Goal: Task Accomplishment & Management: Manage account settings

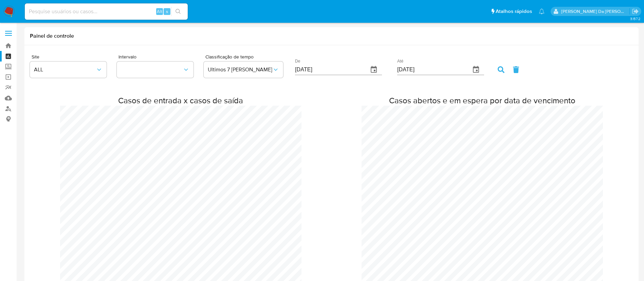
click at [11, 8] on img at bounding box center [9, 12] width 12 height 12
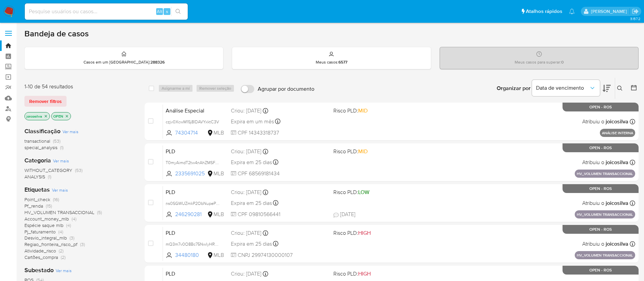
click at [54, 148] on span "special_analysis" at bounding box center [40, 147] width 33 height 7
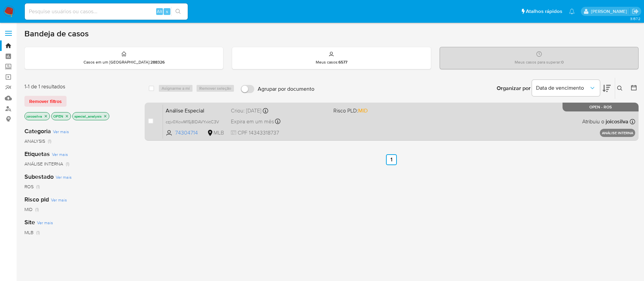
click at [384, 125] on div "Análise Especial czjv0XcwM15j8IDAVYxktC3V 74304714 MLB Risco PLD: MID Criou: 21…" at bounding box center [399, 121] width 472 height 34
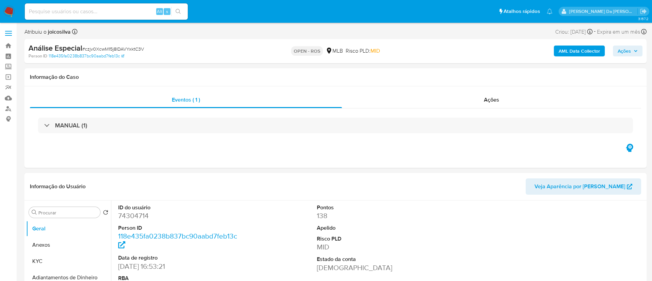
select select "10"
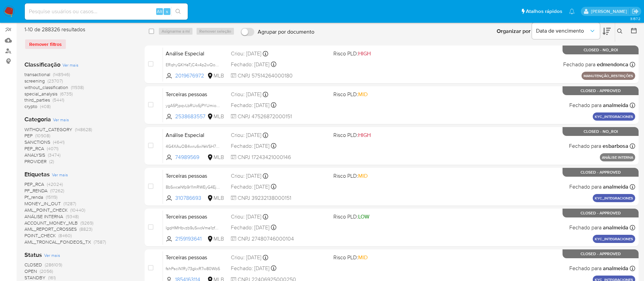
scroll to position [102, 0]
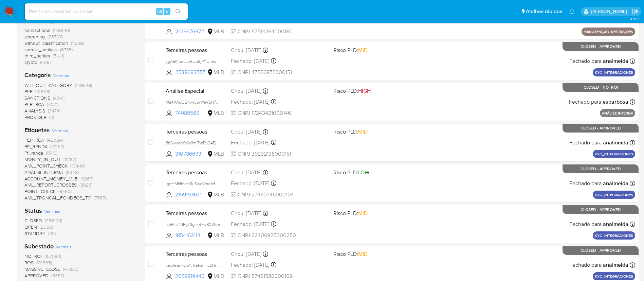
click at [47, 227] on span "(2056)" at bounding box center [46, 226] width 13 height 7
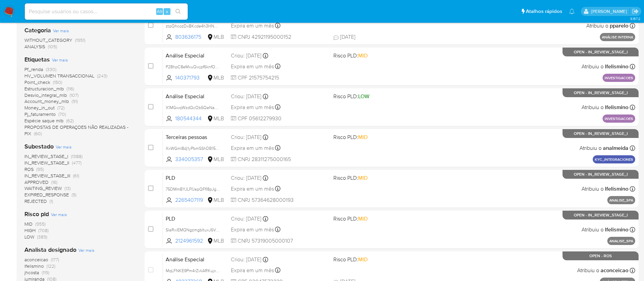
scroll to position [153, 0]
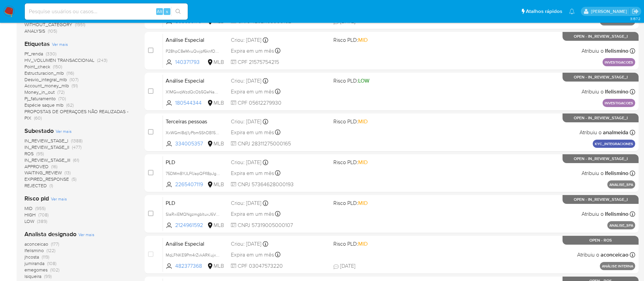
click at [38, 153] on span "(95)" at bounding box center [39, 153] width 7 height 7
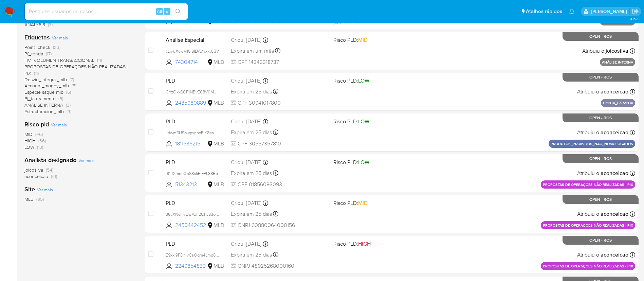
click at [48, 170] on span "(54)" at bounding box center [49, 169] width 7 height 7
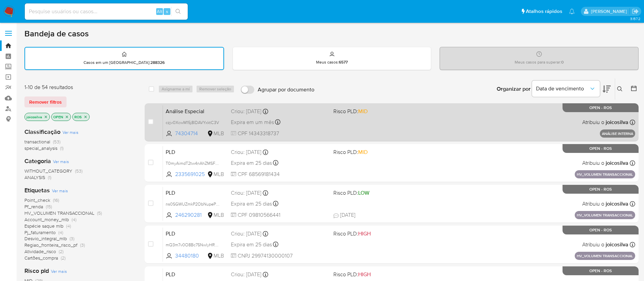
click at [380, 128] on div "Análise Especial czjv0XcwM15j8IDAVYxktC3V 74304714 MLB Risco PLD: MID Criou: 21…" at bounding box center [399, 122] width 472 height 34
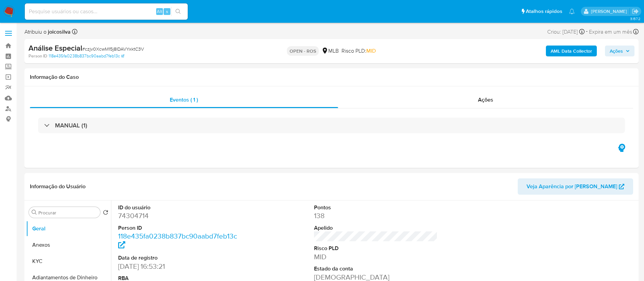
click at [133, 51] on span "# czjv0XcwM15j8IDAVYxktC3V" at bounding box center [113, 48] width 62 height 7
select select "10"
copy span "czjv0XcwM15j8IDAVYxktC3V"
click at [45, 244] on button "Anexos" at bounding box center [65, 245] width 79 height 16
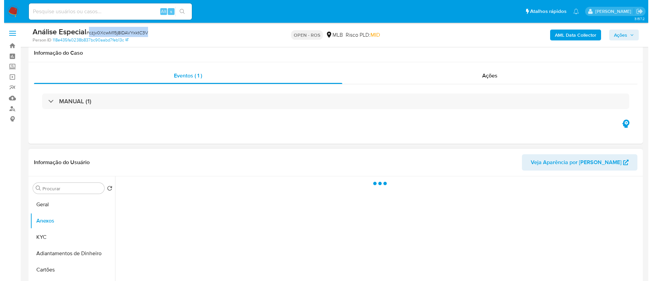
scroll to position [51, 0]
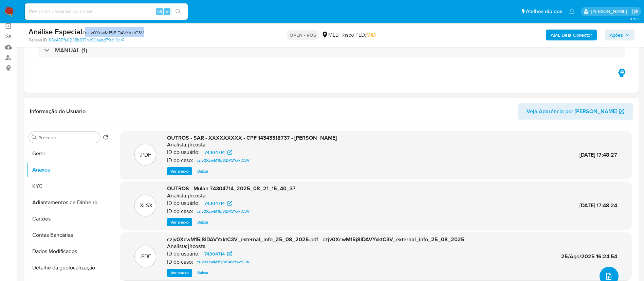
click at [600, 273] on button "upload-file" at bounding box center [608, 275] width 19 height 19
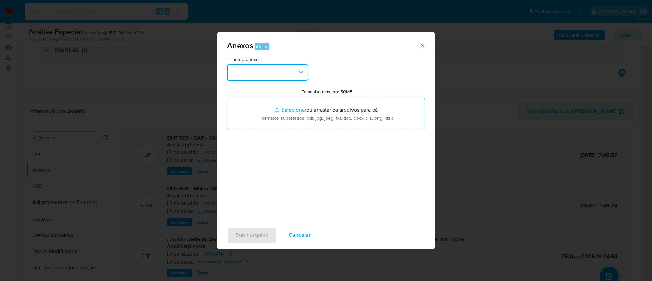
click at [269, 72] on button "button" at bounding box center [267, 72] width 81 height 16
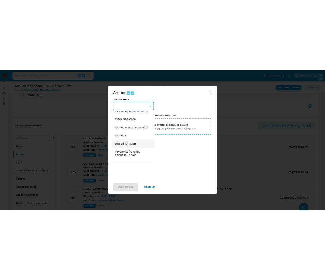
scroll to position [105, 0]
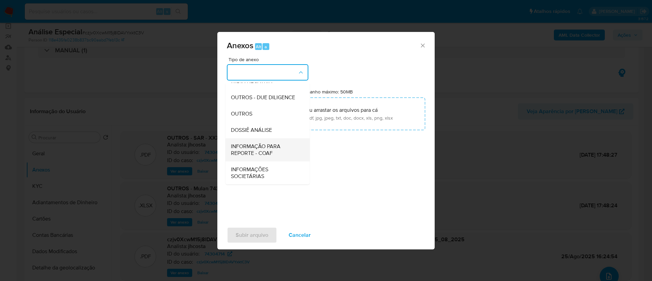
click at [266, 154] on span "INFORMAÇÃO PARA REPORTE - COAF" at bounding box center [265, 150] width 69 height 14
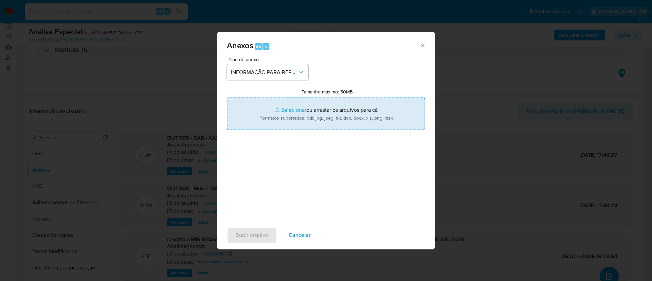
type input "C:\fakepath\SAR - czjv0XcwM15j8IDAVYxktC3V - CPF 14343318737 - LUCAS RODRIGUES …"
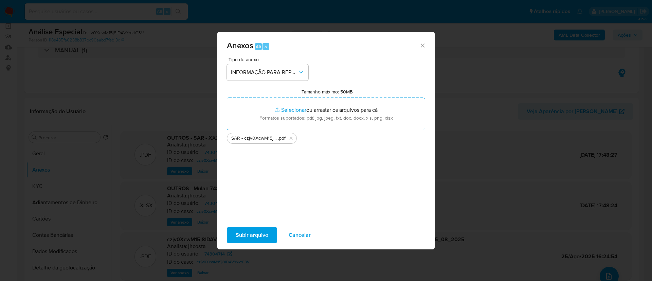
click at [267, 236] on span "Subir arquivo" at bounding box center [252, 234] width 33 height 15
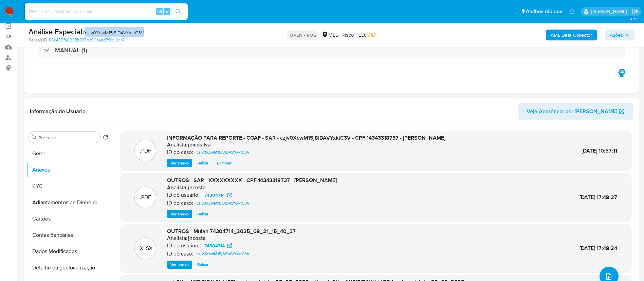
click at [626, 35] on icon "button" at bounding box center [628, 35] width 4 height 4
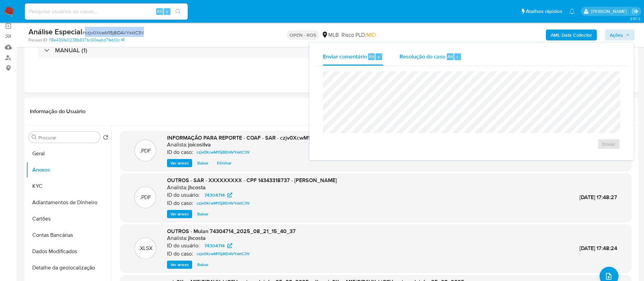
click at [423, 58] on span "Resolução do caso" at bounding box center [423, 56] width 46 height 8
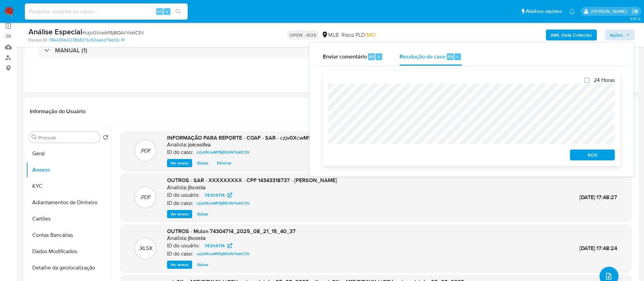
click at [601, 157] on span "ROS" at bounding box center [592, 155] width 35 height 10
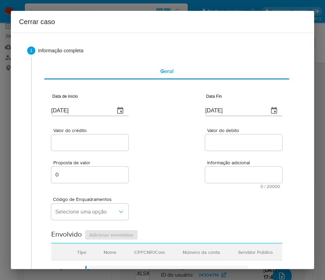
click at [86, 109] on input "03/09/2025" at bounding box center [80, 110] width 58 height 11
paste input "1/01/2024"
type input "01/01/2024"
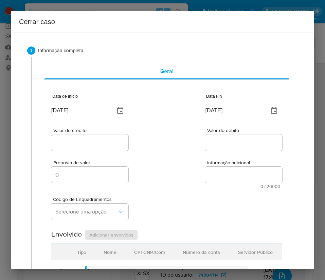
drag, startPoint x: 189, startPoint y: 178, endPoint x: 14, endPoint y: 204, distance: 176.7
click at [188, 179] on div "Proposta de valor 0 Informação adicional 0 / 20000 20000 caracteres restantes" at bounding box center [166, 170] width 231 height 37
click at [235, 107] on input "[DATE]" at bounding box center [234, 110] width 58 height 11
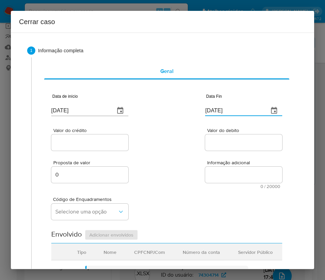
paste input "20/08"
type input "20/08/2025"
click at [236, 167] on textarea "Informação adicional" at bounding box center [243, 175] width 77 height 16
click at [122, 142] on input "Valor do crédito" at bounding box center [89, 142] width 77 height 9
drag, startPoint x: 72, startPoint y: 141, endPoint x: 154, endPoint y: 144, distance: 82.5
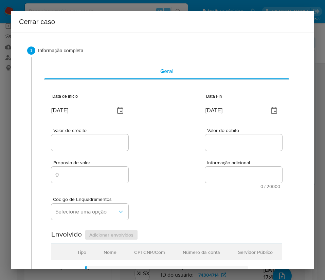
click at [72, 141] on input "Valor do crédito" at bounding box center [89, 142] width 77 height 9
paste input "R$3.182.858"
type input "R$3.182.858"
drag, startPoint x: 154, startPoint y: 144, endPoint x: 152, endPoint y: 147, distance: 3.6
click at [154, 144] on div "Valor do crédito R$3.182.858 Valor do debito" at bounding box center [166, 136] width 231 height 32
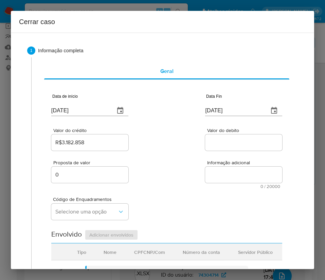
drag, startPoint x: 206, startPoint y: 129, endPoint x: 211, endPoint y: 139, distance: 11.2
click at [207, 132] on span "Valor do debito" at bounding box center [245, 130] width 77 height 5
click at [218, 148] on div at bounding box center [243, 142] width 77 height 16
drag, startPoint x: 220, startPoint y: 144, endPoint x: 212, endPoint y: 180, distance: 37.0
click at [220, 144] on input "Valor do debito" at bounding box center [243, 142] width 77 height 9
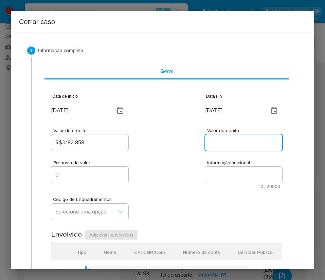
paste input "R$2.025.955"
type input "R$2.025.955"
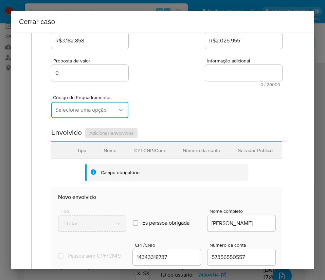
click at [88, 115] on button "Selecione uma opção" at bounding box center [89, 110] width 77 height 16
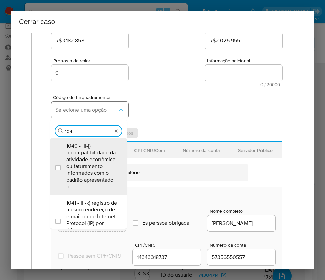
type input "1045"
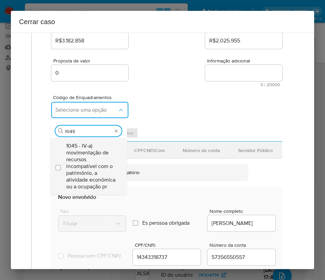
click at [85, 161] on span "1045 - IV-a) movimentação de recursos incompatível com o patrimônio, a atividad…" at bounding box center [91, 167] width 51 height 48
checkbox input "true"
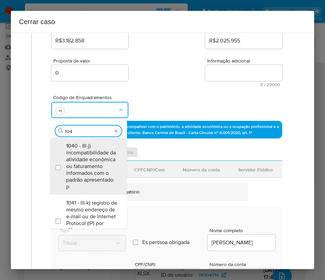
type input "10"
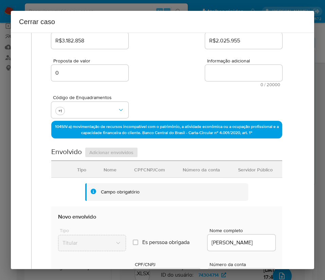
click at [106, 89] on div "Código de Enquadramentos +1" at bounding box center [166, 104] width 231 height 34
click at [82, 116] on button "button" at bounding box center [89, 110] width 77 height 16
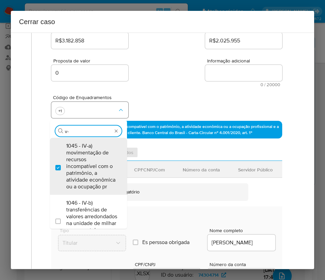
type input "v-d"
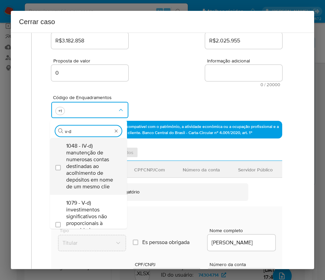
click at [91, 158] on span "1048 - IV-d) manutenção de numerosas contas destinadas ao acolhimento de depósi…" at bounding box center [91, 167] width 51 height 48
checkbox input "true"
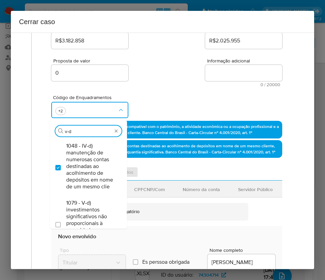
drag, startPoint x: 93, startPoint y: 132, endPoint x: 42, endPoint y: 127, distance: 50.9
click at [42, 127] on div "Geral Data de início 01/01/2024 Data Fin 20/08/2025 Valor do crédito R$3.182.85…" at bounding box center [166, 188] width 257 height 464
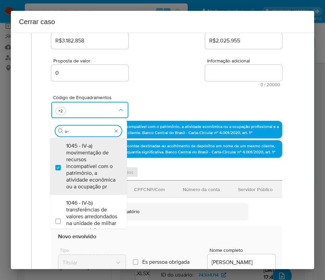
type input "v-d"
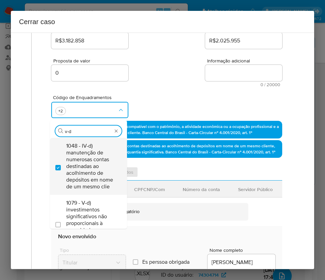
click at [90, 171] on span "1048 - IV-d) manutenção de numerosas contas destinadas ao acolhimento de depósi…" at bounding box center [91, 167] width 51 height 48
checkbox input "false"
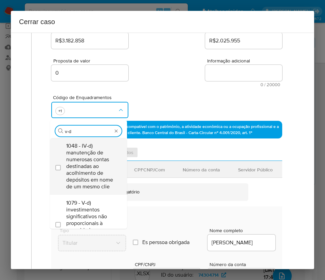
scroll to position [51, 0]
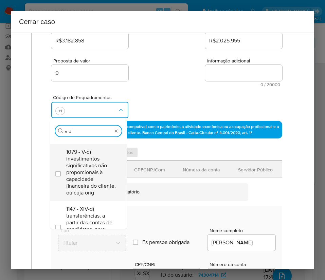
click at [84, 174] on span "1079 - V-d) investimentos significativos não proporcionais à capacidade finance…" at bounding box center [91, 173] width 51 height 48
checkbox input "true"
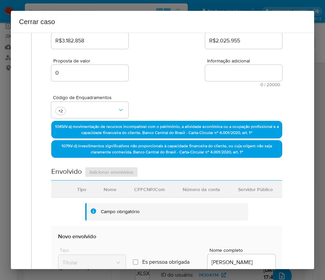
click at [161, 71] on div "Proposta de valor 0 Informação adicional 0 / 20000 20000 caracteres restantes" at bounding box center [166, 68] width 231 height 37
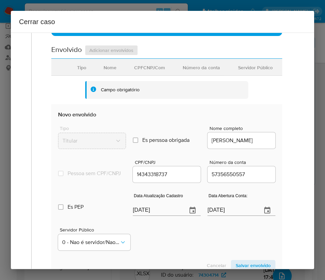
scroll to position [255, 0]
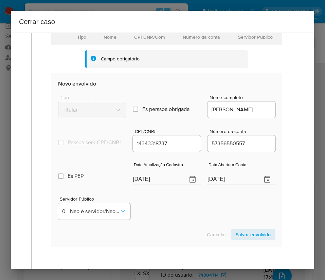
click at [140, 183] on input "[DATE]" at bounding box center [157, 179] width 49 height 11
paste input "26/08"
type input "26/08/2025"
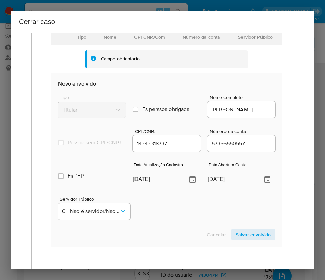
click at [155, 220] on div "Servidor Público 0 - Nao é servidor/[PERSON_NAME] possui informacao" at bounding box center [166, 205] width 217 height 34
click at [232, 184] on input "07/07/2020" at bounding box center [231, 179] width 49 height 11
click at [188, 200] on div "Servidor Público 0 - Nao é servidor/Nao possui informacao" at bounding box center [166, 205] width 217 height 34
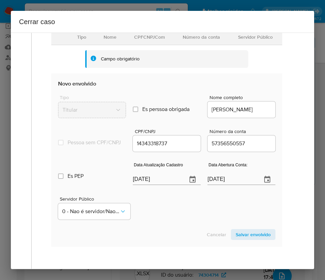
click at [194, 209] on div "Servidor Público 0 - Nao é servidor/Nao possui informacao" at bounding box center [166, 205] width 217 height 34
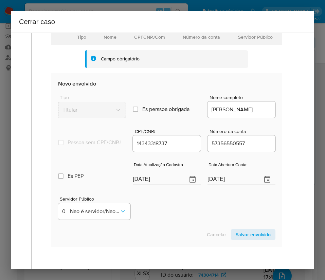
click at [210, 185] on input "07/07/2020" at bounding box center [231, 179] width 49 height 11
click at [197, 220] on div "Servidor Público 0 - Nao é servidor/[PERSON_NAME] possui informacao" at bounding box center [166, 205] width 217 height 34
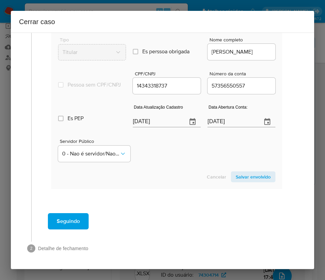
click at [246, 174] on span "Salvar envolvido" at bounding box center [253, 177] width 35 height 10
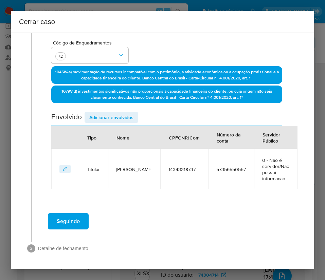
click at [133, 115] on button "Adicionar envolvidos" at bounding box center [112, 117] width 54 height 11
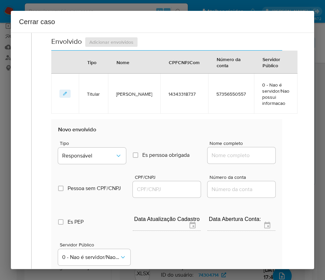
scroll to position [309, 0]
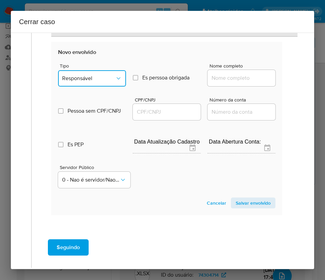
click at [106, 73] on button "Responsável" at bounding box center [92, 78] width 68 height 16
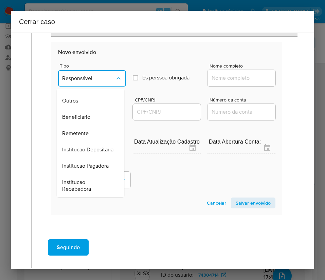
scroll to position [121, 0]
click at [91, 109] on div "Beneficiario" at bounding box center [88, 117] width 53 height 16
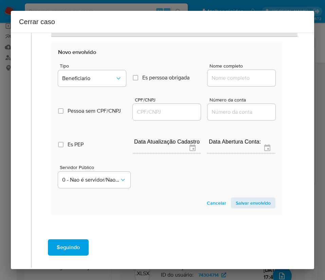
click at [224, 73] on div at bounding box center [241, 78] width 68 height 16
click at [224, 77] on input "Nome completo" at bounding box center [241, 78] width 68 height 9
paste input "Maria Gorete Rodrigues Da Silva, 99587513720"
drag, startPoint x: 226, startPoint y: 79, endPoint x: 284, endPoint y: 81, distance: 57.7
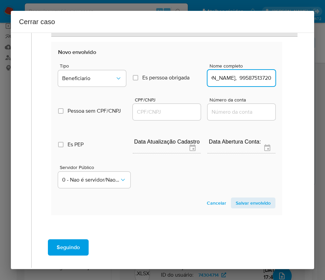
type input "Maria Gorete Rodrigues Da Silva"
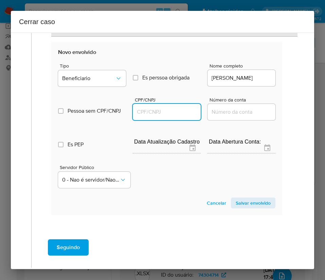
click at [187, 112] on input "CPF/CNPJ" at bounding box center [167, 112] width 68 height 9
paste input "99587513720"
type input "99587513720"
click at [236, 205] on span "Salvar envolvido" at bounding box center [253, 203] width 35 height 10
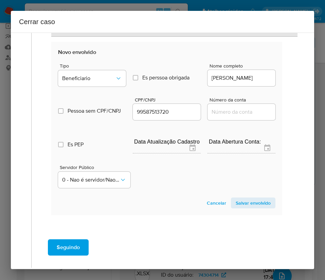
scroll to position [204, 0]
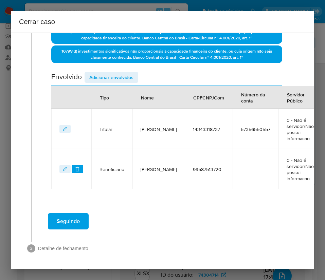
click at [131, 73] on span "Adicionar envolvidos" at bounding box center [111, 78] width 44 height 10
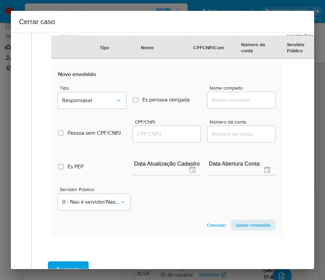
scroll to position [357, 0]
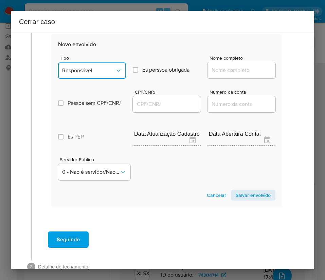
click at [117, 75] on button "Responsável" at bounding box center [92, 70] width 68 height 16
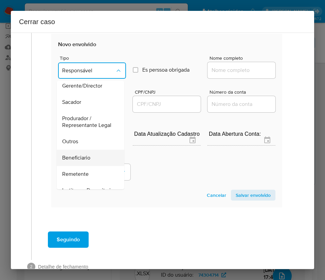
scroll to position [102, 0]
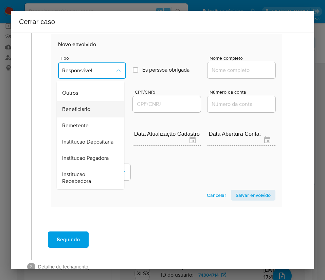
click at [86, 113] on span "Beneficiario" at bounding box center [76, 109] width 28 height 7
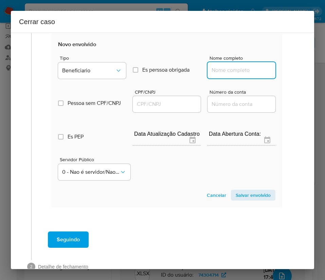
click at [210, 69] on input "Nome completo" at bounding box center [241, 70] width 68 height 9
paste input "Wise Brasil Corretora De Câmbio Ltda., 36588217000101"
drag, startPoint x: 219, startPoint y: 71, endPoint x: 268, endPoint y: 75, distance: 49.3
click at [268, 75] on section "Novo envolvido Tipo Beneficiario Es perssoa obrigada Is PObrigada Nome completo…" at bounding box center [166, 120] width 231 height 173
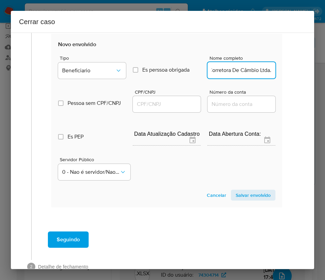
scroll to position [0, 33]
type input "Wise Brasil Corretora De Câmbio Ltda."
click at [169, 98] on div at bounding box center [167, 104] width 68 height 16
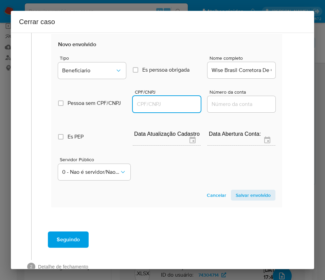
click at [169, 102] on input "CPF/CNPJ" at bounding box center [167, 104] width 68 height 9
paste input "36588217000101"
type input "36588217000101"
click at [244, 200] on span "Salvar envolvido" at bounding box center [253, 195] width 35 height 10
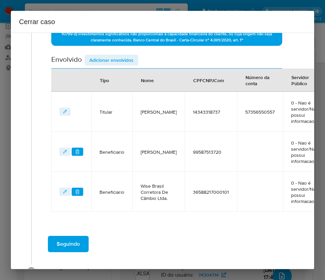
scroll to position [193, 0]
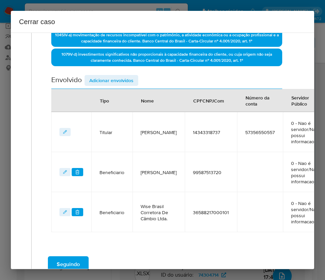
click at [115, 79] on span "Adicionar envolvidos" at bounding box center [111, 81] width 44 height 10
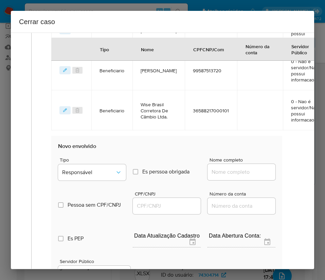
scroll to position [397, 0]
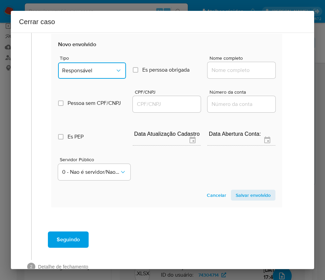
click at [90, 71] on span "Responsável" at bounding box center [88, 70] width 53 height 7
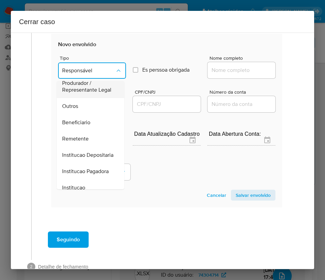
scroll to position [102, 0]
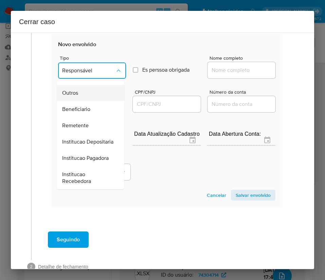
click at [79, 101] on div "Outros" at bounding box center [88, 93] width 53 height 16
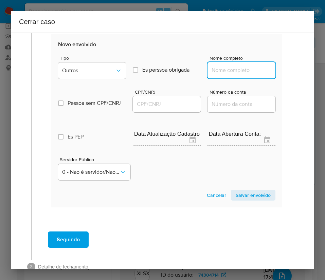
click at [219, 71] on input "Nome completo" at bounding box center [241, 70] width 68 height 9
paste input "Lucas R Da Silva Comercio Ltda, 58089990000166"
drag, startPoint x: 217, startPoint y: 71, endPoint x: 281, endPoint y: 71, distance: 64.5
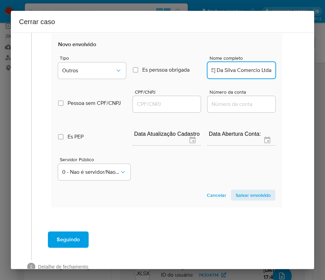
scroll to position [0, 17]
type input "Lucas R Da Silva Comercio Ltda"
drag, startPoint x: 167, startPoint y: 104, endPoint x: 174, endPoint y: 108, distance: 8.2
click at [167, 104] on input "CPF/CNPJ" at bounding box center [167, 104] width 68 height 9
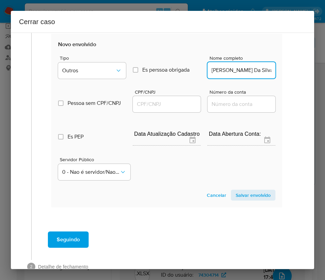
paste input "58089990000166"
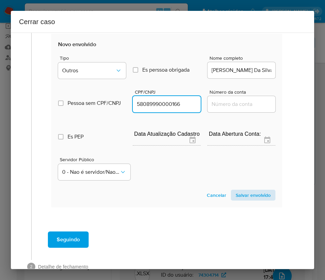
type input "58089990000166"
click at [243, 200] on span "Salvar envolvido" at bounding box center [253, 195] width 35 height 10
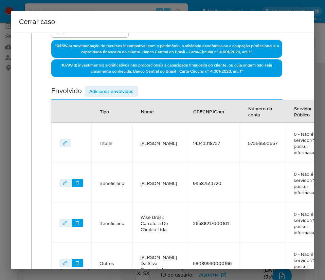
scroll to position [81, 0]
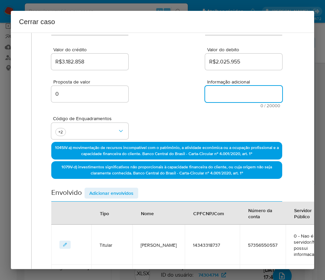
click at [222, 96] on textarea "Informação adicional" at bounding box center [243, 94] width 77 height 16
paste textarea "Informações do Cliente Lucas Rodrigues da Silva, CPF 14343318737, 28 anos, resi…"
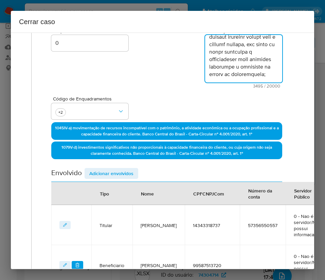
scroll to position [0, 0]
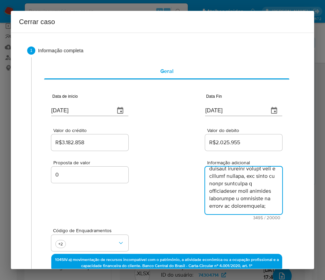
type textarea "Informações do Cliente Lucas Rodrigues da Silva, CPF 14343318737, 28 anos, resi…"
click at [165, 146] on div "Valor do crédito R$3.182.858 Valor do debito R$2.025.955" at bounding box center [166, 136] width 231 height 32
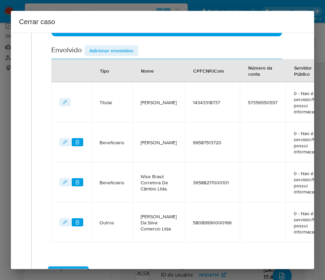
scroll to position [316, 0]
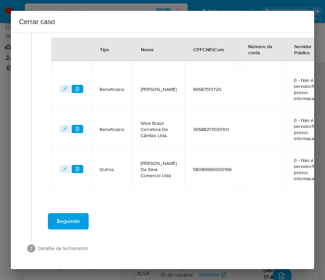
click at [77, 214] on span "Seguindo" at bounding box center [68, 221] width 23 height 15
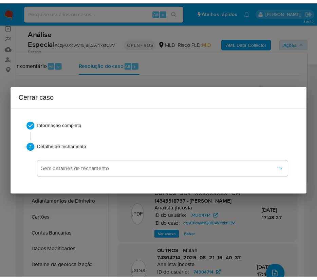
scroll to position [1421, 0]
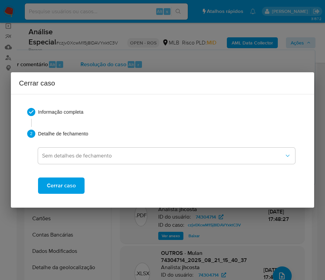
click at [63, 181] on span "Cerrar caso" at bounding box center [61, 185] width 29 height 15
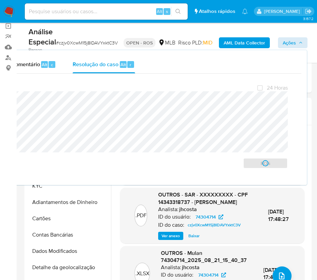
click at [75, 44] on span "# czjv0XcwM15j8IDAVYxktC3V" at bounding box center [87, 42] width 62 height 7
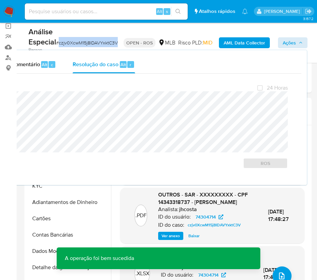
copy span "czjv0XcwM15j8IDAVYxktC3V"
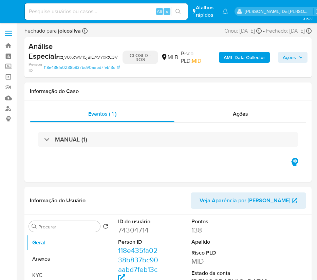
select select "10"
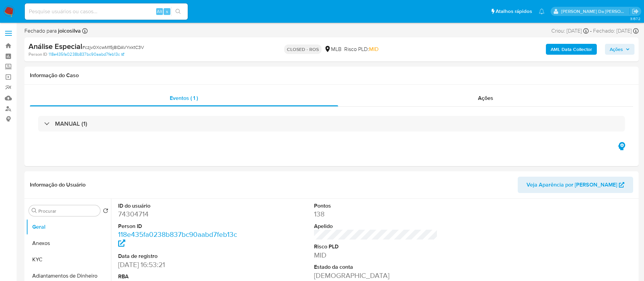
click at [120, 48] on span "# czjv0XcwM15j8IDAVYxktC3V" at bounding box center [113, 47] width 62 height 7
copy span "czjv0XcwM15j8IDAVYxktC3V"
click at [59, 241] on button "Anexos" at bounding box center [65, 243] width 79 height 16
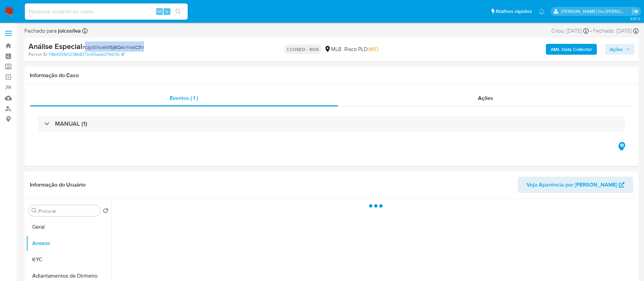
click at [317, 48] on span "Ações" at bounding box center [616, 49] width 13 height 11
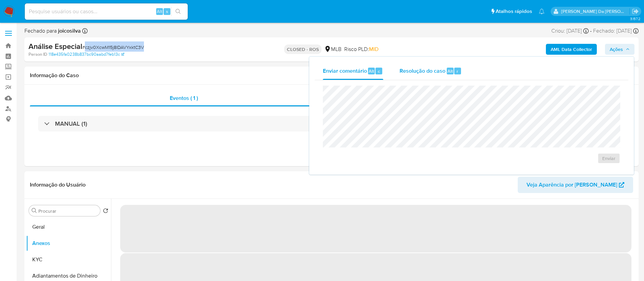
click at [317, 71] on span "Resolução do caso" at bounding box center [423, 71] width 46 height 8
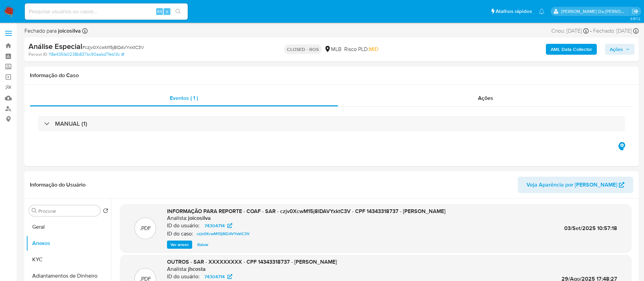
click at [8, 11] on img at bounding box center [9, 12] width 12 height 12
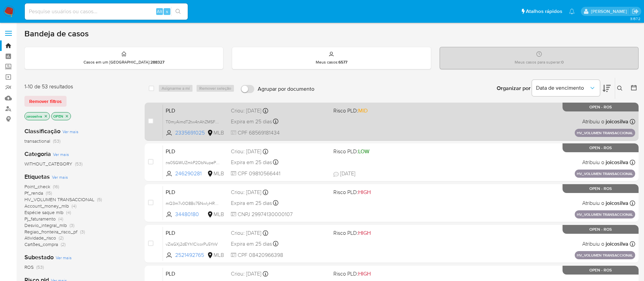
click at [409, 122] on div "PLD T0myAimdT2tw4nAhZMSFamz9 2335691025 MLB Risco PLD: MID Criou: [DATE] Criou:…" at bounding box center [399, 121] width 472 height 34
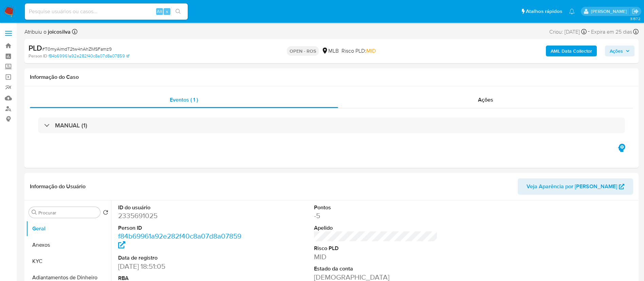
select select "10"
click at [104, 50] on span "# T0myAimdT2tw4nAhZMSFamz9" at bounding box center [77, 48] width 70 height 7
copy span "T0myAimdT2tw4nAhZMSFamz9"
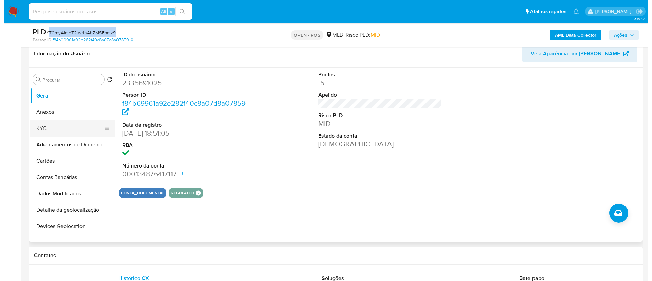
scroll to position [153, 0]
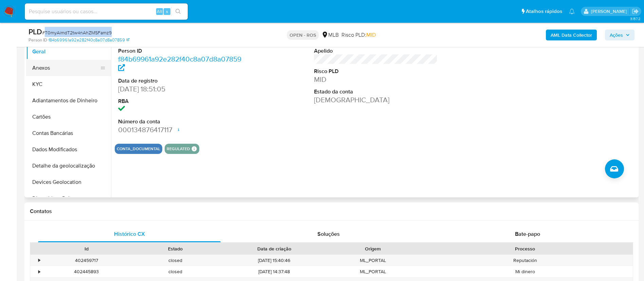
click at [60, 66] on button "Anexos" at bounding box center [65, 68] width 79 height 16
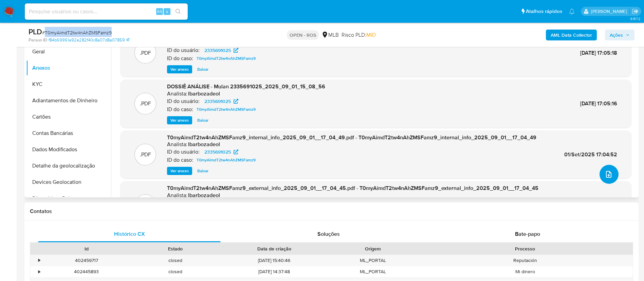
click at [610, 171] on button "upload-file" at bounding box center [608, 174] width 19 height 19
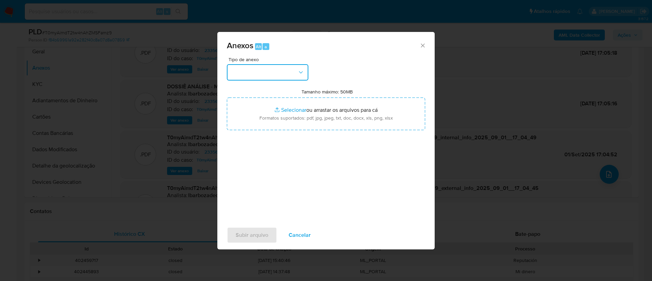
click at [288, 73] on button "button" at bounding box center [267, 72] width 81 height 16
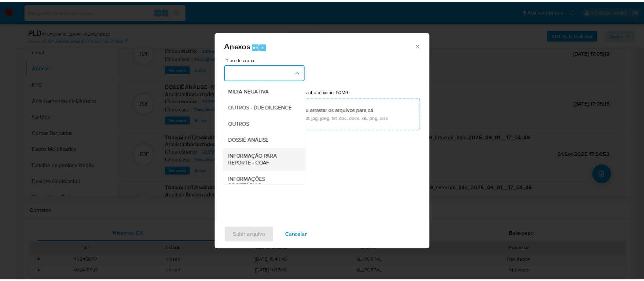
scroll to position [105, 0]
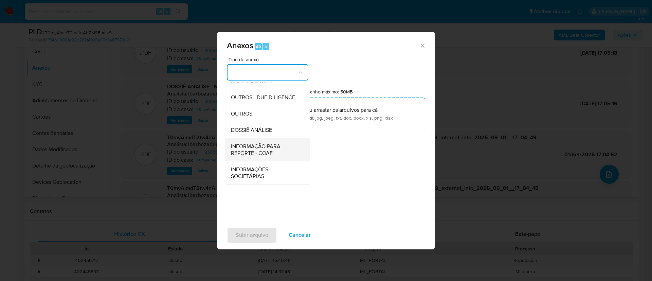
click at [268, 152] on span "INFORMAÇÃO PARA REPORTE - COAF" at bounding box center [265, 150] width 69 height 14
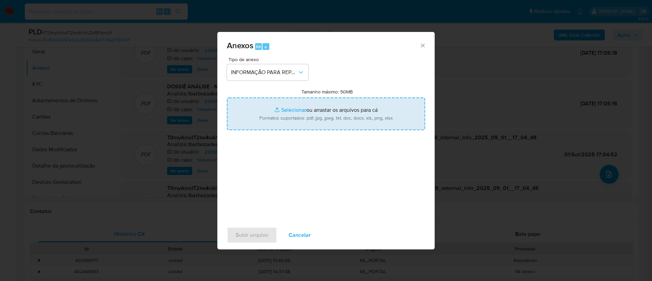
drag, startPoint x: 346, startPoint y: 227, endPoint x: 293, endPoint y: 218, distance: 53.7
click at [346, 227] on div "Subir arquivo Cancelar" at bounding box center [325, 235] width 217 height 26
click at [270, 178] on div "Tipo de anexo INFORMAÇÃO PARA REPORTE - COAF Tamanho máximo: 50MB Selecionar ar…" at bounding box center [326, 137] width 198 height 160
type input "C:\fakepath\SAR - T0myAimdT2tw4nAhZMSFamz9 - CPF 68569181434 - CLAUDENICIO SANT…"
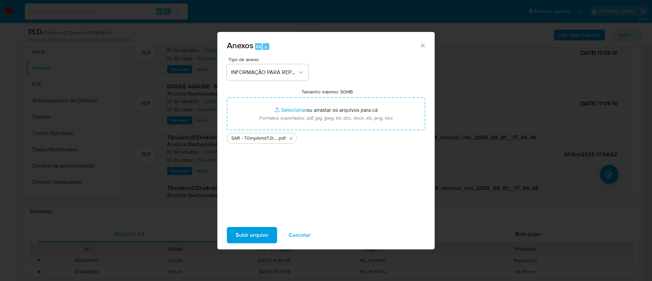
click at [248, 229] on span "Subir arquivo" at bounding box center [252, 234] width 33 height 15
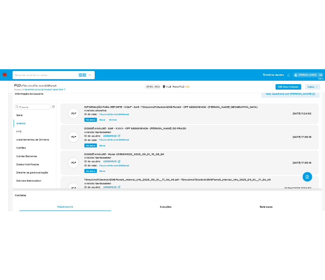
scroll to position [0, 0]
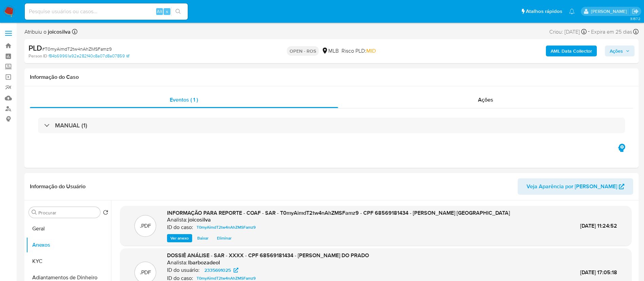
click at [619, 49] on span "Ações" at bounding box center [616, 50] width 13 height 11
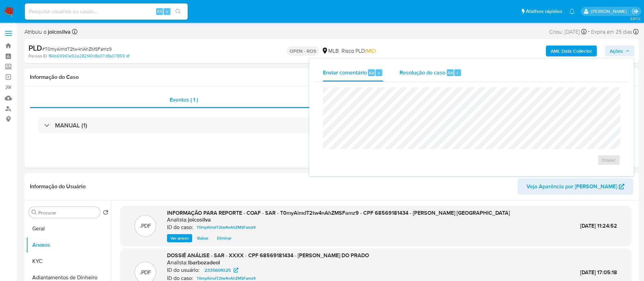
click at [429, 76] on div "Resolução do caso Alt r" at bounding box center [431, 73] width 62 height 18
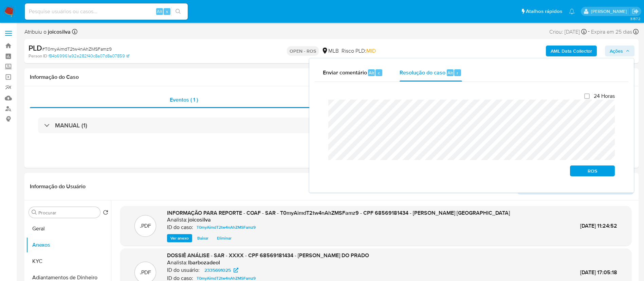
click at [311, 103] on div "Enviar comentário Alt c Resolução do caso Alt r Fechamento do caso 24 Horas ROS" at bounding box center [471, 125] width 325 height 134
click at [588, 175] on span "ROS" at bounding box center [592, 171] width 35 height 10
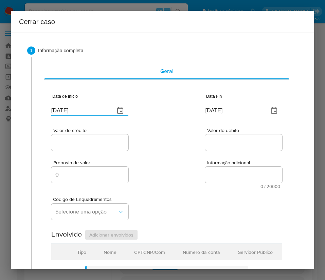
click at [74, 110] on input "[DATE]" at bounding box center [80, 110] width 58 height 11
click at [74, 110] on input "03/09/2025" at bounding box center [80, 110] width 58 height 11
paste input "1/07"
type input "01/07/2025"
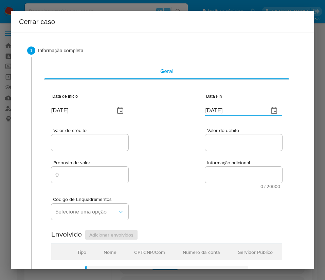
click at [219, 109] on input "03/09/2025" at bounding box center [234, 110] width 58 height 11
paste input "31/08"
type input "31/08/2025"
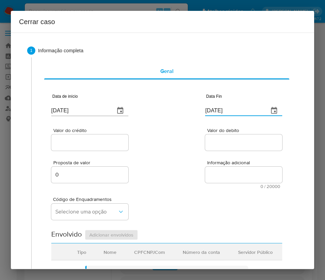
click at [177, 169] on div "Proposta de valor 0 Informação adicional 0 / 20000 20000 caracteres restantes" at bounding box center [166, 170] width 231 height 37
drag, startPoint x: 87, startPoint y: 145, endPoint x: 69, endPoint y: 157, distance: 22.1
click at [87, 145] on input "Valor do crédito" at bounding box center [89, 142] width 77 height 9
click at [93, 145] on input "Valor do crédito" at bounding box center [89, 142] width 77 height 9
paste input "R$1.130.160"
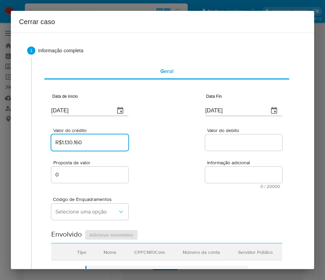
type input "R$1.130.160"
click at [231, 136] on div at bounding box center [243, 142] width 77 height 16
click at [230, 139] on input "Valor do debito" at bounding box center [243, 142] width 77 height 9
paste input "R$817.924"
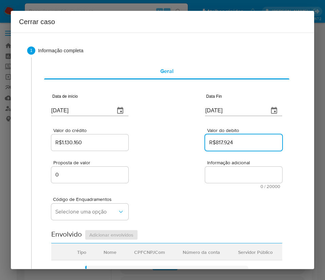
type input "R$817.924"
click at [181, 180] on div "Proposta de valor 0 Informação adicional 0 / 20000 20000 caracteres restantes" at bounding box center [166, 170] width 231 height 37
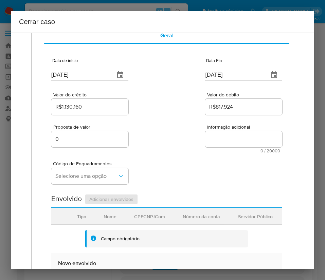
scroll to position [51, 0]
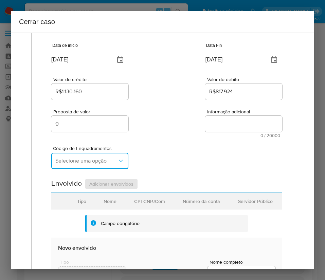
click at [70, 164] on span "Selecione uma opção" at bounding box center [86, 160] width 62 height 7
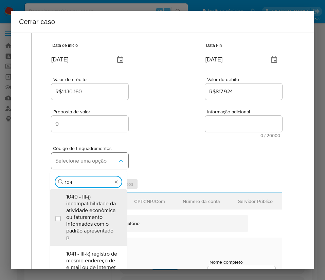
type input "1045"
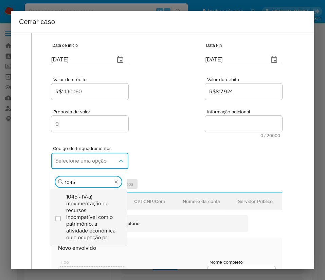
click at [91, 205] on span "1045 - IV-a) movimentação de recursos incompatível com o patrimônio, a atividad…" at bounding box center [91, 217] width 51 height 48
checkbox input "true"
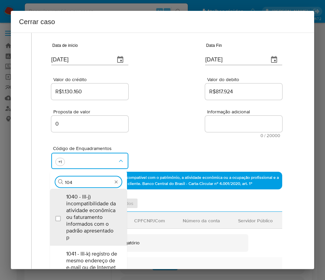
scroll to position [0, 0]
type input "1047"
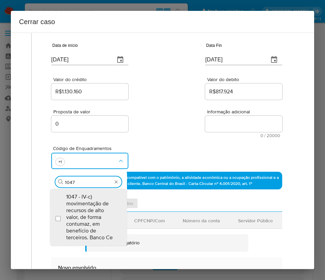
click at [93, 202] on span "1047 - IV-c) movimentação de recursos de alto valor, de forma contumaz, em bene…" at bounding box center [91, 217] width 51 height 48
checkbox input "true"
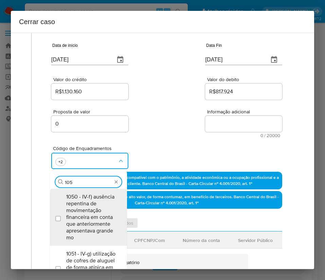
type input "1055"
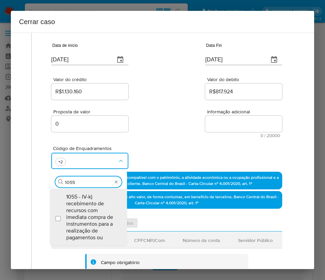
click at [93, 202] on span "1055 - IV-k) recebimento de recursos com imediata compra de instrumentos para a…" at bounding box center [91, 217] width 51 height 48
checkbox input "true"
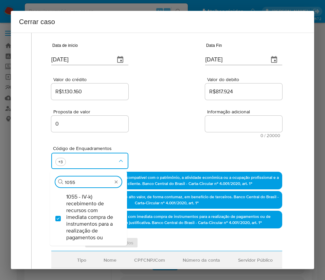
click at [153, 94] on div "Valor do crédito R$1.130.160 Valor do debito R$817.924" at bounding box center [166, 85] width 231 height 32
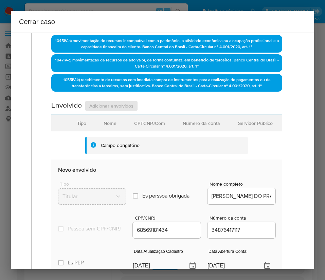
scroll to position [255, 0]
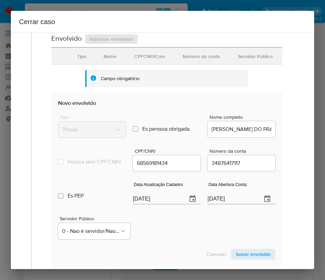
click at [137, 204] on input "[DATE]" at bounding box center [157, 198] width 49 height 11
paste input "12/08"
type input "12/08/2025"
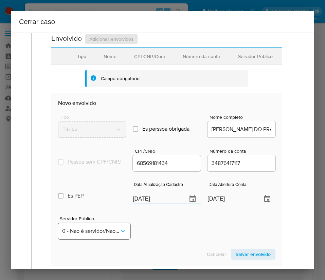
drag, startPoint x: 156, startPoint y: 244, endPoint x: 104, endPoint y: 241, distance: 52.4
click at [155, 242] on div "Servidor Público 0 - Nao é servidor/[PERSON_NAME] possui informacao" at bounding box center [166, 225] width 217 height 34
click at [220, 204] on input "08/04/2025" at bounding box center [231, 198] width 49 height 11
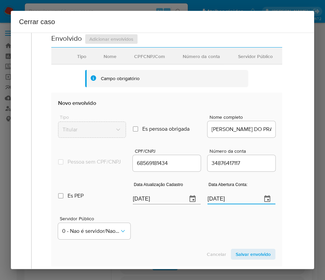
click at [220, 204] on input "08/04/2025" at bounding box center [231, 198] width 49 height 11
paste input "text"
type input "08/04/2025"
click at [203, 231] on div "Servidor Público 0 - Nao é servidor/[PERSON_NAME] possui informacao" at bounding box center [166, 225] width 217 height 34
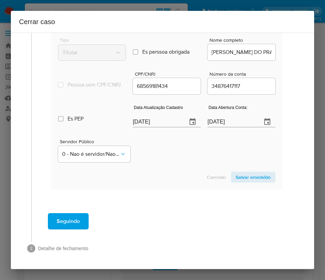
click at [246, 175] on span "Salvar envolvido" at bounding box center [253, 177] width 35 height 10
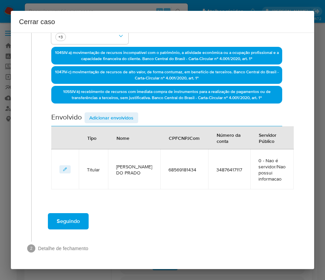
scroll to position [176, 0]
click at [116, 116] on span "Adicionar envolvidos" at bounding box center [111, 118] width 44 height 10
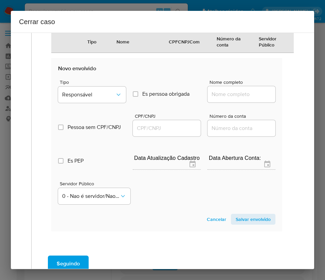
scroll to position [329, 0]
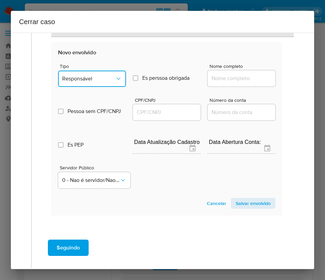
click at [101, 84] on button "Responsável" at bounding box center [92, 79] width 68 height 16
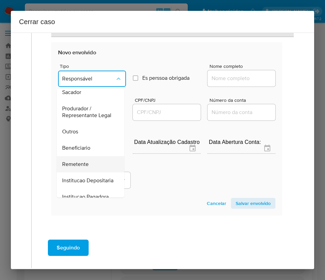
scroll to position [121, 0]
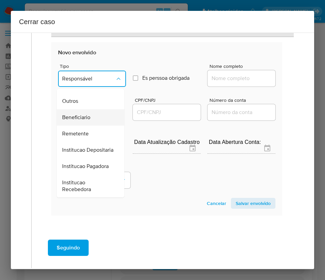
click at [88, 114] on span "Beneficiario" at bounding box center [76, 117] width 28 height 7
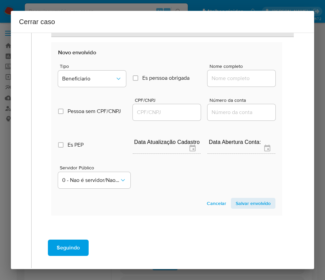
click at [224, 73] on div at bounding box center [241, 78] width 68 height 16
click at [224, 77] on input "Nome completo" at bounding box center [241, 78] width 68 height 9
paste input "W Brasil Comercio Ltda, 39753279000110"
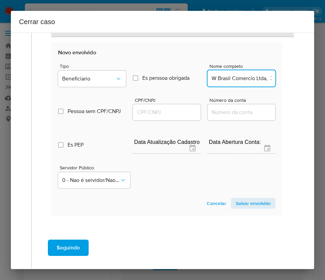
scroll to position [0, 42]
drag, startPoint x: 217, startPoint y: 79, endPoint x: 296, endPoint y: 80, distance: 78.4
click at [296, 80] on div "1 Informação completa Geral Data de início 01/07/2025 Data Fin 31/08/2025 Valor…" at bounding box center [162, 0] width 287 height 580
type input "W Brasil Comercio Ltda"
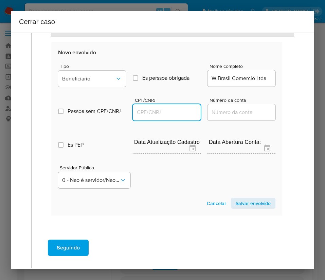
click at [177, 113] on input "CPF/CNPJ" at bounding box center [167, 112] width 68 height 9
paste input "39753279000110"
type input "39753279000110"
click at [238, 203] on span "Salvar envolvido" at bounding box center [253, 204] width 35 height 10
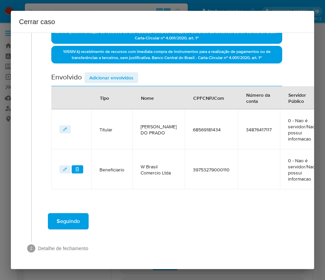
scroll to position [224, 0]
click at [126, 73] on span "Adicionar envolvidos" at bounding box center [111, 78] width 44 height 10
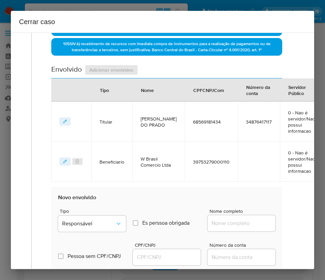
scroll to position [376, 0]
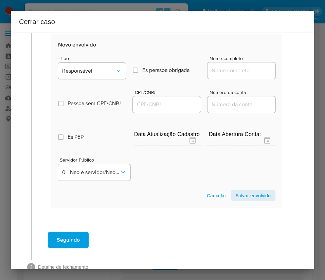
click at [102, 79] on div "Tipo Responsável" at bounding box center [92, 69] width 68 height 26
click at [98, 72] on span "Responsável" at bounding box center [88, 71] width 53 height 7
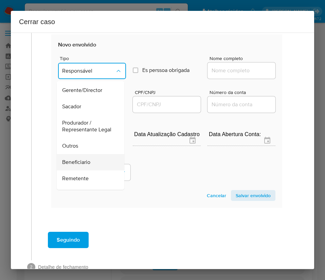
scroll to position [102, 0]
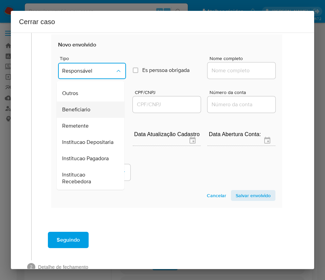
click at [87, 113] on span "Beneficiario" at bounding box center [76, 109] width 28 height 7
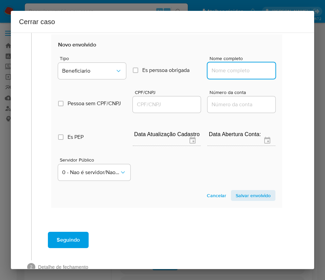
click at [231, 72] on input "Nome completo" at bounding box center [241, 70] width 68 height 9
paste input "Rafael Gonsaga Ulian, 40355150867"
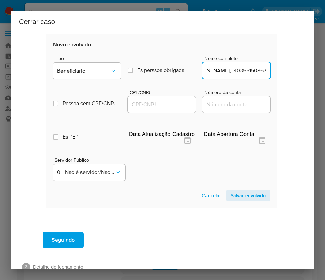
drag, startPoint x: 225, startPoint y: 71, endPoint x: 300, endPoint y: 75, distance: 74.8
click at [300, 75] on div "1 Informação completa Geral Data de início 01/07/2025 Data Fin 31/08/2025 Valor…" at bounding box center [162, 151] width 303 height 237
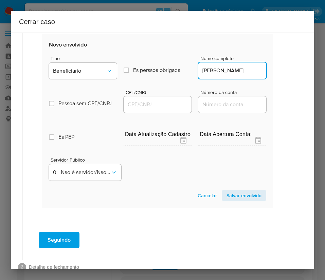
scroll to position [0, 0]
type input "Rafael Gonsaga Ulian"
click at [144, 107] on input "CPF/CNPJ" at bounding box center [158, 104] width 68 height 9
paste input "40355150867"
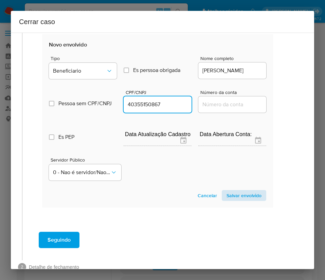
type input "40355150867"
click at [227, 194] on span "Salvar envolvido" at bounding box center [243, 196] width 35 height 10
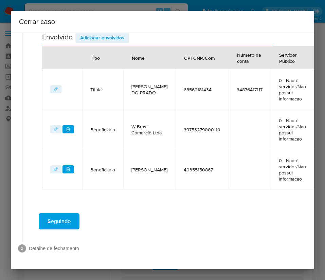
scroll to position [264, 9]
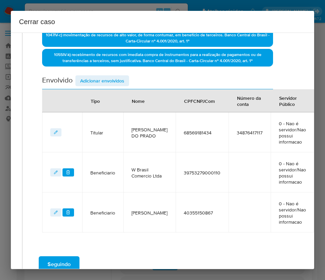
click at [109, 84] on span "Adicionar envolvidos" at bounding box center [102, 81] width 44 height 10
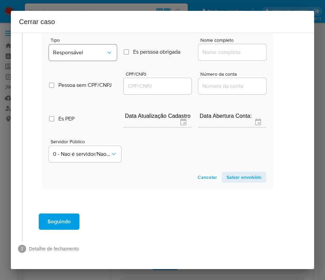
scroll to position [443, 9]
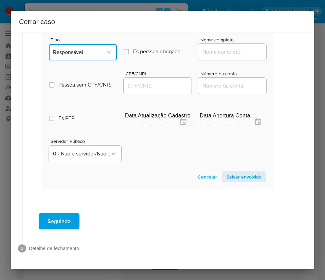
click at [101, 49] on button "Responsável" at bounding box center [83, 52] width 68 height 16
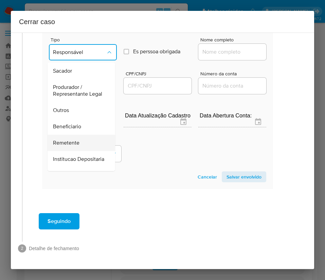
scroll to position [102, 0]
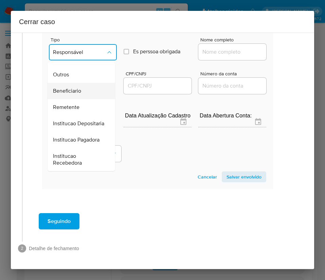
click at [78, 88] on span "Beneficiario" at bounding box center [67, 91] width 28 height 7
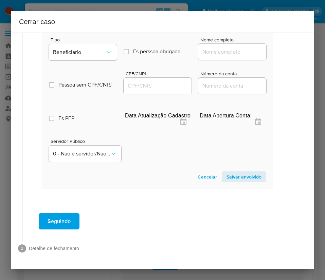
click at [211, 48] on input "Nome completo" at bounding box center [232, 52] width 68 height 9
paste input "Taek Arquitetura E Construcao Ltda, 38348641000104"
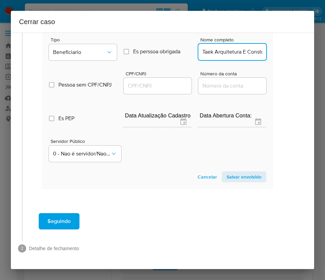
scroll to position [0, 71]
drag, startPoint x: 208, startPoint y: 44, endPoint x: 288, endPoint y: 49, distance: 80.2
type input "Taek Arquitetura E Construcao Ltda"
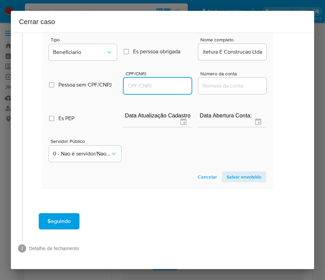
scroll to position [0, 0]
drag, startPoint x: 169, startPoint y: 78, endPoint x: 170, endPoint y: 82, distance: 4.4
click at [169, 81] on input "CPF/CNPJ" at bounding box center [158, 85] width 68 height 9
paste input "38348641000104"
type input "38348641000104"
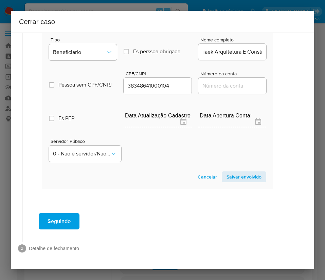
click at [226, 172] on span "Salvar envolvido" at bounding box center [243, 177] width 35 height 10
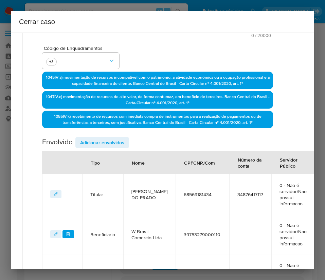
click at [119, 141] on span "Adicionar envolvidos" at bounding box center [102, 143] width 44 height 10
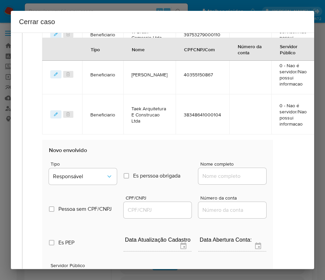
scroll to position [457, 9]
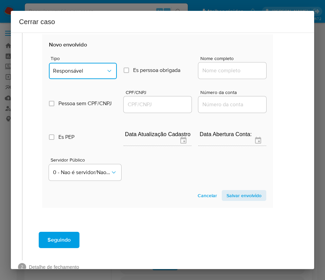
click at [92, 69] on span "Responsável" at bounding box center [79, 71] width 53 height 7
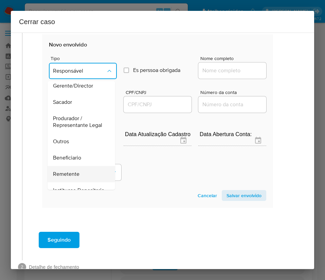
scroll to position [121, 0]
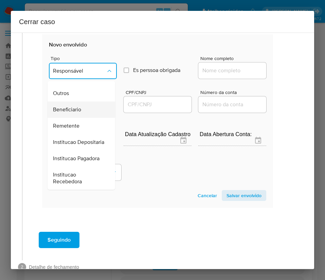
click at [74, 106] on span "Beneficiario" at bounding box center [67, 109] width 28 height 7
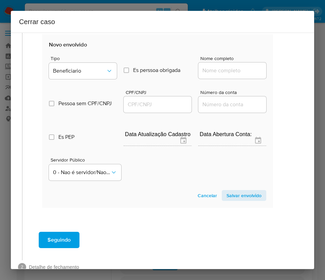
click at [211, 75] on div at bounding box center [232, 70] width 68 height 16
click at [215, 69] on input "Nome completo" at bounding box center [232, 70] width 68 height 9
paste input "Vhm Servicos De Gestao Financeira E Empresarial Ltda, 27730653000182"
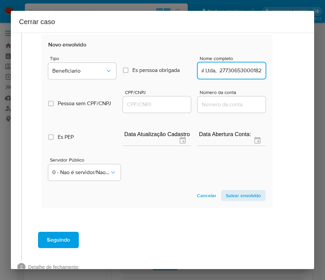
drag, startPoint x: 207, startPoint y: 72, endPoint x: 300, endPoint y: 79, distance: 93.6
click at [300, 79] on div "1 Informação completa Geral Data de início 01/07/2025 Data Fin 31/08/2025 Valor…" at bounding box center [162, 151] width 303 height 237
type input "Vhm Servicos De Gestao Financeira E Empresarial Ltda"
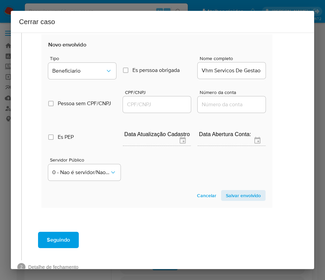
click at [169, 97] on div at bounding box center [157, 104] width 68 height 16
drag, startPoint x: 169, startPoint y: 102, endPoint x: 197, endPoint y: 105, distance: 28.3
click at [169, 103] on input "CPF/CNPJ" at bounding box center [157, 104] width 68 height 9
paste input "27730653000182"
type input "27730653000182"
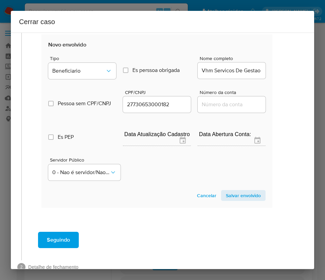
click at [246, 195] on span "Salvar envolvido" at bounding box center [243, 196] width 35 height 10
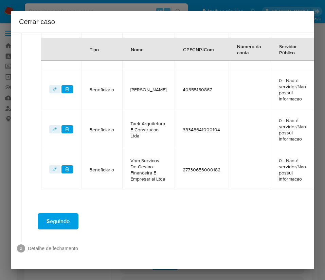
scroll to position [197, 11]
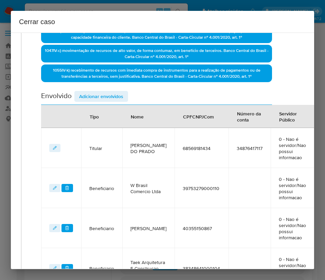
click at [120, 92] on span "Adicionar envolvidos" at bounding box center [101, 97] width 44 height 10
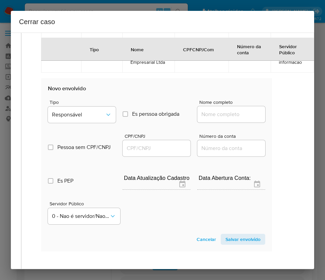
scroll to position [529, 11]
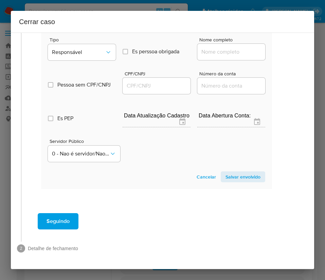
click at [83, 30] on div "Cerrar caso" at bounding box center [162, 22] width 303 height 22
click at [89, 53] on div "Tipo Responsável" at bounding box center [82, 50] width 68 height 26
click at [97, 49] on span "Responsável" at bounding box center [78, 52] width 53 height 7
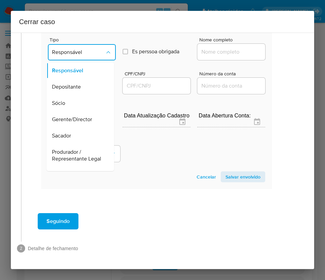
scroll to position [121, 0]
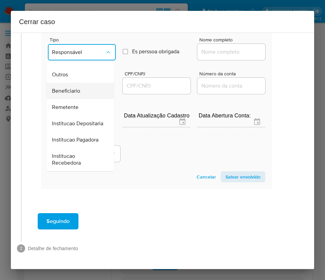
click at [77, 88] on span "Beneficiario" at bounding box center [66, 91] width 28 height 7
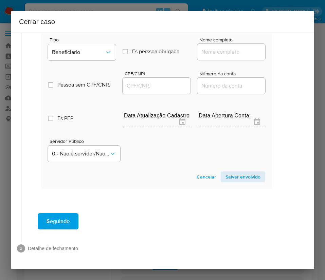
click at [223, 48] on input "Nome completo" at bounding box center [231, 52] width 68 height 9
paste input "Marc Comercio De Produtos E Acessorios Importados Ltda, 47588524000109"
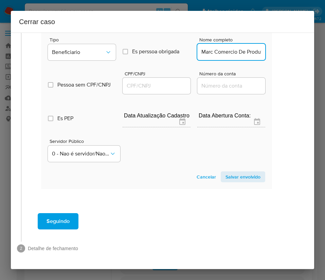
scroll to position [0, 128]
drag, startPoint x: 205, startPoint y: 45, endPoint x: 297, endPoint y: 46, distance: 91.7
click at [297, 46] on div "1 Informação completa Geral Data de início 01/07/2025 Data Fin 31/08/2025 Valor…" at bounding box center [162, 151] width 303 height 237
type input "Marc Comercio De Produtos E Acessorios Importados Ltda"
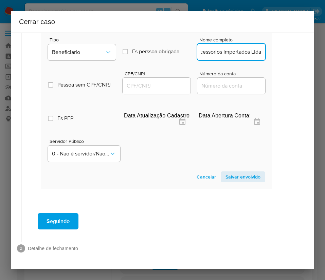
click at [162, 81] on input "CPF/CNPJ" at bounding box center [157, 85] width 68 height 9
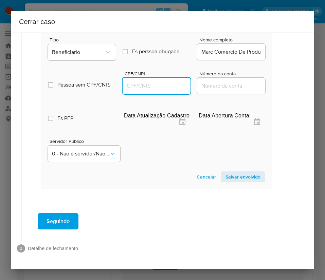
paste input "47588524000109"
type input "47588524000109"
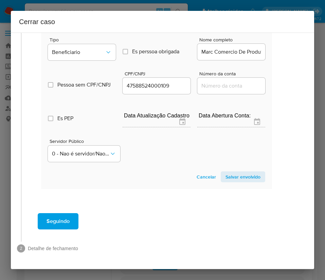
click at [228, 172] on span "Salvar envolvido" at bounding box center [242, 177] width 35 height 10
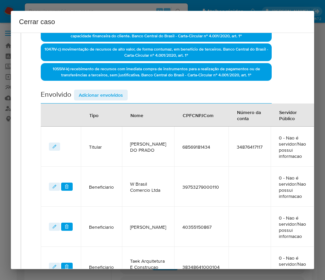
scroll to position [0, 11]
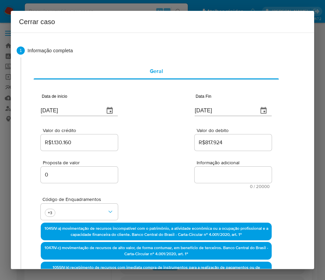
click at [213, 175] on textarea "Informação adicional" at bounding box center [232, 175] width 77 height 16
paste textarea "Informações do Cliente Claudenicio Santana Do Prado, CPF 68569181434, 53 anos, …"
type textarea "Informações do Cliente Claudenicio Santana Do Prado, CPF 68569181434, 53 anos, …"
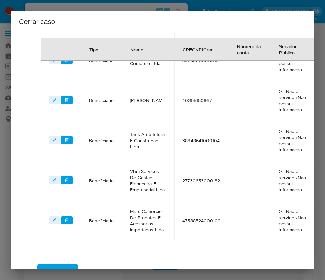
scroll to position [433, 11]
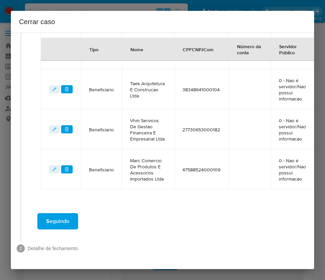
click at [68, 214] on span "Seguindo" at bounding box center [57, 221] width 23 height 15
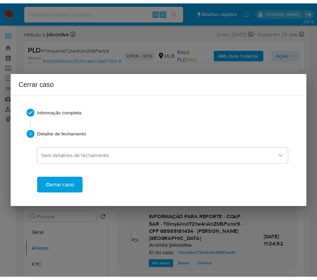
scroll to position [1010, 0]
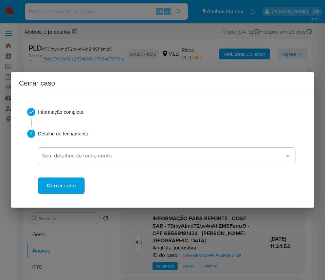
click at [72, 187] on span "Cerrar caso" at bounding box center [61, 185] width 29 height 15
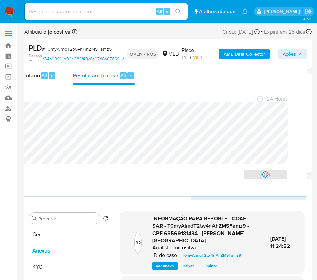
click at [62, 43] on div "PLD # T0myAimdT2tw4nAhZMSFamz9" at bounding box center [76, 48] width 95 height 10
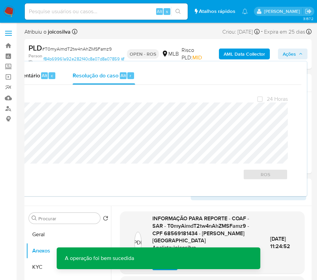
click at [61, 47] on span "# T0myAimdT2tw4nAhZMSFamz9" at bounding box center [77, 48] width 70 height 7
copy span "T0myAimdT2tw4nAhZMSFamz9"
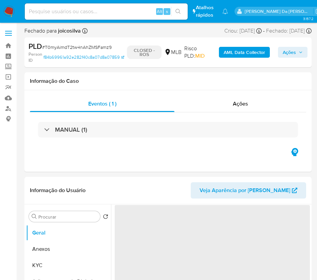
click at [12, 14] on img at bounding box center [9, 12] width 12 height 12
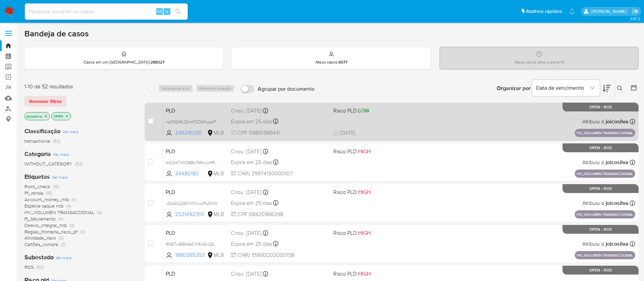
click at [391, 115] on div "PLD ns0SGWUZmkP2ObNupePfeXqE 246290281 MLB Risco PLD: LOW Criou: [DATE] Criou: …" at bounding box center [399, 121] width 472 height 34
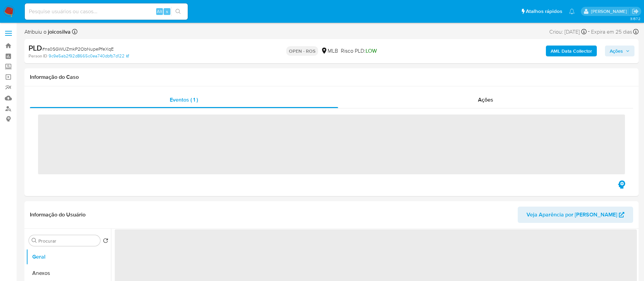
click at [106, 52] on span "# ns0SGWUZmkP2ObNupePfeXqE" at bounding box center [78, 48] width 72 height 7
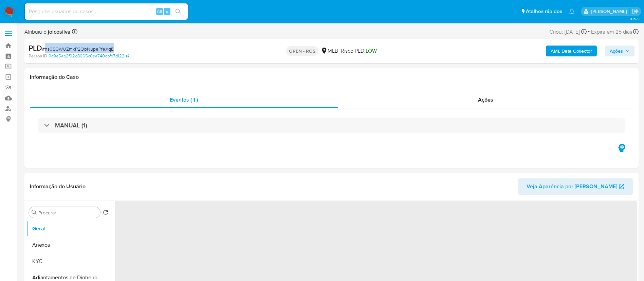
click at [106, 52] on span "# ns0SGWUZmkP2ObNupePfeXqE" at bounding box center [78, 48] width 72 height 7
copy span "ns0SGWUZmkP2ObNupePfeXqE"
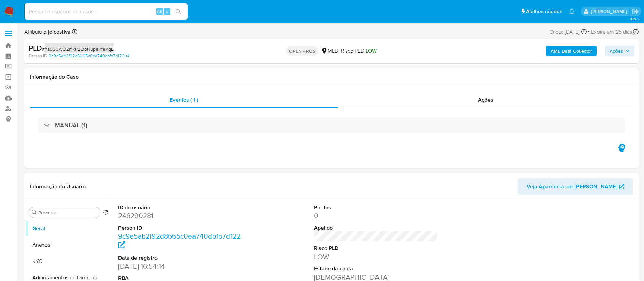
select select "10"
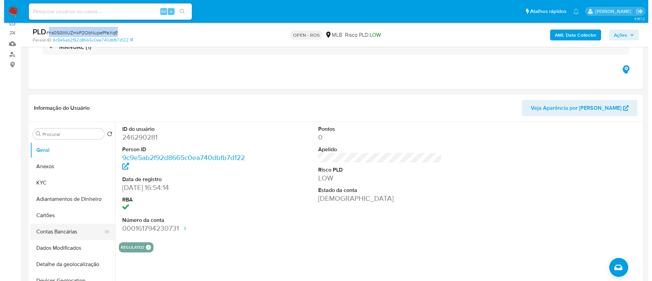
scroll to position [102, 0]
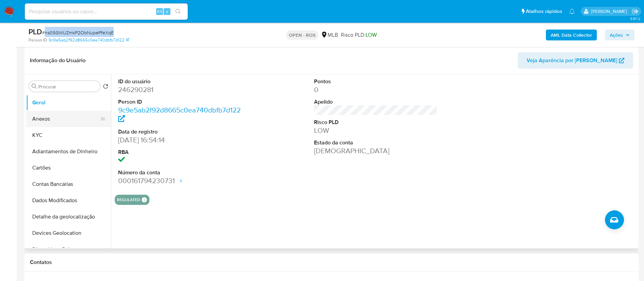
click at [54, 119] on button "Anexos" at bounding box center [65, 119] width 79 height 16
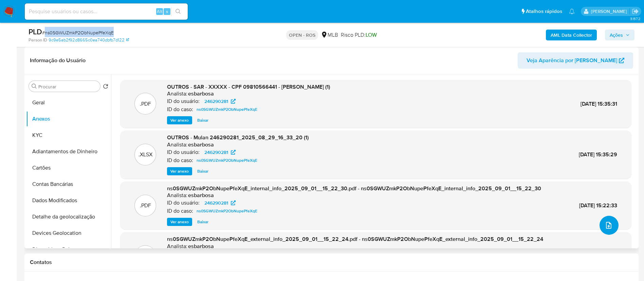
click at [605, 225] on icon "upload-file" at bounding box center [609, 225] width 8 height 8
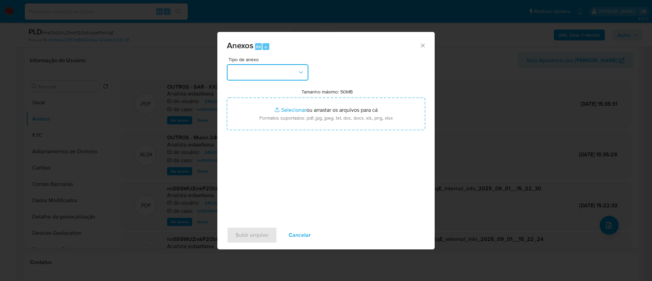
click at [281, 68] on button "button" at bounding box center [267, 72] width 81 height 16
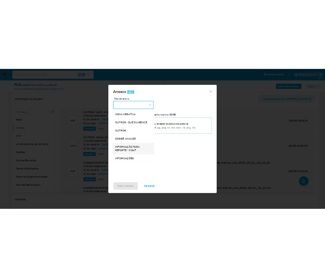
scroll to position [105, 0]
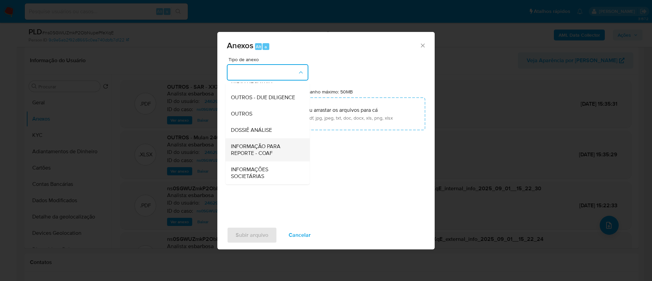
click at [278, 151] on span "INFORMAÇÃO PARA REPORTE - COAF" at bounding box center [265, 150] width 69 height 14
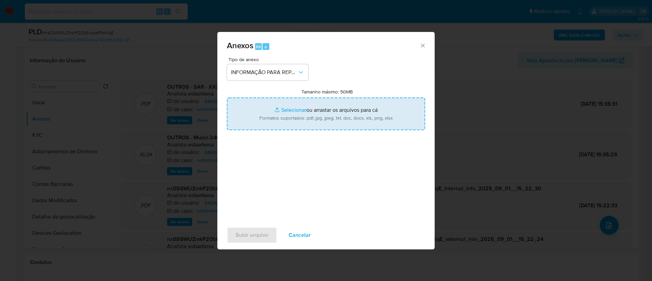
type input "C:\fakepath\SAR - T0myAimdT2tw4nAhZMSFamz9 - CPF 68569181434 - CLAUDENICIO SANT…"
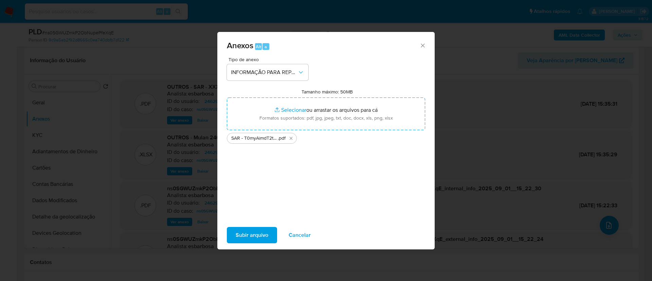
click at [266, 239] on span "Subir arquivo" at bounding box center [252, 234] width 33 height 15
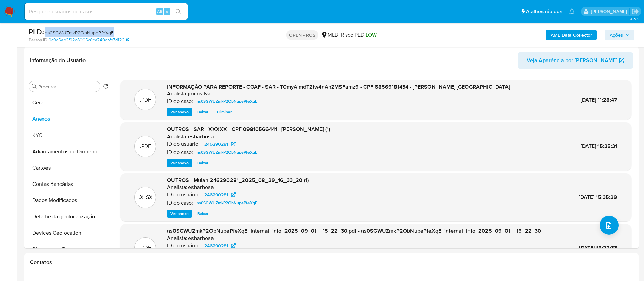
click at [609, 35] on button "Ações" at bounding box center [620, 35] width 30 height 11
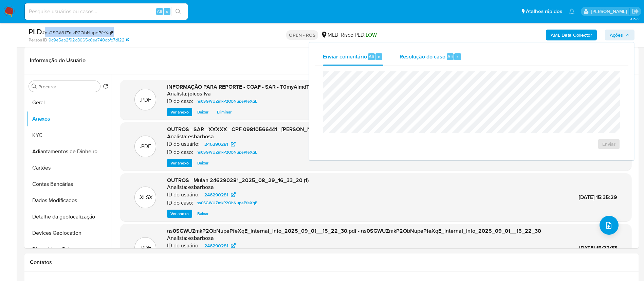
click at [430, 58] on span "Resolução do caso" at bounding box center [423, 56] width 46 height 8
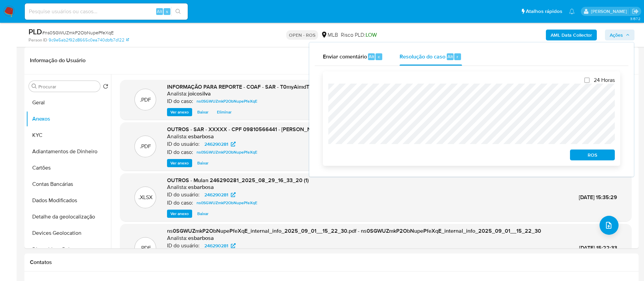
click at [604, 152] on span "ROS" at bounding box center [592, 155] width 35 height 10
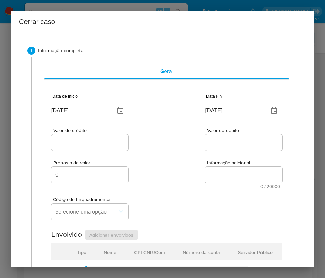
click at [80, 106] on input "[DATE]" at bounding box center [80, 110] width 58 height 11
click at [80, 106] on input "03/09/2025" at bounding box center [80, 110] width 58 height 11
paste input "1/07"
type input "01/07/2025"
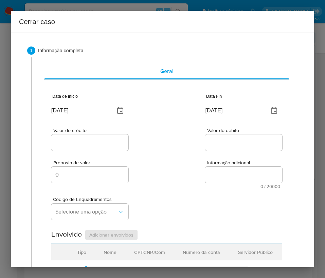
click at [194, 128] on div "Valor do crédito Valor do debito" at bounding box center [166, 136] width 231 height 32
click at [220, 106] on input "03/09/2025" at bounding box center [234, 110] width 58 height 11
click at [220, 108] on input "03/09/2025" at bounding box center [234, 110] width 58 height 11
click at [220, 108] on input "[DATE]" at bounding box center [234, 110] width 58 height 11
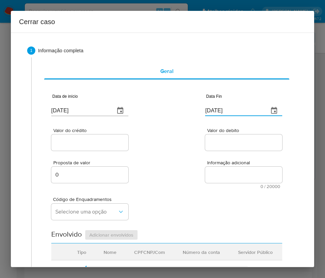
paste input "27/08"
type input "27/08/2025"
click at [227, 139] on input "Valor do debito" at bounding box center [243, 142] width 77 height 9
click at [82, 141] on input "Valor do crédito" at bounding box center [89, 142] width 77 height 9
click at [86, 145] on input "Valor do crédito" at bounding box center [89, 142] width 77 height 9
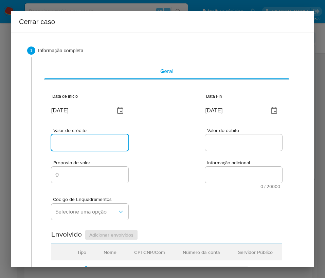
paste input "R$910.271"
type input "R$910.271"
drag, startPoint x: 185, startPoint y: 146, endPoint x: 88, endPoint y: 169, distance: 100.0
click at [186, 146] on div "Valor do crédito R$910.271 Valor do debito" at bounding box center [166, 136] width 231 height 32
click at [241, 142] on input "Valor do debito" at bounding box center [243, 142] width 77 height 9
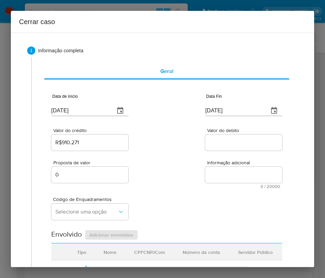
paste input "R$707.102"
type input "R$707.102"
click at [207, 187] on span "0 / 20000" at bounding box center [243, 186] width 73 height 4
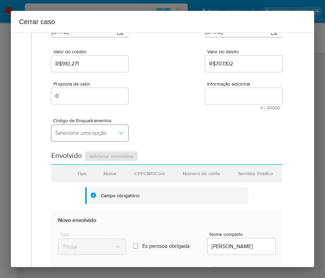
scroll to position [153, 0]
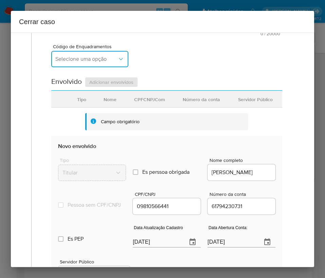
click at [107, 61] on span "Selecione uma opção" at bounding box center [86, 59] width 62 height 7
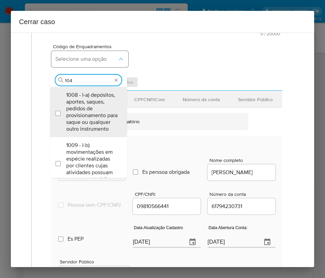
type input "1045"
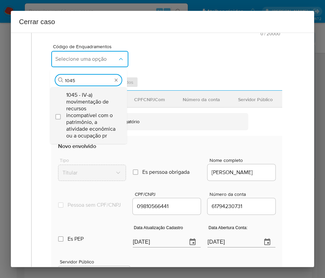
click at [98, 115] on span "1045 - IV-a) movimentação de recursos incompatível com o patrimônio, a atividad…" at bounding box center [91, 116] width 51 height 48
checkbox input "true"
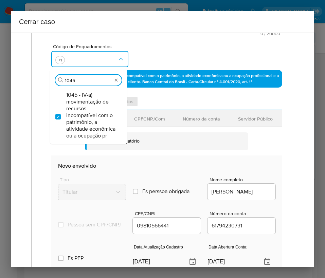
drag, startPoint x: 164, startPoint y: 51, endPoint x: 166, endPoint y: 59, distance: 8.7
click at [164, 50] on div "Código de Enquadramentos Procurar 1045 1045 - IV-a) movimentação de recursos in…" at bounding box center [166, 53] width 231 height 34
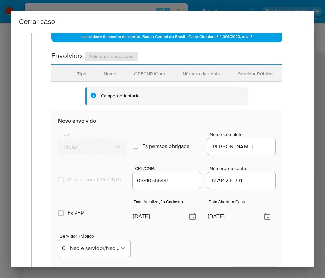
scroll to position [255, 0]
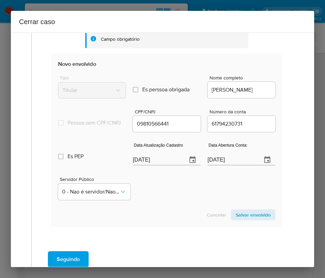
click at [156, 169] on div "Data Atualização Cadastro 03/09/2025" at bounding box center [167, 155] width 68 height 27
click at [158, 165] on input "[DATE]" at bounding box center [157, 159] width 49 height 11
paste input "25/08"
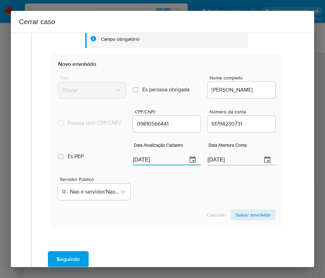
type input "25/08/2025"
click at [161, 197] on div "Servidor Público 0 - Nao é servidor/[PERSON_NAME] possui informacao" at bounding box center [166, 186] width 217 height 34
click at [224, 165] on input "04/06/2020" at bounding box center [231, 159] width 49 height 11
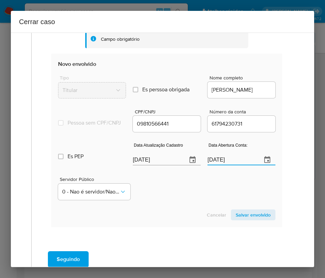
paste input "text"
type input "04/06/2020"
click at [211, 189] on div "Servidor Público 0 - Nao é servidor/[PERSON_NAME] possui informacao" at bounding box center [166, 186] width 217 height 34
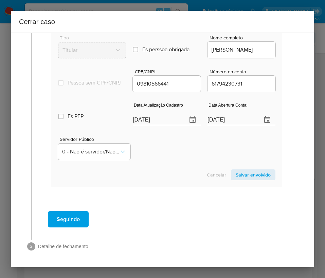
click at [238, 178] on span "Salvar envolvido" at bounding box center [253, 175] width 35 height 10
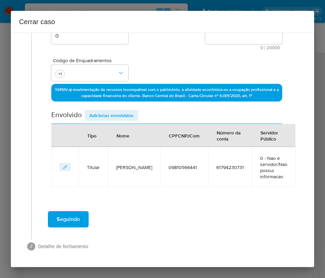
click at [128, 115] on span "Adicionar envolvidos" at bounding box center [111, 116] width 44 height 10
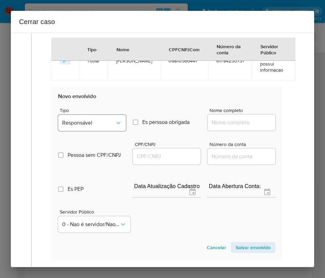
scroll to position [292, 0]
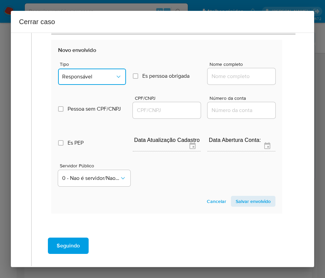
click at [89, 83] on button "Responsável" at bounding box center [92, 77] width 68 height 16
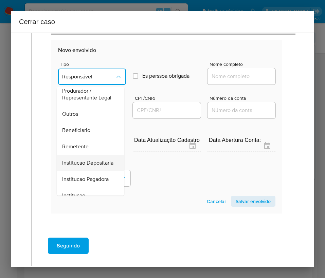
scroll to position [121, 0]
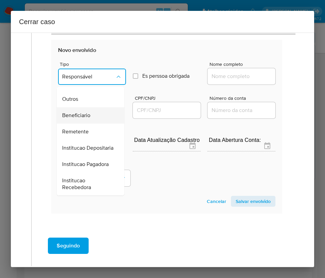
click at [82, 112] on span "Beneficiario" at bounding box center [76, 115] width 28 height 7
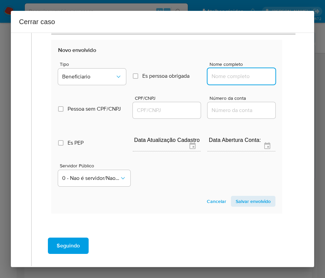
click at [231, 77] on input "Nome completo" at bounding box center [241, 76] width 68 height 9
paste input "A2fbr Ltda., 56147145000174"
drag, startPoint x: 220, startPoint y: 79, endPoint x: 283, endPoint y: 79, distance: 63.1
click at [283, 79] on div "Geral Data de início 01/07/2025 Data Fin 27/08/2025 Valor do crédito R$910.271 …" at bounding box center [166, 0] width 257 height 468
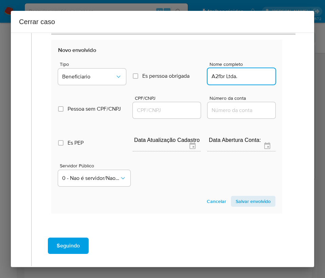
scroll to position [0, 0]
type input "A2fbr Ltda."
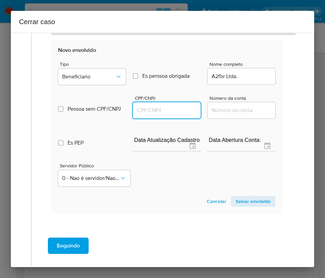
drag, startPoint x: 174, startPoint y: 109, endPoint x: 188, endPoint y: 109, distance: 14.3
click at [174, 109] on input "CPF/CNPJ" at bounding box center [167, 110] width 68 height 9
paste input "56147145000174"
type input "56147145000174"
click at [248, 198] on span "Salvar envolvido" at bounding box center [253, 202] width 35 height 10
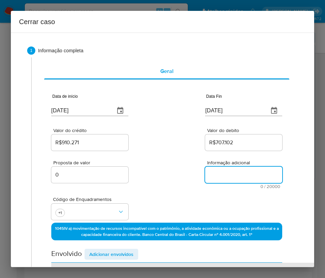
click at [239, 175] on textarea "Informação adicional" at bounding box center [243, 175] width 77 height 16
paste textarea "Informações do Cliente Allyson Ferreira Pereira, CPF 09810566441, 31 anos, resi…"
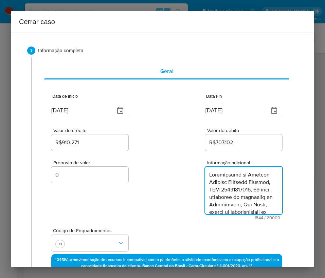
type textarea "Informações do Cliente Allyson Ferreira Pereira, CPF 09810566441, 31 anos, resi…"
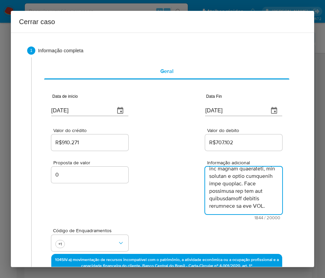
click at [148, 218] on div "Proposta de valor 0 Informação adicional 1844 / 20000 18156 caracteres restantes" at bounding box center [166, 186] width 231 height 68
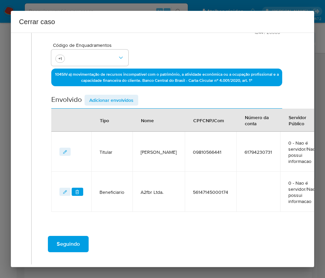
scroll to position [218, 0]
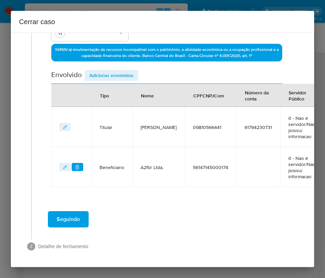
click at [78, 212] on span "Seguindo" at bounding box center [68, 219] width 23 height 15
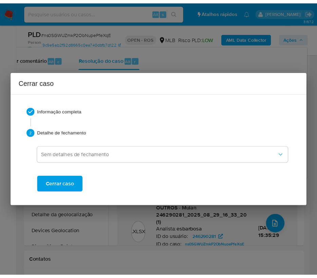
scroll to position [745, 0]
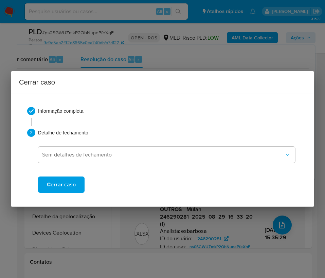
click at [72, 185] on span "Cerrar caso" at bounding box center [61, 184] width 29 height 15
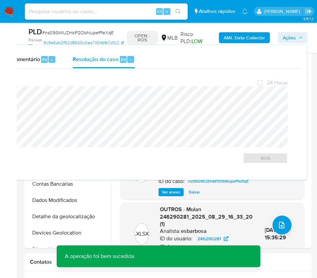
click at [77, 34] on span "# ns0SGWUZmkP2ObNupePfeXqE" at bounding box center [78, 32] width 72 height 7
copy span "ns0SGWUZmkP2ObNupePfeXqE"
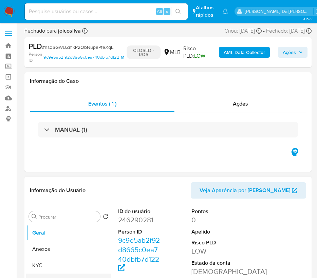
select select "10"
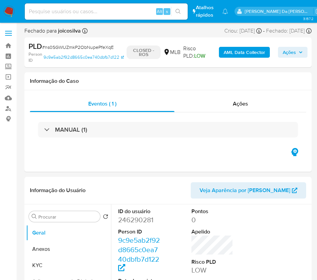
click at [12, 13] on img at bounding box center [9, 12] width 12 height 12
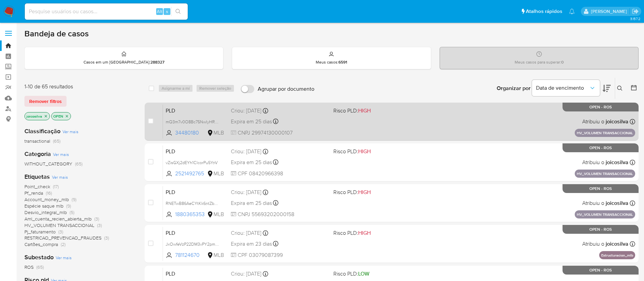
click at [401, 117] on div "PLD mQ3m7v0O8Bc75NwlyHRNRbK4 34480180 MLB Risco PLD: HIGH Criou: [DATE] Criou: …" at bounding box center [399, 121] width 472 height 34
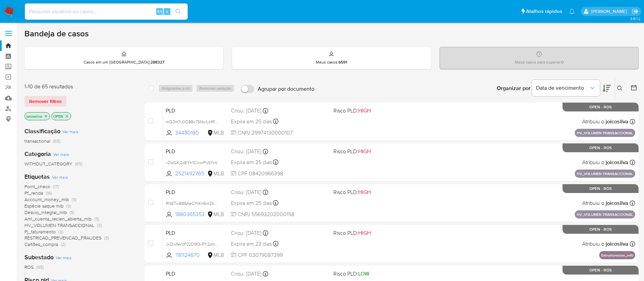
click at [47, 113] on p "joicosilva" at bounding box center [37, 115] width 25 height 7
click at [42, 116] on p "joicosilva" at bounding box center [37, 115] width 25 height 7
click at [46, 116] on icon "close-filter" at bounding box center [46, 116] width 4 height 4
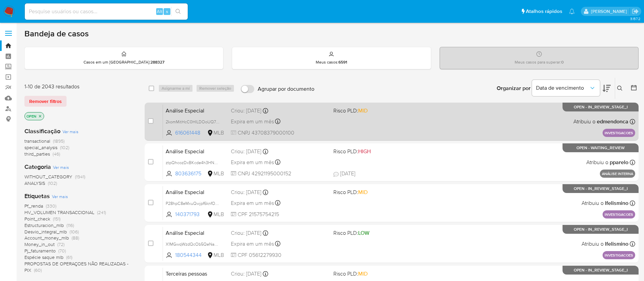
click at [404, 112] on span "Risco PLD: MID" at bounding box center [381, 110] width 97 height 9
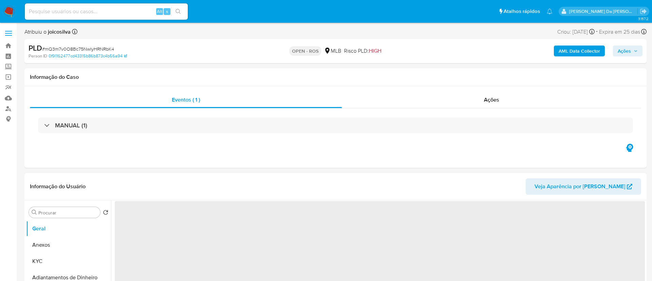
select select "10"
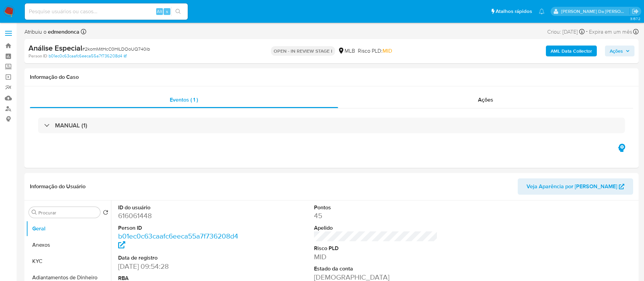
select select "10"
click at [138, 48] on span "# 2komMitHcC0HILDOoUQ740ib" at bounding box center [116, 48] width 68 height 7
copy span "2komMitHcC0HILDOoUQ740ib"
click at [147, 51] on span "# 2komMitHcC0HILDOoUQ740ib" at bounding box center [116, 48] width 68 height 7
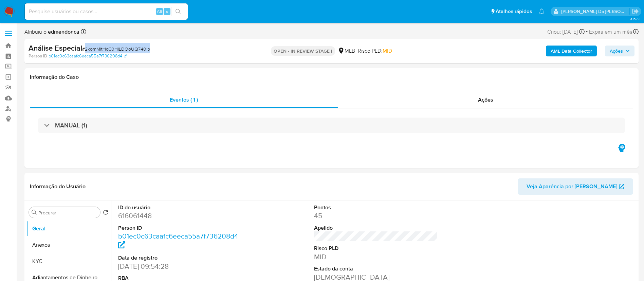
click at [147, 51] on span "# 2komMitHcC0HILDOoUQ740ib" at bounding box center [116, 48] width 68 height 7
click at [11, 12] on img at bounding box center [9, 12] width 12 height 12
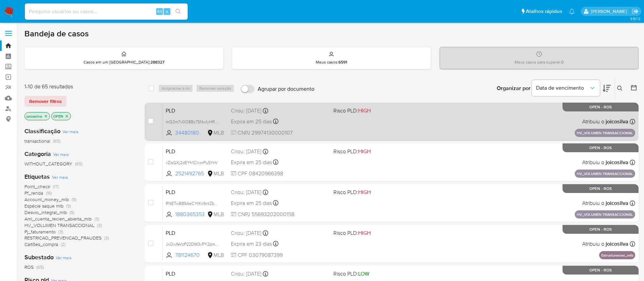
click at [406, 123] on div "PLD mQ3m7v0O8Bc75NwlyHRNRbK4 34480180 MLB Risco PLD: HIGH Criou: [DATE] Criou: …" at bounding box center [399, 121] width 472 height 34
click at [388, 120] on div "PLD mQ3m7v0O8Bc75NwlyHRNRbK4 34480180 MLB Risco PLD: HIGH Criou: [DATE] Criou: …" at bounding box center [399, 121] width 472 height 34
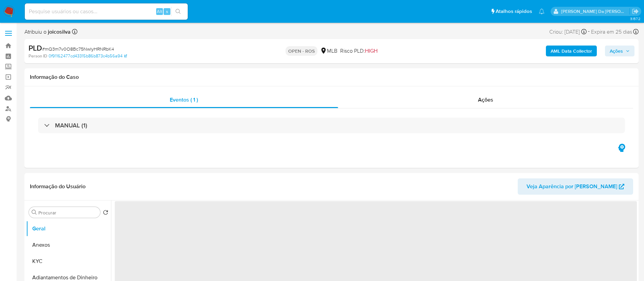
click at [5, 8] on img at bounding box center [9, 12] width 12 height 12
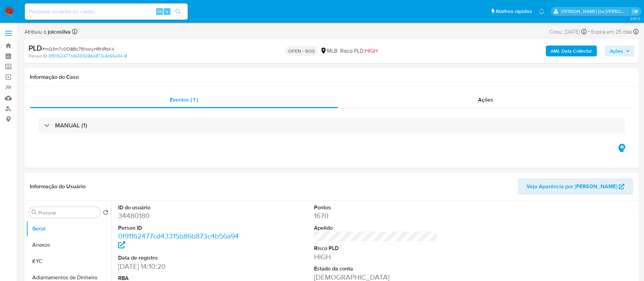
click at [9, 10] on img at bounding box center [9, 12] width 12 height 12
select select "10"
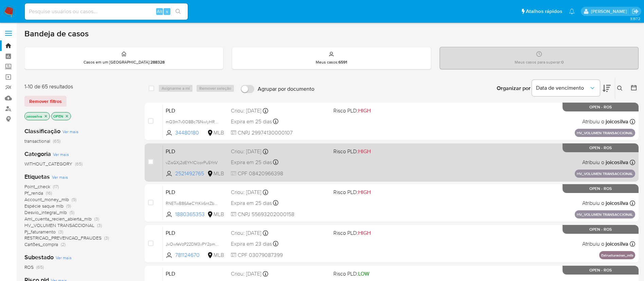
click at [396, 164] on div "PLD vZisGXj2dEYh1ClcorPu5YnV 2521492765 MLB Risco PLD: HIGH Criou: [DATE] Criou…" at bounding box center [399, 162] width 472 height 34
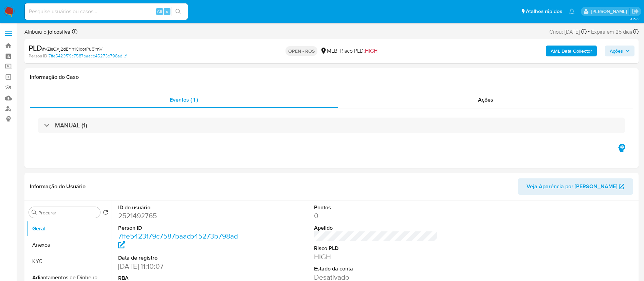
select select "10"
click at [87, 49] on span "# vZisGXj2dEYh1ClcorPu5YnV" at bounding box center [72, 48] width 60 height 7
copy span "vZisGXj2dEYh1ClcorPu5YnV"
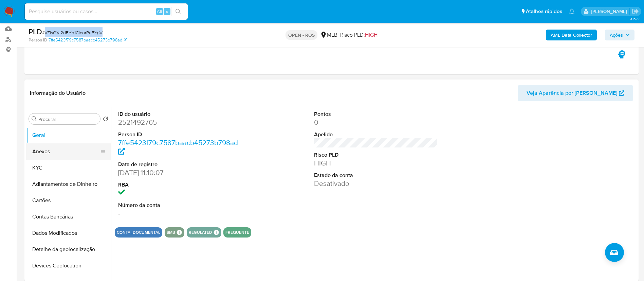
scroll to position [102, 0]
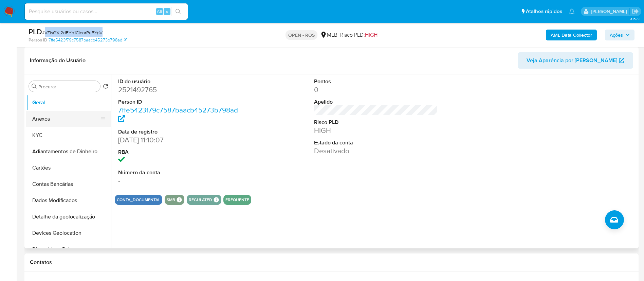
click at [57, 119] on button "Anexos" at bounding box center [65, 119] width 79 height 16
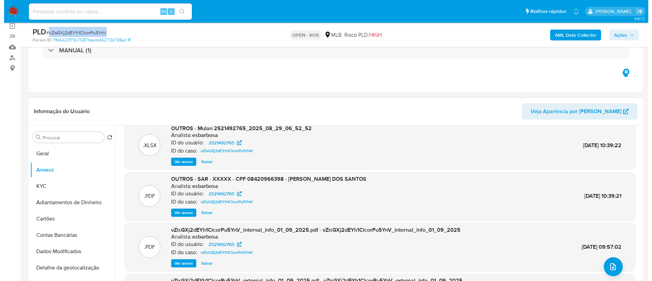
scroll to position [38, 0]
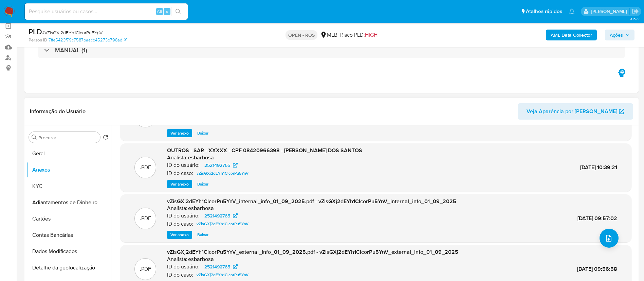
click at [619, 243] on div ".XLSX OUTROS - Mulan 2521492765_2025_08_29_06_52_52 Analista: esbarbosa ID do u…" at bounding box center [375, 193] width 511 height 200
click at [610, 238] on button "upload-file" at bounding box center [608, 237] width 19 height 19
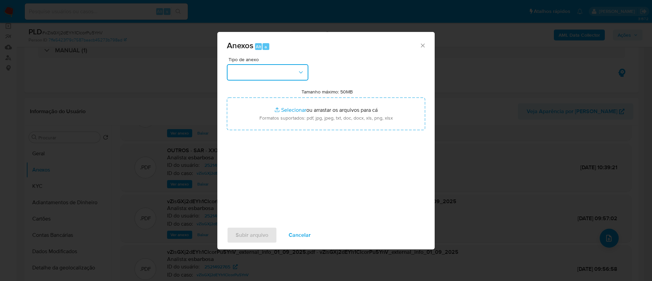
click at [266, 65] on button "button" at bounding box center [267, 72] width 81 height 16
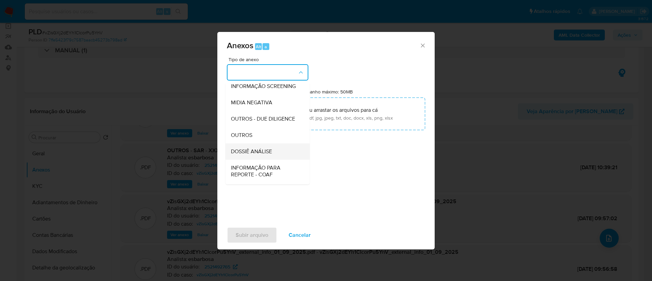
scroll to position [105, 0]
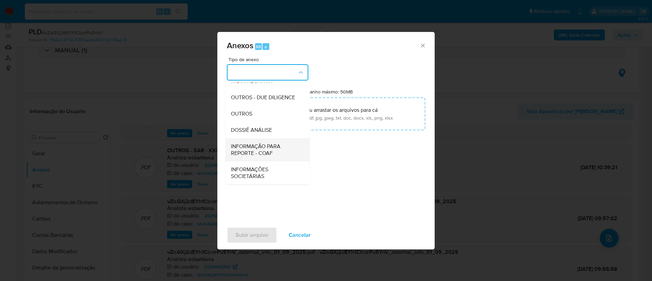
click at [264, 154] on span "INFORMAÇÃO PARA REPORTE - COAF" at bounding box center [265, 150] width 69 height 14
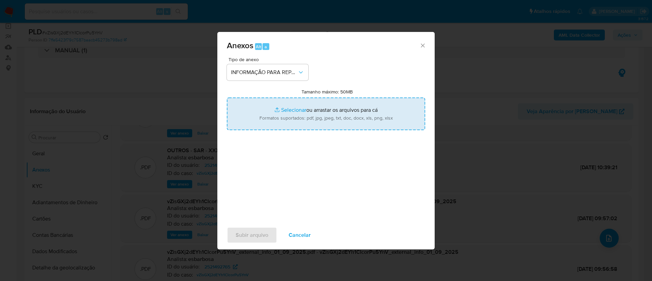
type input "C:\fakepath\SAR - vZisGXj2dEYh1ClcorPu5YnV - CPF 08420966398 - RAILAN AZEVEDO D…"
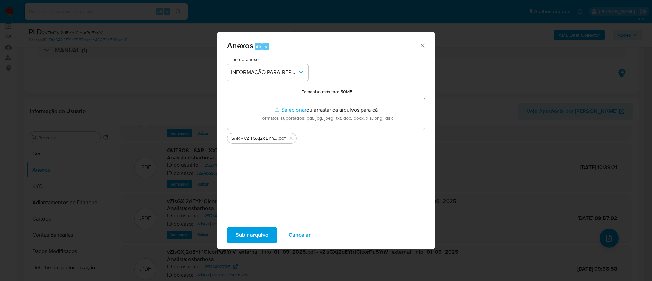
click at [260, 201] on div "Tipo de anexo INFORMAÇÃO PARA REPORTE - COAF Tamanho máximo: 50MB Selecionar ar…" at bounding box center [326, 137] width 198 height 160
click at [253, 234] on span "Subir arquivo" at bounding box center [252, 234] width 33 height 15
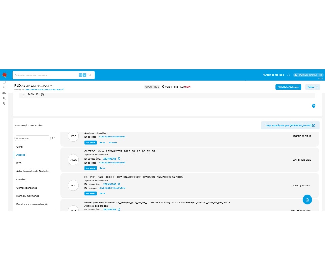
scroll to position [30, 0]
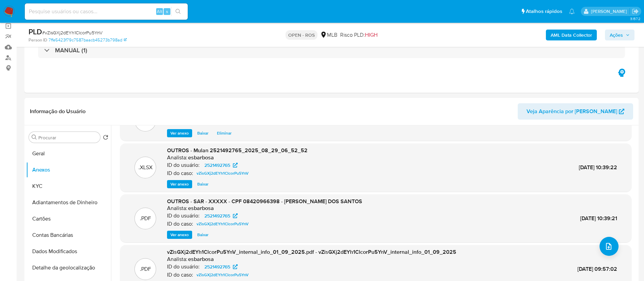
click at [630, 38] on button "Ações" at bounding box center [620, 35] width 30 height 11
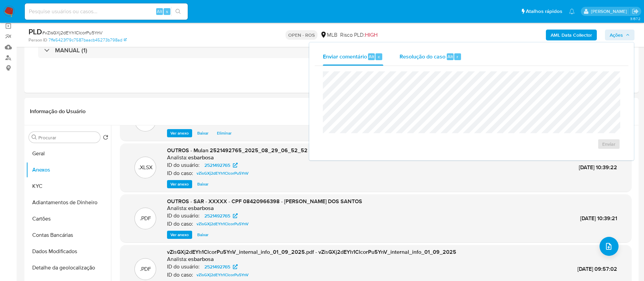
click at [415, 59] on span "Resolução do caso" at bounding box center [423, 56] width 46 height 8
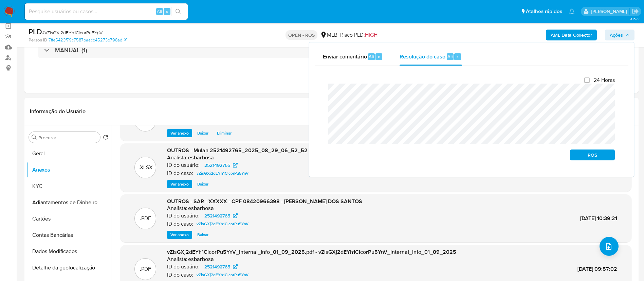
click at [312, 92] on div "Enviar comentário Alt c Resolução do caso Alt r Fechamento do caso 24 Horas ROS" at bounding box center [471, 109] width 325 height 134
click at [599, 156] on span "ROS" at bounding box center [592, 155] width 35 height 10
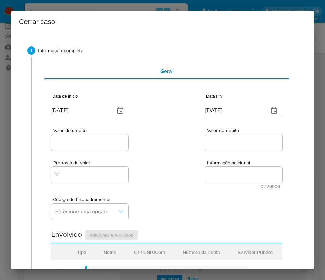
scroll to position [44, 0]
click at [83, 114] on input "[DATE]" at bounding box center [80, 110] width 58 height 11
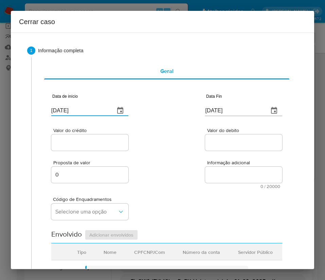
click at [83, 114] on input "[DATE]" at bounding box center [80, 110] width 58 height 11
paste input "1/07"
type input "01/07/2025"
click at [183, 151] on div "Valor do crédito Valor do debito" at bounding box center [166, 136] width 231 height 32
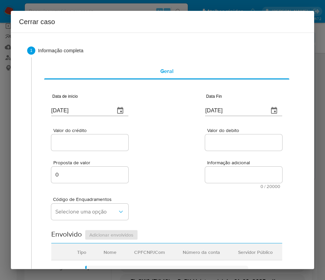
click at [218, 108] on input "[DATE]" at bounding box center [234, 110] width 58 height 11
paste input "14/08"
type input "14/08/2025"
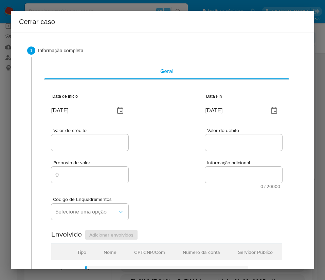
click at [199, 179] on div "Proposta de valor 0 Informação adicional 0 / 20000 20000 caracteres restantes" at bounding box center [166, 170] width 231 height 37
click at [88, 144] on input "Valor do crédito" at bounding box center [89, 142] width 77 height 9
click at [101, 142] on input "Valor do crédito" at bounding box center [89, 142] width 77 height 9
paste input "R$361.076"
type input "R$361.076"
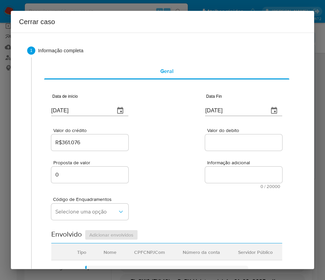
click at [180, 151] on div "Valor do crédito R$361.076 Valor do debito" at bounding box center [166, 136] width 231 height 32
drag, startPoint x: 241, startPoint y: 150, endPoint x: 241, endPoint y: 142, distance: 7.5
click at [241, 149] on div at bounding box center [243, 142] width 77 height 16
click at [241, 142] on input "Valor do debito" at bounding box center [243, 142] width 77 height 9
paste input "R$365.530"
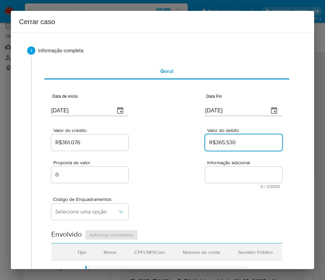
type input "R$365.530"
click at [141, 198] on div "Código de Enquadramentos Selecione uma opção" at bounding box center [166, 206] width 231 height 34
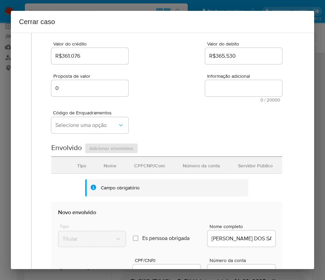
scroll to position [102, 0]
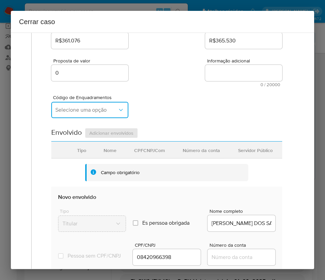
click at [82, 108] on span "Selecione uma opção" at bounding box center [86, 110] width 62 height 7
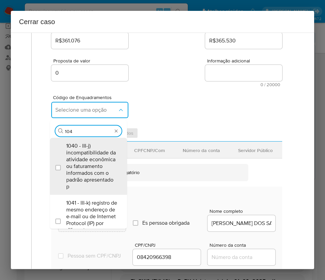
type input "1045"
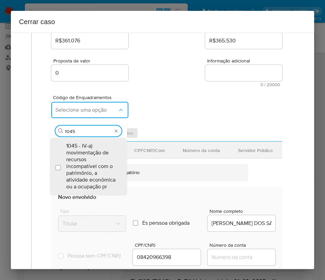
click at [90, 157] on span "1045 - IV-a) movimentação de recursos incompatível com o patrimônio, a atividad…" at bounding box center [91, 167] width 51 height 48
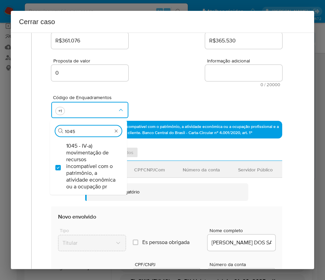
checkbox input "true"
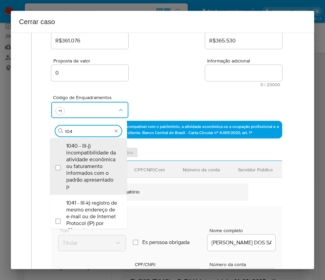
type input "1047"
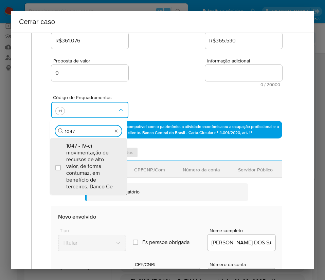
click at [90, 157] on span "1047 - IV-c) movimentação de recursos de alto valor, de forma contumaz, em bene…" at bounding box center [91, 167] width 51 height 48
checkbox input "true"
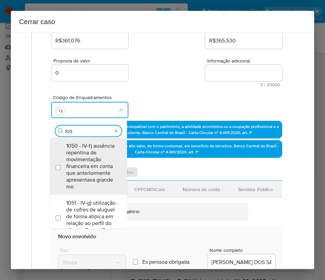
type input "1055"
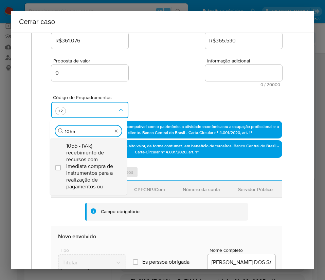
click at [84, 157] on span "1055 - IV-k) recebimento de recursos com imediata compra de instrumentos para a…" at bounding box center [91, 167] width 51 height 48
checkbox input "true"
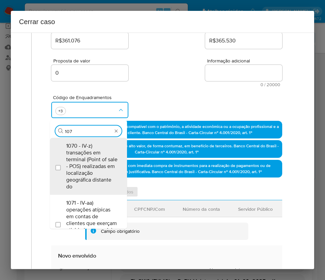
type input "1074"
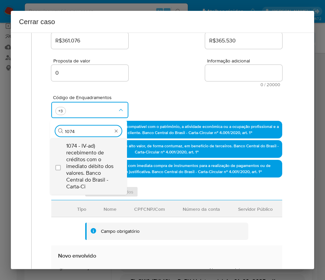
click at [86, 157] on span "1074 - IV-ad) recebimento de créditos com o imediato débito dos valores. Banco …" at bounding box center [91, 167] width 51 height 48
checkbox input "true"
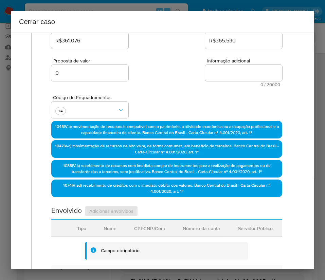
click at [178, 78] on div "Proposta de valor 0 Informação adicional 0 / 20000 20000 caracteres restantes" at bounding box center [166, 68] width 231 height 37
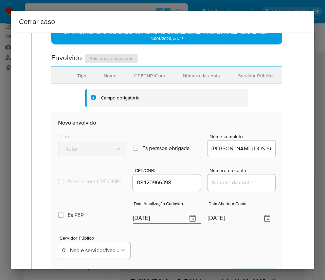
drag, startPoint x: 134, startPoint y: 224, endPoint x: 129, endPoint y: 228, distance: 6.3
click at [129, 227] on div "Es PEP isPEP Data Atualização Cadastro 03/09/2025 Data Abertura Conta: 03/09/20…" at bounding box center [166, 209] width 217 height 35
click at [146, 224] on input "[DATE]" at bounding box center [157, 218] width 49 height 11
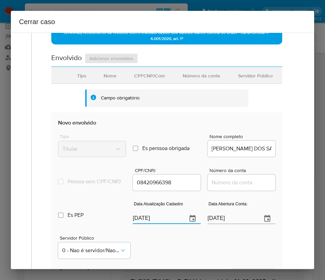
click at [146, 224] on input "[DATE]" at bounding box center [157, 218] width 49 height 11
paste input "6/08"
type input "06/08/2025"
click at [154, 244] on div "Servidor Público 0 - Nao é servidor/[PERSON_NAME] possui informacao" at bounding box center [166, 244] width 217 height 34
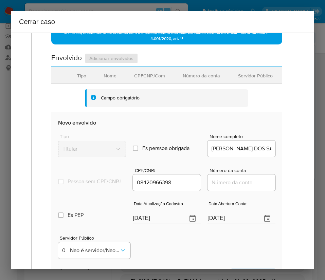
click at [224, 224] on input "[DATE]" at bounding box center [231, 218] width 49 height 11
paste input "29/06"
type input "29/06/2025"
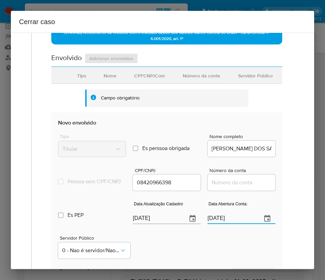
click at [212, 247] on div "Servidor Público 0 - Nao é servidor/[PERSON_NAME] possui informacao" at bounding box center [166, 244] width 217 height 34
click at [235, 191] on div at bounding box center [241, 182] width 68 height 16
click at [235, 187] on input "Número da conta" at bounding box center [241, 182] width 68 height 9
click at [237, 187] on input "Número da conta" at bounding box center [241, 182] width 68 height 9
paste input "65065203308"
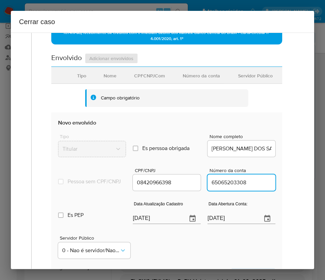
type input "65065203308"
click at [270, 178] on section "Novo envolvido Tipo Titular Es perssoa obrigada Is PObrigada Nome completo RAIL…" at bounding box center [166, 198] width 231 height 173
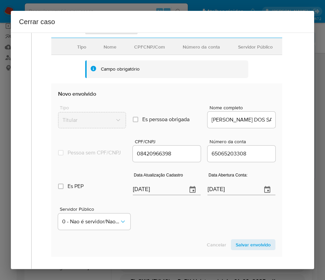
scroll to position [305, 0]
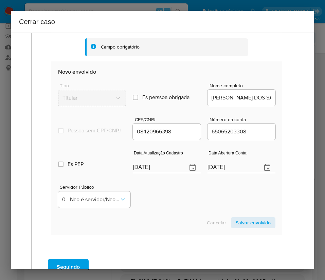
click at [255, 227] on span "Salvar envolvido" at bounding box center [253, 223] width 35 height 10
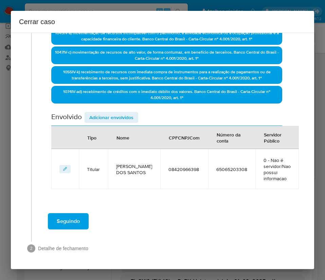
click at [109, 116] on span "Adicionar envolvidos" at bounding box center [111, 118] width 44 height 10
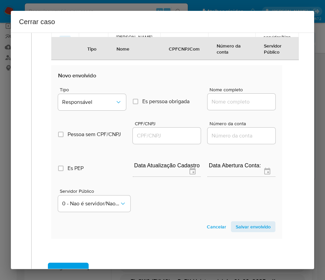
scroll to position [374, 0]
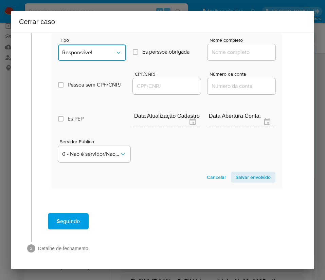
click at [94, 50] on span "Responsável" at bounding box center [88, 52] width 53 height 7
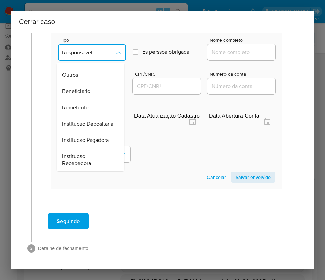
scroll to position [121, 0]
click at [82, 104] on span "Remetente" at bounding box center [75, 107] width 26 height 7
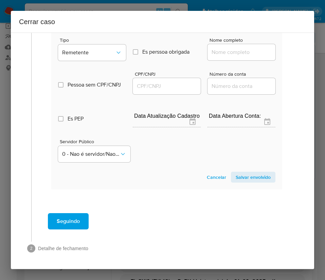
click at [214, 51] on input "Nome completo" at bounding box center [241, 52] width 68 height 9
paste input "Francisco Iderlan Oliveira De Sousa, 08381030307"
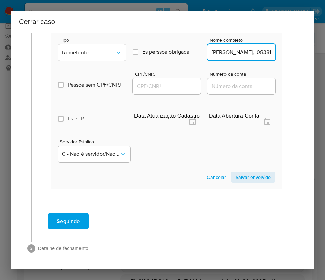
scroll to position [0, 63]
drag, startPoint x: 226, startPoint y: 53, endPoint x: 310, endPoint y: 55, distance: 83.9
click at [310, 55] on div "1 Informação completa Geral Data de início 01/07/2025 Data Fin 14/08/2025 Valor…" at bounding box center [162, 151] width 303 height 237
type input "Francisco Iderlan Oliveira De Sousa"
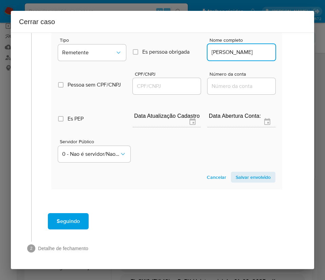
click at [173, 86] on input "CPF/CNPJ" at bounding box center [167, 86] width 68 height 9
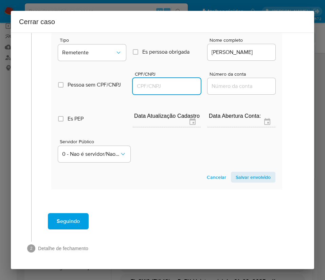
paste input "08381030307"
type input "8381030307"
click at [248, 180] on span "Salvar envolvido" at bounding box center [253, 177] width 35 height 10
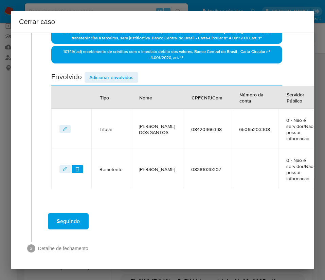
scroll to position [236, 0]
click at [110, 77] on span "Adicionar envolvidos" at bounding box center [111, 78] width 44 height 10
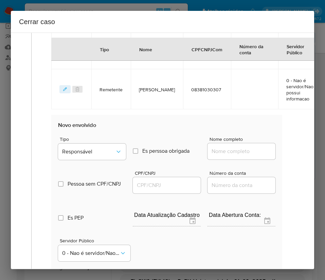
scroll to position [388, 0]
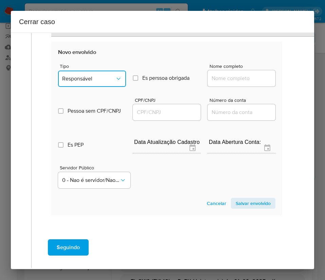
click at [98, 80] on span "Responsável" at bounding box center [88, 78] width 53 height 7
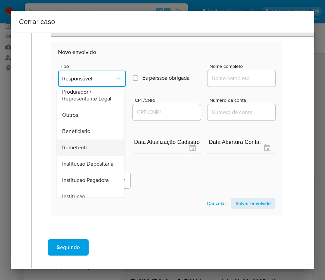
scroll to position [102, 0]
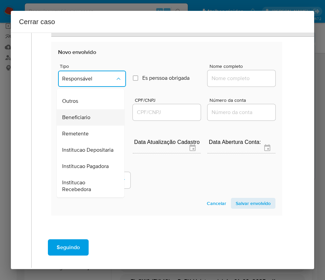
click at [84, 121] on span "Beneficiario" at bounding box center [76, 117] width 28 height 7
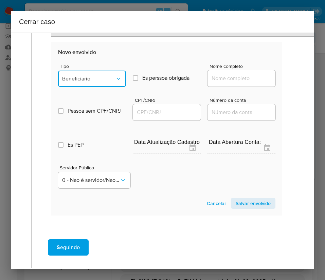
click at [88, 74] on button "Beneficiario" at bounding box center [92, 79] width 68 height 16
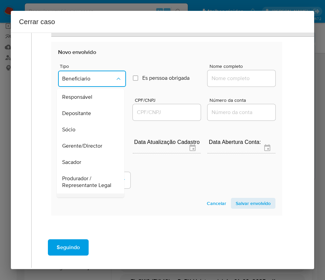
scroll to position [81, 0]
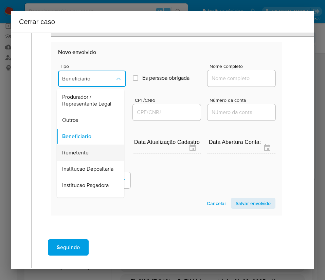
click at [82, 156] on span "Remetente" at bounding box center [75, 152] width 26 height 7
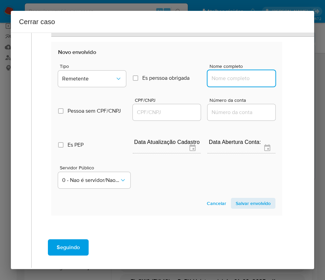
click at [222, 79] on input "Nome completo" at bounding box center [241, 78] width 68 height 9
paste input "Gabriel Pereira Da Conceicao, 09483643350"
drag, startPoint x: 225, startPoint y: 79, endPoint x: 275, endPoint y: 81, distance: 49.9
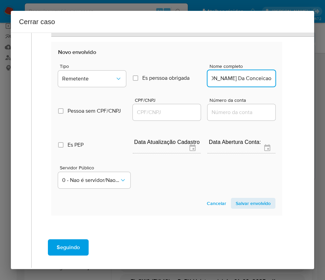
scroll to position [0, 12]
type input "Gabriel Pereira Da Conceicao"
click at [172, 109] on input "CPF/CNPJ" at bounding box center [167, 112] width 68 height 9
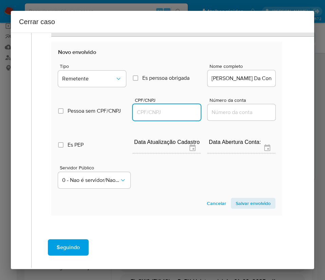
paste input "09483643350"
type input "9483643350"
click at [242, 203] on span "Salvar envolvido" at bounding box center [253, 204] width 35 height 10
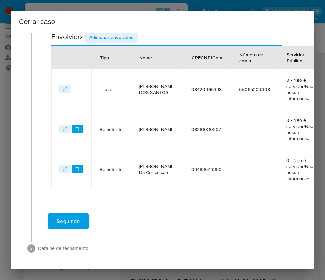
scroll to position [276, 0]
click at [125, 36] on span "Adicionar envolvidos" at bounding box center [111, 38] width 44 height 10
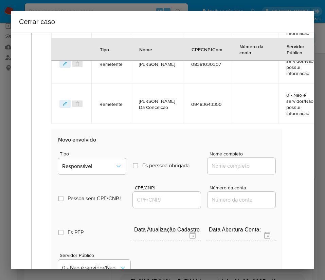
scroll to position [377, 0]
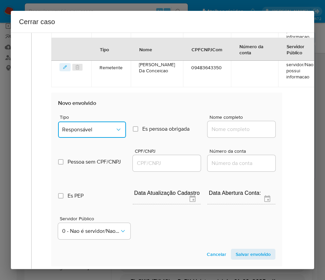
click at [93, 132] on span "Responsável" at bounding box center [88, 129] width 53 height 7
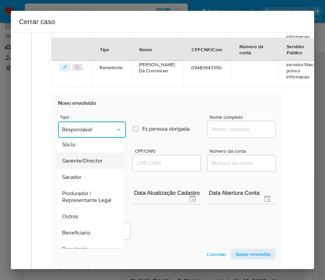
scroll to position [102, 0]
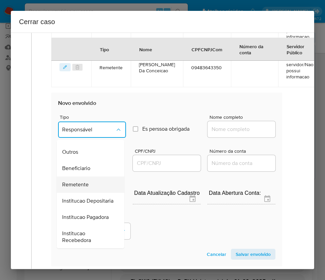
click at [85, 193] on div "Remetente" at bounding box center [88, 185] width 53 height 16
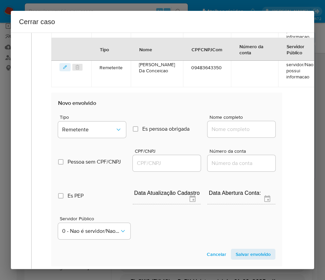
click at [223, 125] on input "Nome completo" at bounding box center [241, 129] width 68 height 9
paste input "David Azevedo Dos Santos, 12145946381"
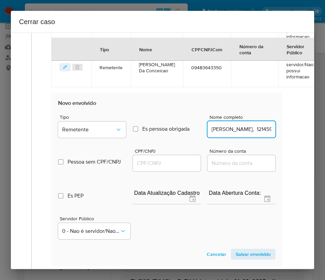
scroll to position [0, 41]
drag, startPoint x: 229, startPoint y: 130, endPoint x: 295, endPoint y: 130, distance: 65.9
click at [295, 130] on div "1 Informação completa Geral Data de início 01/07/2025 Data Fin 14/08/2025 Valor…" at bounding box center [162, 1] width 287 height 680
type input "David Azevedo Dos Santos"
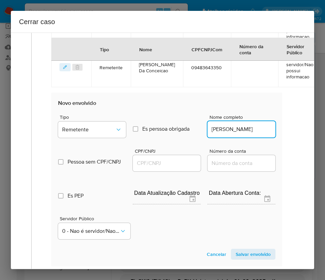
scroll to position [0, 0]
click at [172, 164] on input "CPF/CNPJ" at bounding box center [167, 163] width 68 height 9
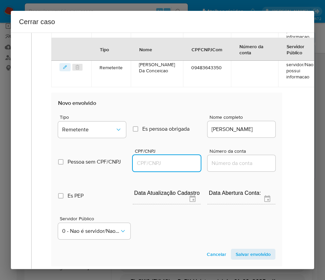
paste input "12145946381"
type input "12145946381"
click at [238, 252] on span "Salvar envolvido" at bounding box center [253, 254] width 35 height 10
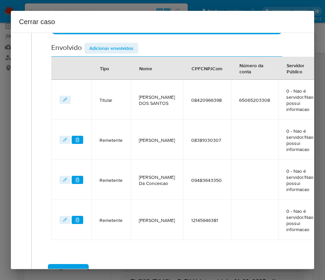
click at [129, 47] on span "Adicionar envolvidos" at bounding box center [111, 48] width 44 height 10
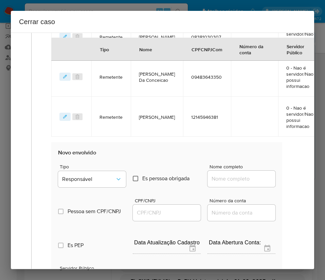
scroll to position [468, 0]
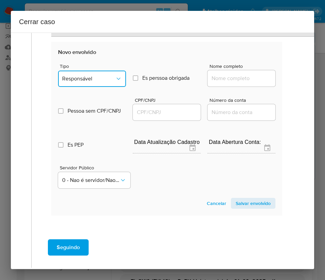
click at [105, 72] on button "Responsável" at bounding box center [92, 79] width 68 height 16
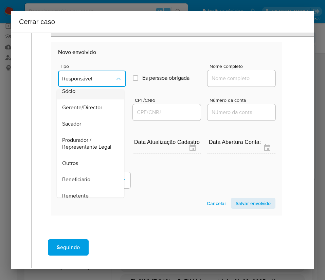
scroll to position [102, 0]
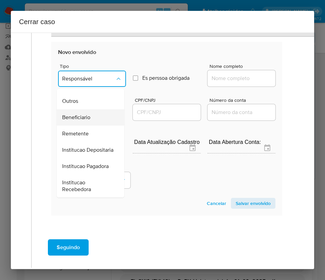
click at [81, 121] on span "Beneficiario" at bounding box center [76, 117] width 28 height 7
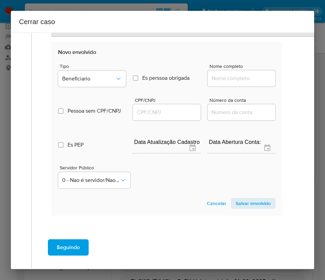
click at [230, 80] on input "Nome completo" at bounding box center [241, 78] width 68 height 9
paste input "Bruno Da Silveira Lacerda, 05039297351"
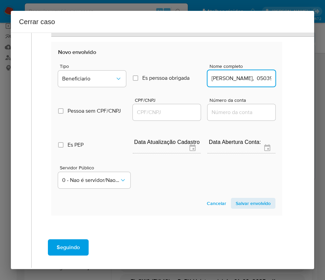
scroll to position [0, 40]
drag, startPoint x: 225, startPoint y: 80, endPoint x: 283, endPoint y: 81, distance: 57.7
type input "Bruno Da Silveira Lacerda"
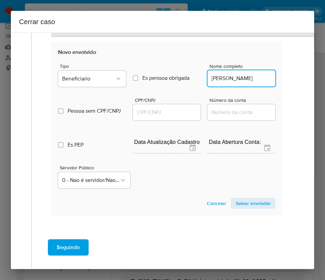
click at [169, 114] on input "CPF/CNPJ" at bounding box center [167, 112] width 68 height 9
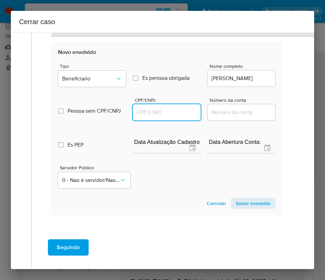
paste input "05039297351"
type input "5039297351"
click at [241, 204] on span "Salvar envolvido" at bounding box center [253, 204] width 35 height 10
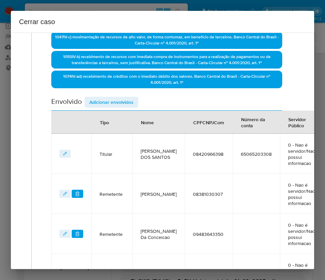
click at [117, 104] on span "Adicionar envolvidos" at bounding box center [111, 102] width 44 height 10
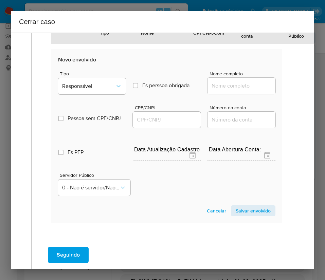
scroll to position [516, 0]
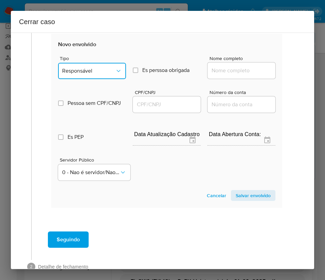
click at [91, 64] on button "Responsável" at bounding box center [92, 71] width 68 height 16
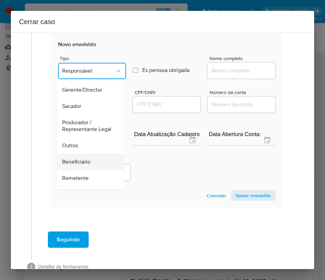
scroll to position [102, 0]
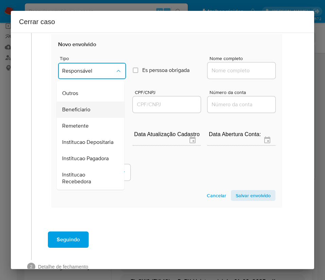
click at [93, 114] on div "Beneficiario" at bounding box center [88, 109] width 53 height 16
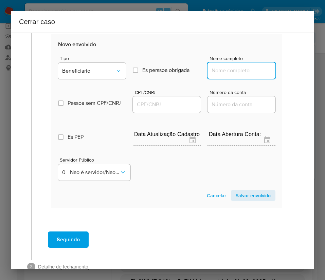
drag, startPoint x: 221, startPoint y: 72, endPoint x: 228, endPoint y: 74, distance: 7.8
click at [221, 72] on input "Nome completo" at bounding box center [241, 70] width 68 height 9
paste input "Davi Sousa Dos Santos, 09944081370"
drag, startPoint x: 226, startPoint y: 74, endPoint x: 294, endPoint y: 78, distance: 67.7
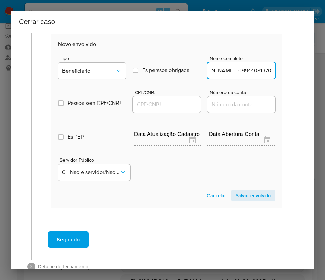
type input "Davi Sousa Dos Santos"
drag, startPoint x: 151, startPoint y: 102, endPoint x: 168, endPoint y: 104, distance: 17.7
click at [151, 102] on input "CPF/CNPJ" at bounding box center [167, 104] width 68 height 9
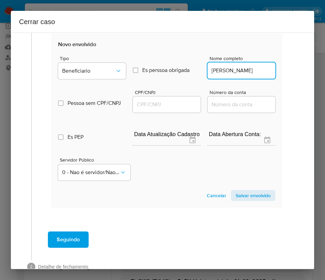
paste input "09944081370"
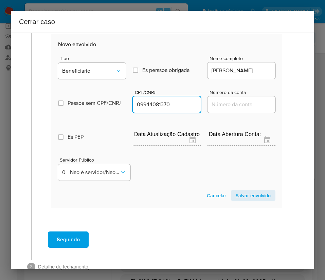
type input "9944081370"
click at [245, 198] on span "Salvar envolvido" at bounding box center [253, 196] width 35 height 10
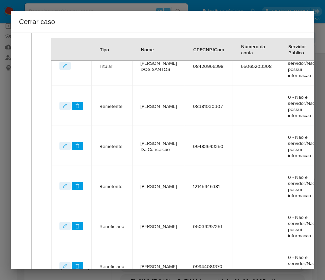
scroll to position [251, 0]
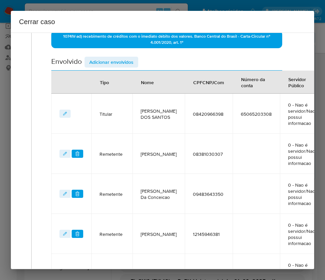
click at [123, 59] on span "Adicionar envolvidos" at bounding box center [111, 62] width 44 height 10
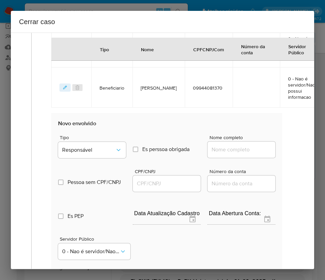
scroll to position [582, 0]
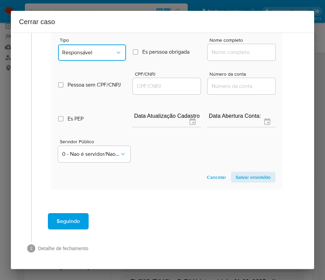
click at [102, 52] on button "Responsável" at bounding box center [92, 52] width 68 height 16
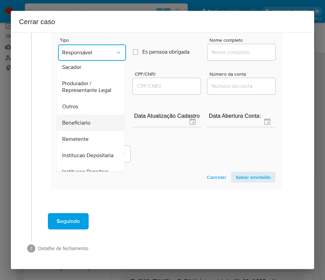
scroll to position [121, 0]
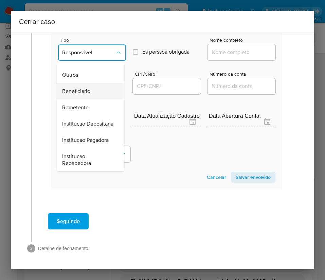
click at [88, 88] on span "Beneficiario" at bounding box center [76, 91] width 28 height 7
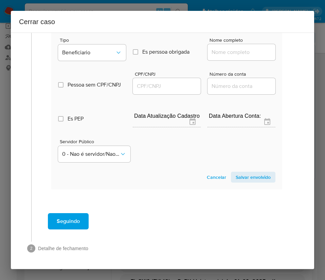
click at [230, 48] on input "Nome completo" at bounding box center [241, 52] width 68 height 9
paste input "Maria Da Conceicao Dos Santos Nunes, 04216891373"
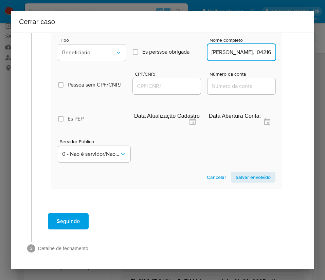
scroll to position [0, 71]
drag, startPoint x: 228, startPoint y: 44, endPoint x: 290, endPoint y: 45, distance: 62.5
type input "Maria Da Conceicao Dos Santos Nunes"
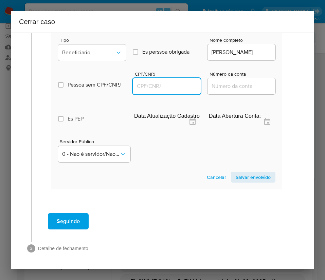
scroll to position [0, 0]
click at [171, 82] on input "CPF/CNPJ" at bounding box center [167, 86] width 68 height 9
paste input "04216891373"
type input "4216891373"
click at [246, 177] on section "Novo envolvido Tipo Beneficiario Es perssoa obrigada Is PObrigada Nome completo…" at bounding box center [166, 102] width 231 height 173
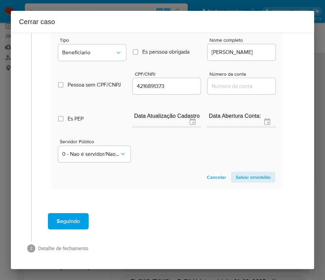
click at [244, 172] on span "Salvar envolvido" at bounding box center [253, 177] width 35 height 10
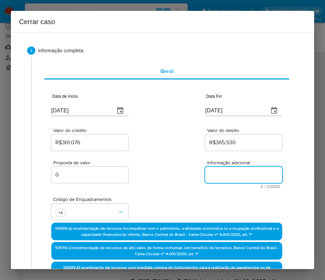
click at [226, 175] on textarea "Informação adicional" at bounding box center [243, 175] width 77 height 16
paste textarea "Informações do Cliente Railan Azevedo Dos Santos, CPF 08420966398, 29 anos, res…"
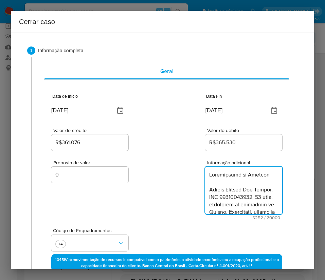
scroll to position [2264, 0]
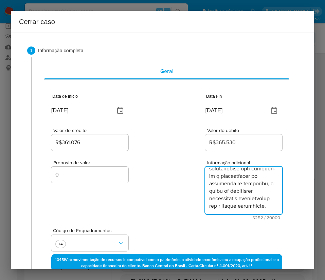
type textarea "Informações do Cliente Railan Azevedo Dos Santos, CPF 08420966398, 29 anos, res…"
click at [179, 188] on div "Proposta de valor 0 Informação adicional 5252 / 20000 14748 caracteres restantes" at bounding box center [166, 186] width 231 height 68
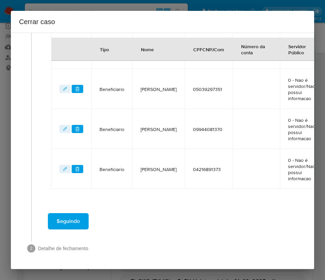
scroll to position [481, 0]
click at [76, 214] on span "Seguindo" at bounding box center [68, 221] width 23 height 15
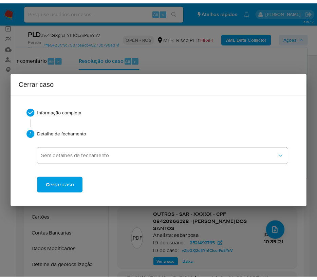
scroll to position [2127, 0]
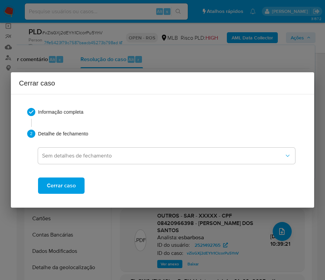
click at [75, 189] on button "Cerrar caso" at bounding box center [61, 186] width 47 height 16
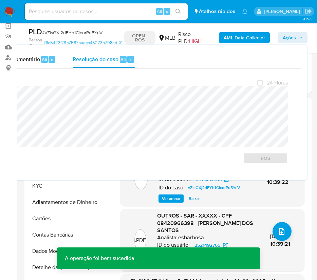
click at [59, 35] on span "# vZisGXj2dEYh1ClcorPu5YnV" at bounding box center [72, 32] width 60 height 7
copy span "vZisGXj2dEYh1ClcorPu5YnV"
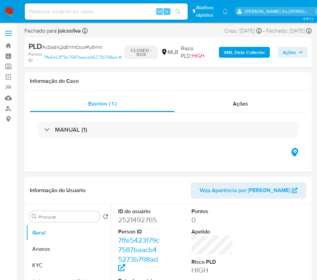
select select "10"
click at [11, 11] on img at bounding box center [9, 12] width 12 height 12
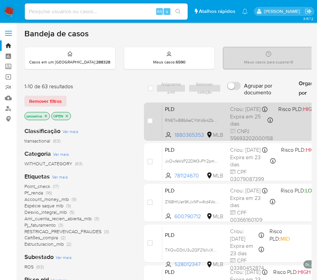
click at [292, 113] on span "Risco PLD: HIGH" at bounding box center [297, 108] width 38 height 9
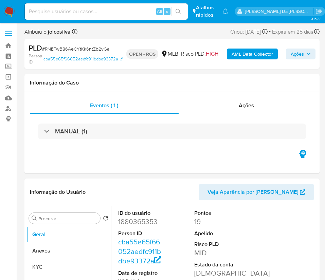
select select "10"
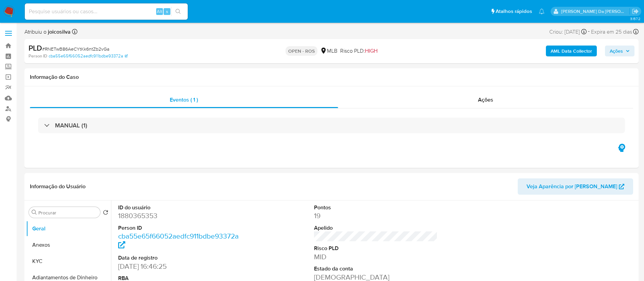
click at [12, 11] on img at bounding box center [9, 12] width 12 height 12
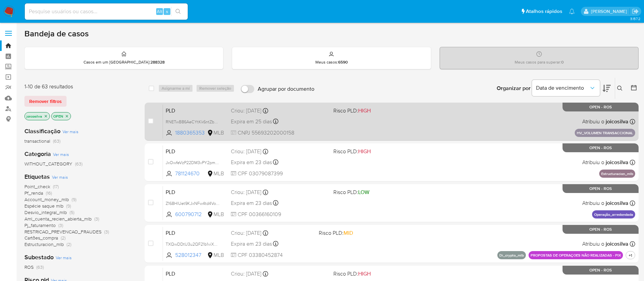
click at [452, 128] on div "PLD RNETwB86AeCYtKk6ntZb2vGa 1880365353 MLB Risco PLD: HIGH Criou: [DATE] Criou…" at bounding box center [399, 121] width 472 height 34
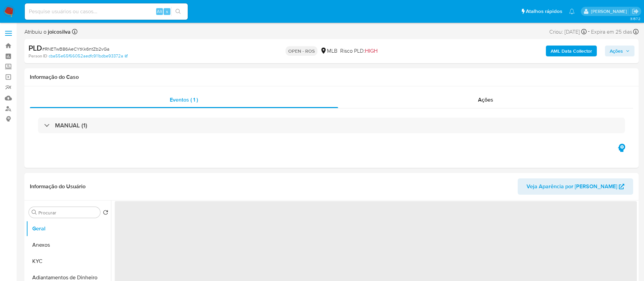
click at [103, 51] on span "# RNETwB86AeCYtKk6ntZb2vGa" at bounding box center [75, 48] width 67 height 7
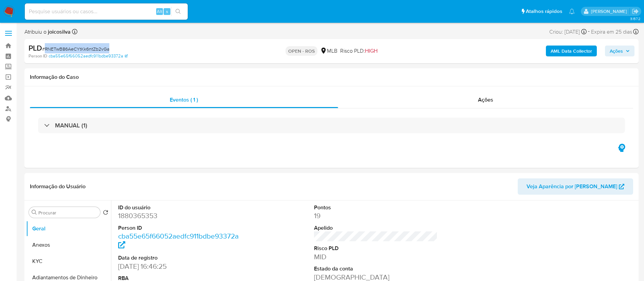
copy span "RNETwB86AeCYtKk6ntZb2vGa"
select select "10"
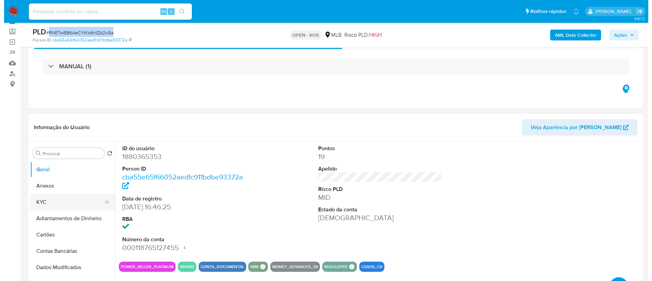
scroll to position [51, 0]
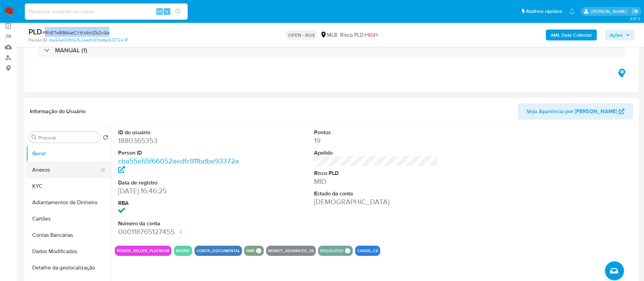
click at [56, 162] on button "Anexos" at bounding box center [65, 170] width 79 height 16
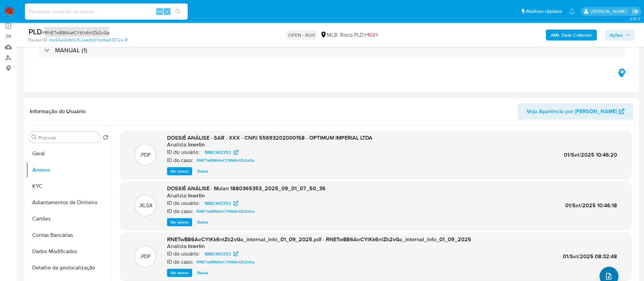
click at [611, 275] on button "upload-file" at bounding box center [608, 275] width 19 height 19
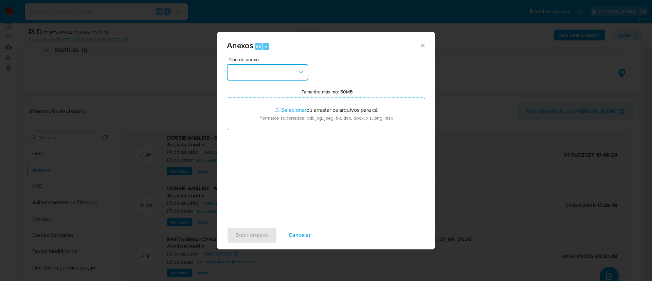
click at [295, 68] on button "button" at bounding box center [267, 72] width 81 height 16
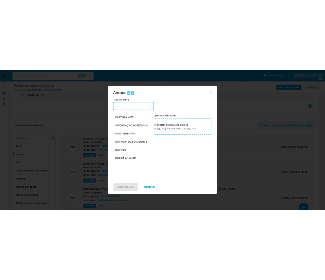
scroll to position [105, 0]
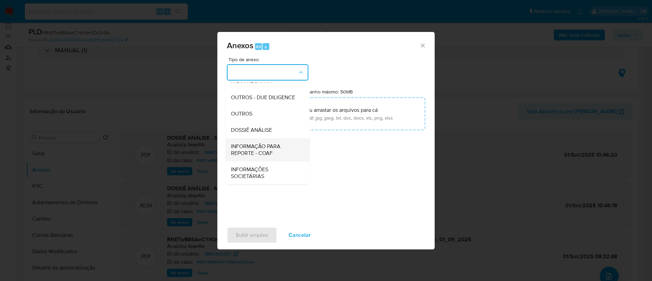
click at [273, 152] on span "INFORMAÇÃO PARA REPORTE - COAF" at bounding box center [265, 150] width 69 height 14
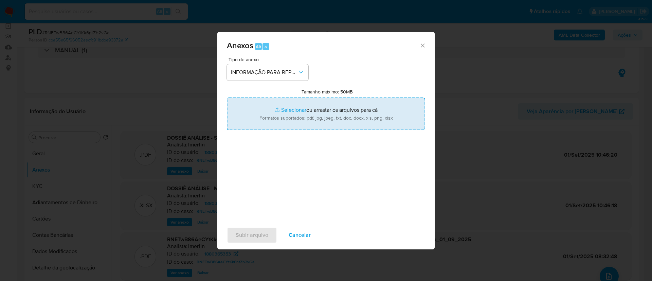
type input "C:\fakepath\SAR - RNETwB86AeCYtKk6ntZb2vGa - CNPJ 55693202000158 - OPTIMUM IMPE…"
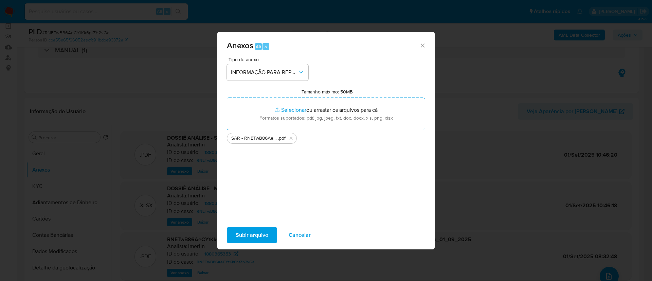
click at [262, 233] on span "Subir arquivo" at bounding box center [252, 234] width 33 height 15
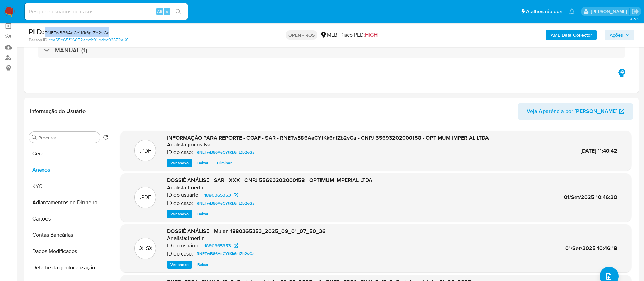
click at [609, 32] on button "Ações" at bounding box center [620, 35] width 30 height 11
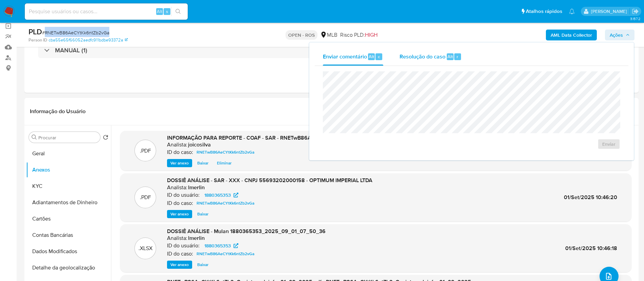
click at [431, 56] on span "Resolução do caso" at bounding box center [423, 56] width 46 height 8
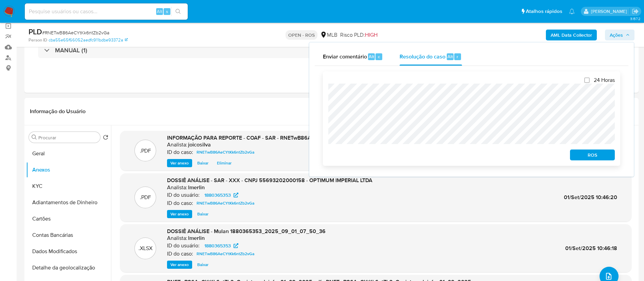
click at [590, 159] on span "ROS" at bounding box center [592, 155] width 35 height 10
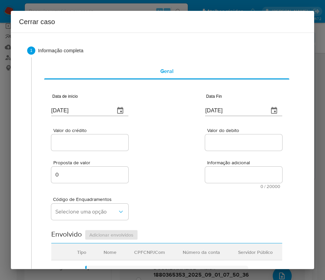
click at [66, 110] on input "[DATE]" at bounding box center [80, 110] width 58 height 11
paste input "1/07"
type input "[DATE]"
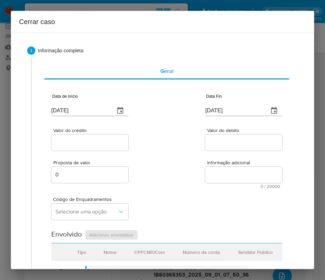
click at [148, 150] on div "Valor do crédito Valor do debito" at bounding box center [166, 136] width 231 height 32
click at [229, 113] on input "[DATE]" at bounding box center [234, 110] width 58 height 11
paste input "31/08"
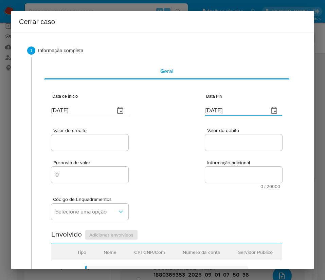
type input "[DATE]"
click at [207, 167] on textarea "Informação adicional" at bounding box center [243, 175] width 77 height 16
click at [108, 148] on div at bounding box center [89, 142] width 77 height 16
click at [109, 146] on input "Valor do crédito" at bounding box center [89, 142] width 77 height 9
click at [85, 143] on input "Valor do crédito" at bounding box center [89, 142] width 77 height 9
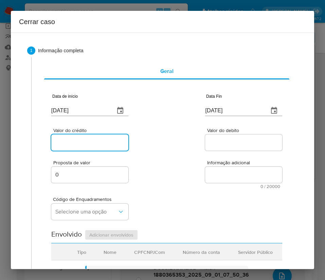
paste input "R$2.137.077"
type input "R$2.137.077"
click at [186, 157] on div "Proposta de valor 0 Informação adicional 0 / 20000 20000 caracteres restantes" at bounding box center [166, 170] width 231 height 37
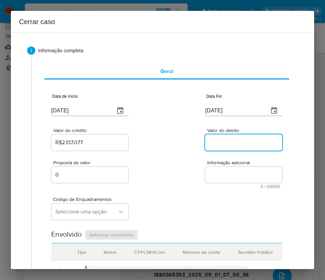
click at [217, 139] on input "Valor do debito" at bounding box center [243, 142] width 77 height 9
paste input "R$2.082.097"
type input "R$2.082.097"
click at [199, 170] on div "Proposta de valor 0 Informação adicional 0 / 20000 20000 caracteres restantes" at bounding box center [166, 170] width 231 height 37
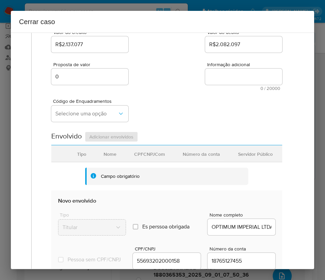
scroll to position [102, 0]
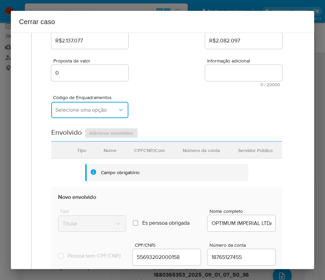
click at [117, 107] on icon "button" at bounding box center [120, 110] width 7 height 7
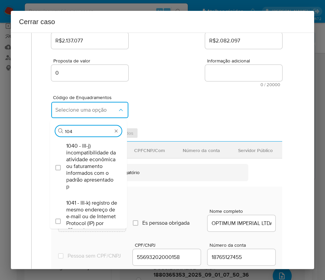
scroll to position [0, 0]
type input "1047"
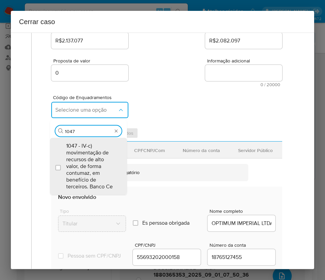
click at [81, 165] on span "1047 - IV-c) movimentação de recursos de alto valor, de forma contumaz, em bene…" at bounding box center [91, 167] width 51 height 48
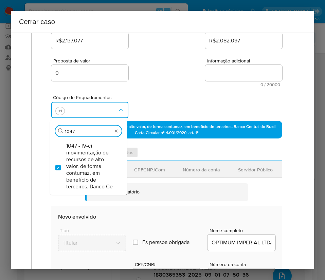
checkbox input "true"
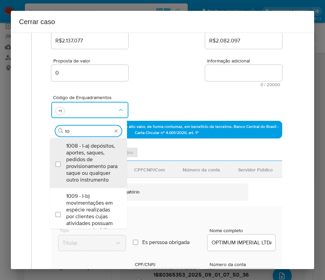
type input "1"
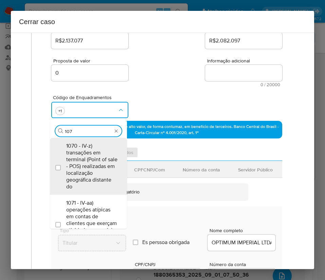
type input "1073"
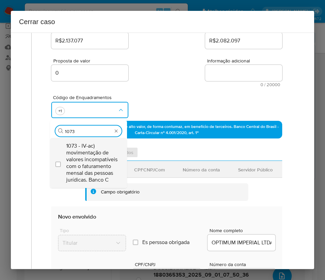
click at [88, 157] on span "1073 - IV-ac) movimentação de valores incompatíveis com o faturamento mensal da…" at bounding box center [91, 163] width 51 height 41
checkbox input "true"
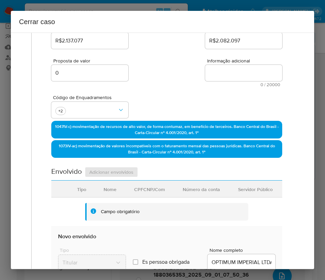
click at [142, 103] on div "Código de Enquadramentos +2" at bounding box center [166, 104] width 231 height 34
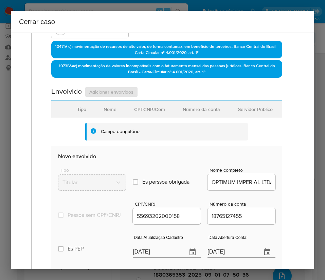
scroll to position [255, 0]
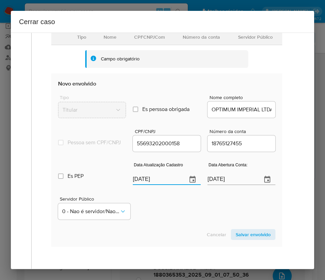
click at [149, 185] on input "[DATE]" at bounding box center [157, 179] width 49 height 11
paste input "12/08"
type input "[DATE]"
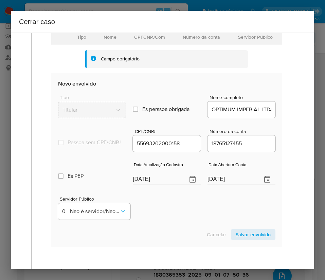
click at [155, 211] on div "Servidor Público 0 - Nao é servidor/[PERSON_NAME] possui informacao" at bounding box center [166, 205] width 217 height 34
click at [222, 185] on input "[DATE]" at bounding box center [231, 179] width 49 height 11
drag, startPoint x: 201, startPoint y: 212, endPoint x: 207, endPoint y: 164, distance: 48.9
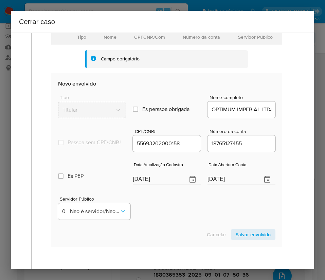
click at [201, 212] on div "Servidor Público 0 - Nao é servidor/[PERSON_NAME] possui informacao" at bounding box center [166, 205] width 217 height 34
click at [242, 239] on span "Salvar envolvido" at bounding box center [253, 235] width 35 height 10
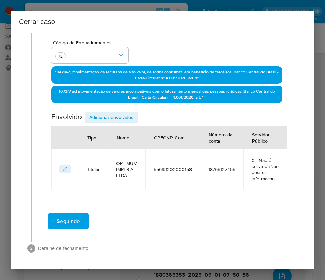
scroll to position [156, 0]
click at [122, 124] on div "Envolvido Adicionar envolvidos" at bounding box center [166, 119] width 231 height 14
click at [122, 119] on span "Adicionar envolvidos" at bounding box center [111, 118] width 44 height 10
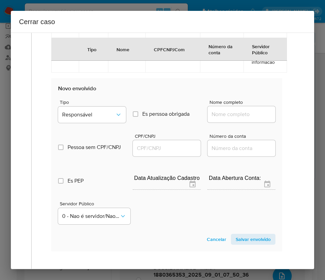
scroll to position [335, 0]
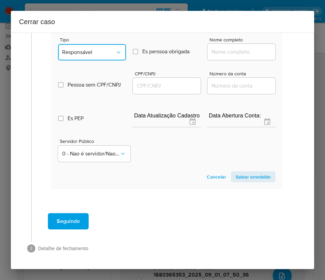
click at [89, 49] on span "Responsável" at bounding box center [88, 52] width 53 height 7
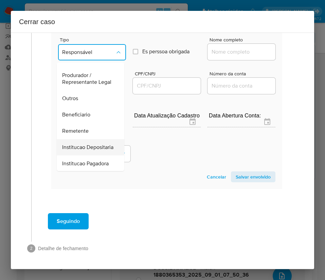
scroll to position [121, 0]
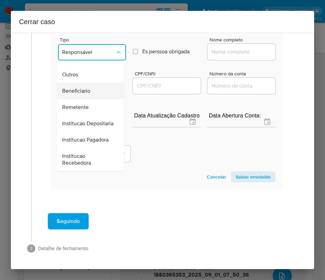
click at [84, 83] on div "Beneficiario" at bounding box center [88, 91] width 53 height 16
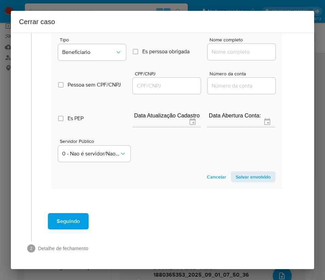
click at [219, 58] on div at bounding box center [241, 52] width 68 height 16
click at [221, 52] on input "Nome completo" at bounding box center [241, 52] width 68 height 9
paste input "FACILITA INSTITUIÇÃO DE PAGAMENTO S/A, 10789035000105"
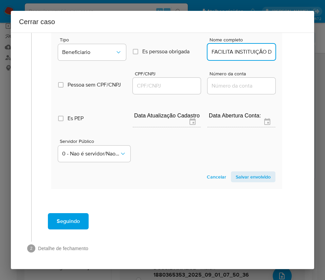
scroll to position [0, 94]
drag, startPoint x: 217, startPoint y: 51, endPoint x: 290, endPoint y: 56, distance: 73.1
type input "FACILITA INSTITUIÇÃO DE PAGAMENTO S/A"
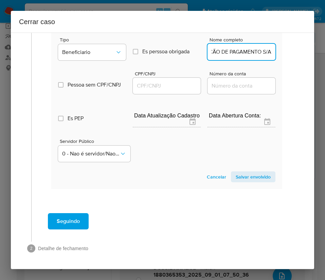
drag, startPoint x: 168, startPoint y: 87, endPoint x: 174, endPoint y: 89, distance: 6.8
click at [168, 87] on input "CPF/CNPJ" at bounding box center [167, 85] width 68 height 9
paste input "10789035000105"
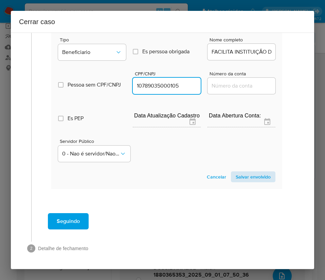
type input "10789035000105"
click at [255, 176] on span "Salvar envolvido" at bounding box center [253, 177] width 35 height 10
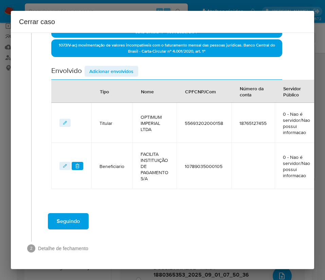
scroll to position [210, 0]
click at [123, 67] on span "Adicionar envolvidos" at bounding box center [111, 72] width 44 height 10
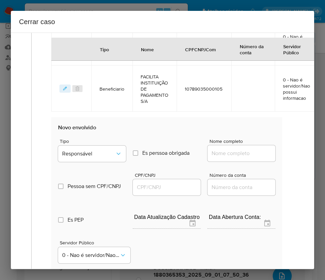
scroll to position [363, 0]
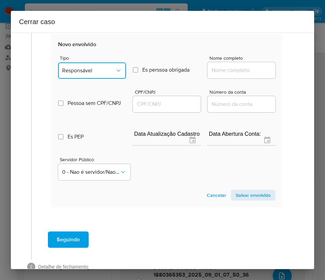
click at [94, 67] on span "Responsável" at bounding box center [88, 70] width 53 height 7
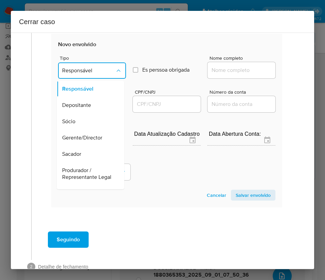
scroll to position [121, 0]
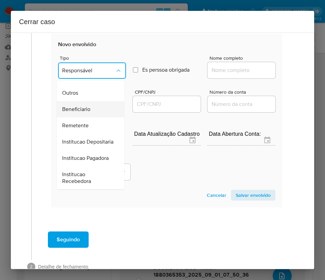
click at [86, 106] on span "Beneficiario" at bounding box center [76, 109] width 28 height 7
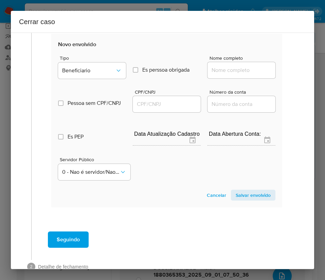
click at [227, 67] on input "Nome completo" at bounding box center [241, 70] width 68 height 9
paste input "Jny Ecommerce One Ltda, 54973866000108"
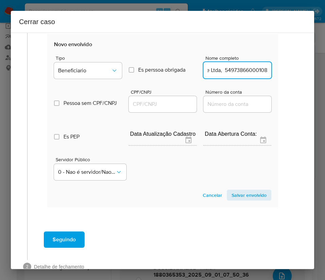
drag, startPoint x: 216, startPoint y: 72, endPoint x: 318, endPoint y: 72, distance: 102.2
click at [318, 72] on div "Cerrar caso 1 Informação completa Geral Data de início 01/07/2025 Data Fin 31/0…" at bounding box center [162, 140] width 325 height 280
type input "Jny Ecommerce One Ltda"
click at [143, 107] on input "CPF/CNPJ" at bounding box center [163, 104] width 68 height 9
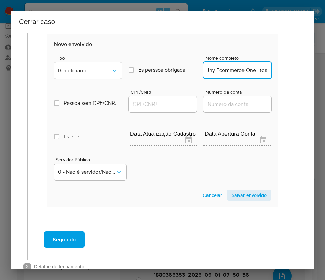
scroll to position [0, 0]
paste input "54973866000108"
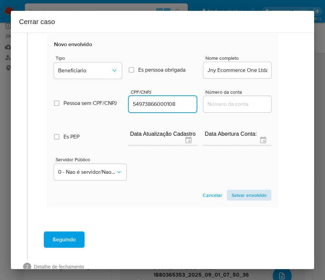
type input "54973866000108"
click at [231, 194] on span "Salvar envolvido" at bounding box center [248, 195] width 35 height 10
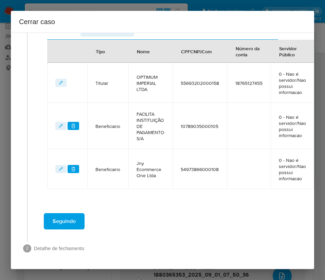
scroll to position [251, 12]
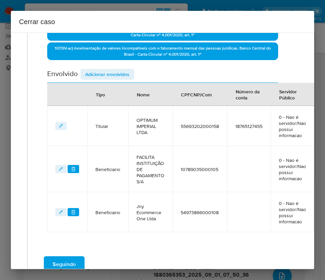
click at [120, 72] on span "Adicionar envolvidos" at bounding box center [107, 75] width 44 height 10
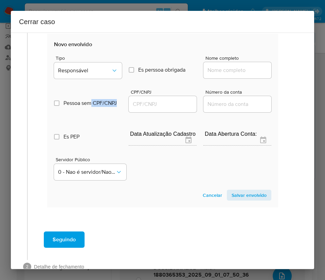
drag, startPoint x: 105, startPoint y: 97, endPoint x: 96, endPoint y: 105, distance: 11.3
click at [98, 104] on div "Tipo Responsável Es perssoa obrigada Is PObrigada Nome completo Pessoa sem CPF/…" at bounding box center [162, 115] width 217 height 135
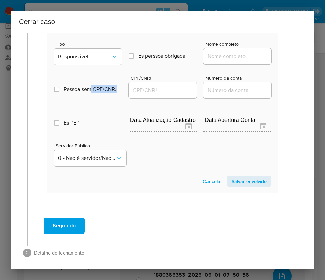
scroll to position [429, 12]
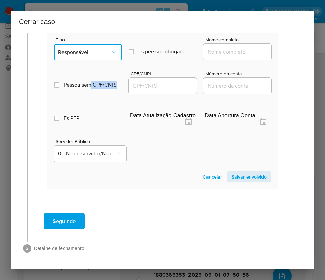
click at [90, 50] on button "Responsável" at bounding box center [88, 52] width 68 height 16
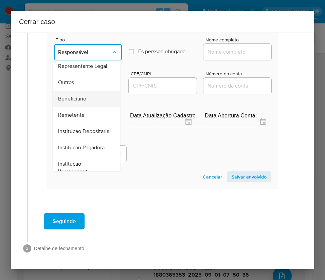
scroll to position [70, 0]
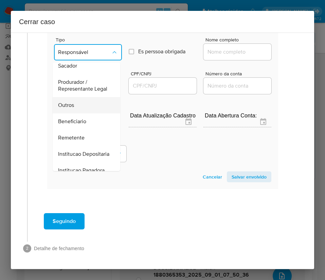
click at [73, 107] on div "Outros" at bounding box center [84, 105] width 53 height 16
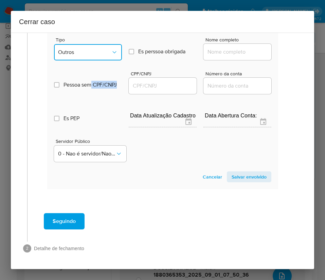
click at [88, 49] on span "Outros" at bounding box center [84, 52] width 53 height 7
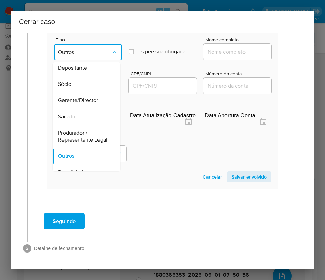
scroll to position [0, 0]
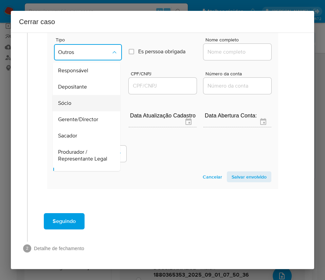
click at [62, 100] on span "Sócio" at bounding box center [64, 103] width 13 height 7
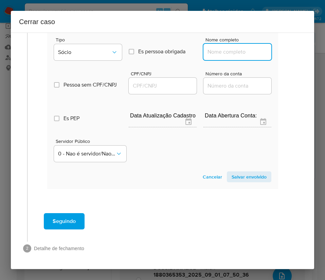
click at [221, 48] on input "Nome completo" at bounding box center [237, 52] width 68 height 9
paste input "JUAN PAULO GONZALEZ, 42807686842"
drag, startPoint x: 214, startPoint y: 44, endPoint x: 292, endPoint y: 45, distance: 77.7
click at [292, 45] on div "1 Informação completa Geral Data de início 01/07/2025 Data Fin 31/08/2025 Valor…" at bounding box center [162, 151] width 303 height 237
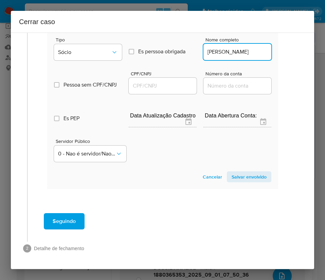
scroll to position [0, 2]
type input "JUAN PAULO GONZALEZ"
click at [170, 81] on input "CPF/CNPJ" at bounding box center [163, 85] width 68 height 9
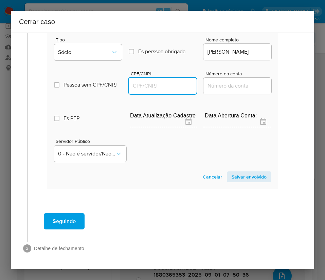
paste input "42807686842"
type input "42807686842"
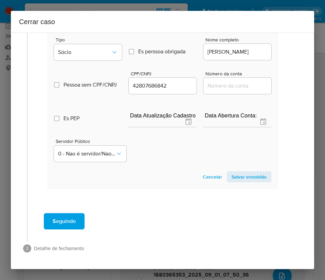
click at [233, 172] on span "Salvar envolvido" at bounding box center [248, 177] width 35 height 10
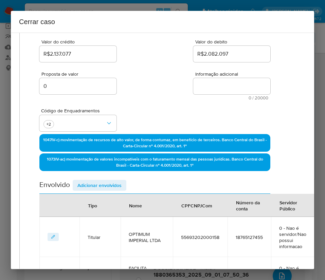
scroll to position [0, 12]
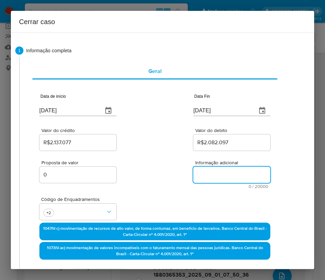
click at [198, 174] on textarea "Informação adicional" at bounding box center [231, 175] width 77 height 16
paste textarea "Informações do Cliente OPTIMUM IMPERIAL LTDA, CNPJ 55693202000158, sediada em S…"
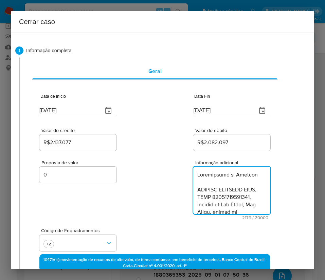
type textarea "Informações do Cliente OPTIMUM IMPERIAL LTDA, CNPJ 55693202000158, sediada em S…"
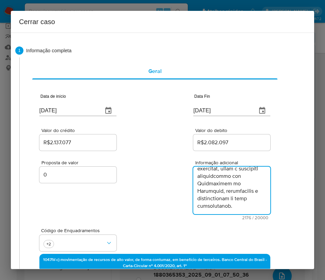
click at [159, 202] on div "Proposta de valor 0 Informação adicional 2176 / 20000 17824 caracteres restantes" at bounding box center [154, 186] width 231 height 68
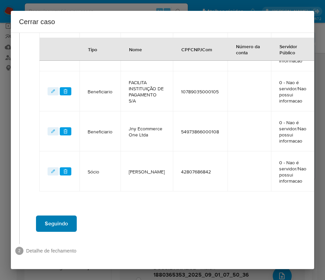
scroll to position [322, 12]
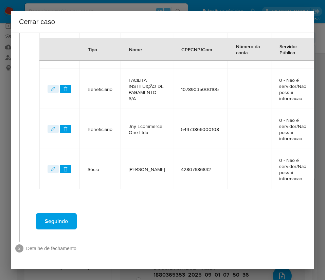
click at [64, 214] on span "Seguindo" at bounding box center [56, 221] width 23 height 15
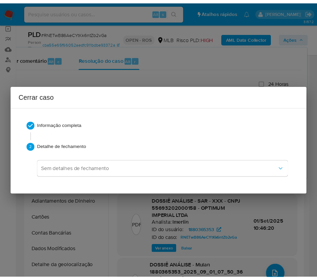
scroll to position [898, 0]
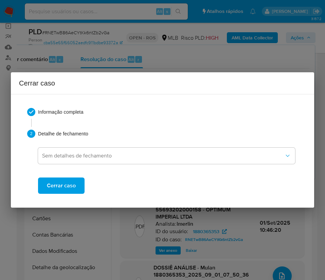
click at [68, 184] on span "Cerrar caso" at bounding box center [61, 185] width 29 height 15
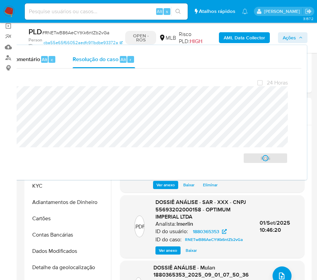
click at [63, 32] on span "# RNETwB86AeCYtKk6ntZb2vGa" at bounding box center [75, 32] width 67 height 7
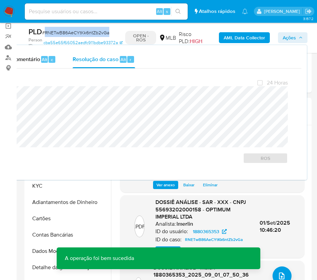
click at [63, 32] on span "# RNETwB86AeCYtKk6ntZb2vGa" at bounding box center [75, 32] width 67 height 7
copy span "RNETwB86AeCYtKk6ntZb2vGa"
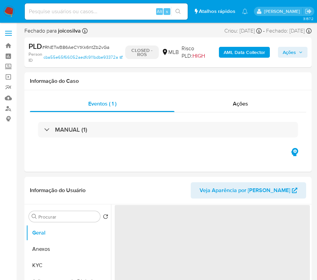
click at [14, 7] on img at bounding box center [9, 12] width 12 height 12
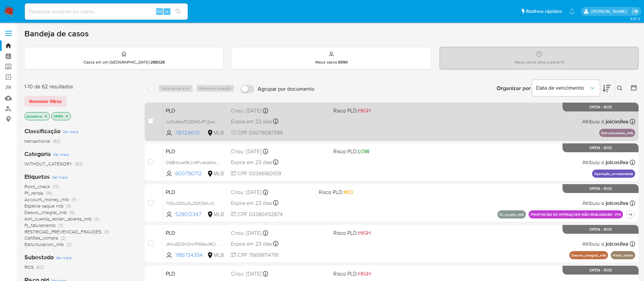
click at [325, 126] on div "PLD JxOwfeVzP22DM3vPY2pmErNI 781124670 MLB Risco PLD: HIGH Criou: [DATE] Criou:…" at bounding box center [399, 121] width 472 height 34
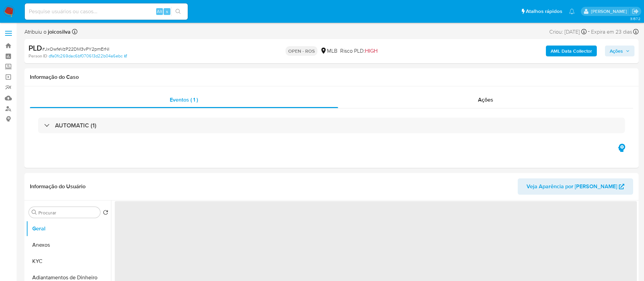
click at [96, 47] on span "# JxOwfeVzP22DM3vPY2pmErNI" at bounding box center [75, 48] width 67 height 7
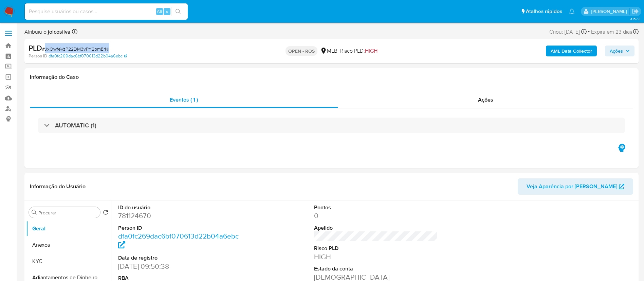
copy span "JxOwfeVzP22DM3vPY2pmErNI"
select select "10"
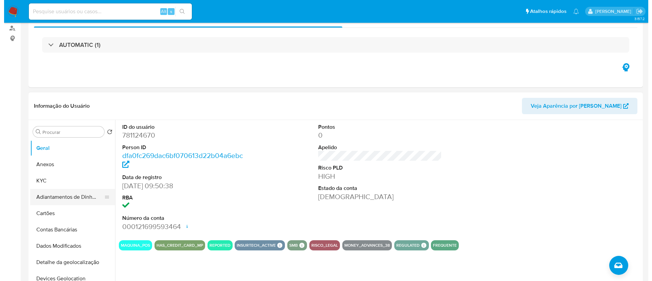
scroll to position [153, 0]
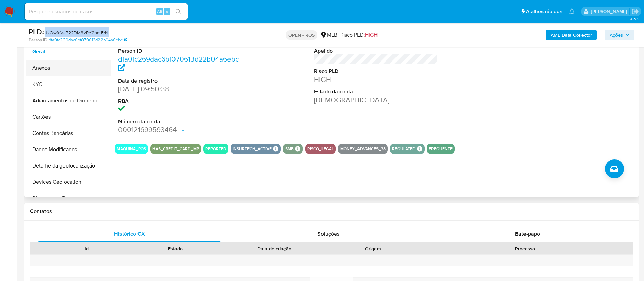
click at [52, 66] on button "Anexos" at bounding box center [65, 68] width 79 height 16
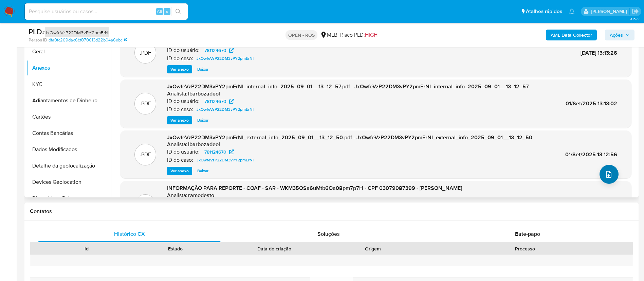
click at [605, 174] on icon "upload-file" at bounding box center [609, 174] width 8 height 8
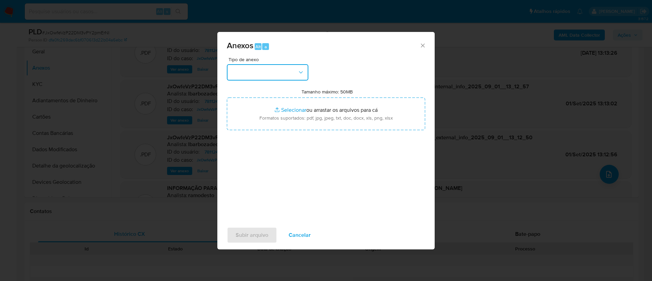
click at [292, 66] on button "button" at bounding box center [267, 72] width 81 height 16
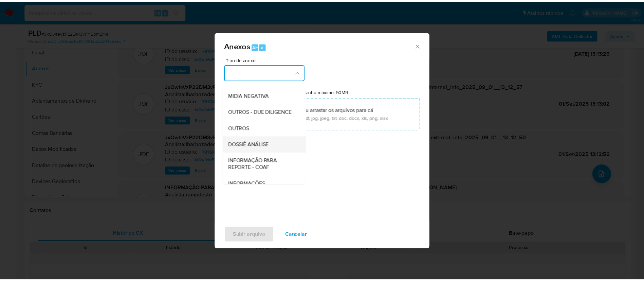
scroll to position [105, 0]
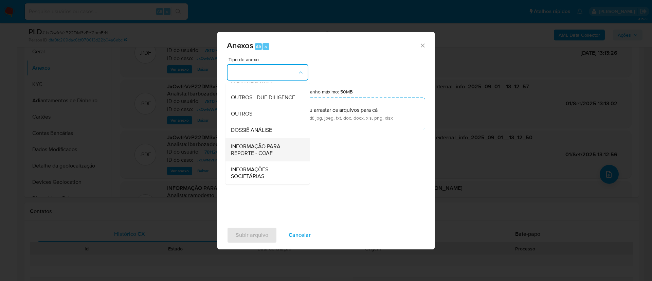
click at [271, 147] on span "INFORMAÇÃO PARA REPORTE - COAF" at bounding box center [265, 150] width 69 height 14
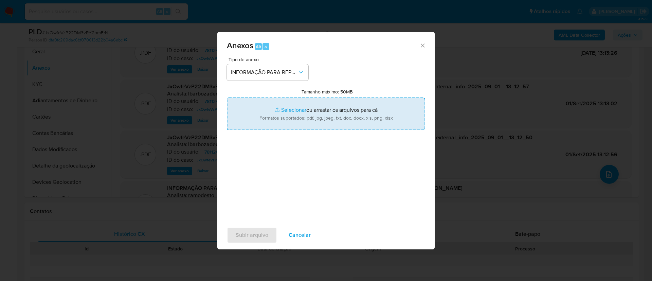
type input "C:\fakepath\2° SAR - JxOwfeVzP22DM3vPY2pmErNI - CPF 03079087399 - JORGE ANTONIO…"
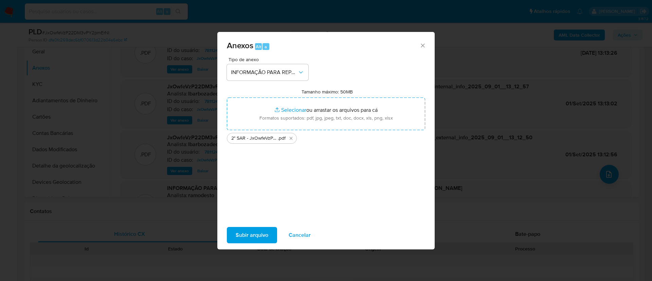
click at [306, 148] on div "Tipo de anexo INFORMAÇÃO PARA REPORTE - COAF Tamanho máximo: 50MB Selecionar ar…" at bounding box center [326, 137] width 198 height 160
click at [265, 230] on span "Subir arquivo" at bounding box center [252, 234] width 33 height 15
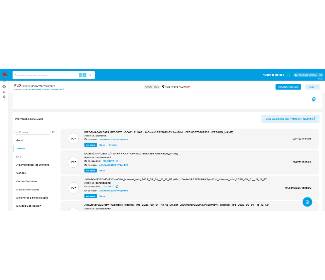
scroll to position [51, 0]
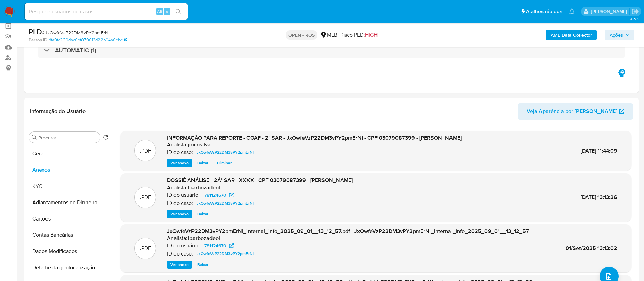
click at [626, 32] on span "Ações" at bounding box center [620, 35] width 20 height 10
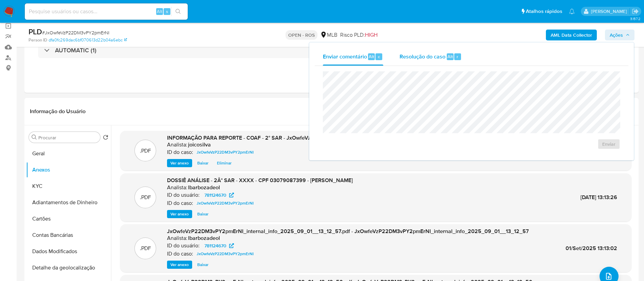
click at [422, 58] on span "Resolução do caso" at bounding box center [423, 56] width 46 height 8
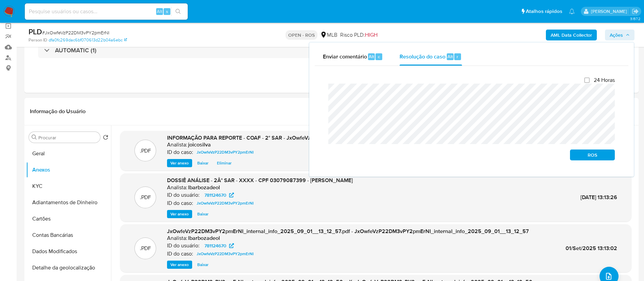
click at [318, 92] on div "Fechamento do caso 24 Horas ROS" at bounding box center [472, 118] width 314 height 105
click at [583, 156] on span "ROS" at bounding box center [592, 155] width 35 height 10
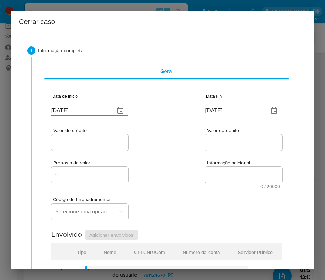
click at [88, 108] on input "03/09/2025" at bounding box center [80, 110] width 58 height 11
click at [88, 108] on input "0[DATE]" at bounding box center [80, 110] width 58 height 11
paste input "1/07"
type input "01/07/2025"
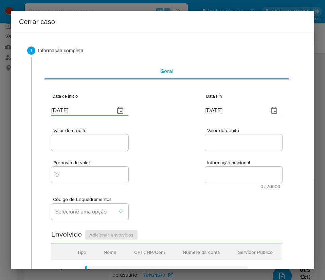
drag, startPoint x: 173, startPoint y: 162, endPoint x: 145, endPoint y: 181, distance: 34.2
click at [170, 165] on div "Proposta de valor 0 Informação adicional 0 / 20000 20000 caracteres restantes" at bounding box center [166, 170] width 231 height 37
click at [205, 113] on input "0[DATE]" at bounding box center [234, 110] width 58 height 11
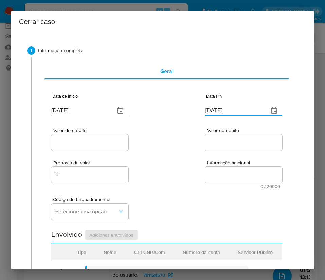
paste input "31/08"
type input "31/08/2025"
click at [182, 153] on div "Proposta de valor 0 Informação adicional 0 / 20000 20000 caracteres restantes" at bounding box center [166, 170] width 231 height 37
click at [111, 142] on input "Valor do crédito" at bounding box center [89, 142] width 77 height 9
click at [101, 145] on input "Valor do crédito" at bounding box center [89, 142] width 77 height 9
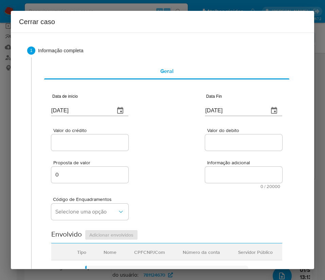
paste input "R$435.729"
type input "R$435.729"
click at [205, 174] on textarea "Informação adicional" at bounding box center [243, 175] width 77 height 16
click at [221, 144] on input "Valor do debito" at bounding box center [243, 142] width 77 height 9
paste input "R$367.727"
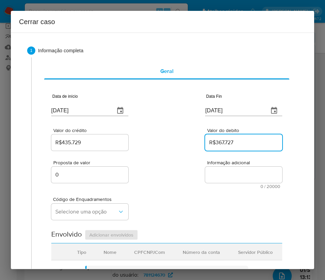
type input "R$367.727"
click at [174, 207] on div "Código de Enquadramentos Selecione uma opção" at bounding box center [166, 206] width 231 height 34
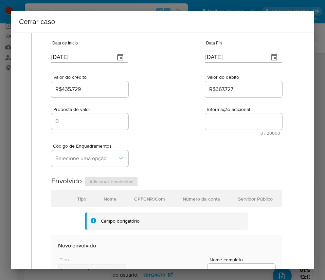
scroll to position [102, 0]
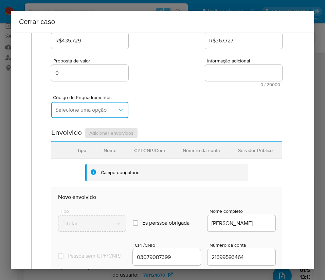
click at [109, 110] on span "Selecione uma opção" at bounding box center [86, 110] width 62 height 7
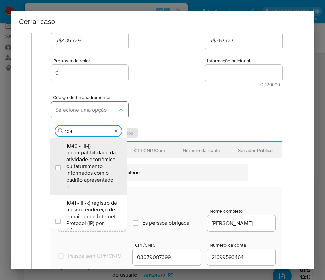
type input "1045"
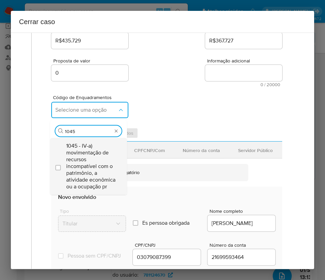
click at [98, 159] on span "1045 - IV-a) movimentação de recursos incompatível com o patrimônio, a atividad…" at bounding box center [91, 167] width 51 height 48
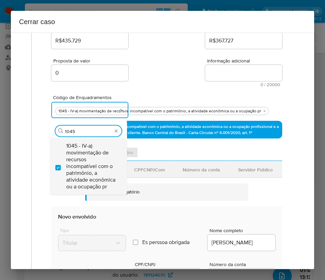
checkbox input "true"
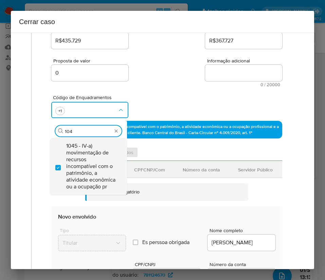
scroll to position [0, 0]
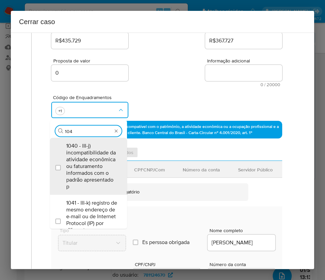
type input "1047"
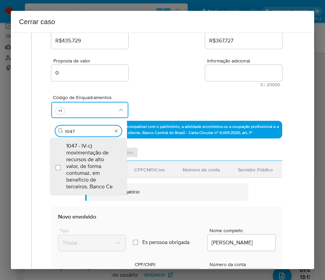
click at [98, 159] on span "1047 - IV-c) movimentação de recursos de alto valor, de forma contumaz, em bene…" at bounding box center [91, 167] width 51 height 48
checkbox input "true"
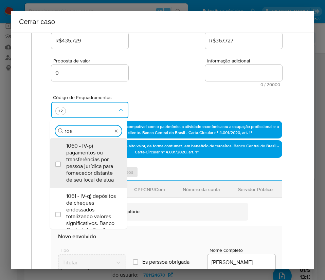
type input "1066"
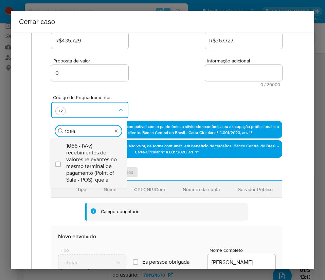
click at [67, 156] on span "1066 - IV-v) recebimentos de valores relevantes no mesmo terminal de pagamento …" at bounding box center [91, 163] width 51 height 41
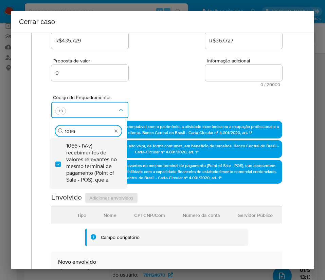
checkbox input "true"
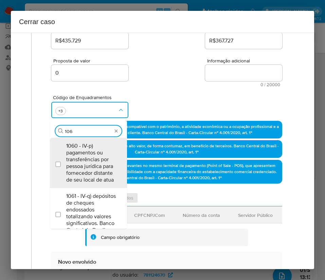
type input "1067"
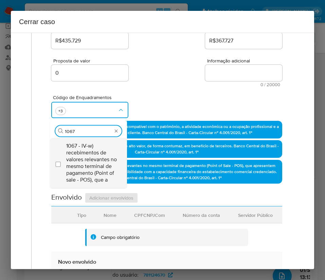
click at [86, 155] on span "1067 - IV-w) recebimentos de valores relevantes no mesmo terminal de pagamento …" at bounding box center [91, 163] width 51 height 41
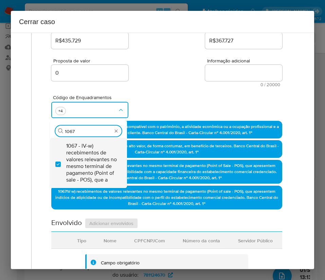
checkbox input "true"
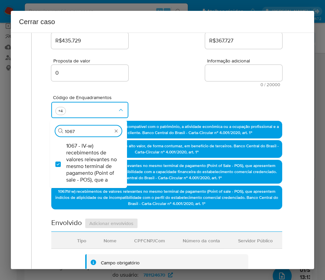
click at [194, 79] on div "Proposta de valor 0 Informação adicional 0 / 20000 20000 caracteres restantes" at bounding box center [166, 68] width 231 height 37
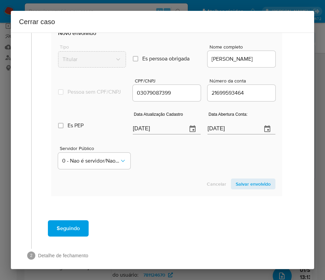
scroll to position [305, 0]
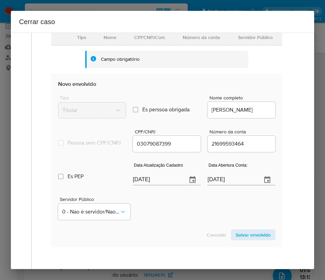
click at [147, 183] on input "0[DATE]" at bounding box center [157, 179] width 49 height 11
paste input "19/08"
click at [155, 210] on div "Servidor Público 0 - Nao é servidor/[PERSON_NAME] possui informacao" at bounding box center [166, 206] width 217 height 34
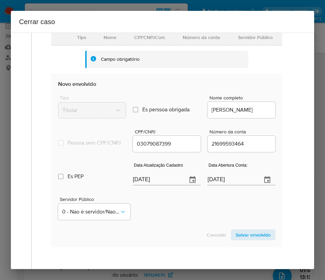
click at [224, 185] on input "26/06/2021" at bounding box center [231, 179] width 49 height 11
click at [197, 199] on div "Servidor Público 0 - Nao é servidor/[PERSON_NAME] possui informacao" at bounding box center [166, 206] width 217 height 34
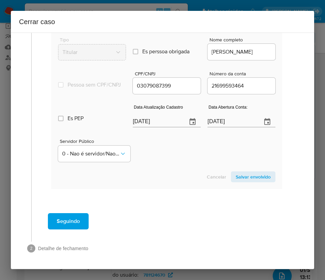
scroll to position [370, 0]
click at [149, 124] on input "19/08/2025" at bounding box center [157, 121] width 49 height 11
paste input "text"
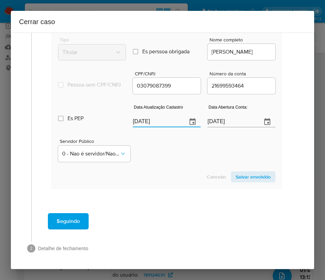
type input "19/08/2025"
click at [157, 140] on div "Servidor Público 0 - Nao é servidor/[PERSON_NAME] possui informacao" at bounding box center [166, 148] width 217 height 34
click at [223, 123] on input "26/06/2021" at bounding box center [231, 121] width 49 height 11
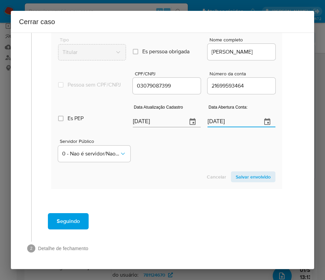
paste input "text"
type input "26/06/2021"
click at [203, 155] on div "Servidor Público 0 - Nao é servidor/[PERSON_NAME] possui informacao" at bounding box center [166, 148] width 217 height 34
click at [252, 172] on span "Salvar envolvido" at bounding box center [253, 177] width 35 height 10
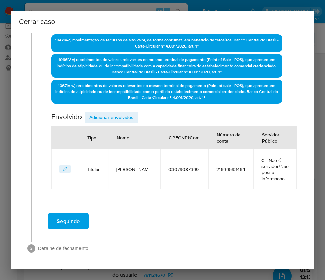
scroll to position [208, 0]
click at [107, 113] on span "Adicionar envolvidos" at bounding box center [111, 118] width 44 height 10
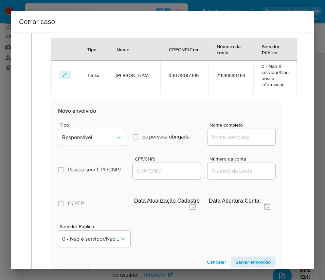
scroll to position [360, 0]
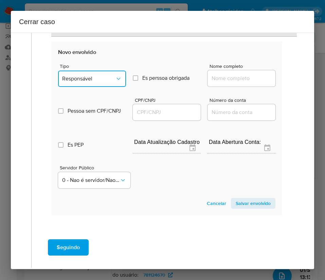
drag, startPoint x: 102, startPoint y: 77, endPoint x: 102, endPoint y: 84, distance: 6.8
click at [102, 77] on span "Responsável" at bounding box center [88, 78] width 53 height 7
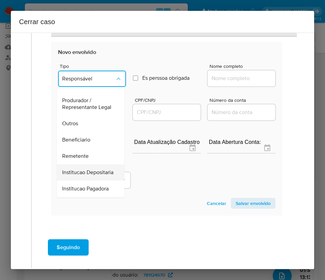
scroll to position [121, 0]
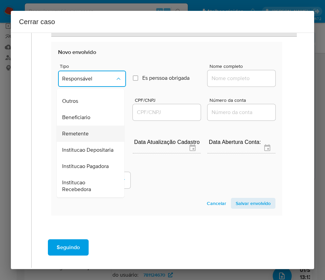
click at [88, 130] on span "Remetente" at bounding box center [75, 133] width 26 height 7
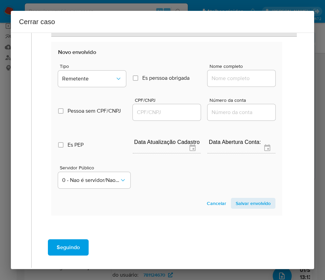
click at [229, 78] on input "Nome completo" at bounding box center [241, 78] width 68 height 9
paste input "Benedito Da Silva Dos Santos, 86849182315"
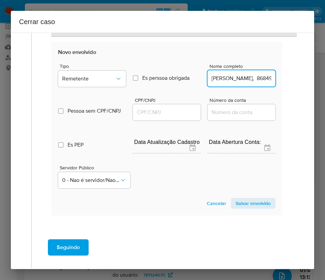
scroll to position [0, 49]
drag, startPoint x: 226, startPoint y: 78, endPoint x: 264, endPoint y: 78, distance: 37.3
click at [261, 78] on input "Benedito Da Silva Dos Santos, 86849182315" at bounding box center [241, 78] width 68 height 9
click at [273, 78] on section "Novo envolvido Tipo Remetente Es perssoa obrigada Is PObrigada Nome completo Be…" at bounding box center [166, 128] width 231 height 173
drag, startPoint x: 250, startPoint y: 79, endPoint x: 317, endPoint y: 82, distance: 67.3
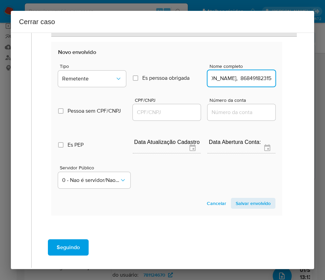
click at [317, 82] on div "Cerrar caso 1 Informação completa Geral Data de início 01/07/2025 Data Fin 31/0…" at bounding box center [162, 140] width 325 height 280
click at [257, 78] on input "Benedito Da Silva Dos Santos, 86849182315" at bounding box center [241, 78] width 68 height 9
drag, startPoint x: 228, startPoint y: 80, endPoint x: 287, endPoint y: 79, distance: 59.1
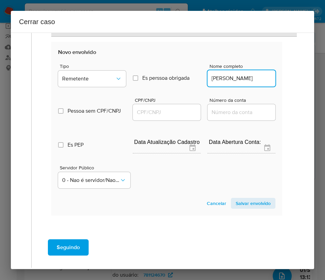
type input "Benedito Da Silva Dos Santos"
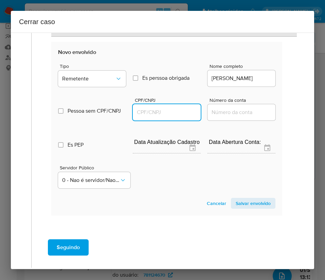
scroll to position [0, 0]
click at [155, 110] on input "CPF/CNPJ" at bounding box center [167, 112] width 68 height 9
paste input "86849182315"
type input "86849182315"
click at [236, 203] on span "Salvar envolvido" at bounding box center [253, 204] width 35 height 10
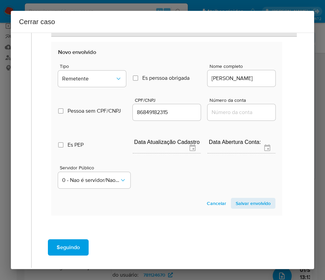
scroll to position [248, 0]
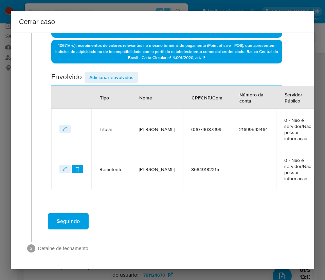
click at [118, 77] on span "Adicionar envolvidos" at bounding box center [111, 78] width 44 height 10
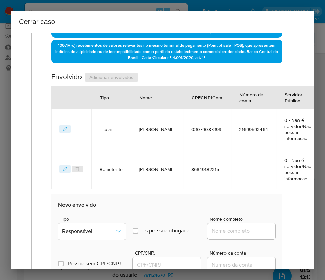
scroll to position [401, 0]
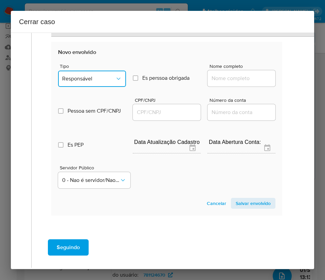
click at [101, 80] on span "Responsável" at bounding box center [88, 78] width 53 height 7
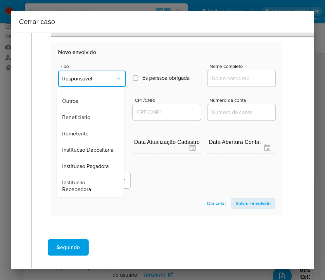
scroll to position [102, 0]
click at [85, 136] on span "Remetente" at bounding box center [75, 133] width 26 height 7
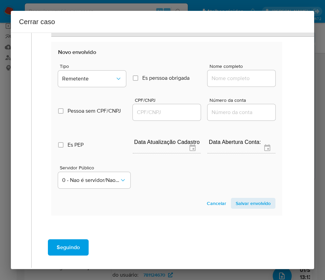
click at [224, 84] on div at bounding box center [241, 78] width 68 height 16
click at [233, 79] on input "Nome completo" at bounding box center [241, 78] width 68 height 9
paste input "Jeconias Sousa Da Silva, 90917880382"
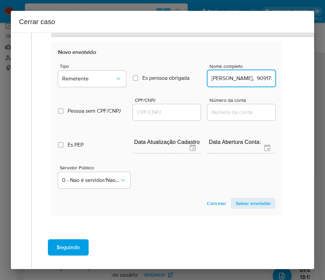
scroll to position [0, 37]
drag, startPoint x: 226, startPoint y: 80, endPoint x: 323, endPoint y: 80, distance: 96.7
click at [323, 80] on div "Cerrar caso 1 Informação completa Geral Data de início 01/07/2025 Data Fin 31/0…" at bounding box center [162, 140] width 325 height 280
type input "Jeconias Sousa Da Silva"
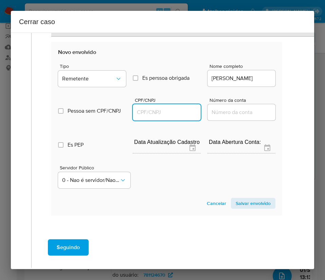
click at [176, 112] on input "CPF/CNPJ" at bounding box center [167, 112] width 68 height 9
paste input "90917880382"
type input "90917880382"
click at [245, 200] on span "Salvar envolvido" at bounding box center [253, 204] width 35 height 10
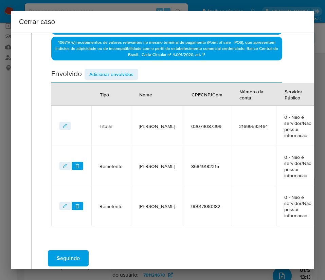
scroll to position [237, 0]
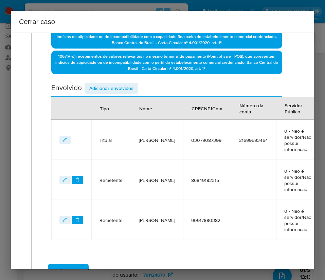
click at [118, 84] on span "Adicionar envolvidos" at bounding box center [111, 89] width 44 height 10
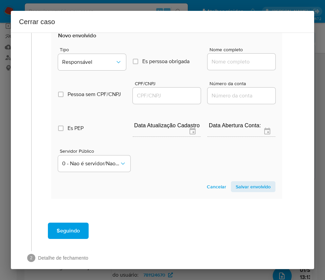
scroll to position [467, 0]
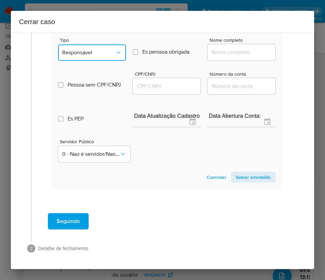
click at [106, 52] on span "Responsável" at bounding box center [88, 52] width 53 height 7
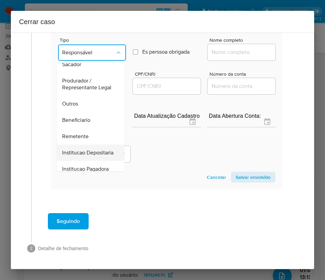
scroll to position [121, 0]
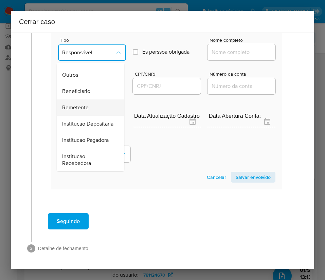
click at [84, 104] on span "Remetente" at bounding box center [75, 107] width 26 height 7
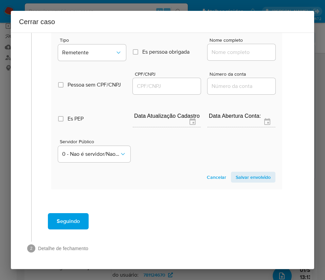
click at [215, 44] on div at bounding box center [241, 52] width 68 height 16
click at [215, 48] on input "Nome completo" at bounding box center [241, 52] width 68 height 9
paste input "Arleones Tavares Da Silva, 01309863300"
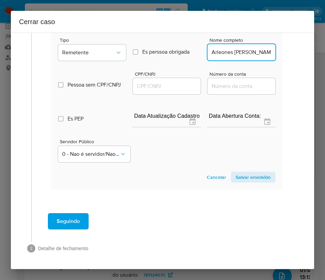
scroll to position [0, 41]
drag, startPoint x: 226, startPoint y: 55, endPoint x: 295, endPoint y: 54, distance: 68.6
type input "Arleones Tavares Da Silva"
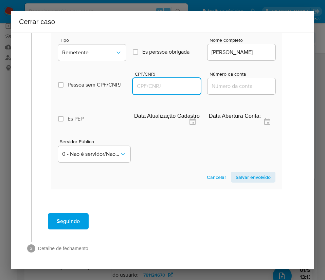
scroll to position [0, 0]
click at [168, 84] on input "CPF/CNPJ" at bounding box center [167, 86] width 68 height 9
paste input "01309863300"
type input "1309863300"
click at [247, 176] on span "Salvar envolvido" at bounding box center [253, 177] width 35 height 10
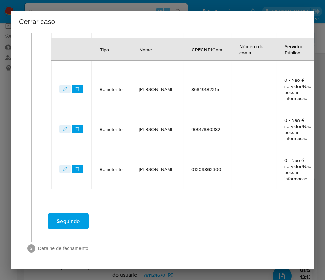
scroll to position [226, 0]
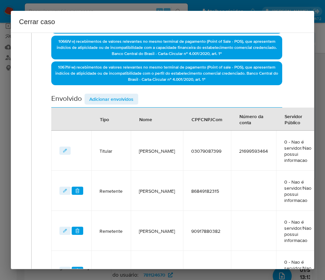
click at [114, 102] on span "Adicionar envolvidos" at bounding box center [111, 99] width 44 height 10
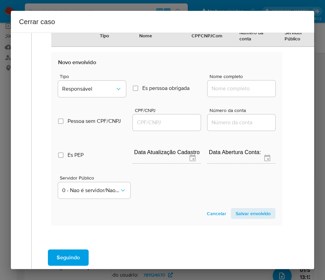
scroll to position [507, 0]
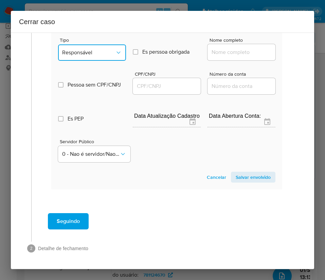
click at [94, 57] on button "Responsável" at bounding box center [92, 52] width 68 height 16
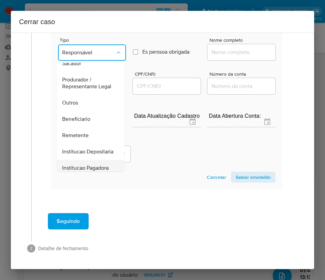
scroll to position [102, 0]
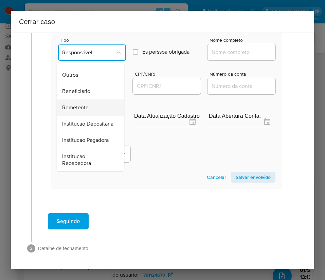
click at [85, 111] on span "Remetente" at bounding box center [75, 107] width 26 height 7
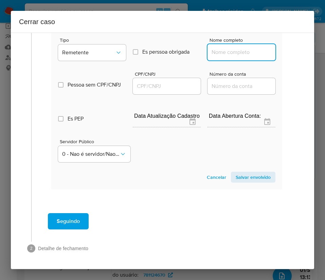
click at [227, 53] on input "Nome completo" at bounding box center [241, 52] width 68 height 9
paste input "Maria Dalva Da Silva Santos, 21925453200"
drag, startPoint x: 225, startPoint y: 54, endPoint x: 319, endPoint y: 57, distance: 94.1
click at [319, 57] on div "Cerrar caso 1 Informação completa Geral Data de início 01/07/2025 Data Fin 31/0…" at bounding box center [162, 140] width 325 height 280
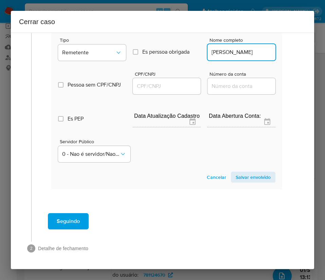
scroll to position [0, 8]
type input "Maria Dalva Da Silva Santos"
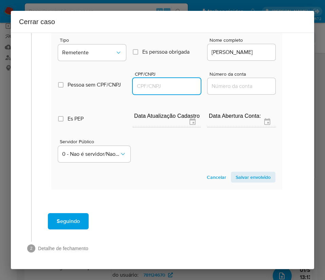
click at [155, 88] on input "CPF/CNPJ" at bounding box center [167, 86] width 68 height 9
paste input "21925453200"
type input "21925453200"
click at [261, 176] on span "Salvar envolvido" at bounding box center [253, 177] width 35 height 10
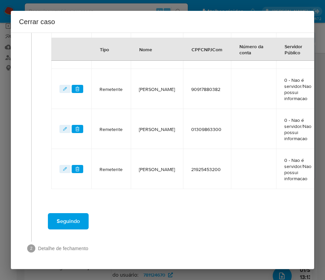
scroll to position [368, 0]
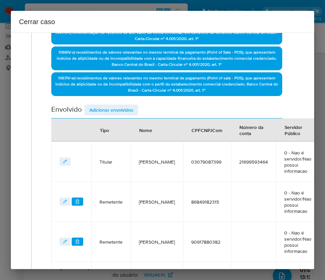
click at [109, 113] on span "Adicionar envolvidos" at bounding box center [111, 110] width 44 height 10
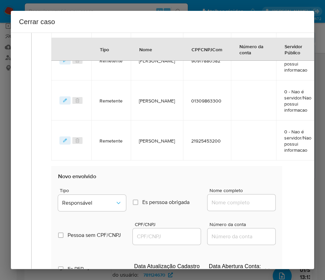
scroll to position [521, 0]
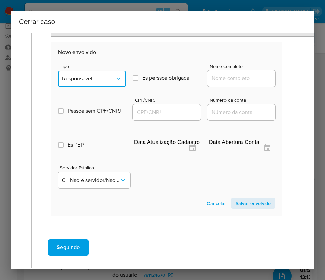
click at [96, 84] on button "Responsável" at bounding box center [92, 79] width 68 height 16
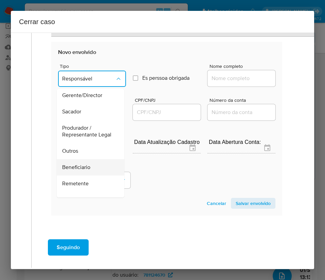
scroll to position [0, 0]
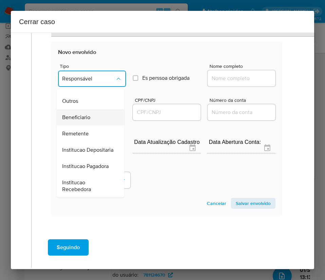
click at [82, 114] on span "Beneficiario" at bounding box center [76, 117] width 28 height 7
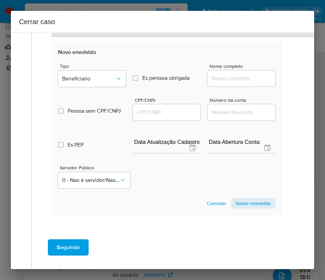
click at [221, 81] on input "Nome completo" at bounding box center [241, 78] width 68 height 9
paste input "Armazem Mateus S.A., 23439441000190"
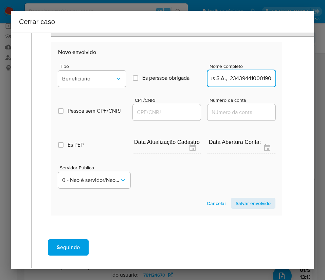
click at [219, 80] on input "Armazem Mateus S.A., 23439441000190" at bounding box center [241, 78] width 68 height 9
click at [222, 80] on input "Armazem Mateus S.A., 23439441000190" at bounding box center [241, 78] width 68 height 9
drag, startPoint x: 218, startPoint y: 79, endPoint x: 281, endPoint y: 80, distance: 63.1
type input "Armazem Mateus S.A."
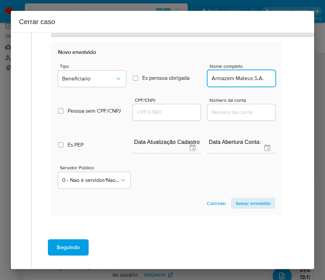
click at [144, 109] on input "CPF/CNPJ" at bounding box center [167, 112] width 68 height 9
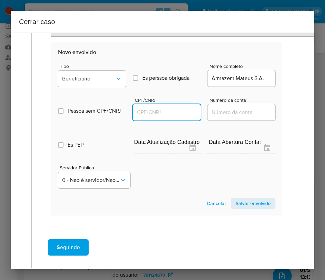
paste input "23439441000190"
type input "23439441000190"
click at [251, 206] on span "Salvar envolvido" at bounding box center [253, 204] width 35 height 10
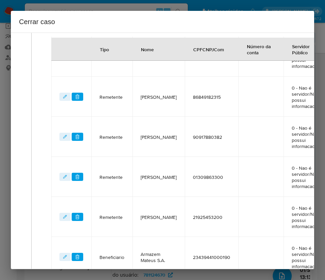
scroll to position [263, 0]
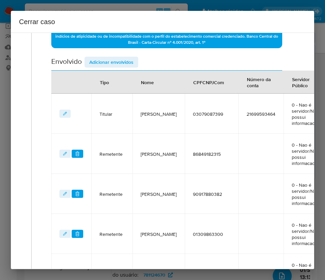
click at [132, 61] on span "Adicionar envolvidos" at bounding box center [111, 62] width 44 height 10
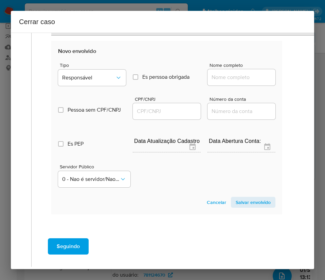
scroll to position [595, 0]
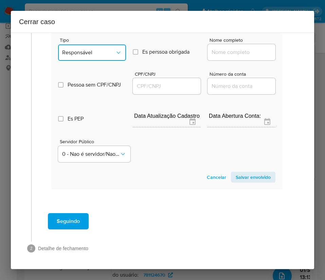
click at [108, 49] on button "Responsável" at bounding box center [92, 52] width 68 height 16
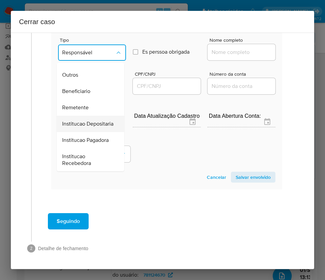
scroll to position [121, 0]
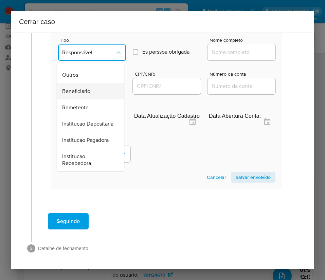
click at [85, 88] on span "Beneficiario" at bounding box center [76, 91] width 28 height 7
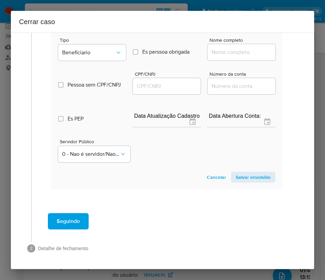
click at [223, 48] on input "Nome completo" at bounding box center [241, 52] width 68 height 9
paste input "Refrescos Guararapes Ltda, 08715757000173"
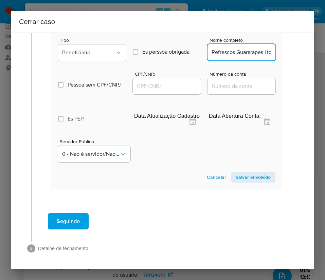
scroll to position [0, 51]
drag, startPoint x: 219, startPoint y: 44, endPoint x: 295, endPoint y: 49, distance: 75.9
type input "Refrescos Guararapes Ltda"
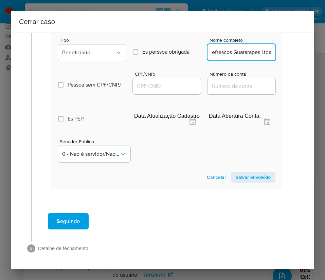
click at [154, 82] on input "CPF/CNPJ" at bounding box center [167, 86] width 68 height 9
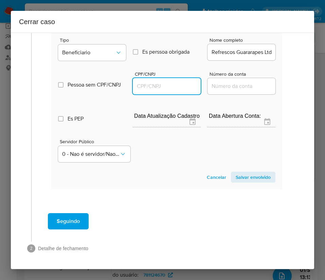
paste input "08715757000173"
type input "8715757000173"
click at [242, 172] on span "Salvar envolvido" at bounding box center [253, 177] width 35 height 10
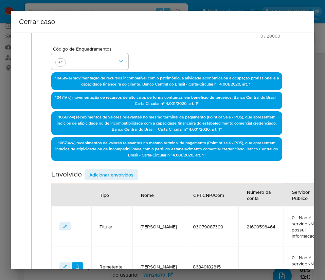
click at [116, 173] on span "Adicionar envolvidos" at bounding box center [111, 175] width 44 height 10
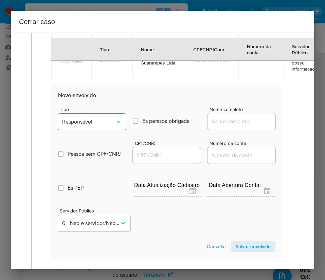
scroll to position [609, 0]
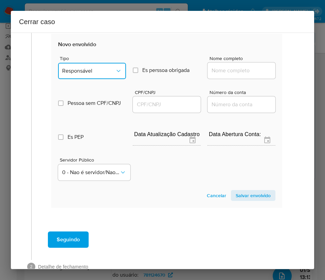
click at [93, 70] on span "Responsável" at bounding box center [88, 71] width 53 height 7
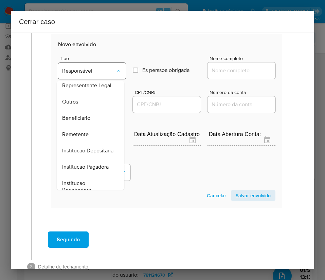
scroll to position [102, 0]
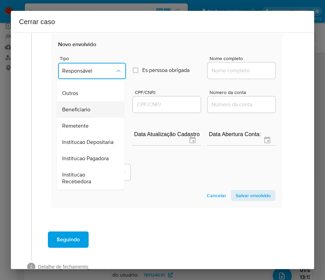
click at [81, 113] on span "Beneficiario" at bounding box center [76, 109] width 28 height 7
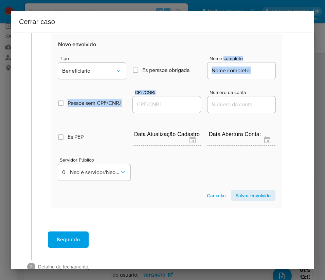
drag, startPoint x: 176, startPoint y: 79, endPoint x: 217, endPoint y: 60, distance: 45.0
click at [217, 60] on div "Tipo Beneficiario Es perssoa obrigada Is PObrigada Nome completo Pessoa sem CPF…" at bounding box center [166, 115] width 217 height 135
click at [215, 70] on input "Nome completo" at bounding box center [241, 70] width 68 height 9
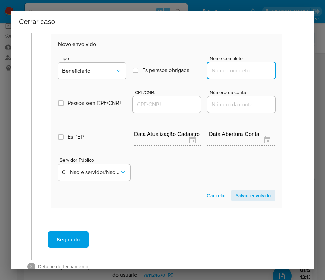
paste input "Francisco Barbosa Correa, 83253009300"
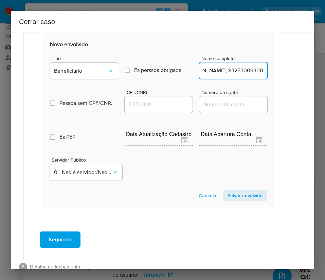
drag, startPoint x: 224, startPoint y: 71, endPoint x: 313, endPoint y: 76, distance: 89.1
click at [313, 76] on div "1 Informação completa Geral Data de início 01/07/2025 Data Fin 31/08/2025 Valor…" at bounding box center [162, 151] width 303 height 237
type input "Francisco Barbosa Correa"
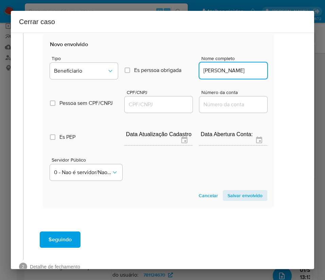
click at [157, 97] on div at bounding box center [159, 104] width 68 height 16
click at [156, 102] on input "CPF/CNPJ" at bounding box center [159, 104] width 68 height 9
paste input "83253009300"
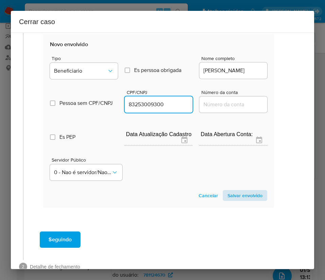
type input "83253009300"
click at [243, 198] on span "Salvar envolvido" at bounding box center [244, 196] width 35 height 10
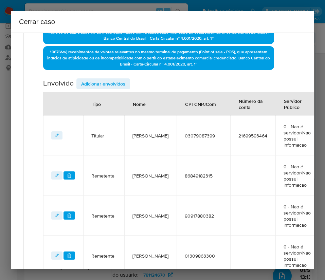
click at [110, 81] on span "Adicionar envolvidos" at bounding box center [103, 84] width 44 height 10
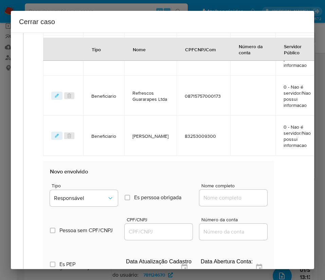
scroll to position [598, 8]
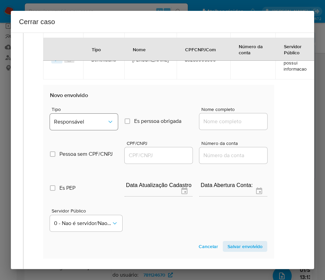
click at [87, 113] on div "Tipo Responsável" at bounding box center [84, 120] width 68 height 26
click at [87, 115] on button "Responsável" at bounding box center [84, 122] width 68 height 16
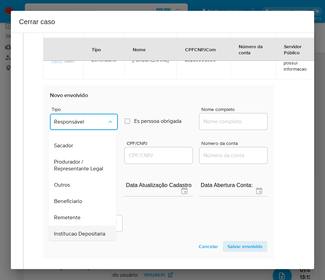
scroll to position [102, 0]
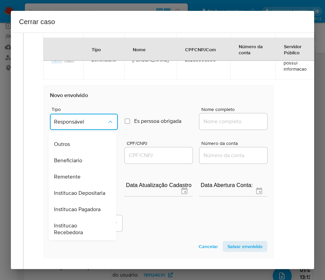
drag, startPoint x: 77, startPoint y: 169, endPoint x: 90, endPoint y: 162, distance: 14.0
click at [77, 164] on span "Beneficiario" at bounding box center [68, 160] width 28 height 7
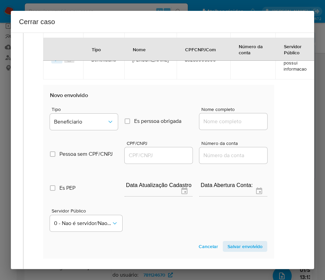
click at [206, 123] on input "Nome completo" at bounding box center [233, 121] width 68 height 9
paste input "F A Nogueira, 26660489000111"
drag, startPoint x: 210, startPoint y: 122, endPoint x: 280, endPoint y: 122, distance: 69.9
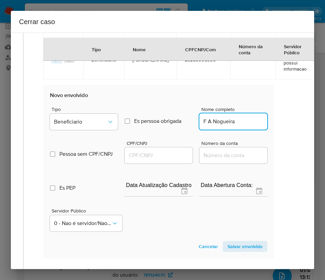
scroll to position [0, 0]
type input "F A Nogueira"
click at [161, 157] on input "CPF/CNPJ" at bounding box center [159, 155] width 68 height 9
paste input "26660489000111"
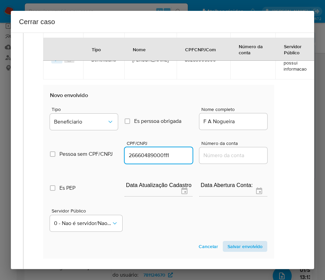
type input "26660489000111"
drag, startPoint x: 227, startPoint y: 244, endPoint x: 217, endPoint y: 248, distance: 11.1
click at [227, 244] on span "Salvar envolvido" at bounding box center [244, 247] width 35 height 10
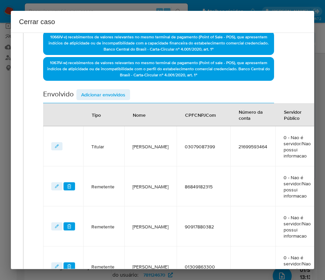
click at [118, 97] on span "Adicionar envolvidos" at bounding box center [103, 95] width 44 height 10
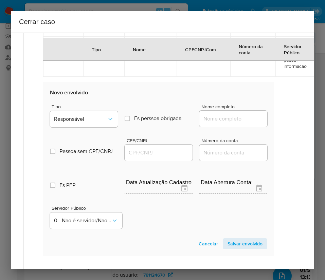
scroll to position [689, 8]
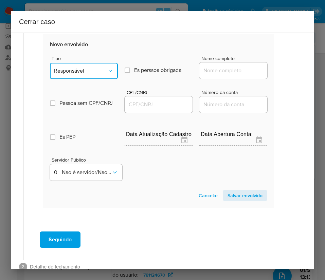
click at [94, 64] on button "Responsável" at bounding box center [84, 71] width 68 height 16
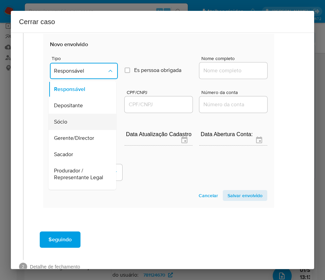
scroll to position [102, 0]
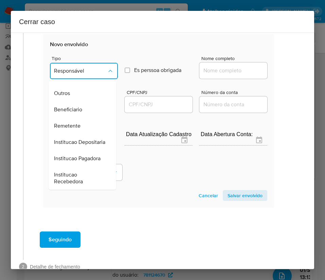
drag, startPoint x: 79, startPoint y: 115, endPoint x: 204, endPoint y: 70, distance: 132.6
click at [80, 113] on span "Beneficiario" at bounding box center [68, 109] width 28 height 7
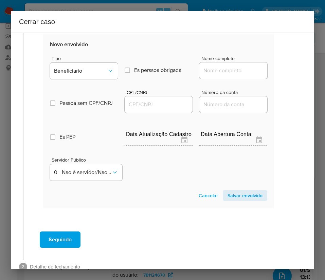
click at [224, 68] on input "Nome completo" at bounding box center [233, 70] width 68 height 9
paste input "J Kerly Alves Sousa Ltda, 13038911000150"
drag, startPoint x: 211, startPoint y: 73, endPoint x: 281, endPoint y: 76, distance: 70.0
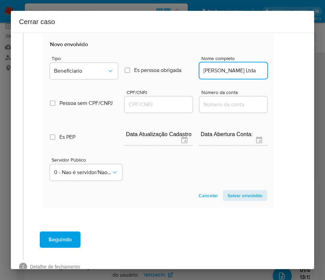
scroll to position [0, 0]
type input "J Kerly Alves Sousa Ltda"
drag, startPoint x: 172, startPoint y: 106, endPoint x: 186, endPoint y: 109, distance: 14.2
click at [172, 106] on input "CPF/CNPJ" at bounding box center [159, 104] width 68 height 9
paste input "13038911000150"
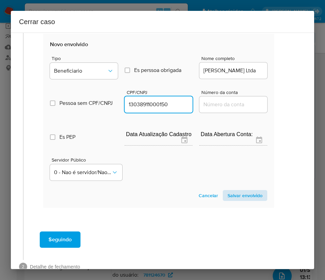
type input "13038911000150"
click at [238, 194] on span "Salvar envolvido" at bounding box center [244, 196] width 35 height 10
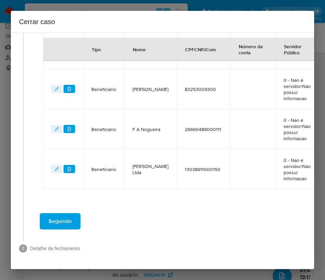
scroll to position [576, 8]
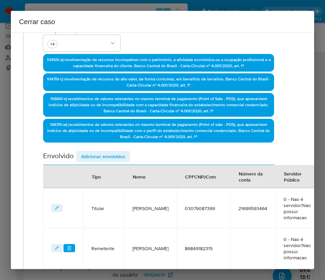
click at [98, 156] on span "Adicionar envolvidos" at bounding box center [103, 157] width 44 height 10
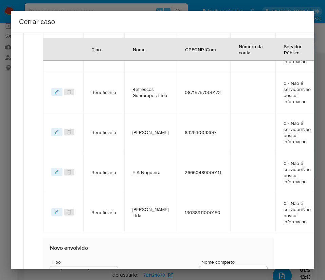
scroll to position [729, 8]
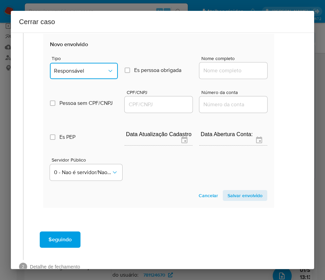
click at [91, 75] on button "Responsável" at bounding box center [84, 71] width 68 height 16
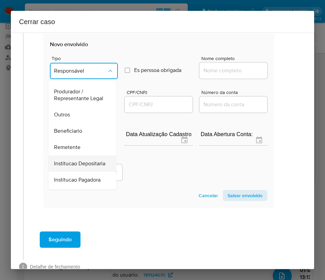
scroll to position [121, 0]
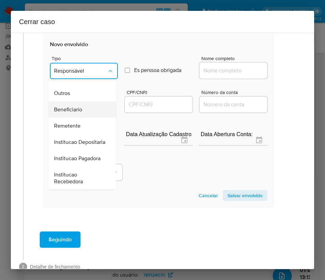
click at [77, 106] on span "Beneficiario" at bounding box center [68, 109] width 28 height 7
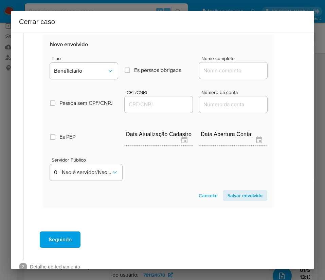
click at [227, 73] on input "Nome completo" at bounding box center [233, 70] width 68 height 9
paste input "Receita Federal, 00394460005887"
click at [205, 71] on input "Receita Federal, 00394460005887" at bounding box center [233, 70] width 68 height 9
drag, startPoint x: 207, startPoint y: 70, endPoint x: 286, endPoint y: 73, distance: 79.8
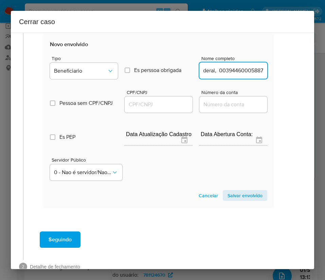
type input "Receita Federal"
click at [156, 106] on input "CPF/CNPJ" at bounding box center [159, 104] width 68 height 9
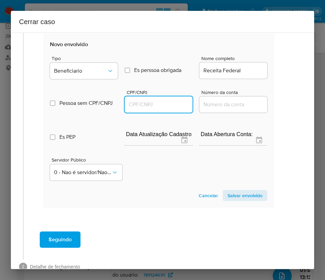
paste input "00394460005887"
type input "394460005887"
click at [239, 195] on span "Salvar envolvido" at bounding box center [244, 196] width 35 height 10
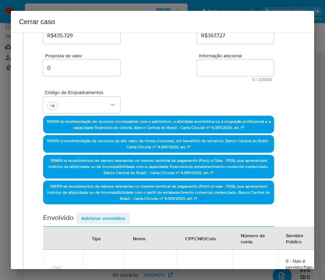
scroll to position [0, 8]
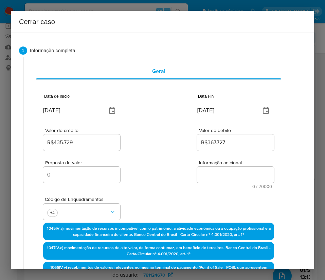
click at [202, 178] on textarea "Informação adicional" at bounding box center [235, 175] width 77 height 16
paste textarea "Informações do Cliente Jorge Antonio da Silva Freitas, CPF 03079087399, 38 anos…"
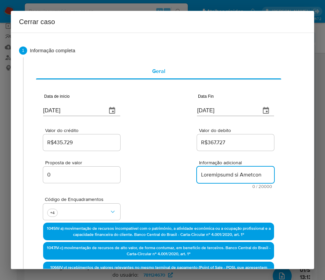
type textarea "Informações do Cliente Jorge Antonio da Silva Freitas, CPF 03079087399, 38 anos…"
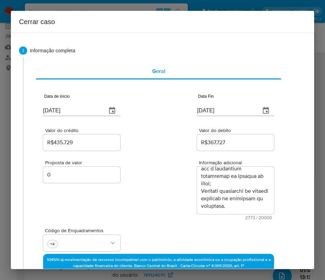
click at [181, 202] on div "Proposta de valor 0 Informação adicional 2773 / 20000 17227 caracteres restantes" at bounding box center [158, 186] width 231 height 68
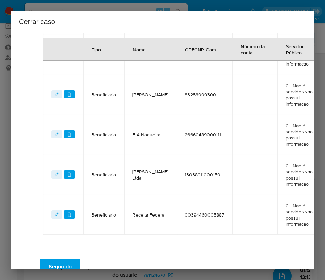
scroll to position [647, 8]
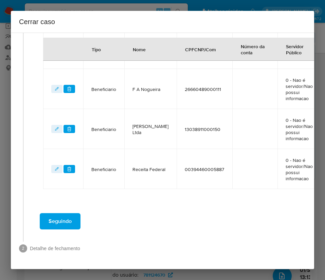
click at [74, 213] on button "Seguindo" at bounding box center [60, 221] width 41 height 16
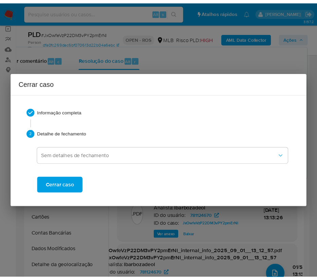
scroll to position [1114, 0]
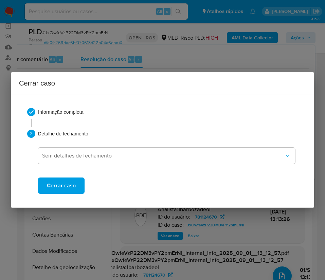
click at [77, 188] on button "Cerrar caso" at bounding box center [61, 186] width 47 height 16
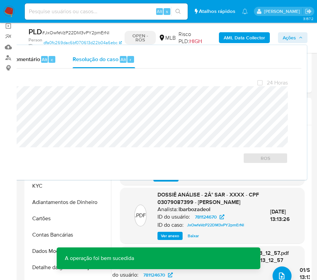
click at [69, 33] on span "# JxOwfeVzP22DM3vPY2pmErNI" at bounding box center [75, 32] width 67 height 7
copy span "JxOwfeVzP22DM3vPY2pmErNI"
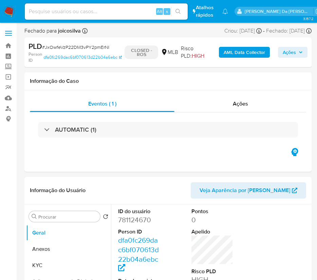
select select "10"
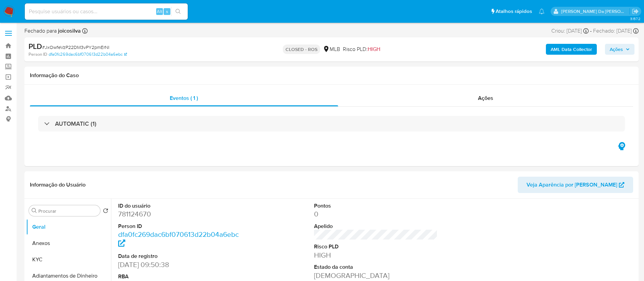
click at [11, 7] on img at bounding box center [9, 12] width 12 height 12
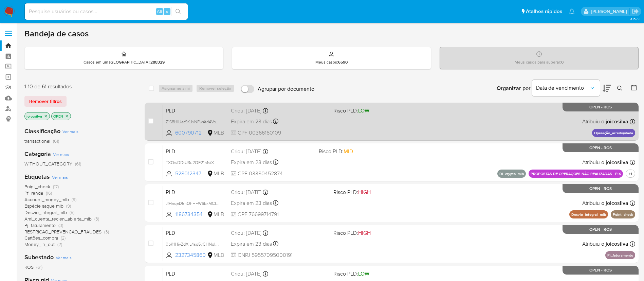
click at [413, 122] on div "PLD Z168HlUet9KJxNFw4td4Vomf 600790712 MLB Risco PLD: LOW Criou: 12/08/2025 Cri…" at bounding box center [399, 121] width 472 height 34
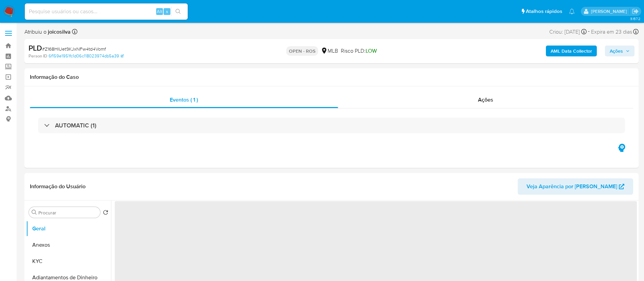
click at [95, 46] on span "# Z168HlUet9KJxNFw4td4Vomf" at bounding box center [74, 48] width 64 height 7
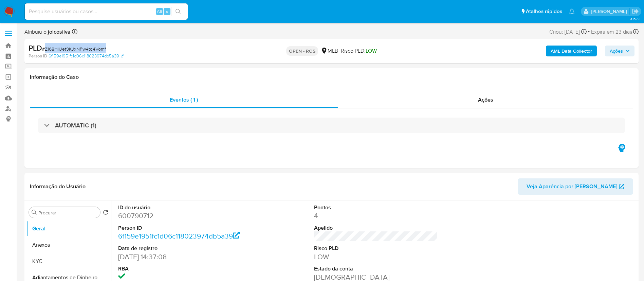
copy span "Z168HlUet9KJxNFw4td4Vomf"
select select "10"
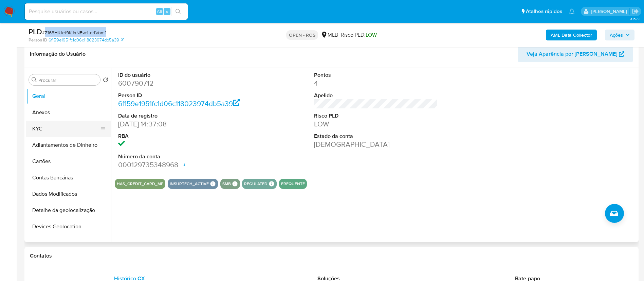
scroll to position [153, 0]
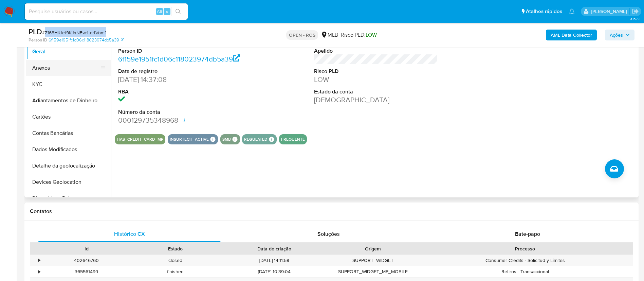
drag, startPoint x: 50, startPoint y: 70, endPoint x: 56, endPoint y: 70, distance: 6.1
click at [50, 69] on button "Anexos" at bounding box center [65, 68] width 79 height 16
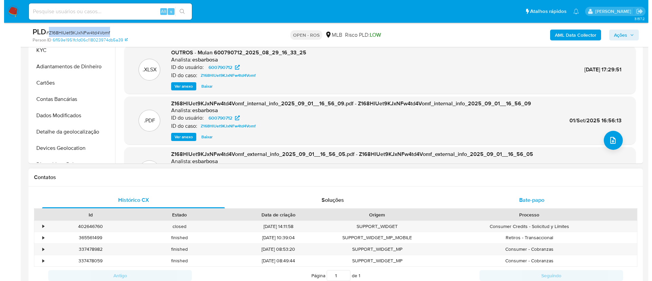
scroll to position [102, 0]
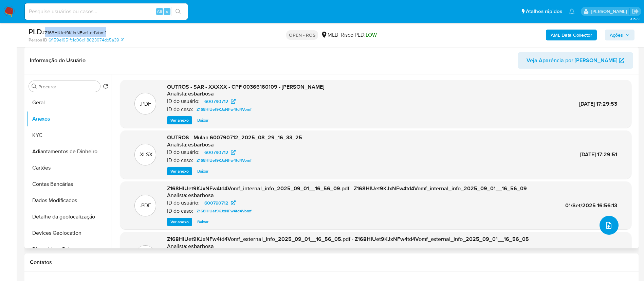
click at [609, 226] on icon "upload-file" at bounding box center [609, 225] width 8 height 8
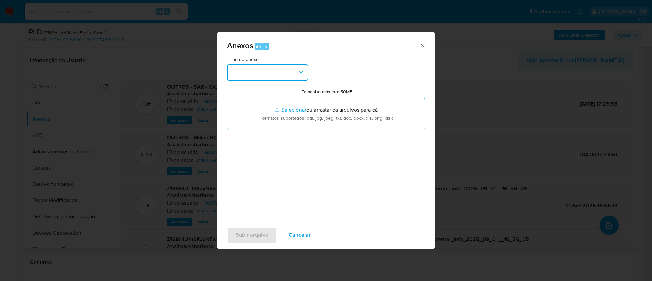
drag, startPoint x: 301, startPoint y: 72, endPoint x: 299, endPoint y: 79, distance: 7.6
click at [301, 72] on icon "button" at bounding box center [301, 72] width 4 height 2
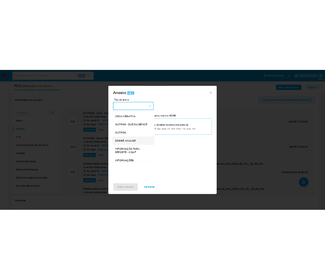
scroll to position [105, 0]
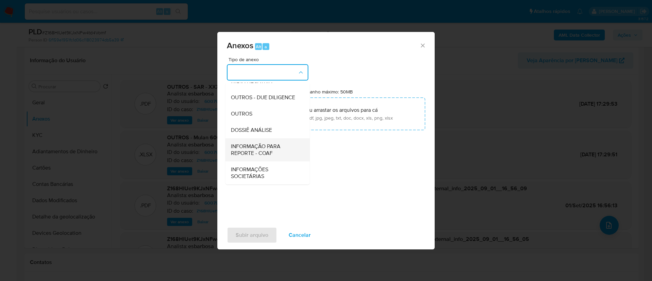
drag, startPoint x: 264, startPoint y: 164, endPoint x: 268, endPoint y: 151, distance: 13.5
click at [268, 151] on ul "CAPTURA BUREAU CAPTURA DOWJONES CAPTURA GOOGLE CAPTURA WEB INFORMAÇÃO SCREENING…" at bounding box center [267, 88] width 84 height 193
click at [269, 149] on span "INFORMAÇÃO PARA REPORTE - COAF" at bounding box center [265, 150] width 69 height 14
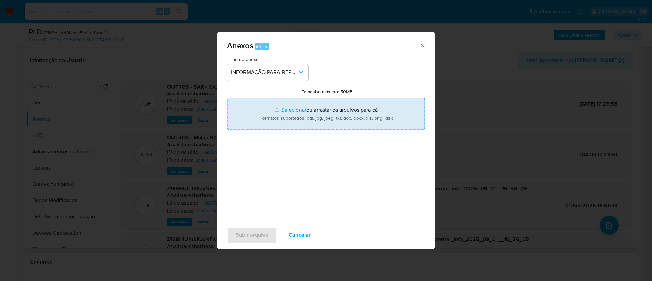
type input "C:\fakepath\SAR - Z168HlUet9KJxNFw4td4Vomf - CPF 00366160109 - VALDETE ELLIOTT …"
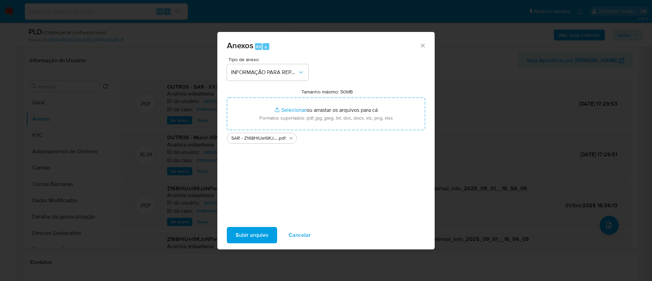
click at [263, 230] on span "Subir arquivo" at bounding box center [252, 234] width 33 height 15
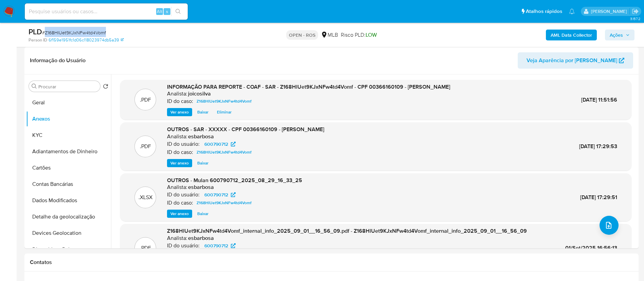
click at [615, 30] on span "Ações" at bounding box center [616, 35] width 13 height 11
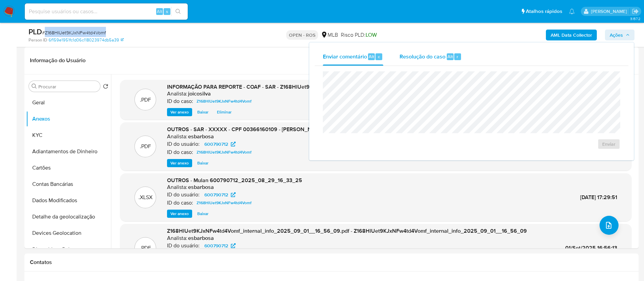
click at [426, 61] on div "Resolução do caso Alt r" at bounding box center [431, 57] width 62 height 18
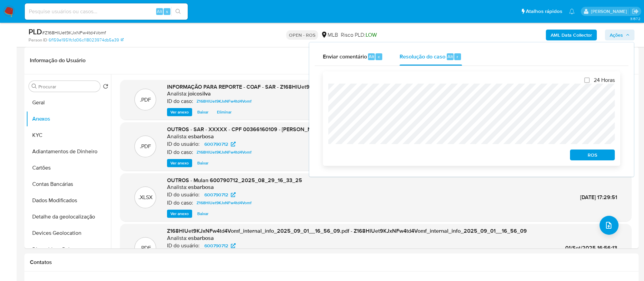
click at [323, 91] on div "24 Horas ROS" at bounding box center [471, 118] width 297 height 94
click at [578, 151] on span "ROS" at bounding box center [592, 155] width 35 height 10
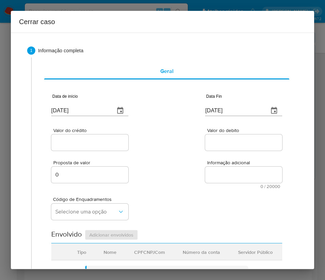
click at [72, 112] on input "0[DATE]" at bounding box center [80, 110] width 58 height 11
paste input "1/07"
type input "01/07/2025"
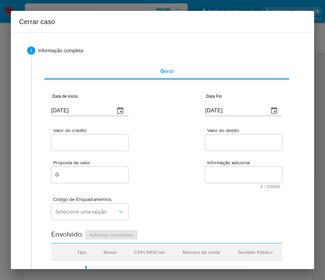
click at [227, 112] on input "0[DATE]" at bounding box center [234, 110] width 58 height 11
paste input "27/08"
type input "27/08/2025"
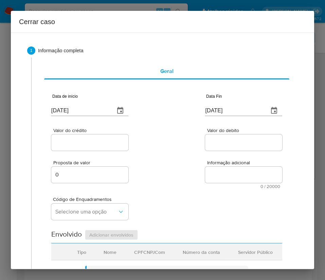
click at [200, 175] on div "Proposta de valor 0 Informação adicional 0 / 20000 20000 caracteres restantes" at bounding box center [166, 170] width 231 height 37
click at [161, 151] on div "Valor do crédito Valor do debito" at bounding box center [166, 136] width 231 height 32
click at [153, 163] on div "Proposta de valor 0 Informação adicional 0 / 20000 20000 caracteres restantes" at bounding box center [166, 170] width 231 height 37
click at [97, 145] on input "Valor do crédito" at bounding box center [89, 142] width 77 height 9
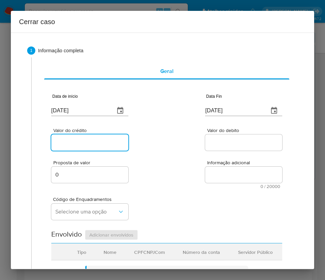
paste input "R$506.159"
type input "R$506.159"
drag, startPoint x: 182, startPoint y: 151, endPoint x: 48, endPoint y: 199, distance: 142.2
click at [182, 151] on div "Valor do crédito R$506.159 Valor do debito" at bounding box center [166, 136] width 231 height 32
drag, startPoint x: 236, startPoint y: 150, endPoint x: 235, endPoint y: 146, distance: 3.8
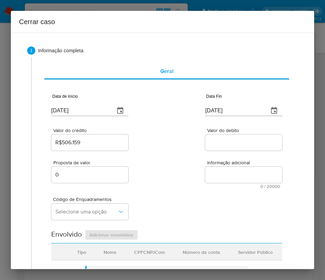
click at [236, 150] on div at bounding box center [243, 142] width 77 height 16
click at [235, 146] on input "Valor do debito" at bounding box center [243, 142] width 77 height 9
paste input "R$506.138"
type input "R$506.138"
drag, startPoint x: 213, startPoint y: 184, endPoint x: 107, endPoint y: 200, distance: 107.0
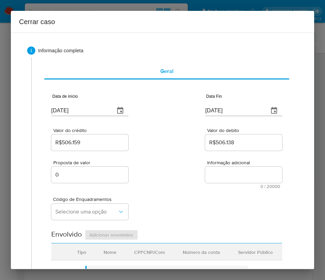
click at [213, 184] on span "0 / 20000" at bounding box center [243, 186] width 73 height 4
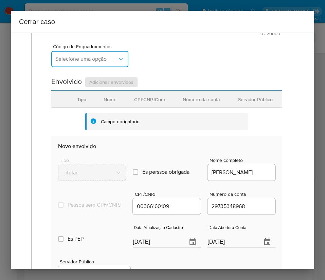
click at [92, 61] on span "Selecione uma opção" at bounding box center [86, 59] width 62 height 7
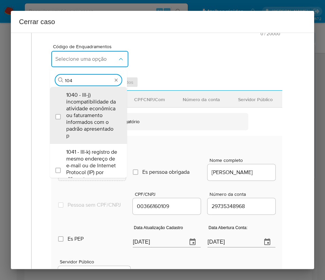
type input "1045"
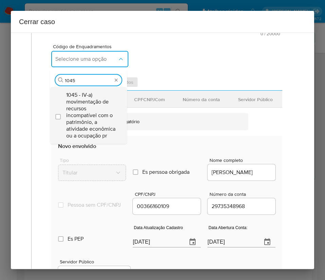
click at [83, 104] on span "1045 - IV-a) movimentação de recursos incompatível com o patrimônio, a atividad…" at bounding box center [91, 116] width 51 height 48
checkbox input "true"
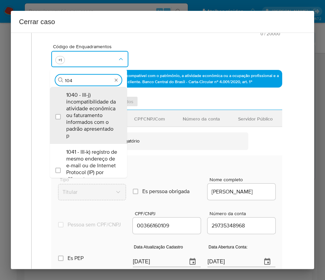
scroll to position [0, 0]
type input "1046"
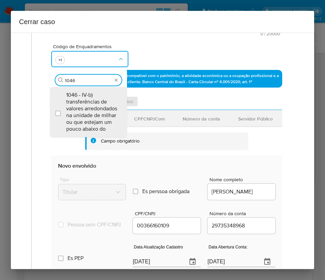
click at [83, 104] on span "1046 - IV-b) transferências de valores arredondados na unidade de milhar ou que…" at bounding box center [91, 112] width 51 height 41
checkbox input "true"
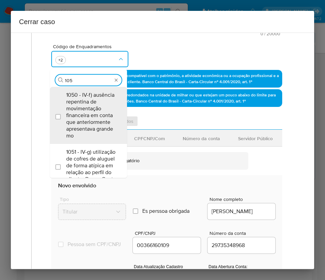
type input "1055"
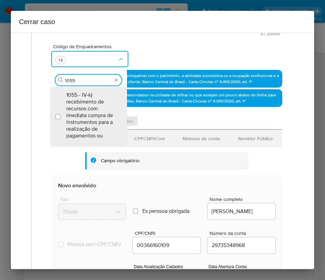
click at [83, 104] on span "1055 - IV-k) recebimento de recursos com imediata compra de instrumentos para a…" at bounding box center [91, 116] width 51 height 48
checkbox input "true"
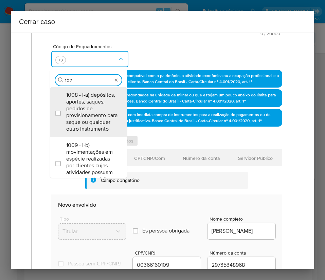
type input "1074"
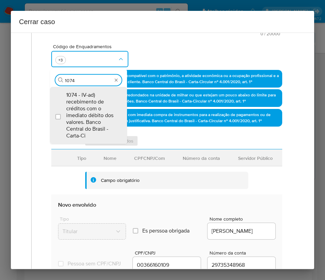
click at [83, 104] on span "1074 - IV-ad) recebimento de créditos com o imediato débito dos valores. Banco …" at bounding box center [91, 116] width 51 height 48
checkbox input "true"
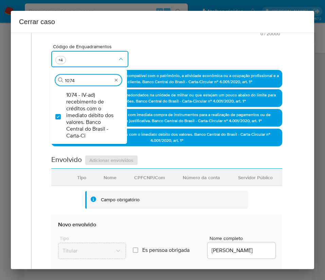
click at [183, 64] on div "Código de Enquadramentos Procurar 1074 1074 - IV-ad) recebimento de créditos co…" at bounding box center [166, 53] width 231 height 34
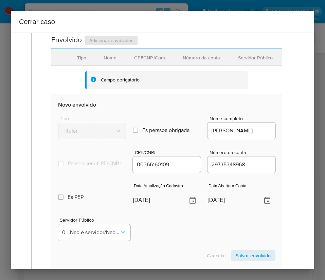
scroll to position [305, 0]
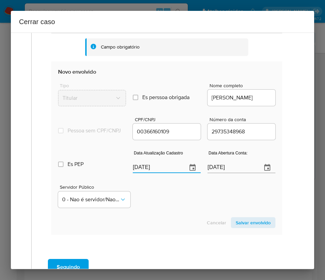
click at [156, 173] on input "0[DATE]" at bounding box center [157, 167] width 49 height 11
paste input "28/08"
type input "2[DATE]"
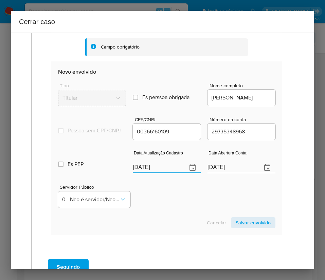
click at [169, 210] on div "Servidor Público 0 - Nao é servidor/[PERSON_NAME] possui informacao" at bounding box center [166, 194] width 217 height 34
click at [214, 172] on input "18/11/2022" at bounding box center [231, 167] width 49 height 11
click at [190, 194] on div "Servidor Público 0 - Nao é servidor/[PERSON_NAME] possui informacao" at bounding box center [166, 194] width 217 height 34
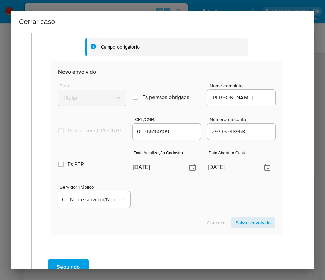
click at [162, 203] on div "Servidor Público 0 - Nao é servidor/[PERSON_NAME] possui informacao" at bounding box center [166, 194] width 217 height 34
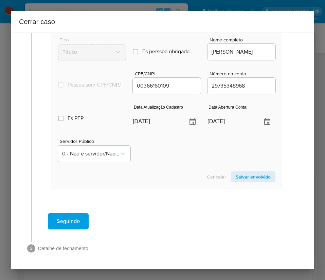
click at [247, 177] on span "Salvar envolvido" at bounding box center [253, 177] width 35 height 10
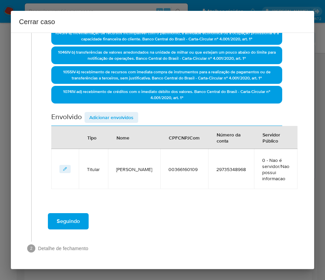
scroll to position [196, 0]
click at [134, 120] on button "Adicionar envolvidos" at bounding box center [112, 117] width 54 height 11
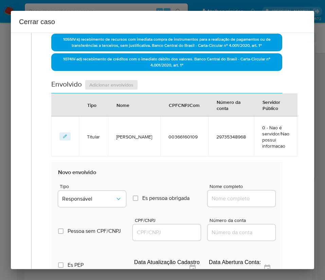
scroll to position [348, 0]
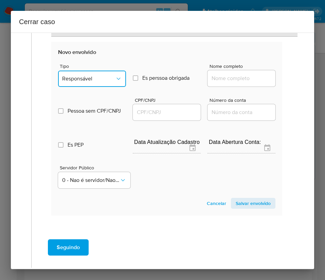
click at [110, 79] on span "Responsável" at bounding box center [88, 78] width 53 height 7
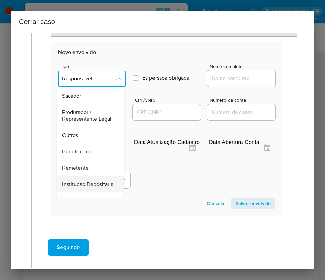
scroll to position [121, 0]
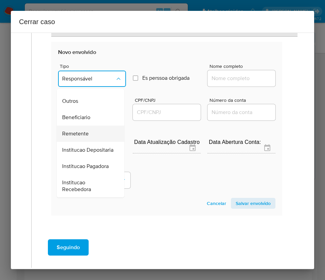
click at [82, 130] on span "Remetente" at bounding box center [75, 133] width 26 height 7
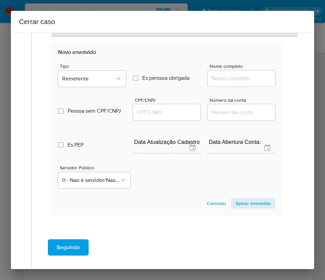
click at [248, 80] on input "Nome completo" at bounding box center [241, 78] width 68 height 9
paste input "Recreio Jogos Ltda, 58414105000177"
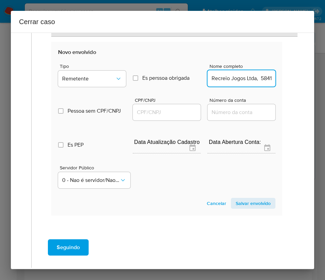
scroll to position [0, 31]
drag, startPoint x: 220, startPoint y: 79, endPoint x: 284, endPoint y: 82, distance: 64.9
type input "Recreio Jogos Ltda"
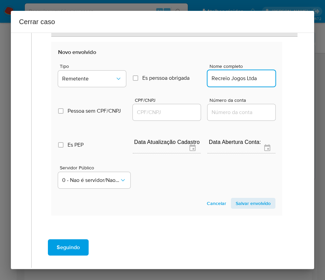
click at [181, 115] on input "CPF/CNPJ" at bounding box center [167, 112] width 68 height 9
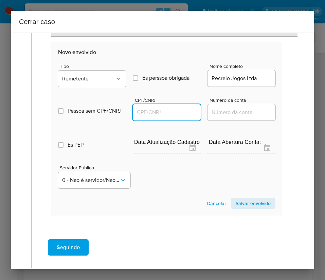
paste input "58414105000177"
type input "58414105000177"
click at [252, 204] on span "Salvar envolvido" at bounding box center [253, 204] width 35 height 10
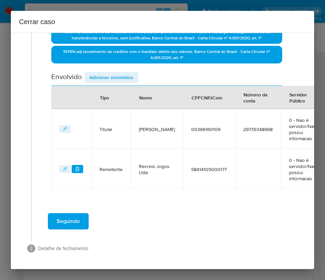
scroll to position [243, 0]
click at [117, 73] on span "Adicionar envolvidos" at bounding box center [111, 78] width 44 height 10
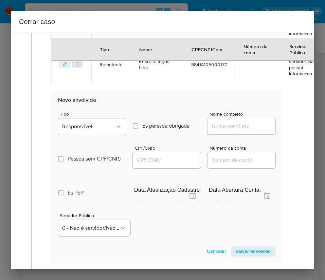
scroll to position [396, 0]
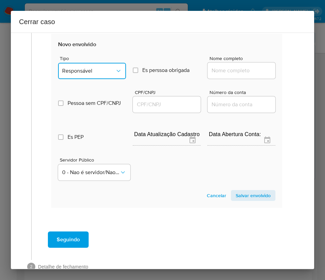
click at [115, 74] on icon "Tipo de envolvimento" at bounding box center [118, 71] width 7 height 7
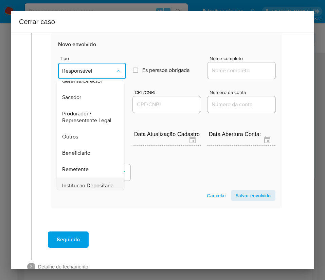
scroll to position [121, 0]
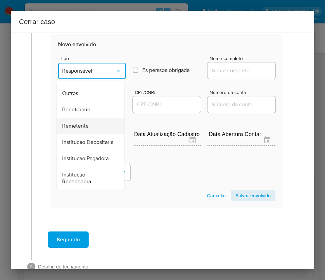
click at [83, 123] on span "Remetente" at bounding box center [75, 126] width 26 height 7
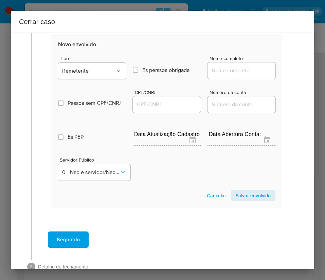
click at [216, 64] on div at bounding box center [241, 70] width 68 height 16
click at [218, 68] on input "Nome completo" at bounding box center [241, 70] width 68 height 9
paste input "Orbion Gaming Ltda, 58368179000114"
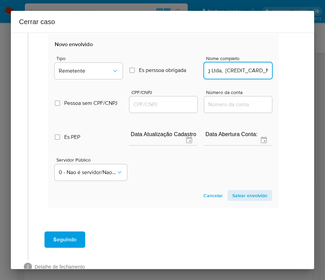
drag, startPoint x: 219, startPoint y: 72, endPoint x: 305, endPoint y: 72, distance: 86.9
click at [305, 72] on div "1 Informação completa Geral Data de início 01/07/2025 Data Fin 27/08/2025 Valor…" at bounding box center [162, 151] width 303 height 237
type input "Orbion Gaming Ltda"
click at [166, 107] on input "CPF/CNPJ" at bounding box center [163, 104] width 68 height 9
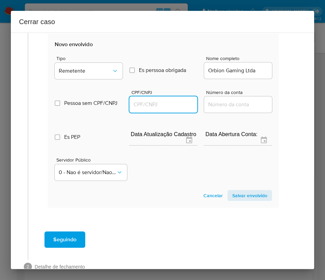
paste input "58368179000114"
type input "58368179000114"
click at [237, 199] on span "Salvar envolvido" at bounding box center [249, 196] width 35 height 10
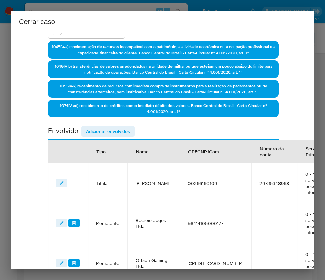
click at [112, 130] on span "Adicionar envolvidos" at bounding box center [108, 132] width 44 height 10
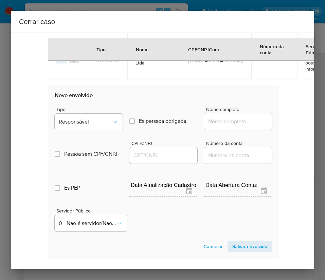
scroll to position [462, 3]
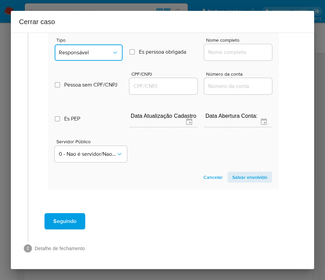
click at [98, 49] on span "Responsável" at bounding box center [85, 52] width 53 height 7
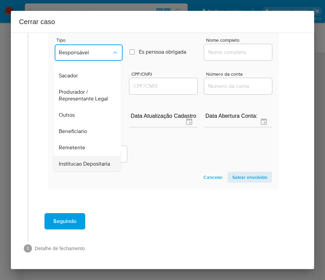
scroll to position [121, 0]
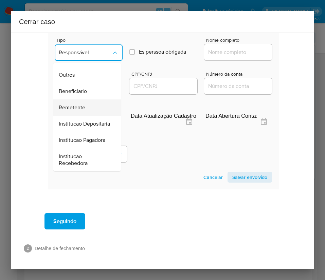
click at [79, 104] on span "Remetente" at bounding box center [72, 107] width 26 height 7
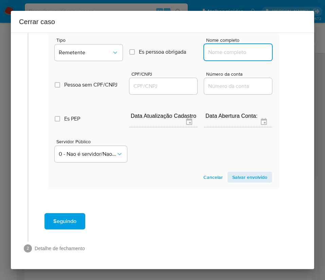
click at [219, 48] on input "Nome completo" at bounding box center [238, 52] width 68 height 9
paste input "Marcos Bertinati, 80196829100"
drag, startPoint x: 224, startPoint y: 45, endPoint x: 270, endPoint y: 45, distance: 46.2
click at [270, 45] on section "Novo envolvido Tipo Remetente Es perssoa obrigada Is PObrigada Nome completo Ma…" at bounding box center [163, 102] width 231 height 173
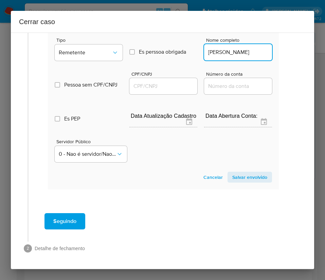
scroll to position [0, 0]
type input "Marcos Bertinati"
drag, startPoint x: 144, startPoint y: 81, endPoint x: 164, endPoint y: 82, distance: 20.1
click at [144, 82] on input "CPF/CNPJ" at bounding box center [163, 86] width 68 height 9
paste input "80196829100"
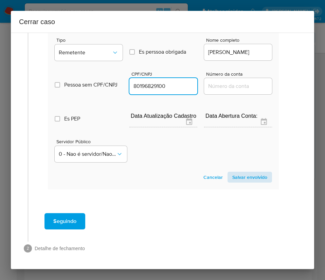
type input "80196829100"
click at [240, 172] on span "Salvar envolvido" at bounding box center [249, 177] width 35 height 10
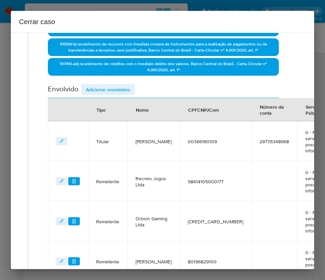
scroll to position [171, 3]
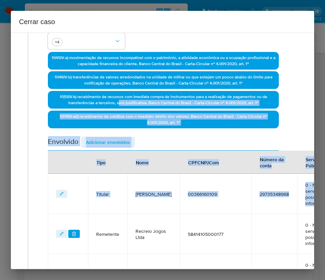
drag, startPoint x: 72, startPoint y: 185, endPoint x: 123, endPoint y: 77, distance: 119.7
click at [122, 88] on div "Data de início 01/07/2025 Data Fin 27/08/2025 Valor do crédito R$506.159 Valor …" at bounding box center [163, 124] width 231 height 420
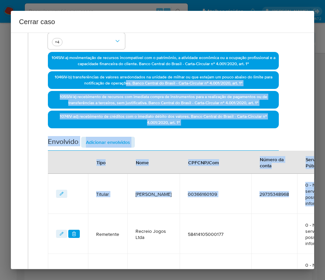
click at [111, 140] on span "Adicionar envolvidos" at bounding box center [108, 142] width 44 height 10
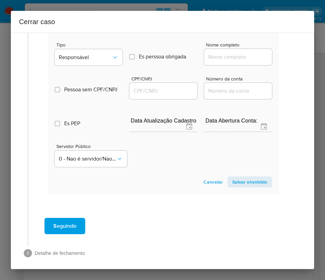
scroll to position [502, 3]
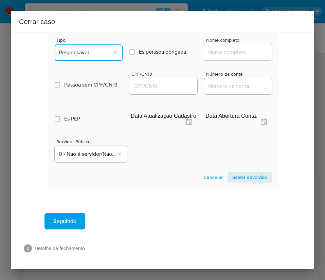
click at [107, 49] on span "Responsável" at bounding box center [85, 52] width 53 height 7
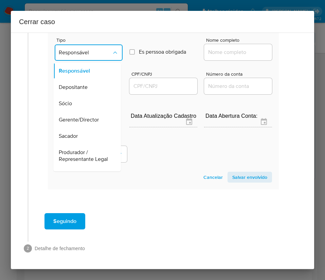
scroll to position [121, 0]
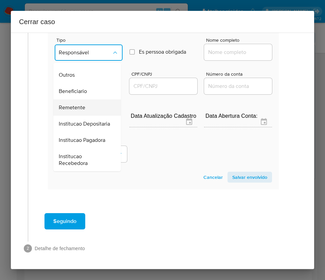
click at [81, 104] on span "Remetente" at bounding box center [72, 107] width 26 height 7
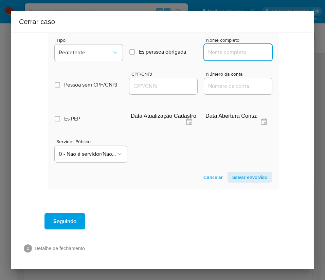
click at [221, 48] on input "Nome completo" at bounding box center [238, 52] width 68 height 9
paste input "Levelup Capital Jogos Eletrônicos Ltda, 60875532000102"
drag, startPoint x: 213, startPoint y: 45, endPoint x: 287, endPoint y: 47, distance: 74.4
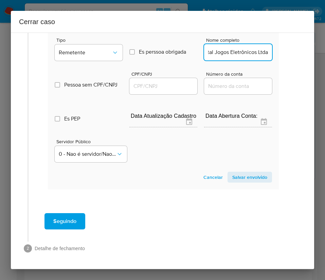
scroll to position [0, 34]
type input "Levelup Capital Jogos Eletrônicos Ltda"
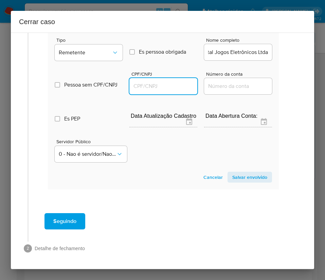
drag, startPoint x: 168, startPoint y: 81, endPoint x: 174, endPoint y: 82, distance: 6.2
click at [168, 82] on input "CPF/CNPJ" at bounding box center [163, 86] width 68 height 9
paste input "60875532000102"
type input "60875532000102"
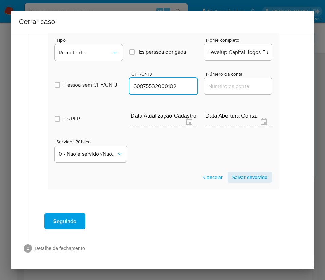
click at [239, 172] on span "Salvar envolvido" at bounding box center [249, 177] width 35 height 10
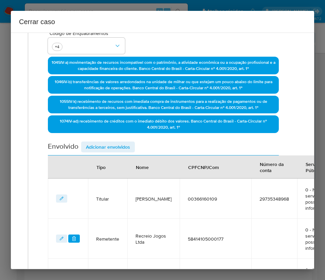
scroll to position [0, 3]
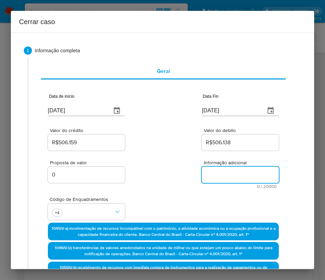
click at [222, 172] on textarea "Informação adicional" at bounding box center [240, 175] width 77 height 16
paste textarea "Informações do Cliente Valdete Elliott Bertinati, CPF 00366160109, 41 anos, res…"
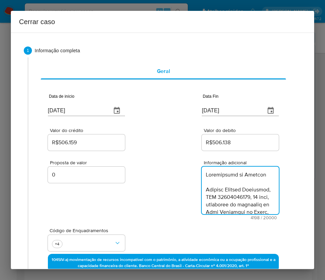
scroll to position [1757, 0]
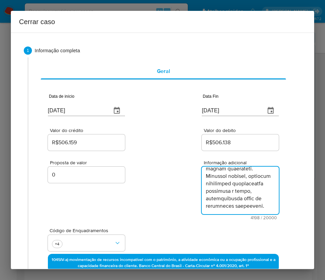
type textarea "Informações do Cliente Valdete Elliott Bertinati, CPF 00366160109, 41 anos, res…"
click at [166, 209] on div "Proposta de valor 0 Informação adicional 4198 / 20000 15802 caracteres restantes" at bounding box center [163, 186] width 231 height 68
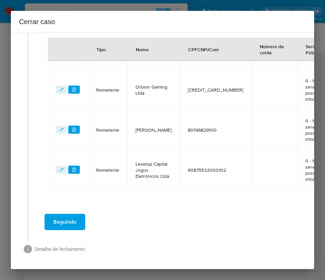
scroll to position [401, 3]
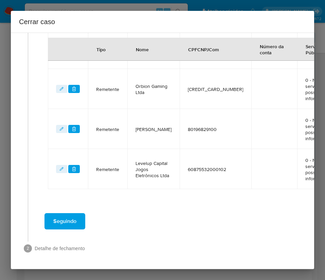
click at [72, 214] on span "Seguindo" at bounding box center [64, 221] width 23 height 15
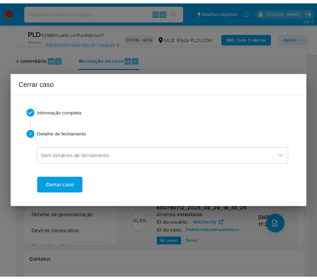
scroll to position [1712, 0]
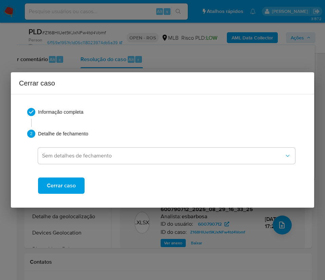
click at [69, 188] on span "Cerrar caso" at bounding box center [61, 185] width 29 height 15
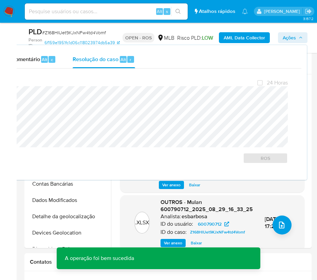
click at [77, 33] on span "# Z168HlUet9KJxNFw4td4Vomf" at bounding box center [74, 32] width 64 height 7
copy span "Z168HlUet9KJxNFw4td4Vomf"
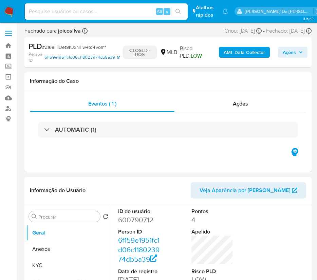
select select "10"
click at [6, 13] on img at bounding box center [9, 12] width 12 height 12
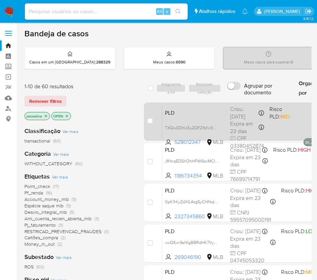
click at [229, 119] on div "PLD TXQwDDtU3u2QF21b1viXQlSg 528012347 MLB Risco PLD: MID Criou: [DATE] Criou: …" at bounding box center [301, 121] width 279 height 34
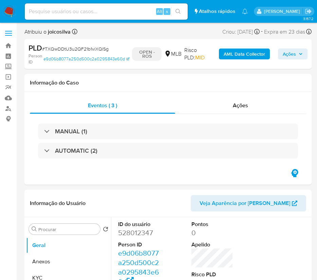
click at [72, 50] on span "# TXQwDDtU3u2QF21b1viXQlSg" at bounding box center [75, 48] width 67 height 7
select select "10"
copy span "TXQwDDtU3u2QF21b1viXQlSg"
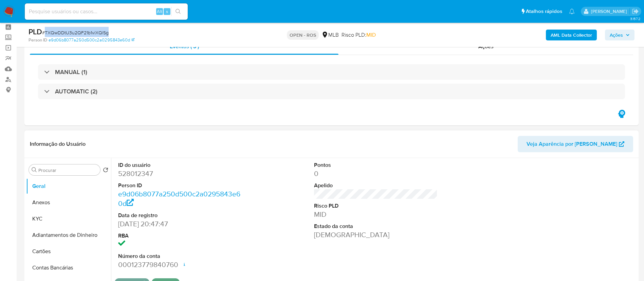
scroll to position [51, 0]
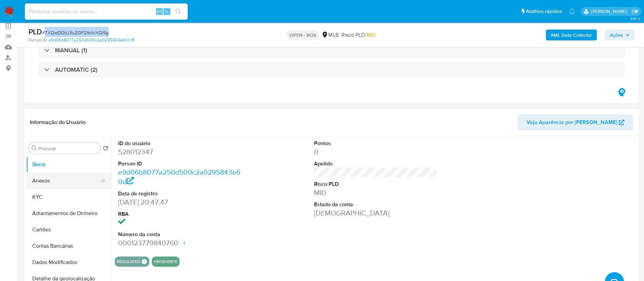
click at [54, 176] on button "Anexos" at bounding box center [65, 180] width 79 height 16
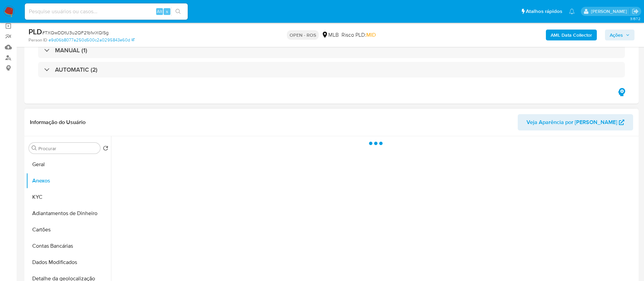
drag, startPoint x: 303, startPoint y: 143, endPoint x: 334, endPoint y: 160, distance: 36.0
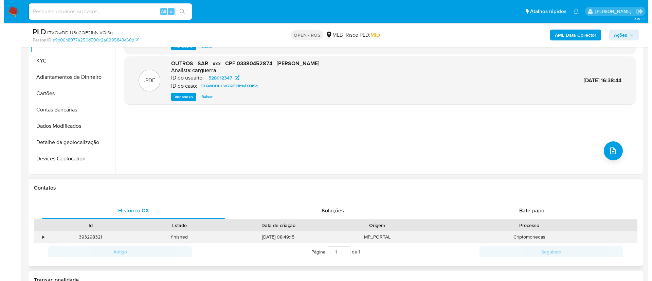
scroll to position [204, 0]
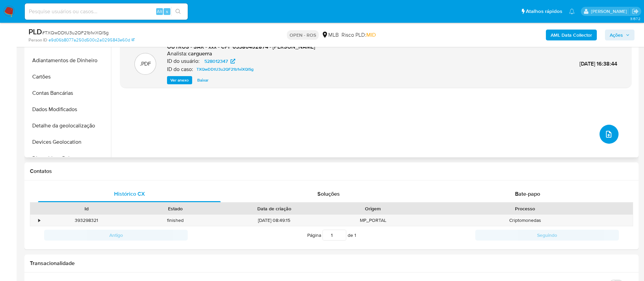
click at [325, 141] on button "upload-file" at bounding box center [608, 134] width 19 height 19
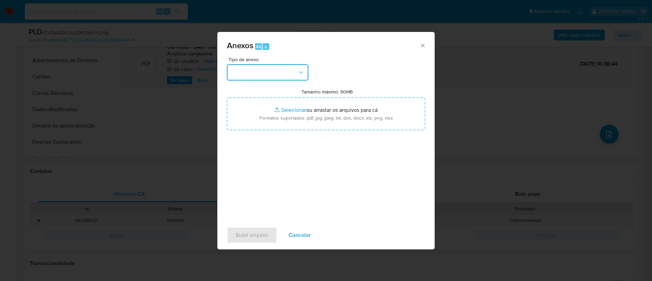
click at [293, 69] on button "button" at bounding box center [267, 72] width 81 height 16
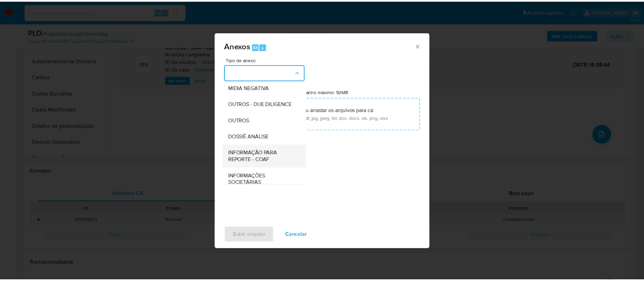
scroll to position [105, 0]
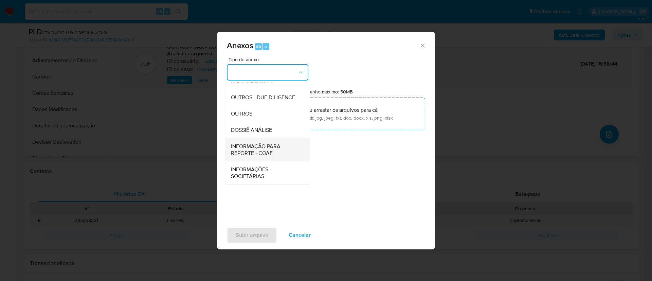
click at [270, 148] on span "INFORMAÇÃO PARA REPORTE - COAF" at bounding box center [265, 150] width 69 height 14
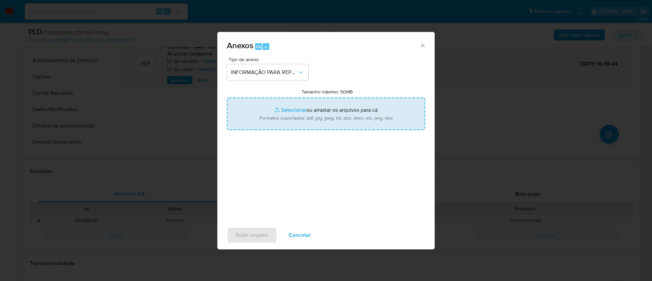
type input "C:\fakepath\SAR - TXQwDDtU3u2QF21b1viXQlSg - CPF 03380452874 - PEDRO ORLANDO BO…"
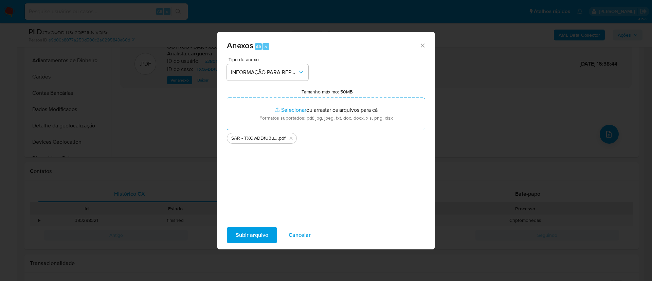
click at [263, 236] on span "Subir arquivo" at bounding box center [252, 234] width 33 height 15
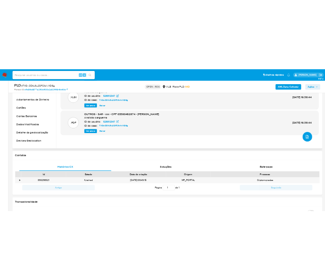
scroll to position [51, 0]
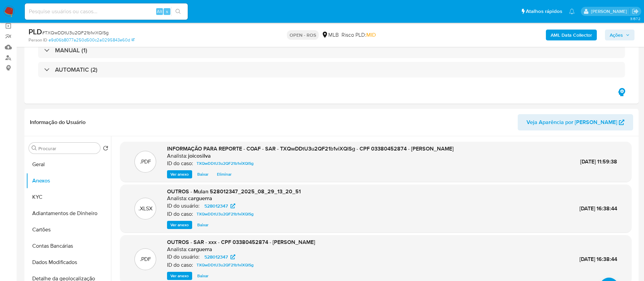
click at [325, 31] on button "Ações" at bounding box center [620, 35] width 30 height 11
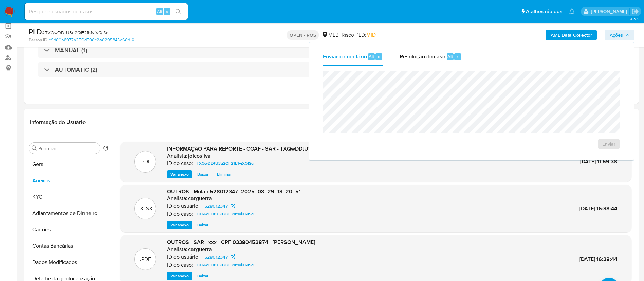
click at [325, 35] on span "Ações" at bounding box center [616, 35] width 13 height 11
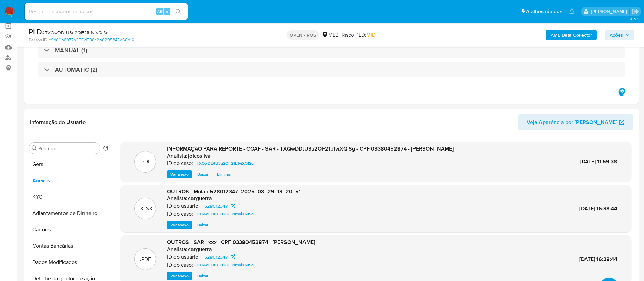
click at [325, 35] on icon "button" at bounding box center [627, 35] width 3 height 2
click at [325, 35] on span "Ações" at bounding box center [620, 35] width 20 height 10
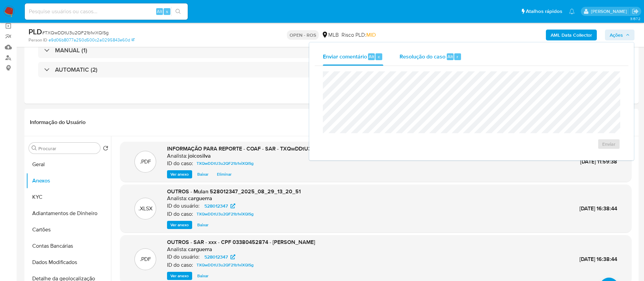
click at [325, 61] on div "Resolução do caso Alt r" at bounding box center [431, 57] width 62 height 18
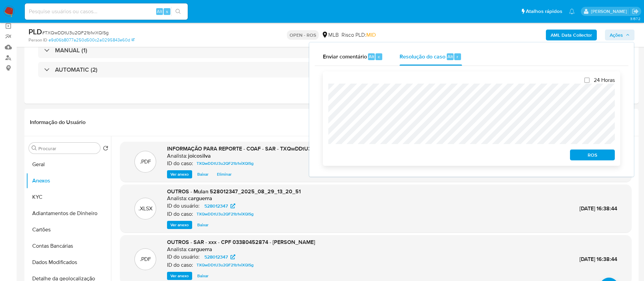
click at [325, 155] on span "ROS" at bounding box center [592, 155] width 35 height 10
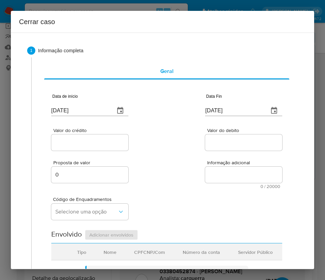
click at [77, 116] on input "0[DATE]" at bounding box center [80, 110] width 58 height 11
paste input "15/05/2024"
type input "15/05/2024"
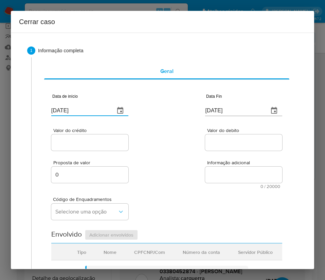
click at [168, 145] on div "Valor do crédito Valor do debito" at bounding box center [166, 136] width 231 height 32
click at [215, 110] on input "0[DATE]" at bounding box center [234, 110] width 58 height 11
paste input "26/08"
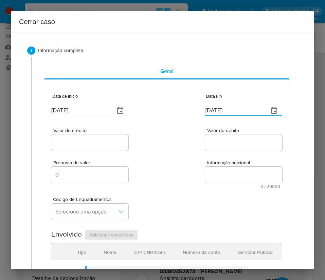
type input "26/08/2025"
click at [201, 153] on div "Proposta de valor 0 Informação adicional 0 / 20000 20000 caracteres restantes" at bounding box center [166, 170] width 231 height 37
click at [103, 149] on div at bounding box center [89, 142] width 77 height 16
click at [103, 143] on input "Valor do crédito" at bounding box center [89, 142] width 77 height 9
click at [66, 138] on input "Valor do crédito" at bounding box center [89, 142] width 77 height 9
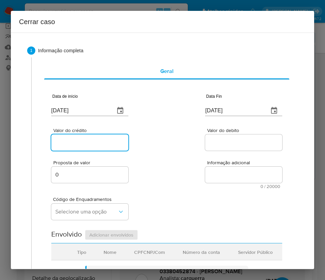
paste input "R$234.565"
type input "R$234.565"
drag, startPoint x: 189, startPoint y: 140, endPoint x: 146, endPoint y: 162, distance: 48.7
click at [187, 142] on div "Valor do crédito R$234.565 Valor do debito" at bounding box center [166, 136] width 231 height 32
click at [221, 142] on input "Valor do debito" at bounding box center [243, 142] width 77 height 9
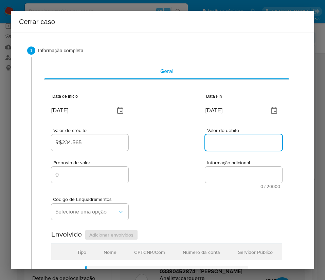
paste input "R$233.511"
type input "R$233.511"
click at [147, 194] on div "Código de Enquadramentos Selecione uma opção" at bounding box center [166, 206] width 231 height 34
click at [205, 147] on input "0" at bounding box center [243, 142] width 77 height 9
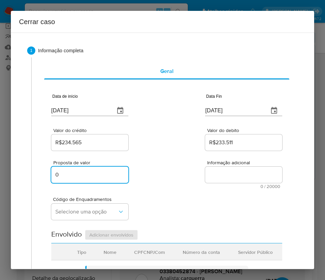
drag, startPoint x: 72, startPoint y: 173, endPoint x: 12, endPoint y: 166, distance: 60.1
click at [12, 166] on div "1 Informação completa Geral Data de início 15/05/2024 Data Fin 26/08/2025 Valor…" at bounding box center [162, 151] width 303 height 237
paste input "331074"
type input "331074"
click at [169, 174] on div "Proposta de valor 331074 Informação adicional 0 / 20000 20000 caracteres restan…" at bounding box center [166, 170] width 231 height 37
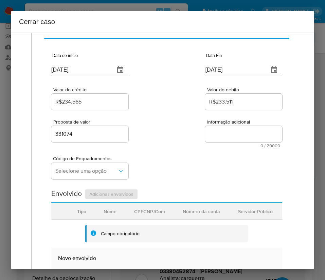
scroll to position [102, 0]
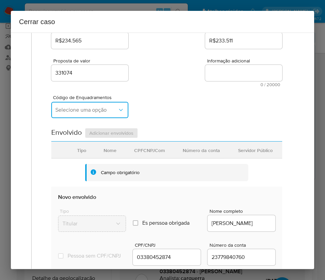
click at [103, 111] on span "Selecione uma opção" at bounding box center [86, 110] width 62 height 7
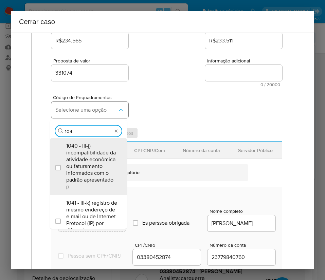
type input "1045"
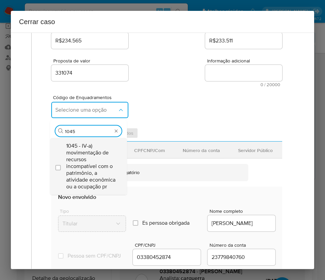
click at [89, 164] on span "1045 - IV-a) movimentação de recursos incompatível com o patrimônio, a atividad…" at bounding box center [91, 167] width 51 height 48
checkbox input "true"
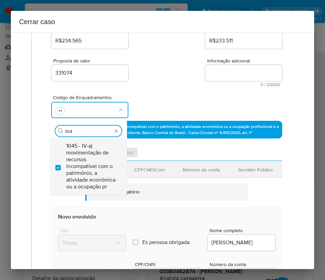
scroll to position [0, 0]
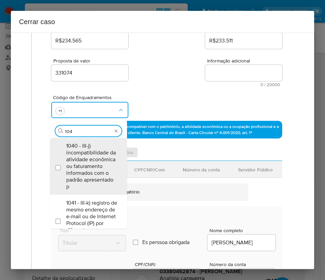
type input "1047"
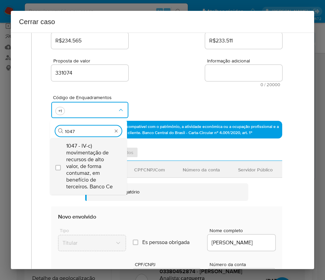
click at [94, 162] on span "1047 - IV-c) movimentação de recursos de alto valor, de forma contumaz, em bene…" at bounding box center [91, 167] width 51 height 48
checkbox input "true"
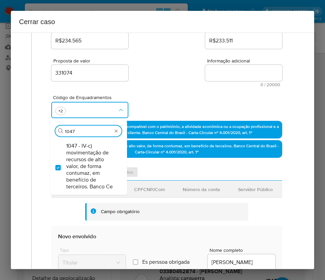
click at [173, 97] on div "Código de Enquadramentos Procurar 1047 1047 - IV-c) movimentação de recursos de…" at bounding box center [166, 104] width 231 height 34
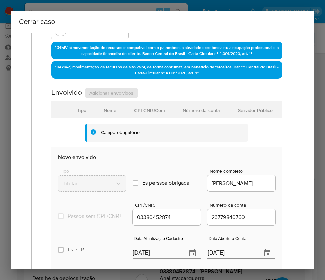
scroll to position [255, 0]
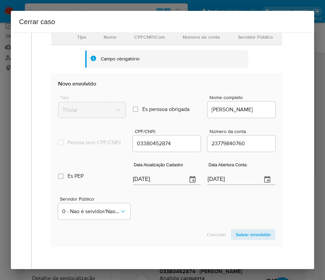
click at [148, 184] on input "0[DATE]" at bounding box center [157, 179] width 49 height 11
paste input "19/07"
type input "19/07/2025"
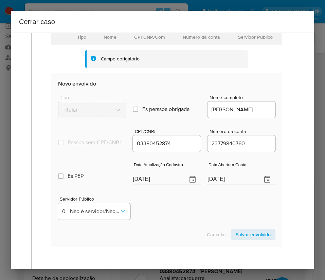
click at [173, 220] on div "Servidor Público 0 - Nao é servidor/[PERSON_NAME] possui informacao" at bounding box center [166, 205] width 217 height 34
click at [223, 183] on input "27/06/2025" at bounding box center [231, 179] width 49 height 11
click at [174, 215] on div "Servidor Público 0 - Nao é servidor/[PERSON_NAME] possui informacao" at bounding box center [166, 205] width 217 height 34
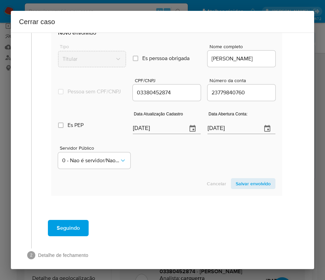
click at [241, 188] on span "Salvar envolvido" at bounding box center [253, 184] width 35 height 10
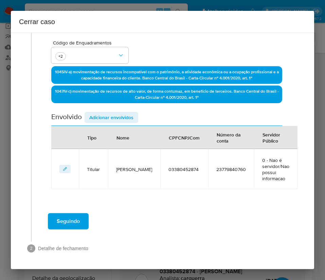
scroll to position [156, 0]
click at [119, 117] on span "Adicionar envolvidos" at bounding box center [111, 118] width 44 height 10
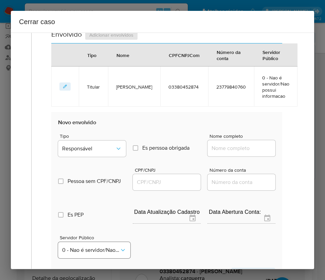
scroll to position [309, 0]
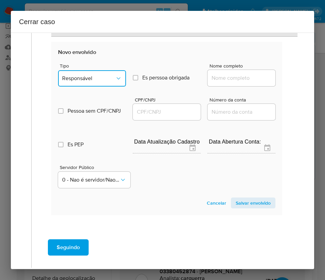
click at [97, 75] on span "Responsável" at bounding box center [88, 78] width 53 height 7
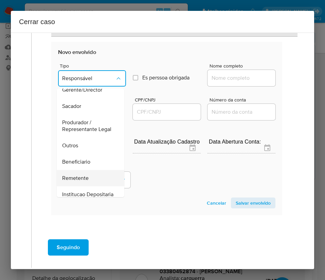
scroll to position [102, 0]
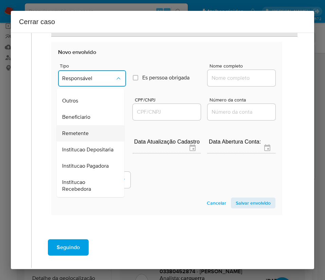
click at [91, 138] on div "Remetente" at bounding box center [88, 133] width 53 height 16
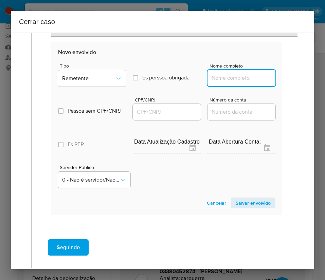
click at [207, 78] on input "Nome completo" at bounding box center [241, 78] width 68 height 9
paste input "Poba Servicos Ltda, 04697511000165"
drag, startPoint x: 218, startPoint y: 78, endPoint x: 277, endPoint y: 82, distance: 58.5
click at [277, 82] on div "Data de início 15/05/2024 Data Fin 26/08/2025 Valor do crédito R$234.565 Valor …" at bounding box center [166, 0] width 245 height 459
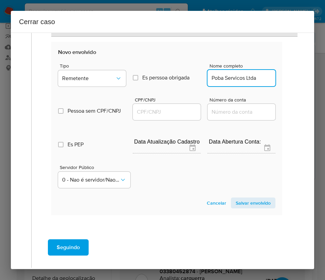
scroll to position [0, 0]
type input "Poba Servicos Ltda"
click at [177, 112] on input "CPF/CNPJ" at bounding box center [167, 112] width 68 height 9
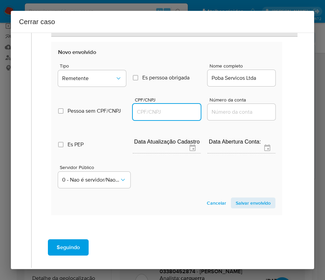
paste input "04697511000165"
type input "4697511000165"
click at [247, 204] on span "Salvar envolvido" at bounding box center [253, 203] width 35 height 10
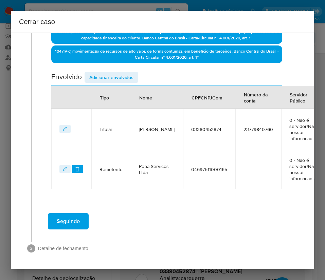
scroll to position [204, 0]
click at [113, 73] on span "Adicionar envolvidos" at bounding box center [111, 78] width 44 height 10
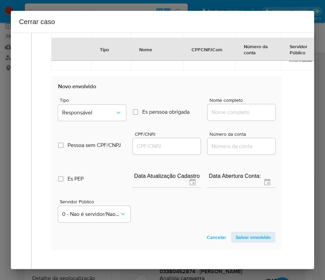
scroll to position [383, 0]
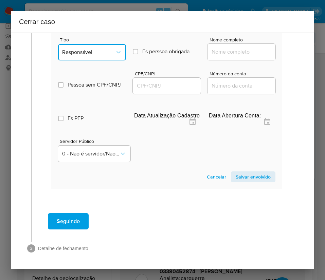
click at [93, 44] on button "Responsável" at bounding box center [92, 52] width 68 height 16
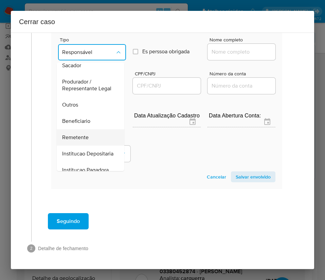
scroll to position [121, 0]
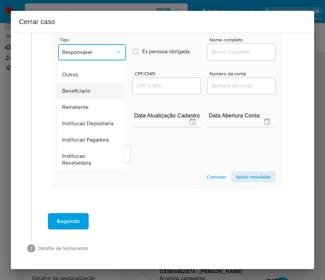
click at [84, 88] on span "Beneficiario" at bounding box center [76, 91] width 28 height 7
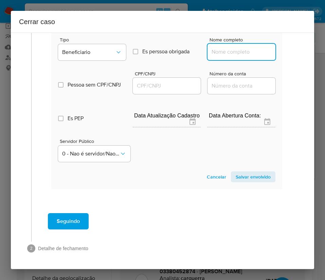
drag, startPoint x: 233, startPoint y: 42, endPoint x: 234, endPoint y: 46, distance: 4.0
click at [233, 48] on input "Nome completo" at bounding box center [241, 52] width 68 height 9
paste input "Mcbjt Trading Company Ltda, 59893502000131"
drag, startPoint x: 218, startPoint y: 45, endPoint x: 298, endPoint y: 50, distance: 80.9
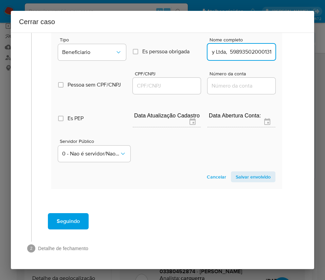
click at [298, 50] on div "1 Informação completa Geral Data de início 15/05/2024 Data Fin 26/08/2025 Valor…" at bounding box center [162, 151] width 303 height 237
type input "Mcbjt Trading Company Ltda"
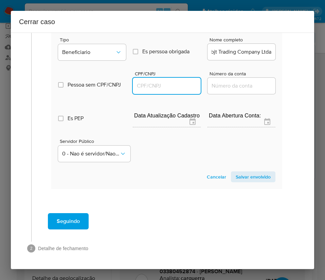
scroll to position [0, 0]
click at [148, 81] on input "CPF/CNPJ" at bounding box center [167, 85] width 68 height 9
paste input "59893502000131"
type input "59893502000131"
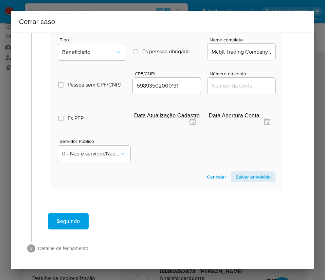
click at [248, 172] on span "Salvar envolvido" at bounding box center [253, 177] width 35 height 10
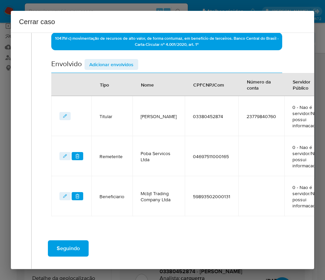
scroll to position [193, 0]
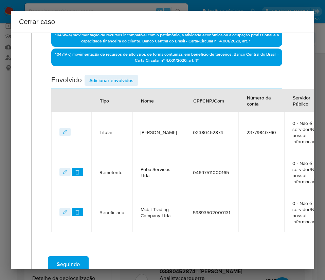
click at [118, 72] on div "Data de início 15/05/2024 Data Fin 26/08/2025 Valor do crédito R$234.565 Valor …" at bounding box center [166, 61] width 231 height 341
drag, startPoint x: 118, startPoint y: 75, endPoint x: 119, endPoint y: 82, distance: 7.9
click at [118, 76] on span "Adicionar envolvidos" at bounding box center [111, 81] width 44 height 10
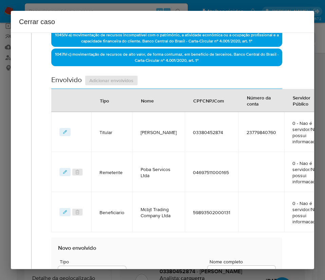
scroll to position [397, 0]
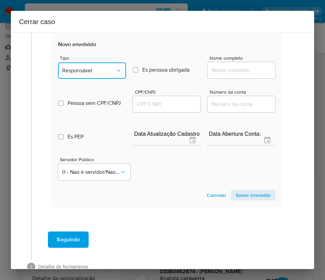
click at [116, 75] on button "Responsável" at bounding box center [92, 70] width 68 height 16
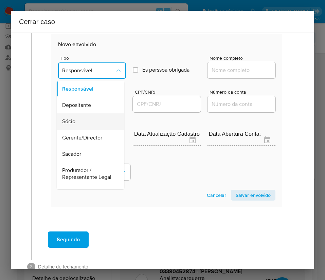
scroll to position [51, 0]
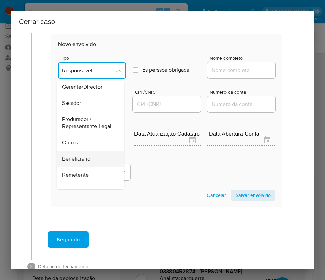
click at [86, 162] on span "Beneficiario" at bounding box center [76, 158] width 28 height 7
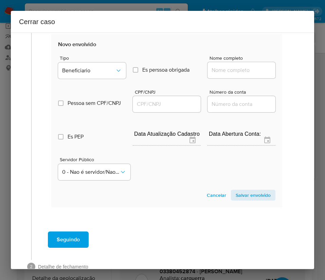
click at [233, 76] on div at bounding box center [241, 70] width 68 height 16
click at [235, 70] on input "Nome completo" at bounding box center [241, 70] width 68 height 9
click at [226, 73] on input "Nome completo" at bounding box center [241, 70] width 68 height 9
paste input "57.555.285 Vania De Lima, 57555285000144"
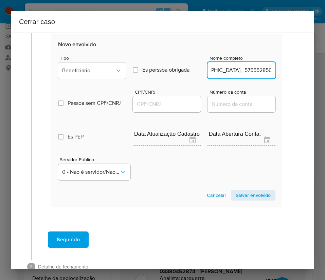
drag, startPoint x: 217, startPoint y: 72, endPoint x: 282, endPoint y: 71, distance: 65.5
type input "57.555.285 Vania De Lima"
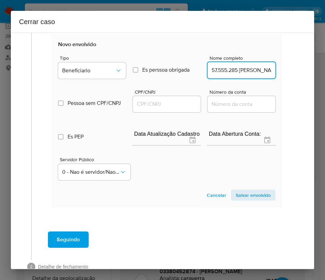
click at [152, 103] on input "CPF/CNPJ" at bounding box center [167, 104] width 68 height 9
paste input "57555285000144"
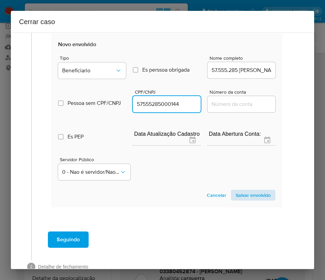
type input "57555285000144"
click at [246, 192] on span "Salvar envolvido" at bounding box center [253, 195] width 35 height 10
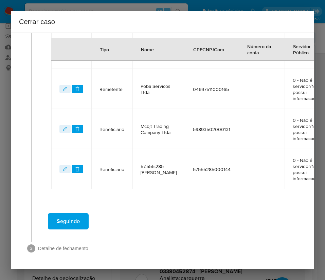
scroll to position [284, 0]
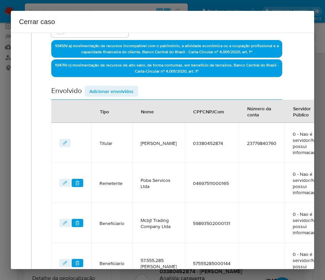
click at [126, 94] on span "Adicionar envolvidos" at bounding box center [111, 92] width 44 height 10
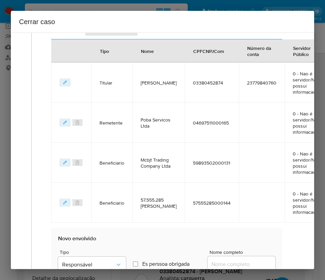
scroll to position [386, 0]
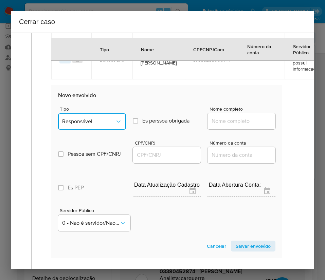
click at [96, 119] on span "Responsável" at bounding box center [88, 121] width 53 height 7
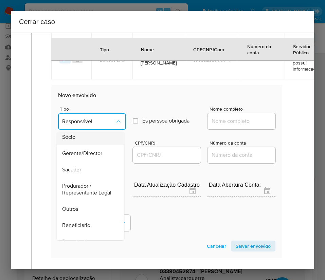
scroll to position [51, 0]
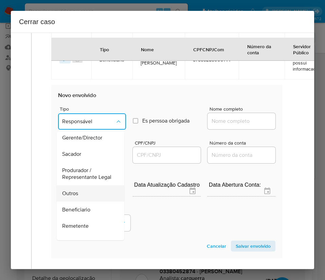
click at [79, 199] on div "Outros" at bounding box center [88, 193] width 53 height 16
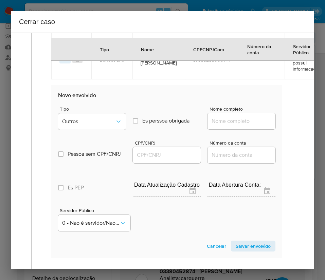
click at [221, 125] on input "Nome completo" at bounding box center [241, 121] width 68 height 9
paste input "Spe Arvores De Guararema Ltda, 47067189000101"
drag, startPoint x: 221, startPoint y: 122, endPoint x: 282, endPoint y: 123, distance: 60.8
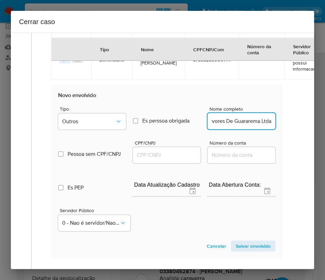
scroll to position [0, 19]
type input "Spe Arvores De Guararema Ltda"
click at [171, 159] on input "CPF/CNPJ" at bounding box center [167, 155] width 68 height 9
paste input "47067189000101"
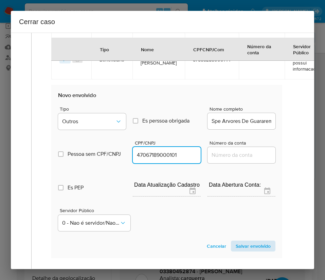
type input "47067189000101"
click at [249, 245] on span "Salvar envolvido" at bounding box center [253, 246] width 35 height 10
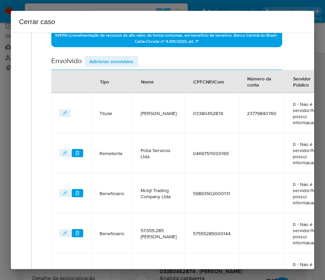
scroll to position [121, 0]
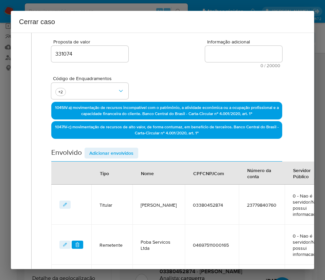
click at [122, 152] on span "Adicionar envolvidos" at bounding box center [111, 153] width 44 height 10
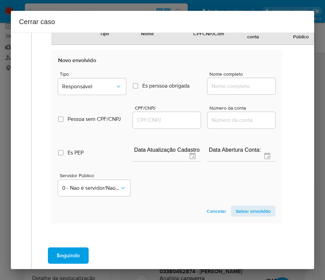
scroll to position [503, 0]
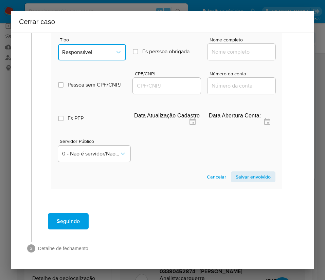
click at [89, 49] on span "Responsável" at bounding box center [88, 52] width 53 height 7
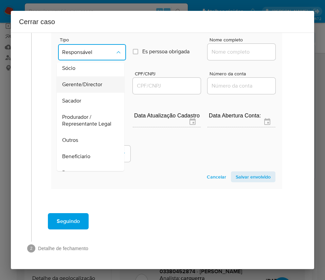
scroll to position [51, 0]
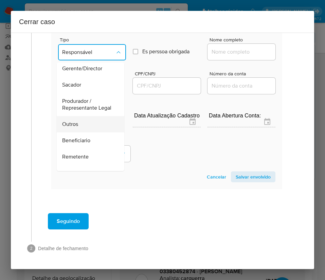
click at [75, 123] on span "Outros" at bounding box center [70, 124] width 16 height 7
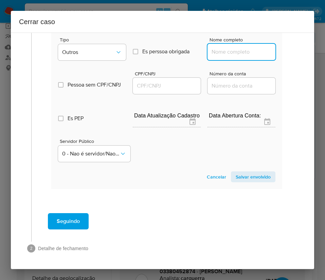
click at [235, 48] on input "Nome completo" at bounding box center [241, 52] width 68 height 9
paste input "Braslar Construtora Ltda, 50469600000171"
click at [220, 48] on input "Braslar Construtora Ltda, 50469600000171" at bounding box center [241, 52] width 68 height 9
drag, startPoint x: 219, startPoint y: 45, endPoint x: 267, endPoint y: 46, distance: 48.6
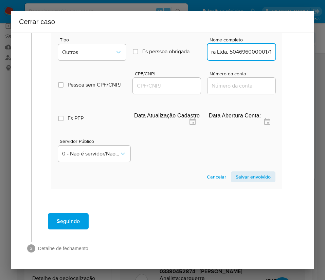
click at [267, 48] on input "Braslar Construtora Ltda, 50469600000171" at bounding box center [241, 52] width 68 height 9
type input "Braslar Construtora Ltda"
drag, startPoint x: 156, startPoint y: 78, endPoint x: 168, endPoint y: 82, distance: 12.5
click at [156, 81] on input "CPF/CNPJ" at bounding box center [167, 85] width 68 height 9
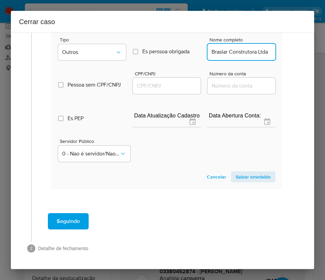
paste input "50469600000171"
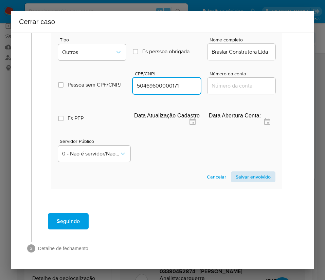
type input "50469600000171"
click at [244, 172] on span "Salvar envolvido" at bounding box center [253, 177] width 35 height 10
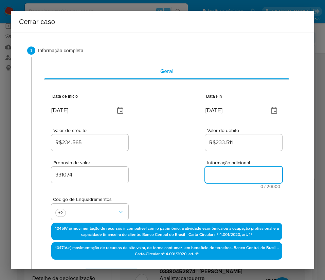
click at [224, 167] on textarea "Informação adicional" at bounding box center [243, 175] width 77 height 16
paste textarea "Informações do Cliente Pedro Orlando Bonanno Abib, CPF 03380452874, 63 anos, re…"
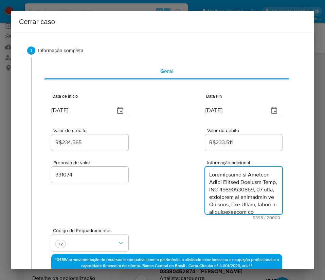
type textarea "Informações do Cliente Pedro Orlando Bonanno Abib, CPF 03380452874, 63 anos, re…"
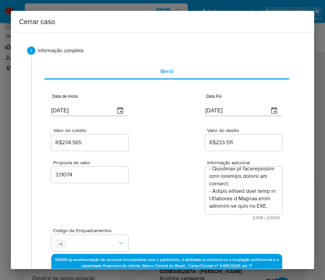
click at [168, 208] on div "Proposta de valor 331074 Informação adicional 5398 / 20000 14602 caracteres res…" at bounding box center [166, 186] width 231 height 68
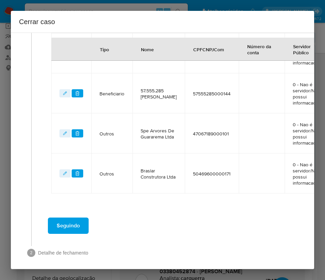
scroll to position [396, 0]
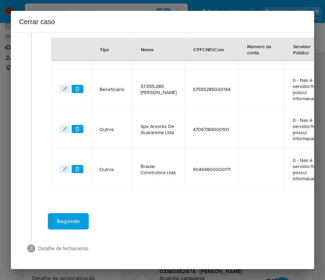
click at [81, 213] on button "Seguindo" at bounding box center [68, 221] width 41 height 16
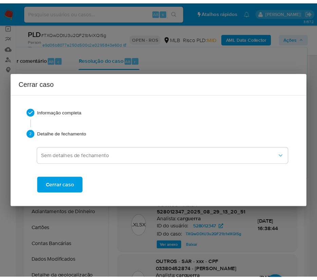
scroll to position [2354, 0]
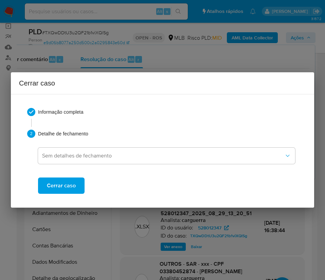
click at [76, 181] on button "Cerrar caso" at bounding box center [61, 186] width 47 height 16
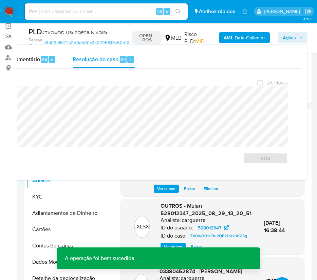
click at [64, 35] on span "# TXQwDDtU3u2QF21b1viXQlSg" at bounding box center [75, 32] width 67 height 7
copy span "TXQwDDtU3u2QF21b1viXQlSg"
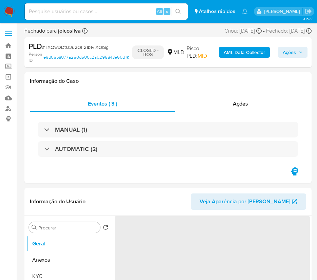
click at [11, 13] on img at bounding box center [9, 12] width 12 height 12
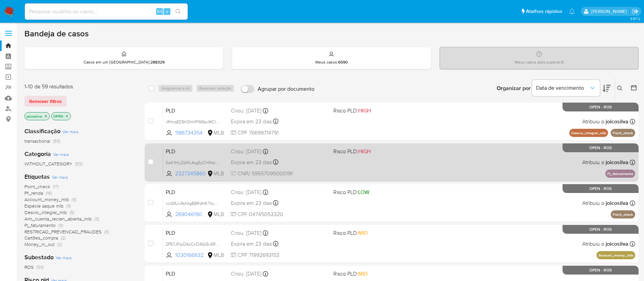
drag, startPoint x: 293, startPoint y: 162, endPoint x: 311, endPoint y: 159, distance: 18.6
click at [311, 159] on div "PLD 0pK1HiyZdXIL4sg5yCHNqIOQ 2327345860 MLB Risco PLD: HIGH Criou: [DATE] Criou…" at bounding box center [399, 162] width 472 height 34
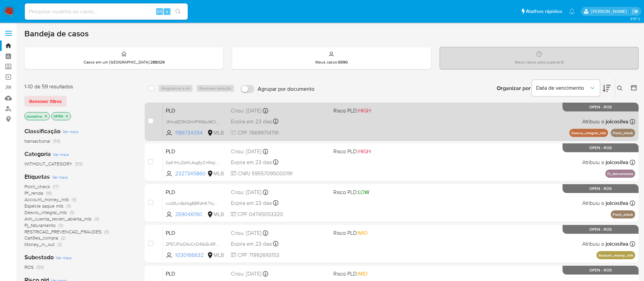
click at [325, 117] on div "PLD JfHnqED5hOhHFW6bxMCID7vR 1186734354 MLB Risco PLD: HIGH Criou: [DATE] Criou…" at bounding box center [399, 121] width 472 height 34
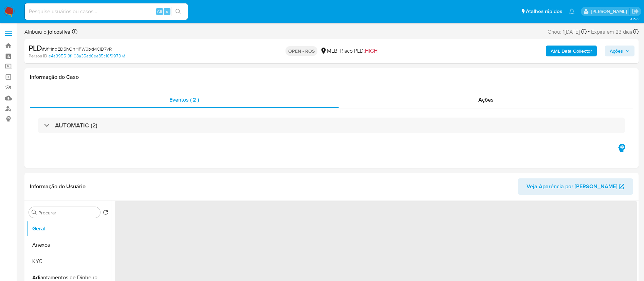
click at [107, 45] on span "# JfHnqED5hOhHFW6bxMCID7vR" at bounding box center [77, 48] width 70 height 7
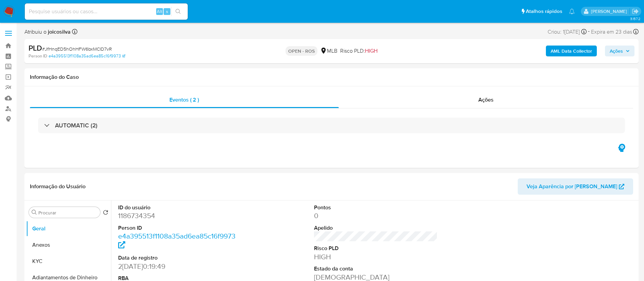
click at [101, 48] on span "# JfHnqED5hOhHFW6bxMCID7vR" at bounding box center [77, 48] width 70 height 7
select select "10"
copy span "JfHnqED5hOhHFW6bxMCID7vR"
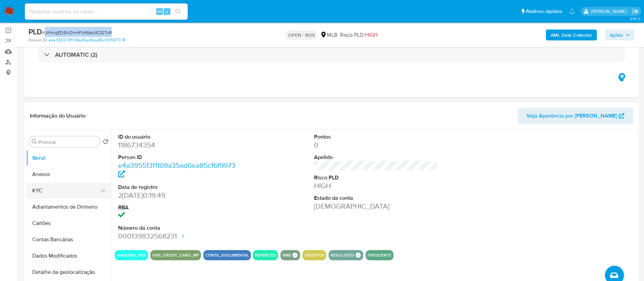
scroll to position [102, 0]
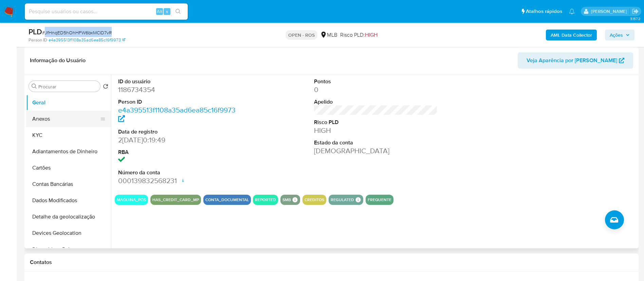
click at [58, 113] on button "Anexos" at bounding box center [65, 119] width 79 height 16
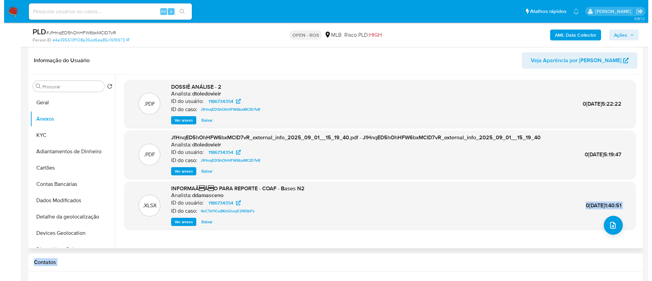
scroll to position [118, 0]
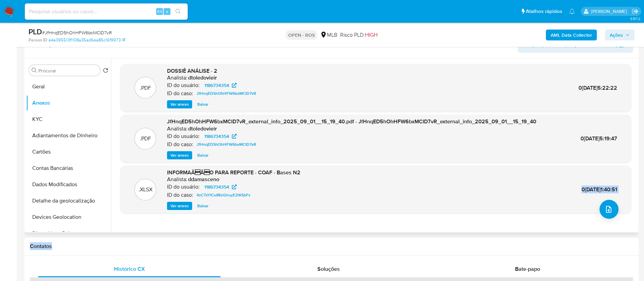
drag, startPoint x: 499, startPoint y: 272, endPoint x: 540, endPoint y: 227, distance: 60.6
click at [464, 191] on div ".XLSX INFORMAÃÃO PARA REPORTE - COAF - Bases N2 Analista: ddamasceno ID do us…" at bounding box center [375, 189] width 511 height 48
click at [612, 208] on button "upload-file" at bounding box center [608, 209] width 19 height 19
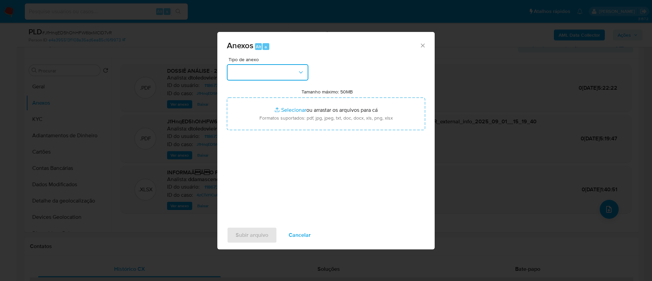
click at [282, 72] on button "button" at bounding box center [267, 72] width 81 height 16
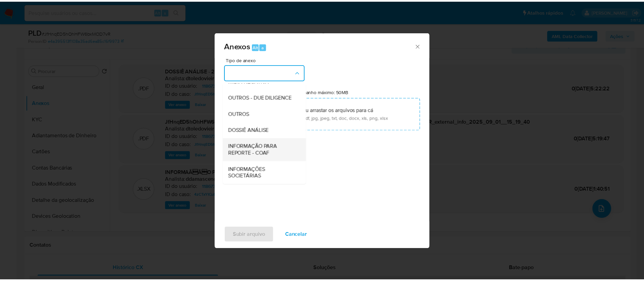
scroll to position [105, 0]
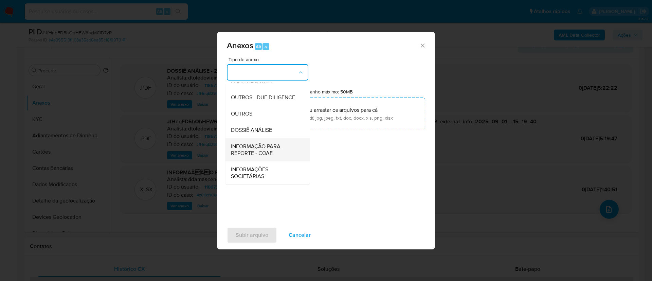
click at [255, 155] on span "INFORMAÇÃO PARA REPORTE - COAF" at bounding box center [265, 150] width 69 height 14
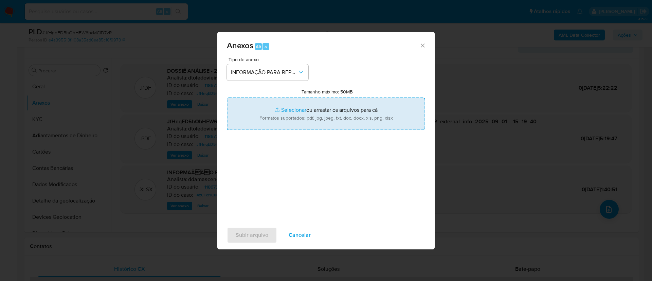
type input "C:\fakepath\2º SAR - JfHnqED5hOhHFW6bxMCID7vR - CPF 76699714791 - [PERSON_NAME]…"
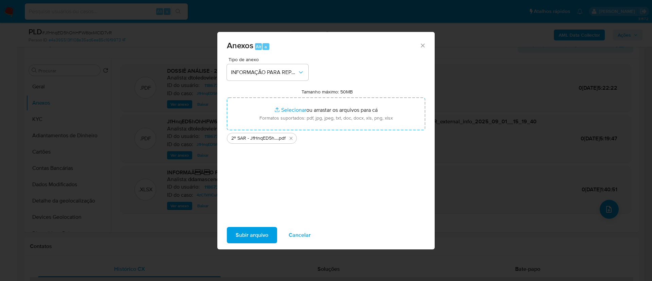
click at [271, 184] on div "Tipo de anexo INFORMAÇÃO PARA REPORTE - COAF Tamanho máximo: 50MB Selecionar ar…" at bounding box center [326, 137] width 198 height 160
click at [266, 235] on span "Subir arquivo" at bounding box center [252, 234] width 33 height 15
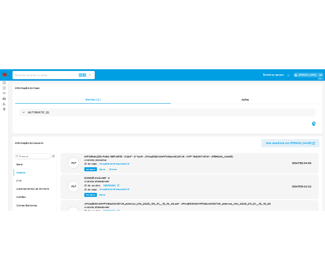
scroll to position [0, 0]
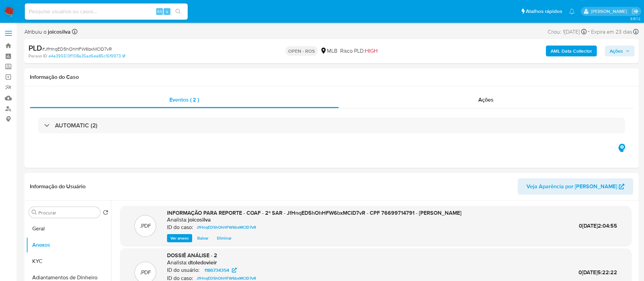
click at [617, 55] on span "Ações" at bounding box center [616, 50] width 13 height 11
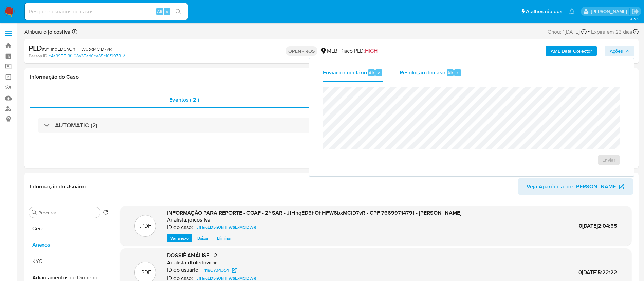
click at [418, 73] on span "Resolução do caso" at bounding box center [423, 73] width 46 height 8
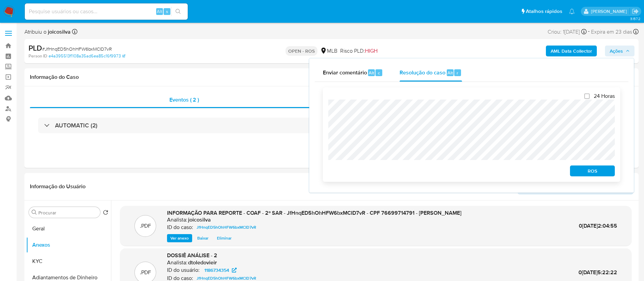
click at [594, 175] on span "ROS" at bounding box center [592, 171] width 35 height 10
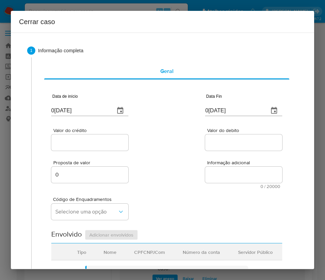
click at [81, 112] on input "0[DATE]" at bounding box center [80, 110] width 58 height 11
paste input "7"
type input "[DATE]"
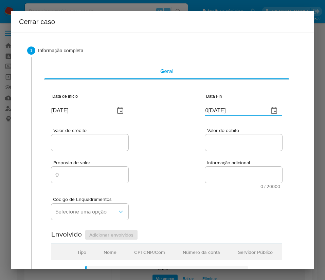
click at [216, 108] on input "0[DATE]" at bounding box center [234, 110] width 58 height 11
paste input "28/08"
type input "2[DATE]"
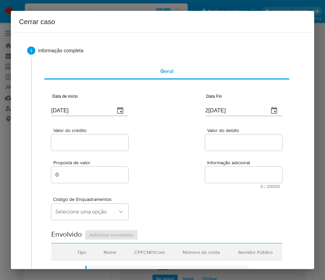
click at [196, 135] on div "Valor do crédito Valor do debito" at bounding box center [166, 136] width 231 height 32
click at [83, 137] on div at bounding box center [89, 142] width 77 height 16
drag, startPoint x: 77, startPoint y: 143, endPoint x: 59, endPoint y: 157, distance: 22.5
click at [77, 143] on input "Valor do crédito" at bounding box center [89, 142] width 77 height 9
click at [86, 143] on input "Valor do crédito" at bounding box center [89, 142] width 77 height 9
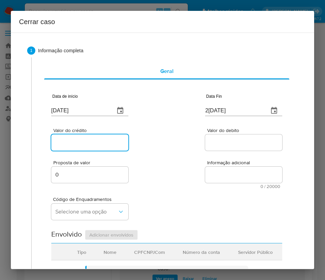
paste input "R$276.898"
type input "R$276.898"
click at [189, 154] on div "Proposta de valor 0 Informação adicional 0 / 20000 20000 caracteres restantes" at bounding box center [166, 170] width 231 height 37
drag, startPoint x: 215, startPoint y: 132, endPoint x: 219, endPoint y: 148, distance: 16.2
click at [215, 132] on span "Valor do debito" at bounding box center [245, 130] width 77 height 5
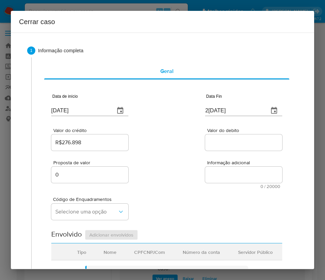
click at [215, 138] on input "Valor do debito" at bounding box center [243, 142] width 77 height 9
click at [219, 147] on div at bounding box center [243, 142] width 77 height 16
drag, startPoint x: 223, startPoint y: 143, endPoint x: 210, endPoint y: 181, distance: 40.6
click at [223, 143] on input "Valor do debito" at bounding box center [243, 142] width 77 height 9
paste input "R$266.387"
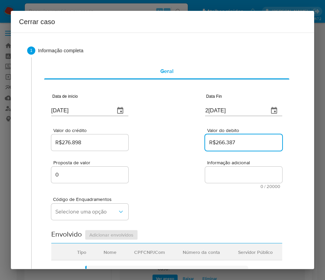
type input "R$266.387"
click at [199, 189] on div "Código de Enquadramentos Selecione uma opção" at bounding box center [166, 206] width 231 height 34
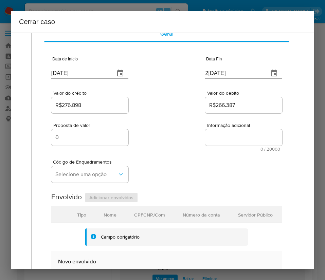
scroll to position [51, 0]
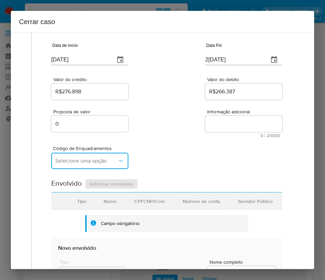
click at [82, 158] on span "Selecione uma opção" at bounding box center [86, 160] width 62 height 7
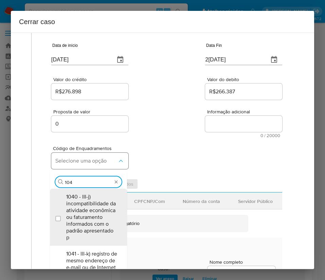
type input "1045"
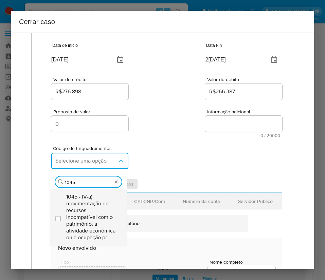
click at [99, 207] on span "1045 - IV-a) movimentação de recursos incompatível com o patrimônio, a atividad…" at bounding box center [91, 217] width 51 height 48
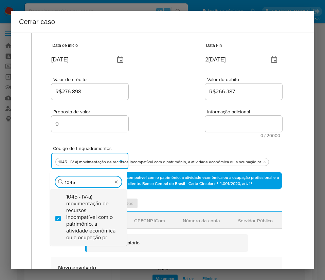
checkbox input "true"
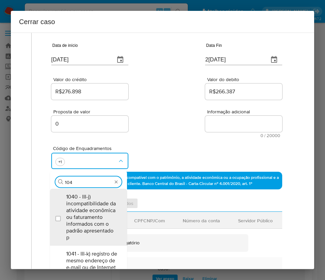
scroll to position [0, 0]
type input "1047"
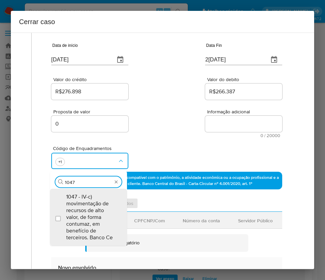
click at [99, 203] on span "1047 - IV-c) movimentação de recursos de alto valor, de forma contumaz, em bene…" at bounding box center [91, 217] width 51 height 48
checkbox input "true"
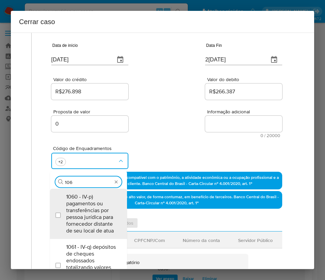
type input "1066"
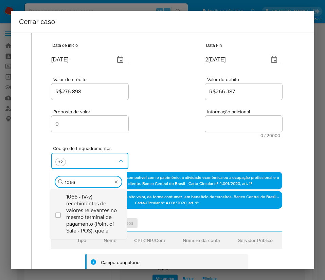
click at [92, 203] on span "1066 - IV-v) recebimentos de valores relevantes no mesmo terminal de pagamento …" at bounding box center [91, 213] width 51 height 41
checkbox input "true"
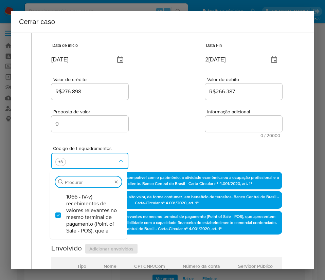
click at [154, 97] on div "Valor do crédito R$276.898 Valor do debito R$266.387" at bounding box center [166, 85] width 231 height 32
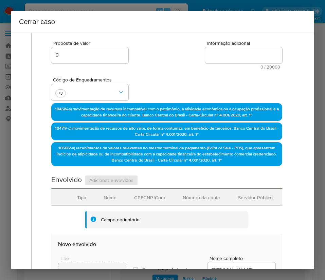
scroll to position [255, 0]
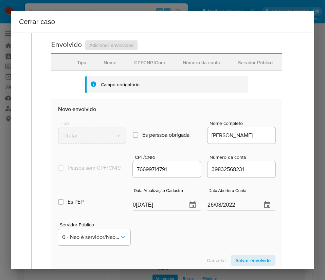
click at [141, 209] on input "0[DATE]" at bounding box center [157, 205] width 49 height 11
paste input "23/05"
type input "2[DATE]"
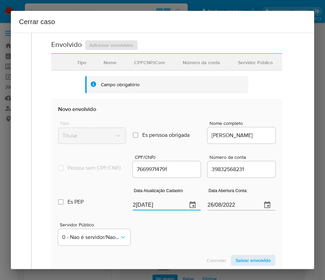
click at [174, 227] on div "Servidor Público 0 - Nao é servidor/[PERSON_NAME] possui informacao" at bounding box center [166, 231] width 217 height 34
click at [210, 210] on input "26/08/2022" at bounding box center [231, 205] width 49 height 11
click at [189, 235] on div "Servidor Público 0 - Nao é servidor/[PERSON_NAME] possui informacao" at bounding box center [166, 231] width 217 height 34
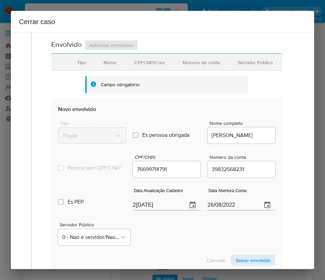
scroll to position [344, 0]
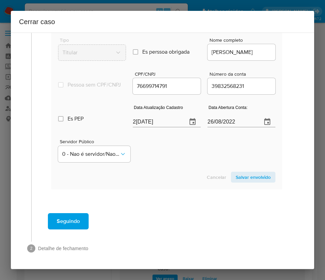
click at [249, 178] on span "Salvar envolvido" at bounding box center [253, 177] width 35 height 10
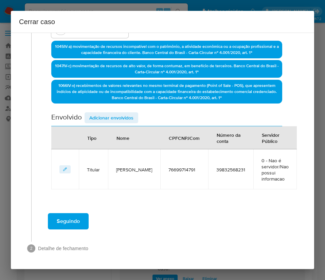
click at [99, 118] on span "Adicionar envolvidos" at bounding box center [111, 118] width 44 height 10
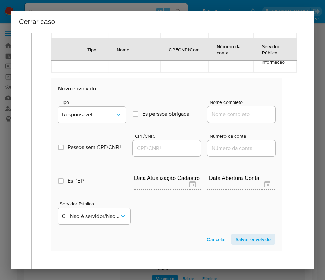
scroll to position [361, 0]
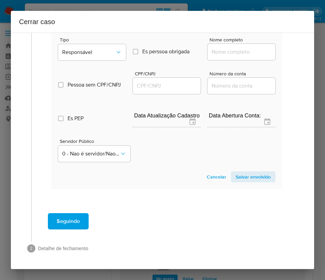
click at [95, 41] on span "Tipo" at bounding box center [94, 39] width 68 height 5
click at [94, 48] on button "Responsável" at bounding box center [92, 52] width 68 height 16
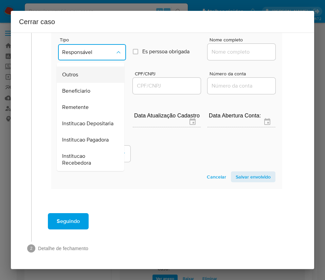
scroll to position [121, 0]
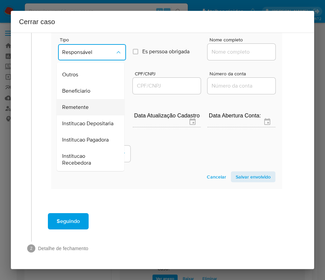
click at [82, 104] on span "Remetente" at bounding box center [75, 107] width 26 height 7
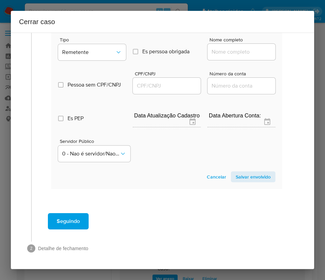
click at [225, 45] on div at bounding box center [241, 52] width 68 height 16
click at [225, 50] on input "Nome completo" at bounding box center [241, 52] width 68 height 9
paste input "[PERSON_NAME], 60996188720"
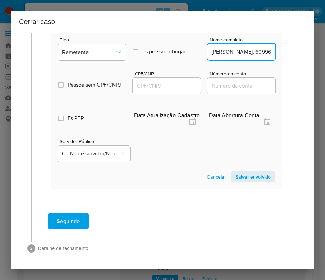
scroll to position [0, 46]
drag, startPoint x: 225, startPoint y: 53, endPoint x: 268, endPoint y: 56, distance: 43.6
click at [268, 56] on section "Novo envolvido Tipo Remetente Es perssoa obrigada Is PObrigada Nome completo AR…" at bounding box center [166, 102] width 231 height 173
type input "[PERSON_NAME]"
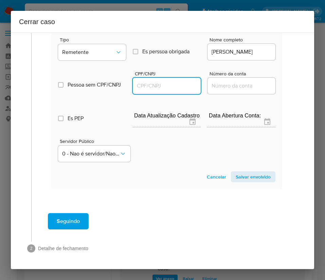
scroll to position [0, 0]
click at [167, 82] on input "CPF/CNPJ" at bounding box center [167, 85] width 68 height 9
paste input "60996188720"
type input "60996188720"
click at [249, 182] on span "Salvar envolvido" at bounding box center [253, 177] width 35 height 10
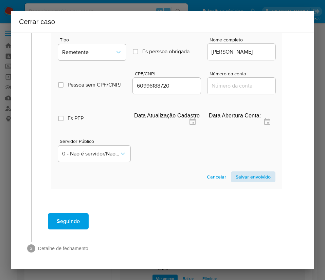
scroll to position [222, 0]
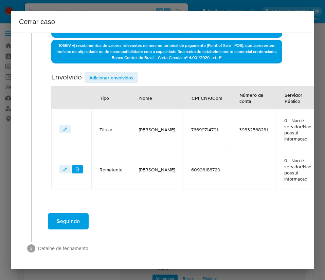
click at [113, 77] on span "Adicionar envolvidos" at bounding box center [111, 78] width 44 height 10
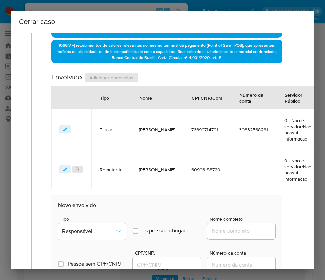
scroll to position [375, 0]
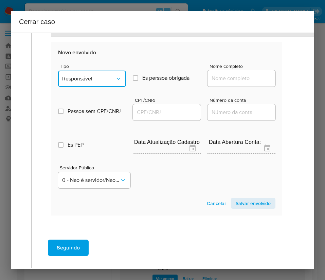
click at [95, 75] on span "Responsável" at bounding box center [88, 78] width 53 height 7
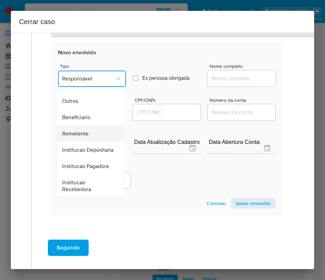
scroll to position [121, 0]
click at [83, 130] on span "Remetente" at bounding box center [75, 133] width 26 height 7
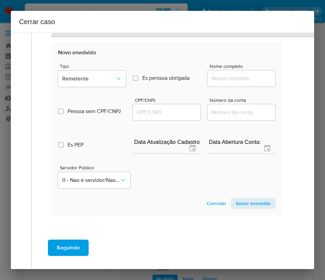
click at [221, 78] on input "Nome completo" at bounding box center [241, 78] width 68 height 9
paste input "Higo [PERSON_NAME], 07630932464"
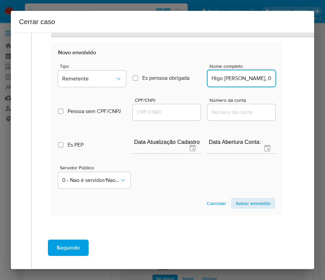
scroll to position [0, 36]
drag, startPoint x: 226, startPoint y: 79, endPoint x: 283, endPoint y: 81, distance: 57.4
type input "Higo [PERSON_NAME]"
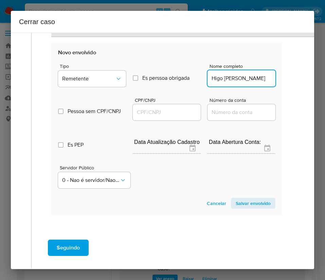
click at [182, 116] on input "CPF/CNPJ" at bounding box center [167, 112] width 68 height 9
paste input "07630932464"
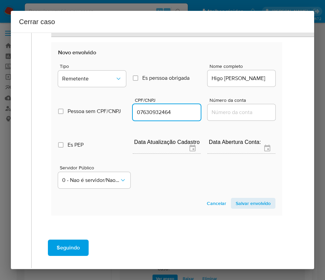
type input "7630932464"
click at [251, 204] on span "Salvar envolvido" at bounding box center [253, 204] width 35 height 10
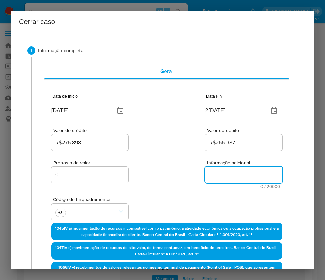
click at [222, 178] on textarea "Informação adicional" at bounding box center [243, 175] width 77 height 16
paste textarea "Loremipsumd si Ametcon Adip Elitsedd ei Temporin, UTL 47580684940, 78 etdo, mag…"
type textarea "Loremipsumd si Ametcon Adip Elitsedd ei Temporin, UTL 47580684940, 78 etdo, mag…"
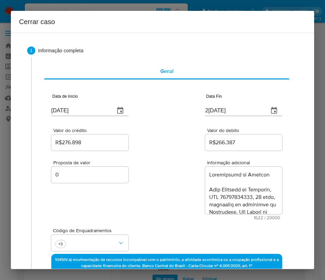
scroll to position [719, 0]
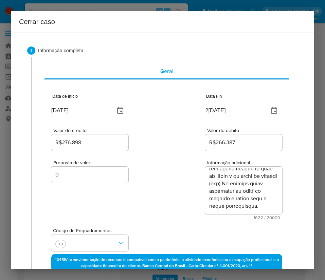
click at [178, 200] on div "Proposta de valor 0 Informação adicional 1622 / 20000 18378 caracteres restantes" at bounding box center [166, 186] width 231 height 68
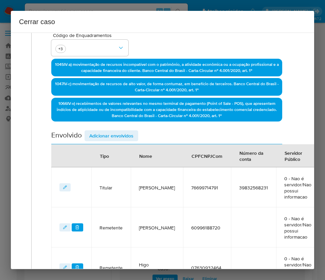
scroll to position [293, 0]
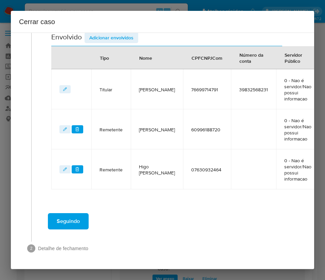
click at [72, 215] on span "Seguindo" at bounding box center [68, 221] width 23 height 15
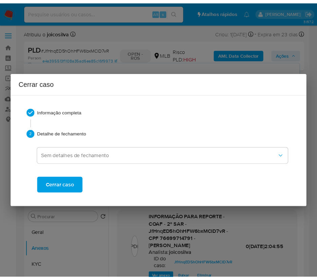
scroll to position [681, 0]
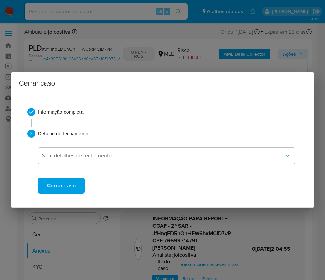
drag, startPoint x: 73, startPoint y: 183, endPoint x: 77, endPoint y: 123, distance: 59.9
click at [72, 183] on span "Cerrar caso" at bounding box center [61, 185] width 29 height 15
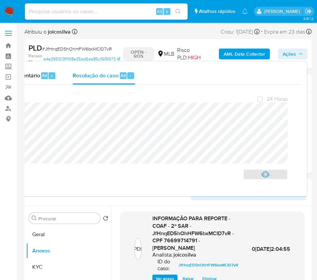
click at [75, 49] on span "# JfHnqED5hOhHFW6bxMCID7vR" at bounding box center [77, 48] width 70 height 7
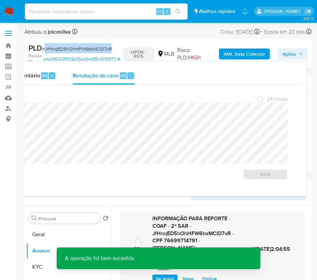
click at [75, 49] on span "# JfHnqED5hOhHFW6bxMCID7vR" at bounding box center [77, 48] width 70 height 7
copy span "JfHnqED5hOhHFW6bxMCID7vR"
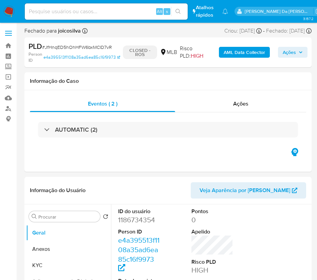
select select "10"
click at [5, 12] on img at bounding box center [9, 12] width 12 height 12
click at [6, 11] on img at bounding box center [9, 12] width 12 height 12
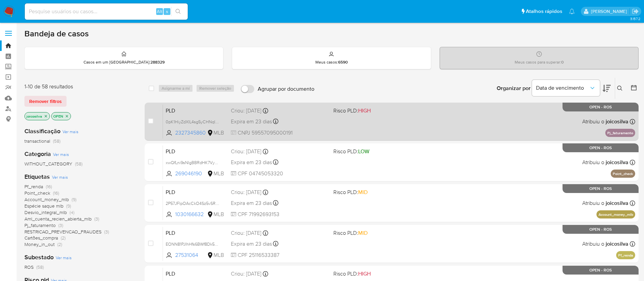
click at [325, 122] on div "PLD 0pK1HiyZdXIL4sg5yCHNqIOQ 2327345860 MLB Risco PLD: HIGH Criou: [DATE] Criou…" at bounding box center [399, 121] width 472 height 34
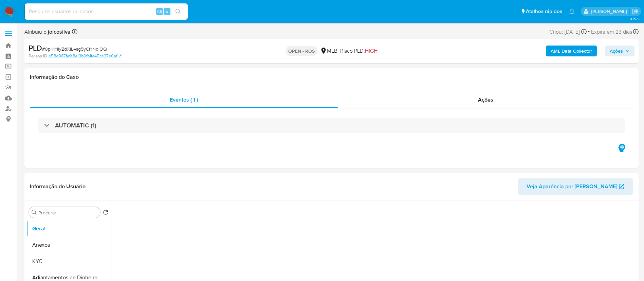
click at [99, 50] on span "# 0pK1HiyZdXIL4sg5yCHNqIOQ" at bounding box center [74, 48] width 65 height 7
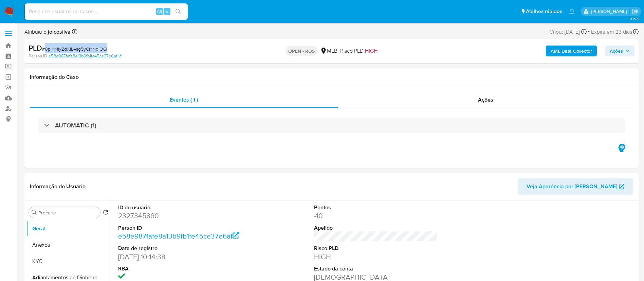
click at [99, 50] on span "# 0pK1HiyZdXIL4sg5yCHNqIOQ" at bounding box center [74, 48] width 65 height 7
copy span "0pK1HiyZdXIL4sg5yCHNqIOQ"
select select "10"
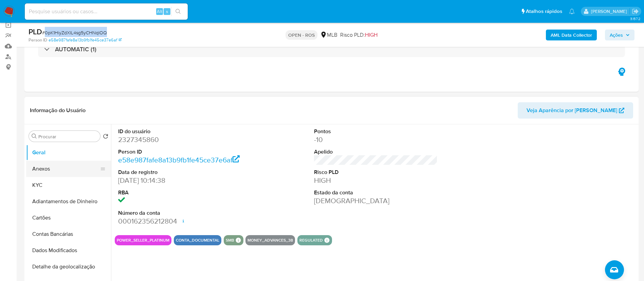
scroll to position [102, 0]
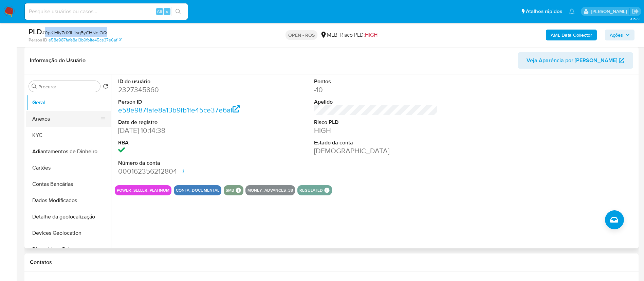
click at [54, 119] on button "Anexos" at bounding box center [65, 119] width 79 height 16
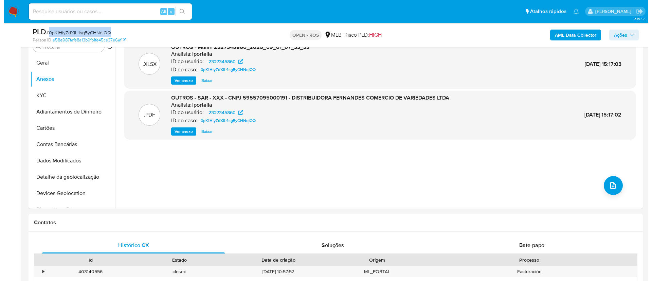
scroll to position [153, 0]
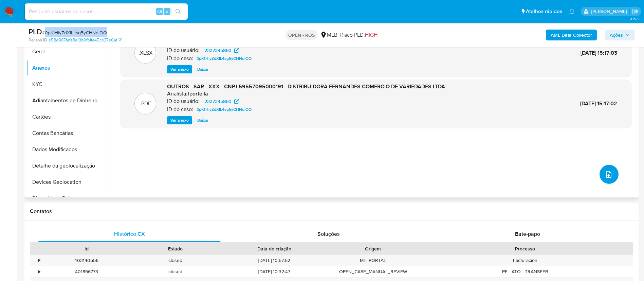
click at [605, 175] on icon "upload-file" at bounding box center [609, 174] width 8 height 8
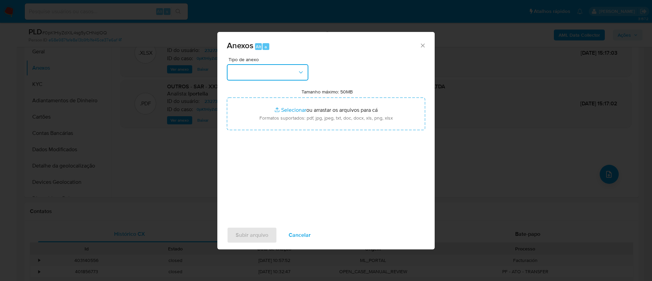
click at [285, 72] on button "button" at bounding box center [267, 72] width 81 height 16
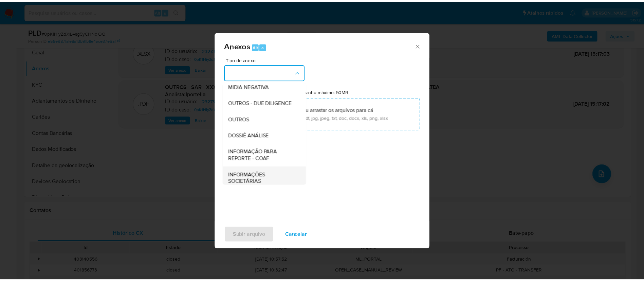
scroll to position [105, 0]
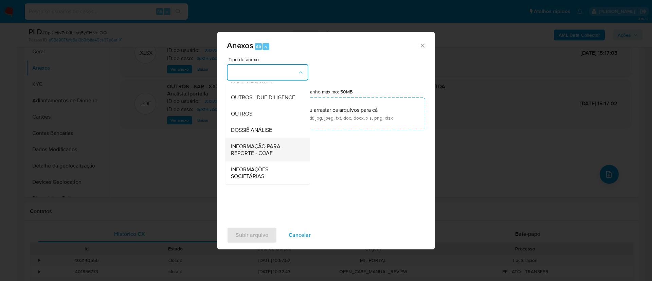
click at [273, 147] on span "INFORMAÇÃO PARA REPORTE - COAF" at bounding box center [265, 150] width 69 height 14
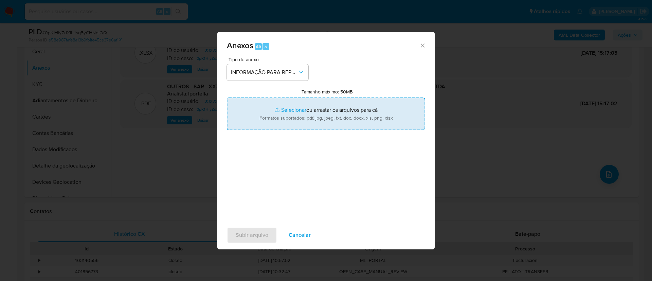
type input "C:\fakepath\SAR - 0pK1HiyZdXIL4sg5yCHNqIOQ - CNPJ 59557095000191 - DISTRIBUIDOR…"
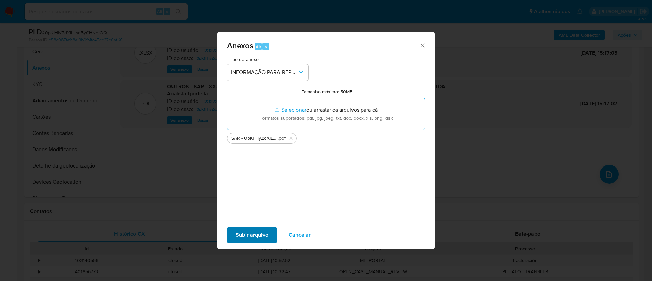
drag, startPoint x: 281, startPoint y: 182, endPoint x: 272, endPoint y: 233, distance: 51.3
click at [281, 182] on div "Tipo de anexo INFORMAÇÃO PARA REPORTE - COAF Tamanho máximo: 50MB Selecionar ar…" at bounding box center [326, 137] width 198 height 160
click at [265, 235] on span "Subir arquivo" at bounding box center [252, 234] width 33 height 15
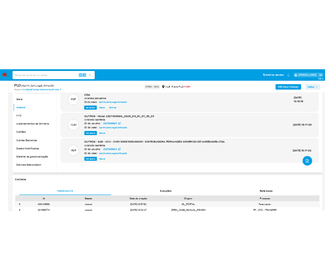
scroll to position [51, 0]
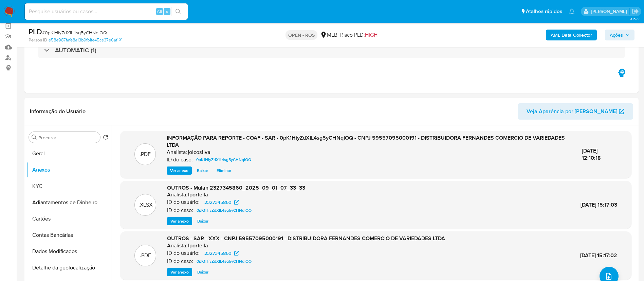
click at [621, 36] on span "Ações" at bounding box center [616, 35] width 13 height 11
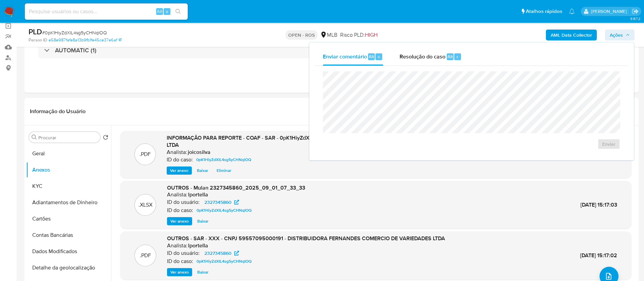
drag, startPoint x: 420, startPoint y: 59, endPoint x: 418, endPoint y: 69, distance: 9.9
click at [421, 59] on span "Resolução do caso" at bounding box center [423, 56] width 46 height 8
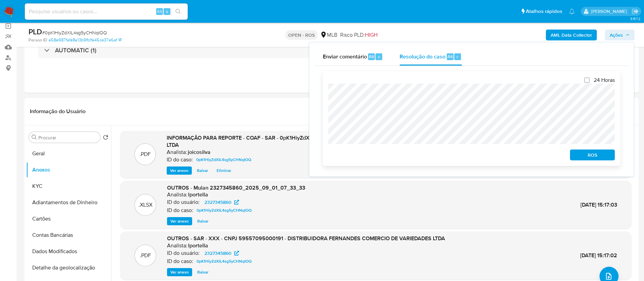
click at [327, 95] on div "24 Horas ROS" at bounding box center [471, 118] width 297 height 94
click at [580, 155] on span "ROS" at bounding box center [592, 155] width 35 height 10
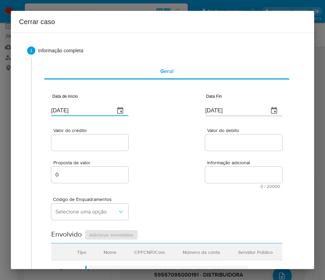
click at [79, 108] on input "[DATE]" at bounding box center [80, 110] width 58 height 11
paste input "1/07"
type input "[DATE]"
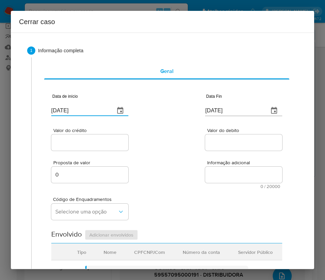
click at [193, 156] on div "Proposta de valor 0 Informação adicional 0 / 20000 20000 caracteres restantes" at bounding box center [166, 170] width 231 height 37
click at [216, 112] on input "[DATE]" at bounding box center [234, 110] width 58 height 11
paste input "30/08"
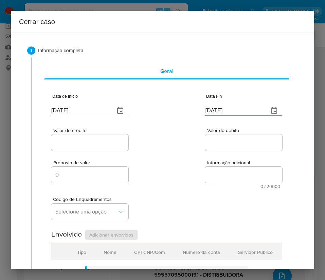
type input "[DATE]"
click at [205, 167] on textarea "Informação adicional" at bounding box center [243, 175] width 77 height 16
click at [70, 144] on input "Valor do crédito" at bounding box center [89, 142] width 77 height 9
click at [66, 135] on div at bounding box center [89, 142] width 77 height 16
click at [66, 143] on input "Valor do crédito" at bounding box center [89, 142] width 77 height 9
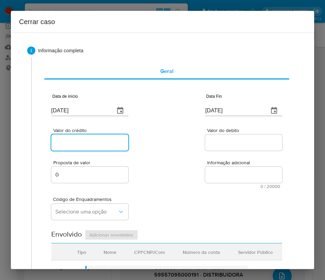
paste input "R$1.431.448"
type input "R$1.431.448"
click at [181, 139] on div "Valor do crédito R$1.431.448 Valor do debito" at bounding box center [166, 136] width 231 height 32
click at [247, 143] on input "Valor do debito" at bounding box center [243, 142] width 77 height 9
paste input "R$1.308.974"
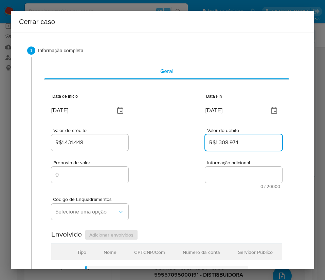
type input "R$1.308.974"
click at [203, 196] on div "Código de Enquadramentos Selecione uma opção" at bounding box center [166, 206] width 231 height 34
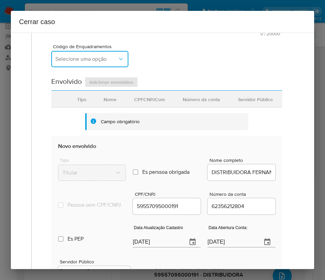
click at [80, 52] on button "Selecione uma opção" at bounding box center [89, 59] width 77 height 16
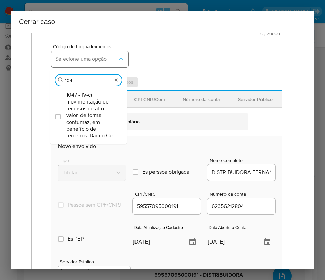
type input "1047"
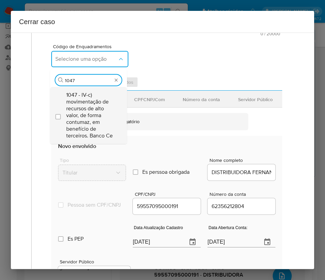
click at [78, 114] on span "1047 - IV-c) movimentação de recursos de alto valor, de forma contumaz, em bene…" at bounding box center [91, 116] width 51 height 48
checkbox input "true"
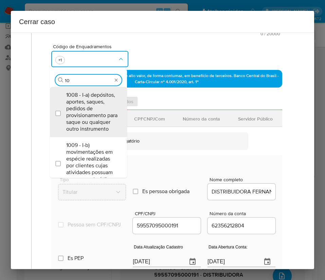
scroll to position [0, 0]
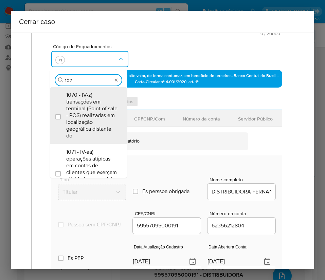
type input "1073"
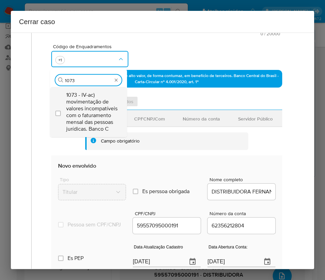
click at [86, 113] on span "1073 - IV-ac) movimentação de valores incompatíveis com o faturamento mensal da…" at bounding box center [91, 112] width 51 height 41
checkbox input "true"
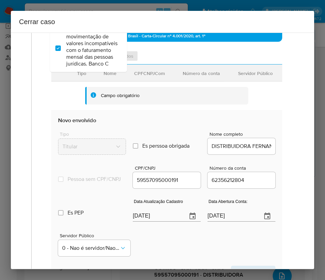
scroll to position [255, 0]
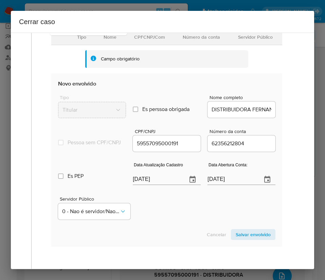
type input "1073"
click at [159, 183] on input "[DATE]" at bounding box center [157, 179] width 49 height 11
paste input "1"
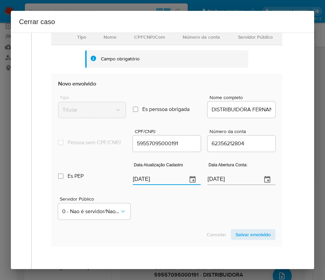
type input "[DATE]"
click at [171, 238] on div "Cancelar Salvar envolvido" at bounding box center [166, 234] width 217 height 11
click at [230, 184] on input "24/04/2025" at bounding box center [231, 179] width 49 height 11
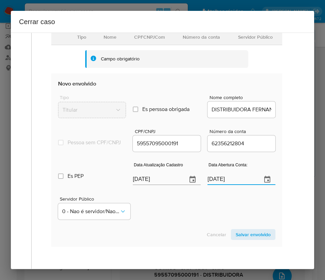
click at [183, 222] on div "Servidor Público 0 - Nao é servidor/[PERSON_NAME] possui informacao" at bounding box center [166, 205] width 217 height 34
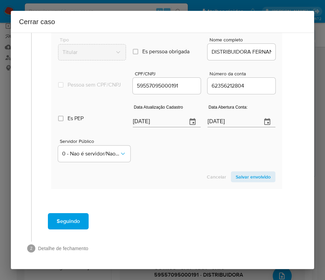
click at [240, 176] on span "Salvar envolvido" at bounding box center [253, 177] width 35 height 10
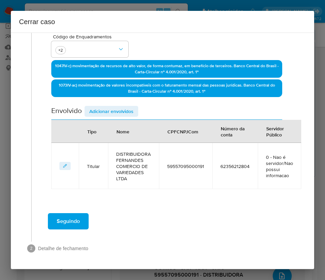
click at [109, 111] on span "Adicionar envolvidos" at bounding box center [111, 112] width 44 height 10
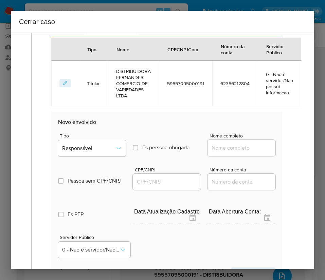
scroll to position [315, 0]
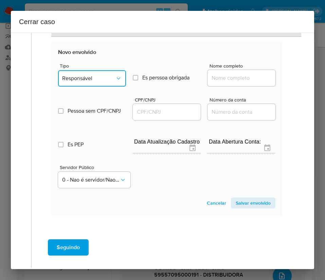
click at [91, 78] on span "Responsável" at bounding box center [88, 78] width 53 height 7
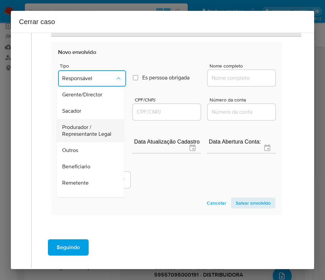
scroll to position [0, 0]
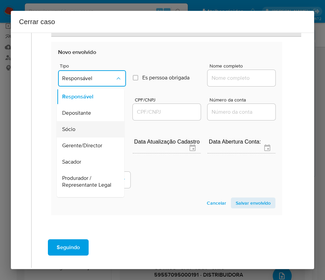
click at [72, 130] on span "Sócio" at bounding box center [68, 129] width 13 height 7
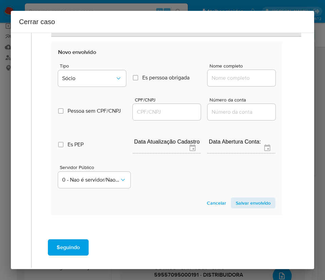
click at [220, 80] on input "Nome completo" at bounding box center [241, 78] width 68 height 9
paste input "Laise Karolyne Fernandes de Almeida, 05854472414"
drag, startPoint x: 227, startPoint y: 80, endPoint x: 277, endPoint y: 75, distance: 49.9
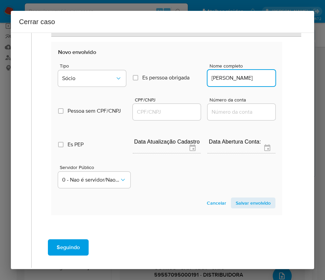
scroll to position [0, 32]
type input "Laise Karolyne Fernandes de Almeida"
click at [164, 118] on div at bounding box center [167, 112] width 68 height 16
click at [166, 114] on input "CPF/CNPJ" at bounding box center [167, 112] width 68 height 9
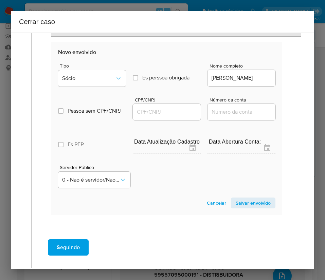
paste input "05854472414"
type input "5854472414"
click at [251, 201] on span "Salvar envolvido" at bounding box center [253, 203] width 35 height 10
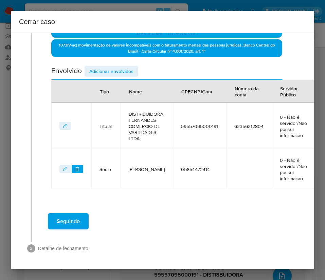
scroll to position [210, 0]
click at [125, 67] on span "Adicionar envolvidos" at bounding box center [111, 72] width 44 height 10
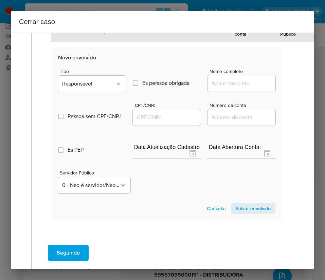
scroll to position [363, 0]
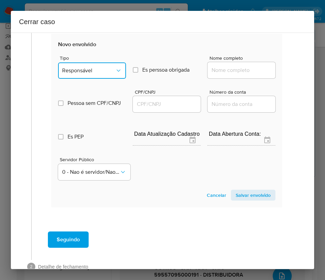
click at [87, 70] on span "Responsável" at bounding box center [88, 70] width 53 height 7
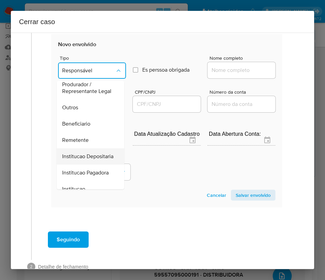
scroll to position [121, 0]
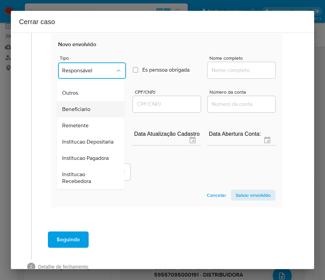
click at [93, 101] on div "Beneficiario" at bounding box center [88, 109] width 53 height 16
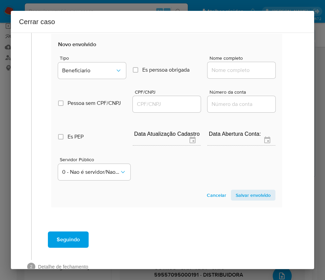
click at [214, 70] on input "Nome completo" at bounding box center [241, 70] width 68 height 9
paste input "Facilita Instituição De Pagamento S/A, 10789035000105"
drag, startPoint x: 217, startPoint y: 71, endPoint x: 277, endPoint y: 77, distance: 60.7
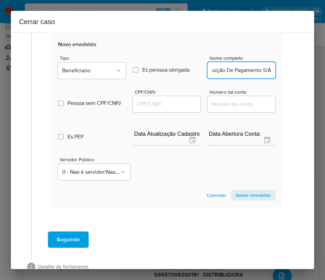
scroll to position [0, 30]
type input "Facilita Instituição De Pagamento S/A"
click at [167, 102] on input "CPF/CNPJ" at bounding box center [167, 104] width 68 height 9
paste input "10789035000105"
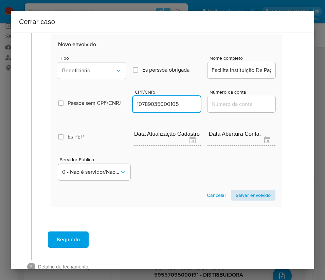
type input "10789035000105"
click at [245, 194] on span "Salvar envolvido" at bounding box center [253, 195] width 35 height 10
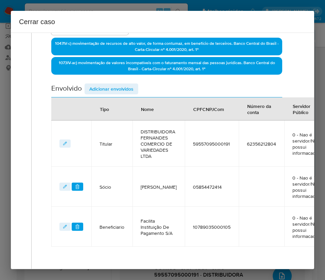
scroll to position [149, 0]
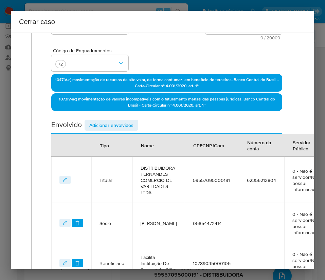
click at [118, 124] on span "Adicionar envolvidos" at bounding box center [111, 125] width 44 height 10
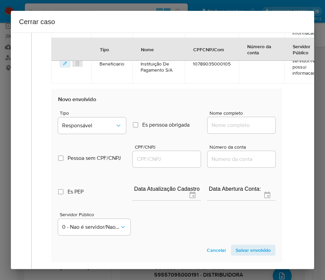
scroll to position [403, 0]
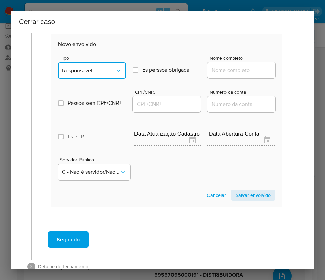
click at [103, 78] on button "Responsável" at bounding box center [92, 70] width 68 height 16
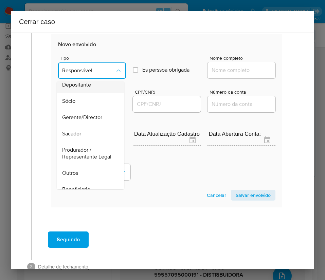
scroll to position [51, 0]
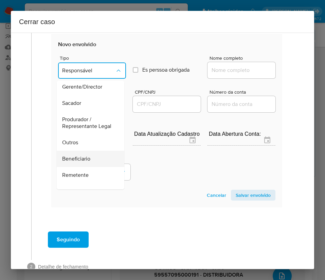
click at [76, 162] on span "Beneficiario" at bounding box center [76, 158] width 28 height 7
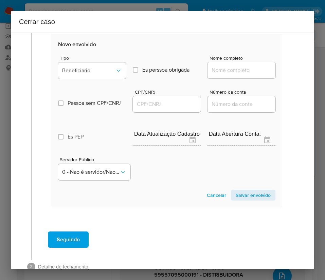
click at [224, 70] on input "Nome completo" at bounding box center [241, 70] width 68 height 9
paste input "Distribuidora Batalha Comercio De Variedades Ltda, 57518893000189"
click at [219, 70] on input "Distribuidora Batalha Comercio De Variedades Ltda, 57518893000189" at bounding box center [241, 70] width 68 height 9
click at [223, 71] on input "Distribuidora Batalha Comercio De Variedades Ltda, 57518893000189" at bounding box center [241, 70] width 68 height 9
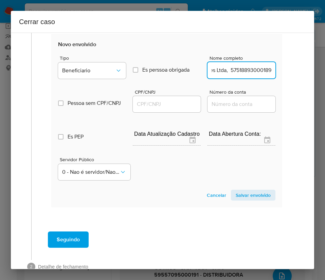
scroll to position [403, 19]
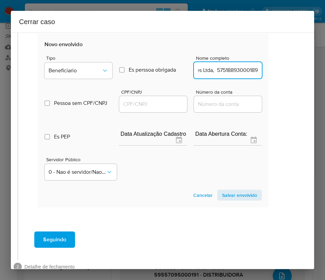
drag, startPoint x: 217, startPoint y: 73, endPoint x: 305, endPoint y: 74, distance: 88.3
click at [305, 74] on div "1 Informação completa Geral Data de início 01/07/2025 Data Fin 30/08/2025 Valor…" at bounding box center [162, 151] width 303 height 237
type input "Distribuidora Batalha Comercio De Variedades Ltda"
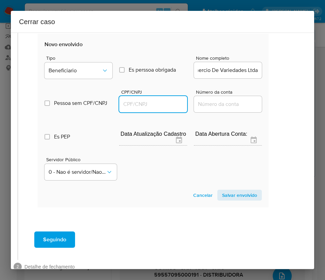
click at [119, 105] on input "CPF/CNPJ" at bounding box center [153, 104] width 68 height 9
paste input "57518893000189"
type input "57518893000189"
click at [222, 197] on span "Salvar envolvido" at bounding box center [239, 195] width 35 height 10
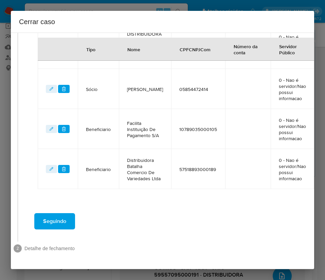
scroll to position [291, 19]
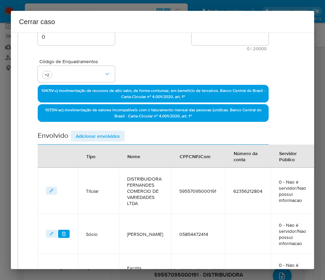
click at [88, 136] on span "Adicionar envolvidos" at bounding box center [98, 136] width 44 height 10
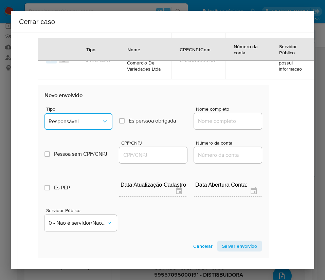
click at [72, 119] on span "Responsável" at bounding box center [75, 121] width 53 height 7
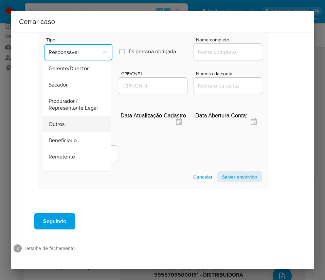
scroll to position [102, 0]
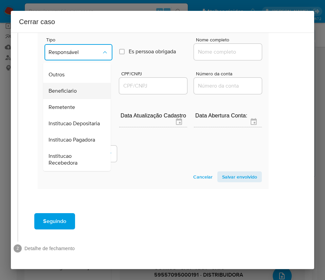
click at [66, 88] on span "Beneficiario" at bounding box center [63, 91] width 28 height 7
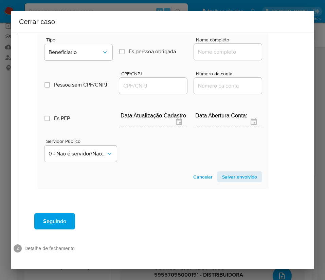
click at [204, 48] on input "Nome completo" at bounding box center [228, 52] width 68 height 9
paste input "Lexus Star Assessoria Comercial Ltda, 61465294000111"
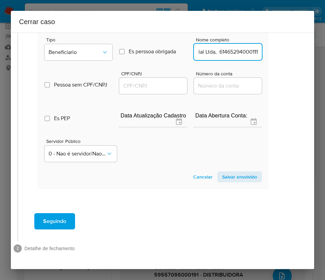
drag, startPoint x: 202, startPoint y: 44, endPoint x: 276, endPoint y: 54, distance: 75.4
type input "Lexus Star Assessoria Comercial Ltda"
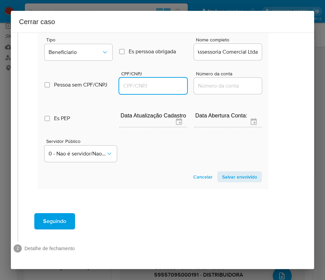
scroll to position [0, 0]
click at [155, 81] on input "CPF/CNPJ" at bounding box center [153, 85] width 68 height 9
paste input "61465294000111"
type input "61465294000111"
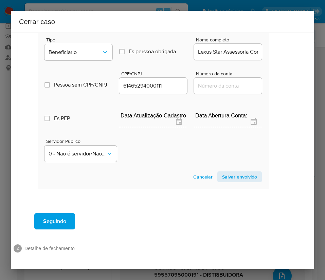
click at [222, 172] on span "Salvar envolvido" at bounding box center [239, 177] width 35 height 10
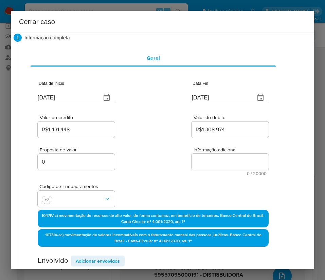
scroll to position [0, 19]
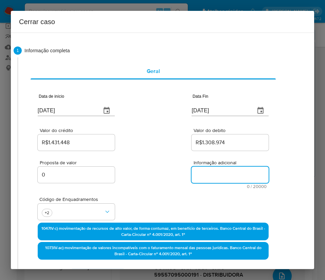
click at [206, 175] on textarea "Informação adicional" at bounding box center [229, 175] width 77 height 16
paste textarea "Informações do Cliente DISTRIBUIDORA FERNANDES COMERCIO DE VARIEDADES LTDA, CNP…"
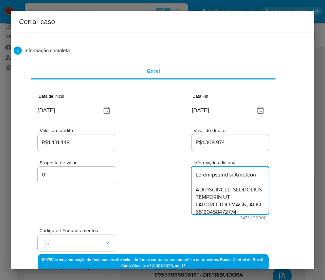
scroll to position [1450, 0]
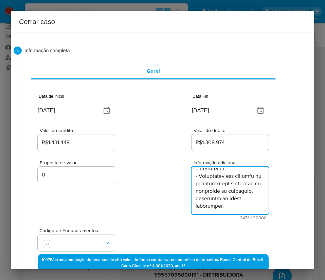
type textarea "Informações do Cliente DISTRIBUIDORA FERNANDES COMERCIO DE VARIEDADES LTDA, CNP…"
click at [148, 188] on div "Proposta de valor 0 Informação adicional 3473 / 20000 16527 caracteres restantes" at bounding box center [153, 186] width 231 height 68
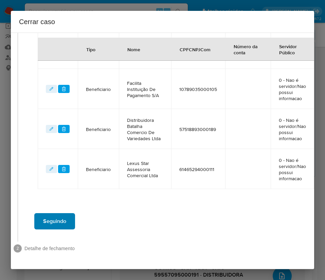
scroll to position [362, 19]
click at [43, 214] on span "Seguindo" at bounding box center [54, 221] width 23 height 15
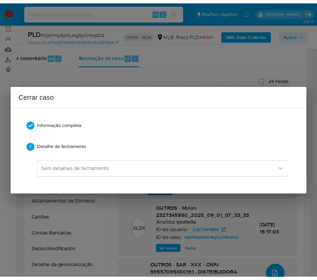
scroll to position [1388, 0]
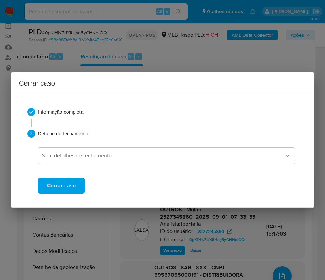
click at [61, 184] on span "Cerrar caso" at bounding box center [61, 185] width 29 height 15
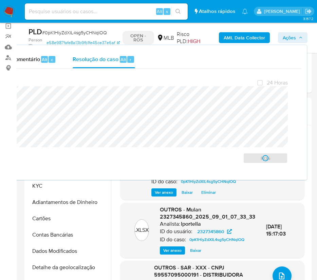
click at [60, 33] on span "# 0pK1HiyZdXIL4sg5yCHNqIOQ" at bounding box center [74, 32] width 65 height 7
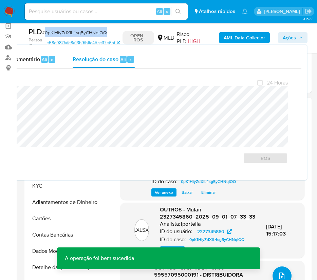
click at [60, 33] on span "# 0pK1HiyZdXIL4sg5yCHNqIOQ" at bounding box center [74, 32] width 65 height 7
copy span "0pK1HiyZdXIL4sg5yCHNqIOQ"
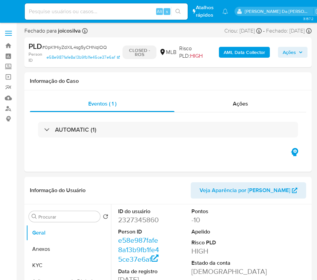
select select "10"
click at [12, 7] on img at bounding box center [9, 12] width 12 height 12
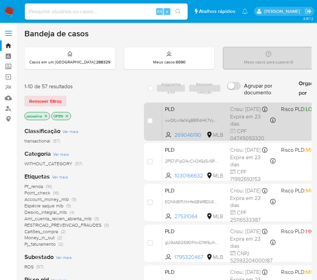
click at [290, 126] on div "PLD xwQfLni9sNIgBBRdHK7VymU4 269046190 MLB Risco PLD: LOW Criou: [DATE] Criou: …" at bounding box center [294, 121] width 265 height 34
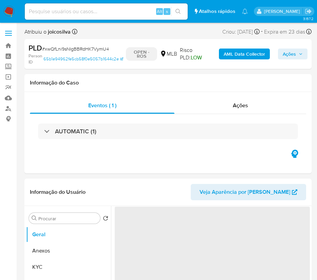
click at [56, 48] on span "# xwQfLni9sNIgBBRdHK7VymU4" at bounding box center [75, 48] width 67 height 7
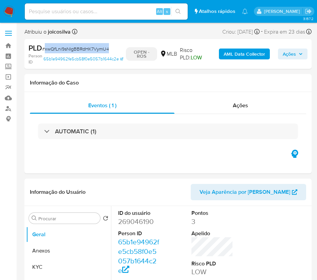
copy span "xwQfLni9sNIgBBRdHK7VymU4"
select select "10"
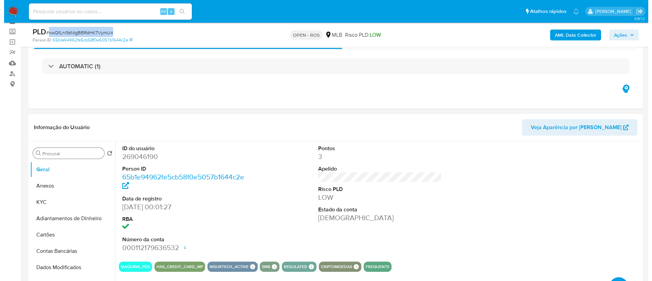
scroll to position [51, 0]
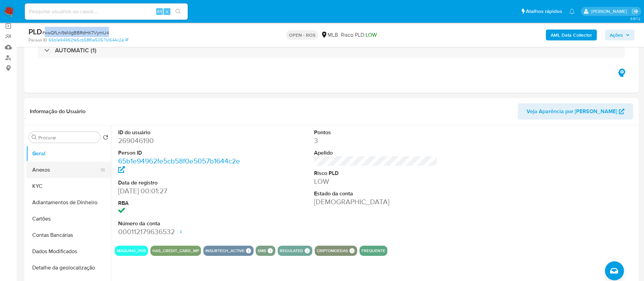
click at [57, 170] on button "Anexos" at bounding box center [65, 170] width 79 height 16
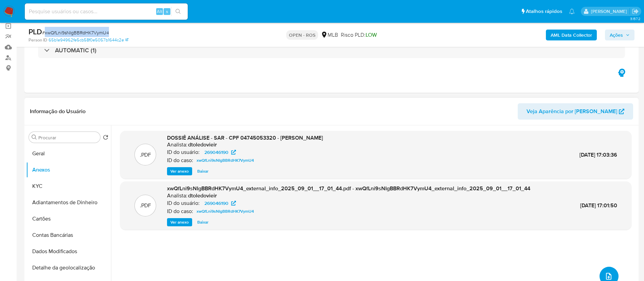
click at [325, 271] on button "upload-file" at bounding box center [608, 275] width 19 height 19
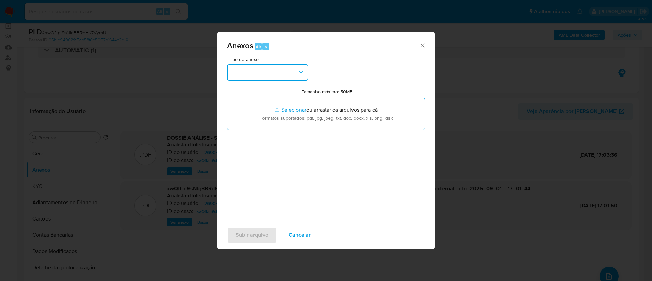
click at [291, 71] on button "button" at bounding box center [267, 72] width 81 height 16
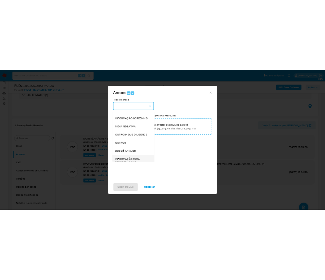
scroll to position [105, 0]
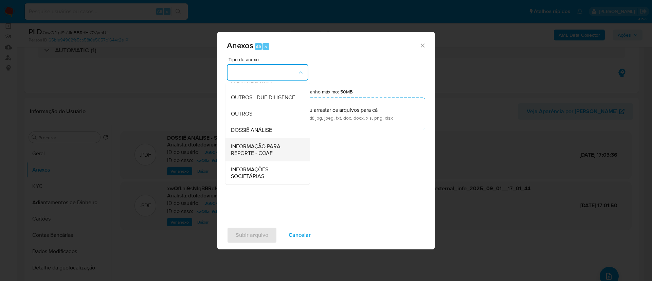
click at [274, 151] on span "INFORMAÇÃO PARA REPORTE - COAF" at bounding box center [265, 150] width 69 height 14
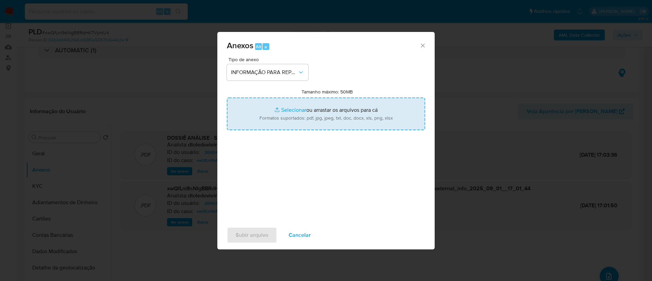
type input "C:\fakepath\SAR - xwQfLni9sNIgBBRdHK7VymU4 - CPF 04745053320 - [PERSON_NAME].pdf"
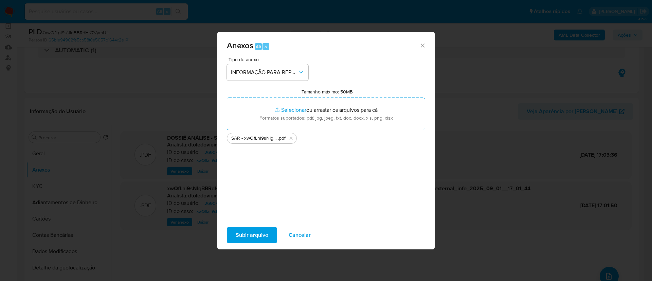
click at [263, 230] on span "Subir arquivo" at bounding box center [252, 234] width 33 height 15
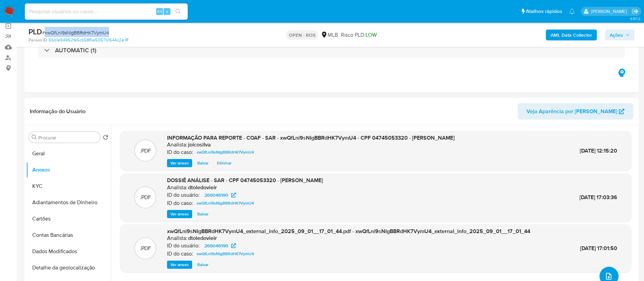
click at [325, 33] on span "Ações" at bounding box center [620, 35] width 20 height 10
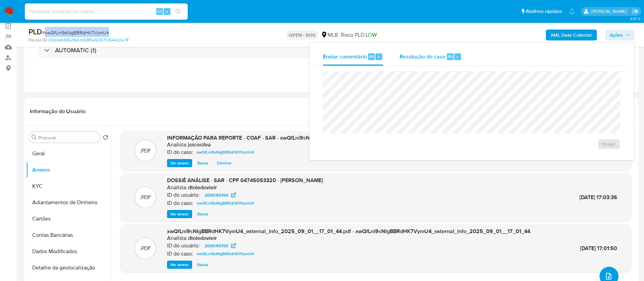
click at [325, 59] on span "Resolução do caso" at bounding box center [423, 56] width 46 height 8
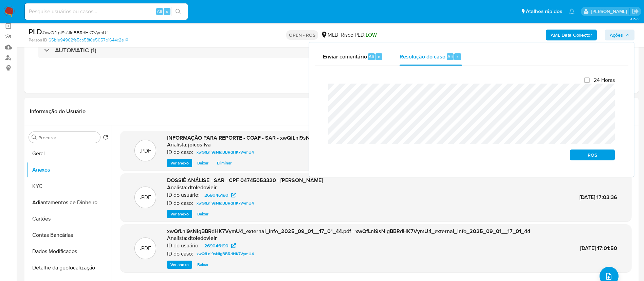
click at [317, 93] on div "Fechamento do caso 24 Horas ROS" at bounding box center [472, 118] width 314 height 105
click at [325, 160] on span "ROS" at bounding box center [592, 155] width 35 height 10
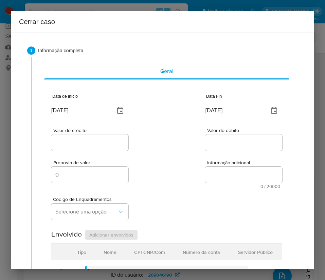
click at [72, 113] on input "[DATE]" at bounding box center [80, 110] width 58 height 11
click at [73, 111] on input "03/09/2025" at bounding box center [80, 110] width 58 height 11
paste input "1/07"
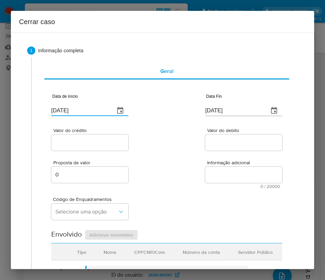
type input "01/07/2025"
click at [167, 150] on div "Valor do crédito Valor do debito" at bounding box center [166, 136] width 231 height 32
click at [221, 111] on input "[DATE]" at bounding box center [234, 110] width 58 height 11
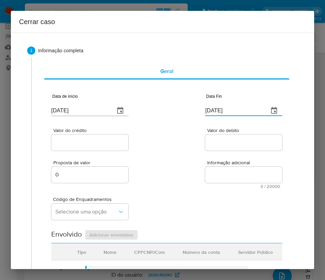
paste input "30/08"
type input "30/08/2025"
click at [207, 165] on span "Informação adicional" at bounding box center [245, 162] width 77 height 5
click at [205, 167] on textarea "Informação adicional" at bounding box center [243, 175] width 77 height 16
click at [93, 136] on div at bounding box center [89, 142] width 77 height 16
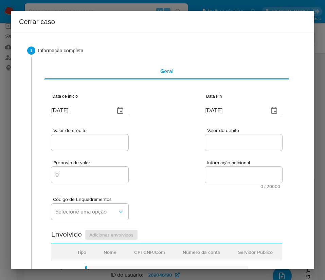
click at [91, 143] on input "Valor do crédito" at bounding box center [89, 142] width 77 height 9
click at [80, 142] on input "Valor do crédito" at bounding box center [89, 142] width 77 height 9
paste input "R$244.532"
type input "R$244.532"
drag, startPoint x: 174, startPoint y: 147, endPoint x: 165, endPoint y: 158, distance: 14.5
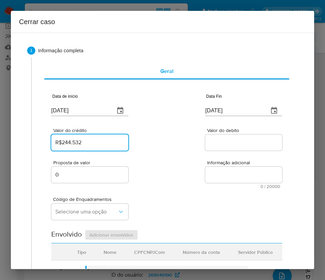
click at [174, 147] on div "Valor do crédito R$244.532 Valor do debito" at bounding box center [166, 136] width 231 height 32
click at [230, 144] on input "Valor do debito" at bounding box center [243, 142] width 77 height 9
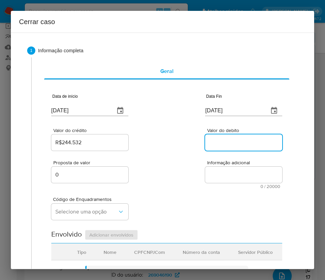
paste input "R$233.870"
type input "R$233.870"
click at [160, 189] on div "Código de Enquadramentos Selecione uma opção" at bounding box center [166, 206] width 231 height 34
click at [114, 202] on div "Código de Enquadramentos Selecione uma opção" at bounding box center [89, 210] width 77 height 26
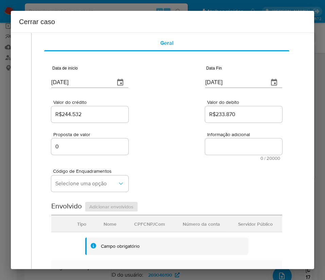
scroll to position [51, 0]
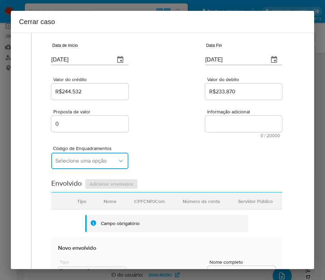
click at [75, 162] on span "Selecione uma opção" at bounding box center [86, 160] width 62 height 7
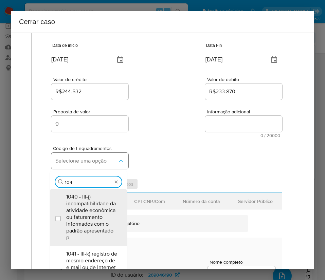
type input "1045"
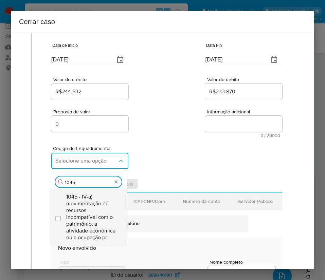
click at [77, 213] on span "1045 - IV-a) movimentação de recursos incompatível com o patrimônio, a atividad…" at bounding box center [91, 217] width 51 height 48
checkbox input "true"
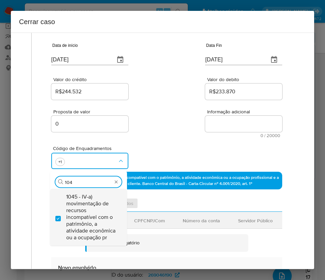
scroll to position [0, 0]
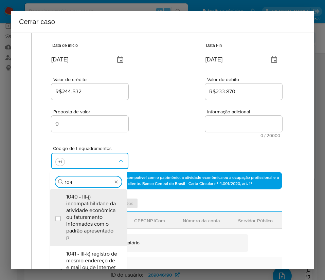
type input "1047"
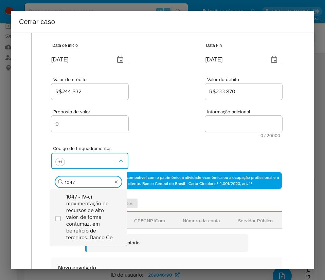
click at [79, 209] on span "1047 - IV-c) movimentação de recursos de alto valor, de forma contumaz, em bene…" at bounding box center [91, 217] width 51 height 48
checkbox input "true"
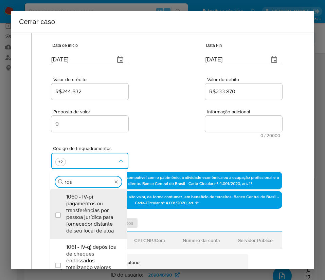
type input "1066"
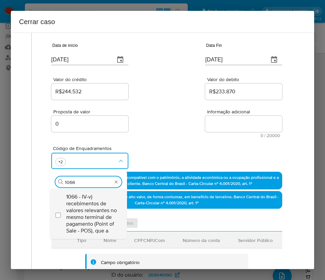
click at [72, 211] on span "1066 - IV-v) recebimentos de valores relevantes no mesmo terminal de pagamento …" at bounding box center [91, 213] width 51 height 41
checkbox input "true"
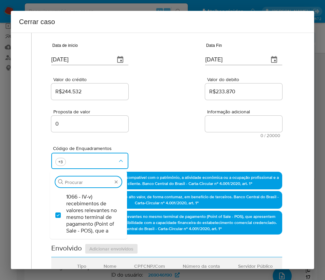
click at [135, 120] on div "Proposta de valor 0 Informação adicional 0 / 20000 20000 caracteres restantes" at bounding box center [166, 119] width 231 height 37
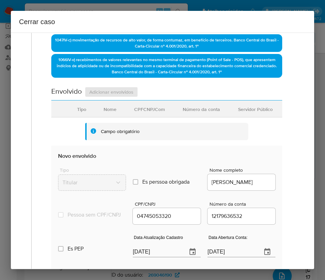
scroll to position [255, 0]
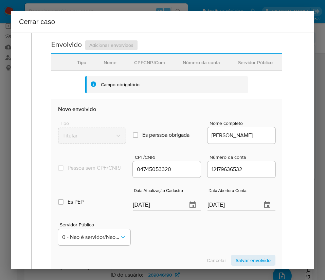
click at [146, 210] on input "[DATE]" at bounding box center [157, 205] width 49 height 11
paste input "20/08"
type input "20/08/2025"
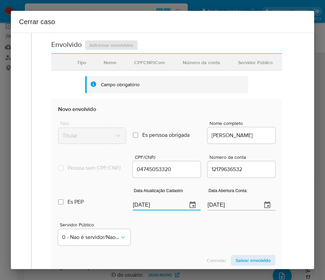
click at [170, 234] on div "Servidor Público 0 - Nao é servidor/[PERSON_NAME] possui informacao" at bounding box center [166, 231] width 217 height 34
click at [225, 210] on input "08/08/2021" at bounding box center [231, 205] width 49 height 11
click at [196, 243] on div "Servidor Público 0 - Nao é servidor/[PERSON_NAME] possui informacao" at bounding box center [166, 231] width 217 height 34
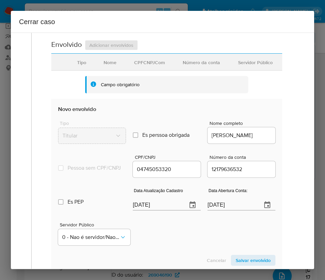
drag, startPoint x: 240, startPoint y: 188, endPoint x: 226, endPoint y: 197, distance: 16.7
click at [238, 189] on div "Es PEP isPEP Data Atualização Cadastro 20/08/2025 Data Abertura Conta: 08/08/20…" at bounding box center [166, 196] width 217 height 35
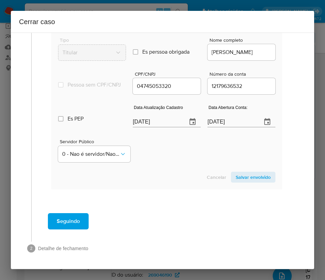
click at [243, 176] on span "Salvar envolvido" at bounding box center [253, 177] width 35 height 10
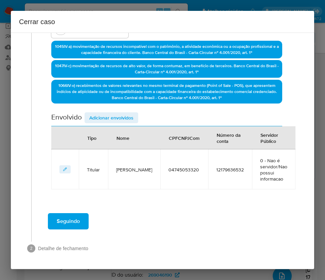
click at [132, 112] on div "Data de início 01/07/2025 Data Fin 30/08/2025 Valor do crédito R$244.532 Valor …" at bounding box center [166, 46] width 231 height 287
click at [131, 120] on span "Adicionar envolvidos" at bounding box center [111, 118] width 44 height 10
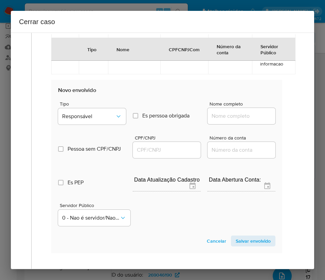
scroll to position [361, 0]
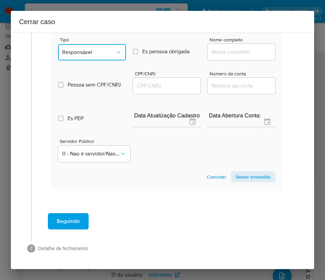
click at [90, 57] on button "Responsável" at bounding box center [92, 52] width 68 height 16
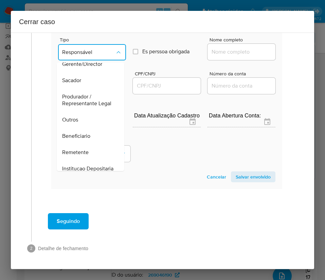
scroll to position [121, 0]
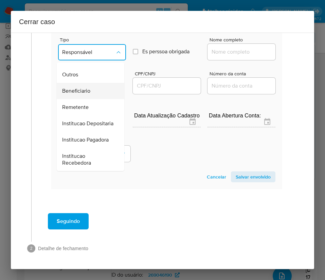
click at [71, 88] on span "Beneficiario" at bounding box center [76, 91] width 28 height 7
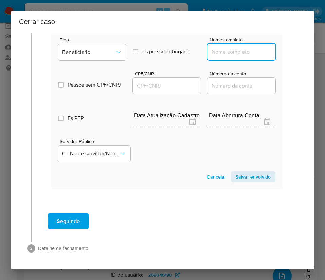
click at [219, 50] on input "Nome completo" at bounding box center [241, 52] width 68 height 9
paste input "Gsf Comercio E Servicos Ltda, 58038295000175"
drag, startPoint x: 216, startPoint y: 54, endPoint x: 275, endPoint y: 53, distance: 59.7
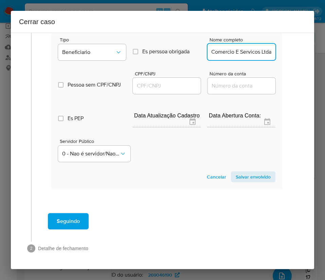
scroll to position [0, 12]
type input "Gsf Comercio E Servicos Ltda"
click at [173, 88] on input "CPF/CNPJ" at bounding box center [167, 85] width 68 height 9
paste input "58038295000175"
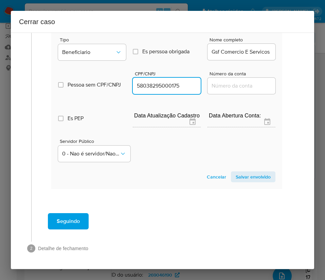
type input "58038295000175"
click at [234, 160] on div "Servidor Público 0 - Nao é servidor/[PERSON_NAME] possui informacao" at bounding box center [166, 148] width 217 height 34
click at [236, 172] on span "Salvar envolvido" at bounding box center [253, 177] width 35 height 10
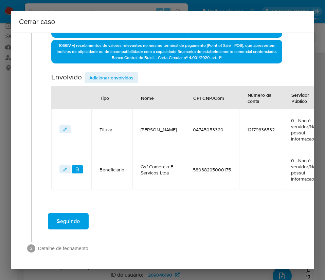
click at [239, 176] on td "NumConta" at bounding box center [261, 169] width 44 height 40
click at [123, 73] on span "Adicionar envolvidos" at bounding box center [111, 78] width 44 height 10
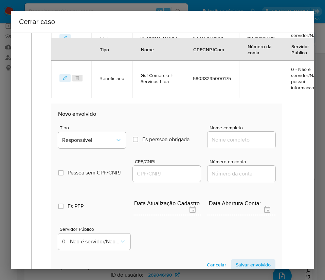
scroll to position [389, 0]
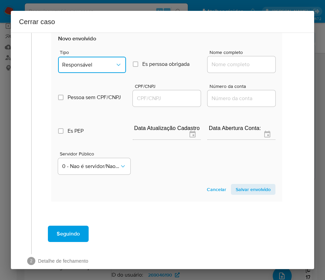
click at [115, 68] on icon "Tipo de envolvimento" at bounding box center [118, 64] width 7 height 7
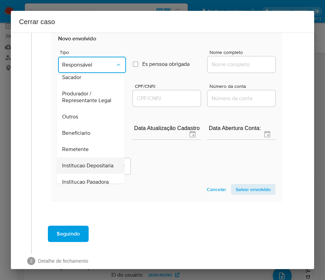
scroll to position [121, 0]
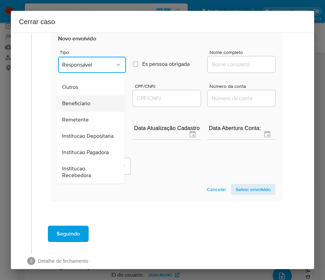
click at [88, 100] on span "Beneficiario" at bounding box center [76, 103] width 28 height 7
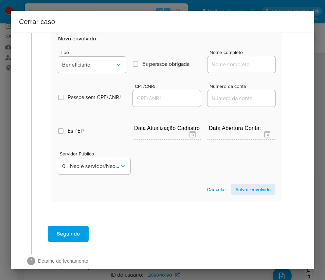
click at [235, 69] on input "Nome completo" at bounding box center [241, 64] width 68 height 9
paste input "Amora Premium Ltda, 38482289000103"
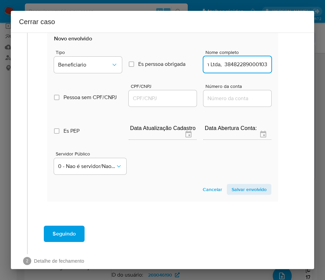
drag, startPoint x: 216, startPoint y: 73, endPoint x: 302, endPoint y: 73, distance: 86.6
click at [302, 73] on div "1 Informação completa Geral Data de início 01/07/2025 Data Fin 30/08/2025 Valor…" at bounding box center [162, 151] width 303 height 237
type input "Amora Premium Ltda"
drag, startPoint x: 155, startPoint y: 106, endPoint x: 173, endPoint y: 108, distance: 17.5
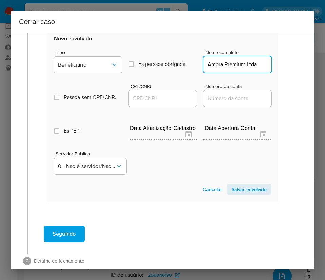
click at [155, 103] on input "CPF/CNPJ" at bounding box center [163, 98] width 68 height 9
paste input "38482289000103"
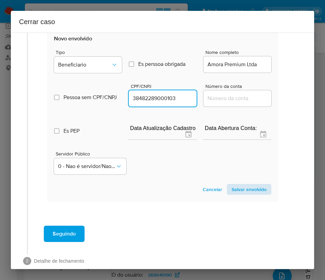
type input "38482289000103"
click at [234, 193] on span "Salvar envolvido" at bounding box center [248, 190] width 35 height 10
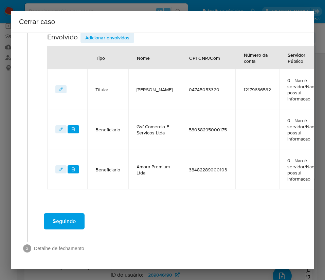
scroll to position [225, 4]
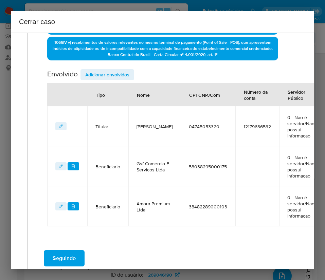
click at [121, 73] on span "Adicionar envolvidos" at bounding box center [107, 75] width 44 height 10
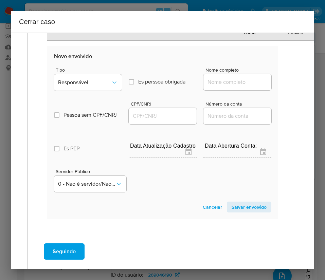
scroll to position [429, 4]
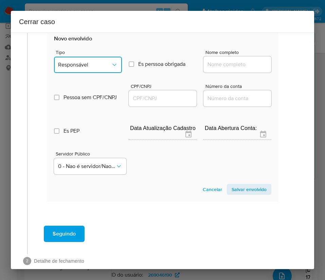
click at [95, 73] on button "Responsável" at bounding box center [88, 65] width 68 height 16
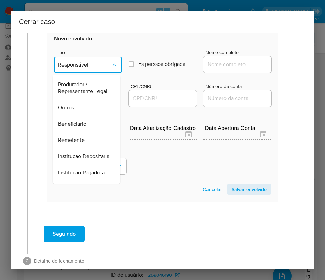
scroll to position [102, 0]
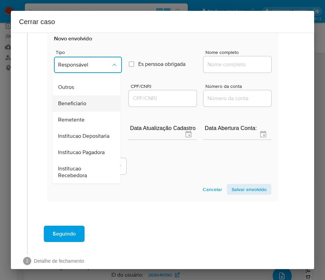
click at [83, 107] on span "Beneficiario" at bounding box center [72, 103] width 28 height 7
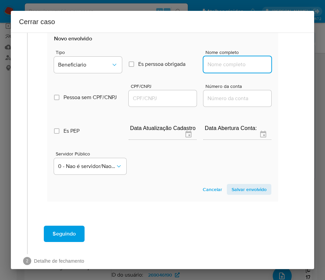
click at [211, 68] on input "Nome completo" at bounding box center [237, 64] width 68 height 9
paste input "Maria Jose Costa Batista Da Silva, 25132288391"
click at [224, 69] on input "Maria Jose Costa Batista Da Silva, 25132288391" at bounding box center [237, 64] width 68 height 9
drag, startPoint x: 223, startPoint y: 72, endPoint x: 282, endPoint y: 73, distance: 59.4
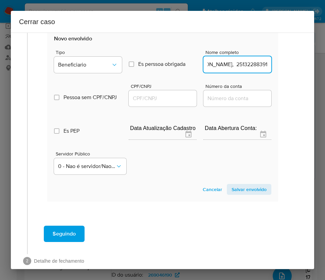
type input "Maria Jose Costa Batista Da Silva"
drag, startPoint x: 164, startPoint y: 106, endPoint x: 181, endPoint y: 108, distance: 17.5
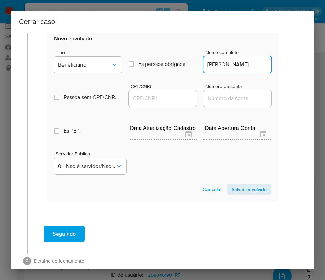
click at [164, 103] on input "CPF/CNPJ" at bounding box center [163, 98] width 68 height 9
paste input "25132288391"
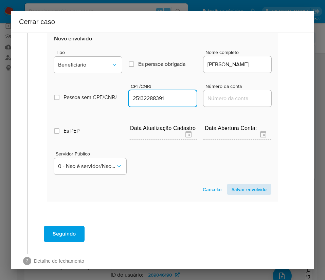
type input "25132288391"
click at [242, 194] on span "Salvar envolvido" at bounding box center [248, 190] width 35 height 10
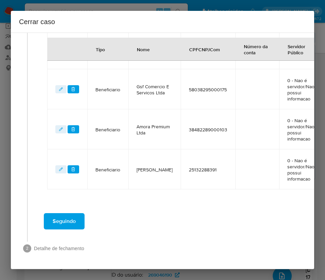
click at [145, 209] on div "Seguindo" at bounding box center [162, 221] width 257 height 24
click at [161, 218] on div "Seguindo" at bounding box center [162, 221] width 257 height 24
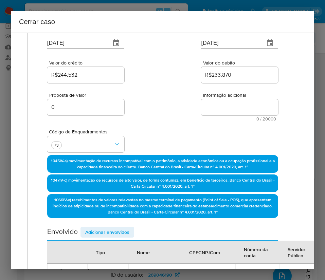
scroll to position [0, 4]
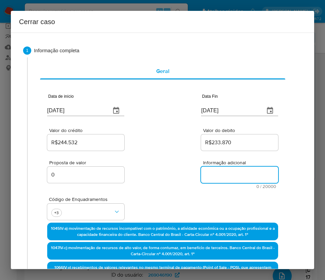
click at [235, 178] on textarea "Informação adicional" at bounding box center [239, 175] width 77 height 16
paste textarea "Informações do Cliente Carlos Alberto Jardim Filho, CPF 04745053320, 28 anos, r…"
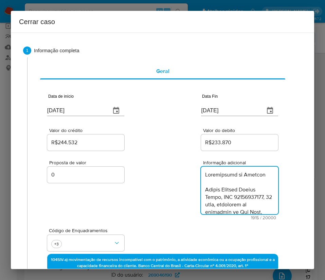
scroll to position [823, 0]
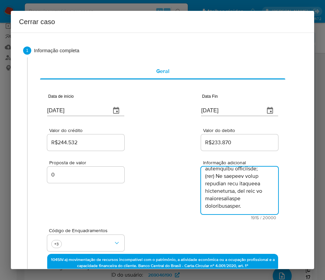
type textarea "Informações do Cliente Carlos Alberto Jardim Filho, CPF 04745053320, 28 anos, r…"
click at [162, 170] on div "Proposta de valor 0 Informação adicional 1915 / 20000 18085 caracteres restantes" at bounding box center [162, 186] width 231 height 68
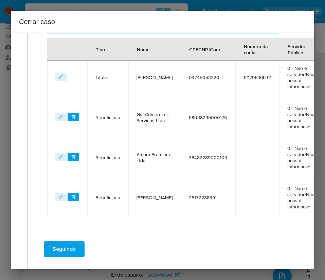
scroll to position [353, 4]
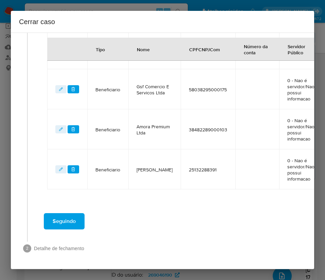
click at [71, 216] on span "Seguindo" at bounding box center [64, 221] width 23 height 15
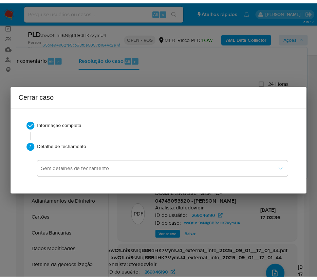
scroll to position [790, 0]
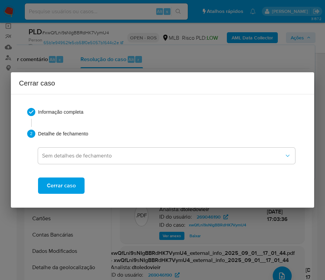
click at [62, 182] on span "Cerrar caso" at bounding box center [61, 185] width 29 height 15
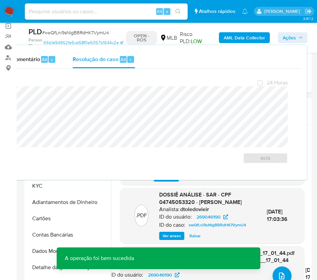
click at [57, 29] on span "# xwQfLni9sNIgBBRdHK7VymU4" at bounding box center [75, 32] width 67 height 7
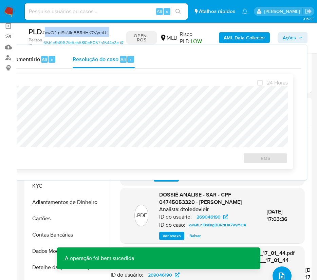
copy span "xwQfLni9sNIgBBRdHK7VymU4"
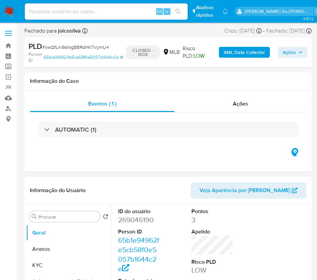
select select "10"
click at [12, 12] on img at bounding box center [9, 12] width 12 height 12
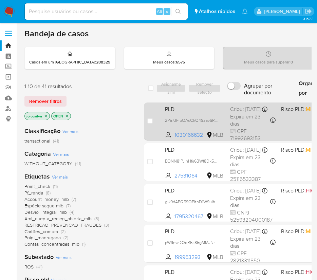
click at [283, 125] on div "PLD 2P57JFlpOAcCkO4Sz5vSRCQK 1030166632 MLB Risco PLD: MID Criou: [DATE] Criou:…" at bounding box center [294, 121] width 265 height 34
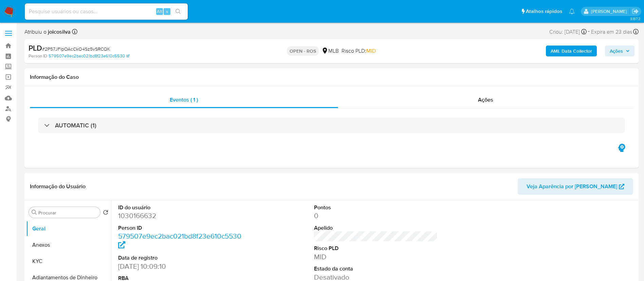
select select "10"
click at [70, 49] on span "# 2P57JFlpOAcCkO4Sz5vSRCQK" at bounding box center [76, 48] width 68 height 7
copy span "2P57JFlpOAcCkO4Sz5vSRCQK"
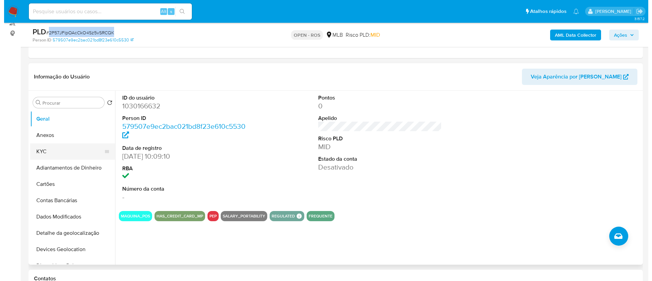
scroll to position [153, 0]
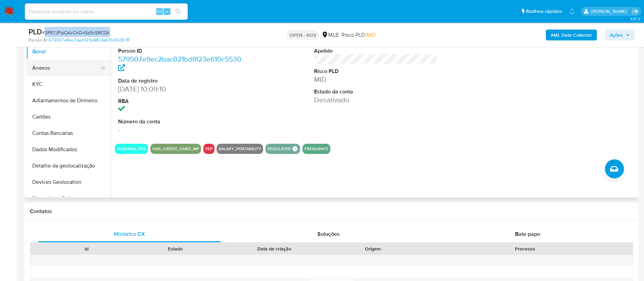
click at [57, 68] on button "Anexos" at bounding box center [65, 68] width 79 height 16
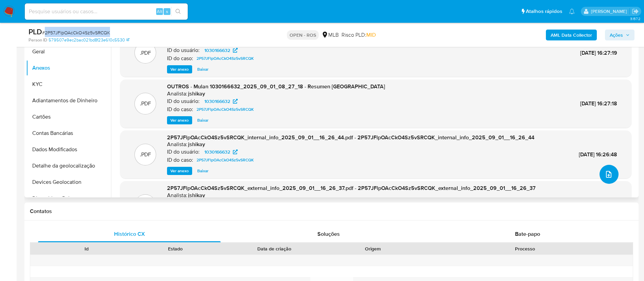
click at [325, 172] on button "upload-file" at bounding box center [608, 174] width 19 height 19
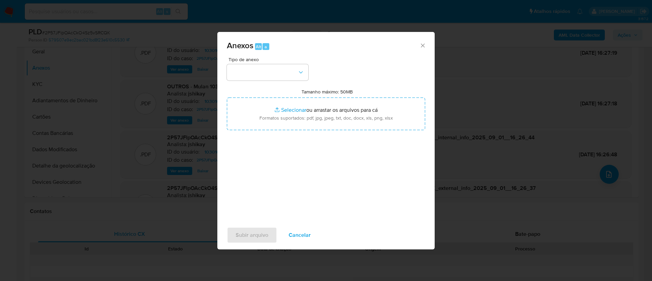
click at [294, 80] on div "Tipo de anexo Tamanho máximo: 50MB Selecionar arquivos Selecionar ou arrastar o…" at bounding box center [326, 137] width 198 height 160
click at [293, 72] on button "button" at bounding box center [267, 72] width 81 height 16
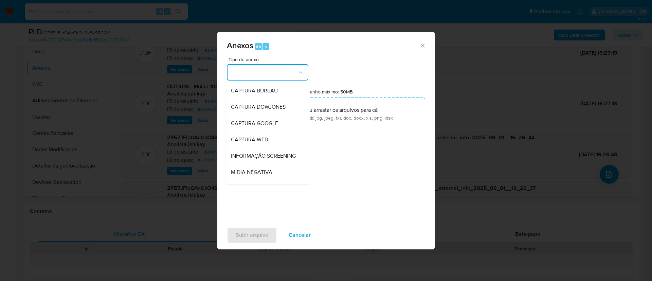
click at [289, 65] on button "button" at bounding box center [267, 72] width 81 height 16
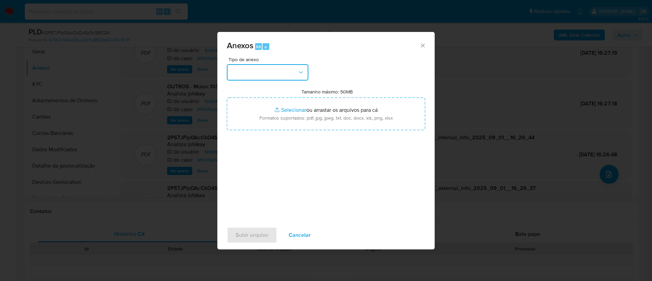
click at [289, 68] on button "button" at bounding box center [267, 72] width 81 height 16
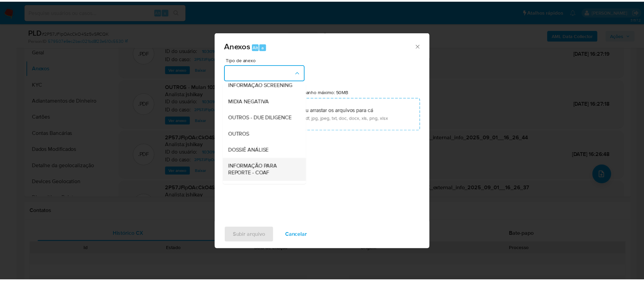
scroll to position [105, 0]
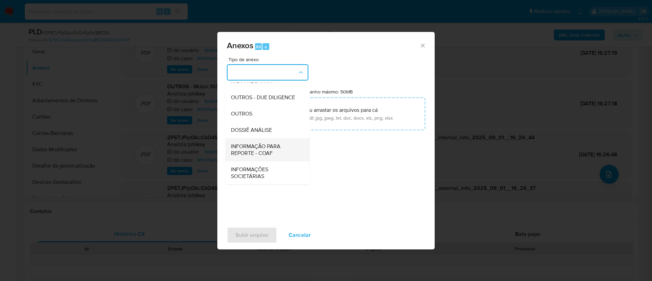
click at [274, 152] on span "INFORMAÇÃO PARA REPORTE - COAF" at bounding box center [265, 150] width 69 height 14
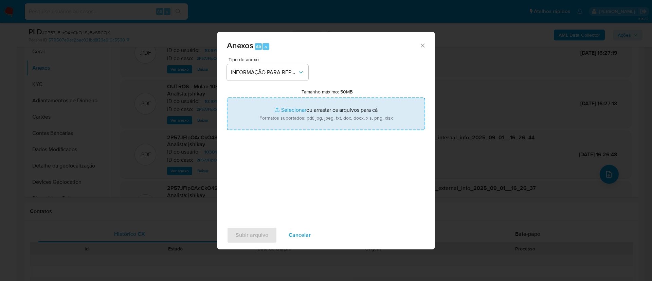
type input "C:\fakepath\SAR - 2P57JFlpOAcCkO4Sz5vSRCQK - CPF 71992693153 - [PERSON_NAME].pdf"
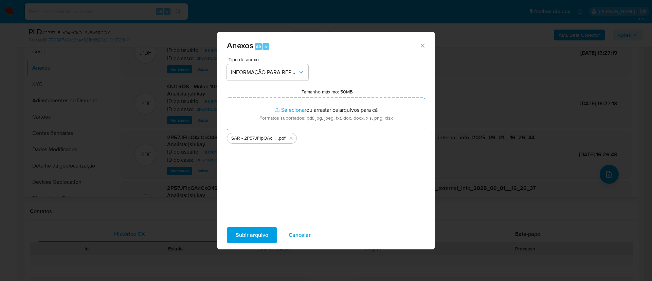
click at [254, 240] on span "Subir arquivo" at bounding box center [252, 234] width 33 height 15
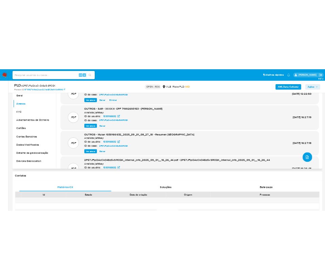
scroll to position [51, 0]
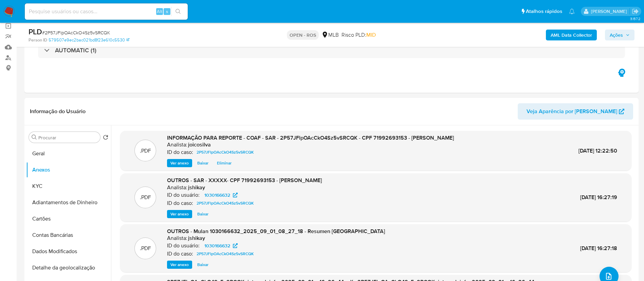
click at [325, 31] on span "Ações" at bounding box center [616, 35] width 13 height 11
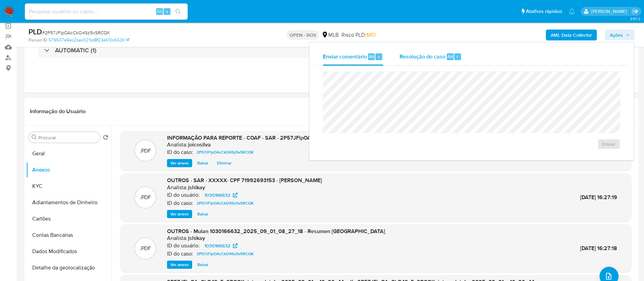
click at [325, 58] on span "Resolução do caso" at bounding box center [423, 56] width 46 height 8
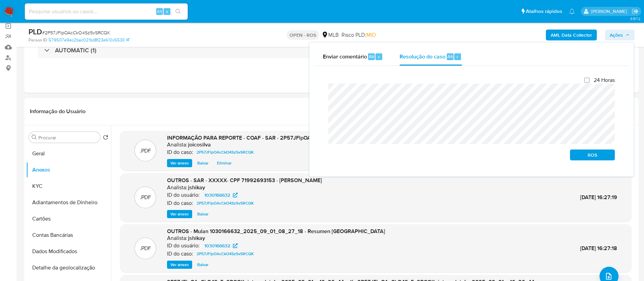
click at [310, 94] on div "Enviar comentário Alt c Resolução do caso Alt r Fechamento do caso 24 Horas ROS" at bounding box center [471, 109] width 325 height 134
click at [325, 154] on span "ROS" at bounding box center [592, 155] width 35 height 10
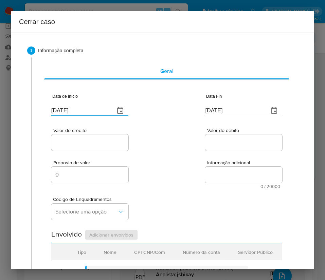
click at [75, 109] on input "[DATE]" at bounding box center [80, 110] width 58 height 11
paste input "2/07"
type input "[DATE]"
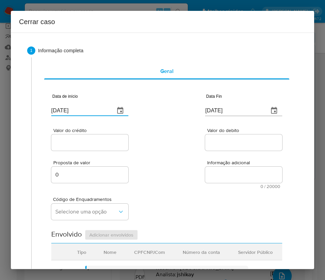
click at [134, 126] on div "Valor do crédito Valor do debito" at bounding box center [166, 136] width 231 height 32
click at [231, 105] on input "[DATE]" at bounding box center [234, 110] width 58 height 11
paste input "28/08"
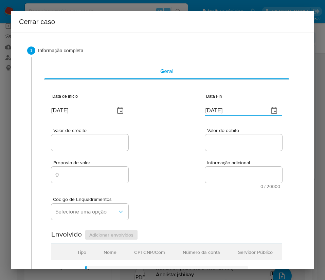
type input "[DATE]"
click at [207, 164] on span "Informação adicional" at bounding box center [245, 162] width 77 height 5
click at [207, 167] on textarea "Informação adicional" at bounding box center [243, 175] width 77 height 16
click at [108, 136] on div at bounding box center [89, 142] width 77 height 16
drag, startPoint x: 100, startPoint y: 142, endPoint x: 96, endPoint y: 146, distance: 6.0
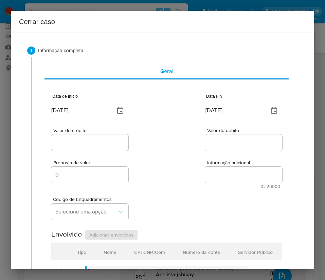
click at [100, 142] on input "Valor do crédito" at bounding box center [89, 142] width 77 height 9
click at [80, 140] on input "Valor do crédito" at bounding box center [89, 142] width 77 height 9
paste input "R$702.810"
type input "R$702.810"
click at [180, 152] on div "Proposta de valor 0 Informação adicional 0 / 20000 20000 caracteres restantes" at bounding box center [166, 170] width 231 height 37
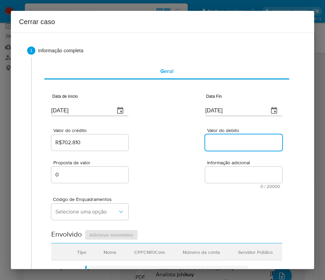
click at [230, 140] on input "Valor do debito" at bounding box center [243, 142] width 77 height 9
paste input "R$702.934"
type input "R$702.934"
click at [164, 198] on div "Código de Enquadramentos Selecione uma opção" at bounding box center [166, 206] width 231 height 34
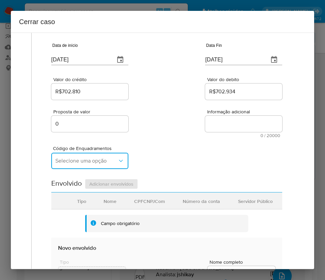
click at [91, 157] on span "Selecione uma opção" at bounding box center [86, 160] width 62 height 7
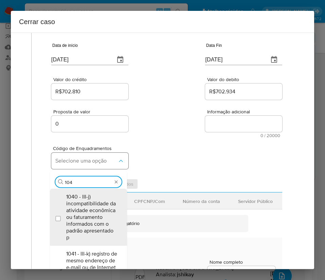
type input "1045"
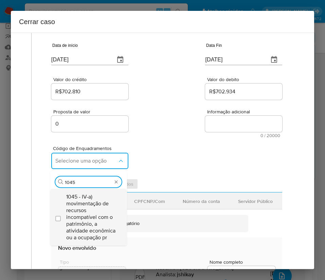
click at [85, 210] on span "1045 - IV-a) movimentação de recursos incompatível com o patrimônio, a atividad…" at bounding box center [91, 217] width 51 height 48
checkbox input "true"
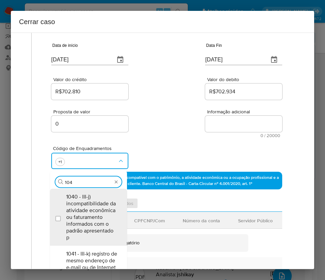
scroll to position [0, 0]
type input "1047"
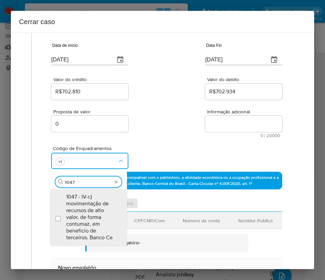
click at [85, 210] on span "1047 - IV-c) movimentação de recursos de alto valor, de forma contumaz, em bene…" at bounding box center [91, 217] width 51 height 48
checkbox input "true"
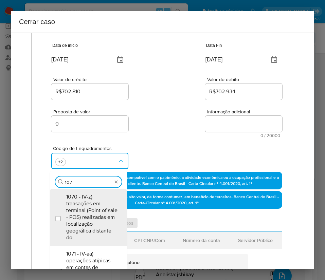
type input "1074"
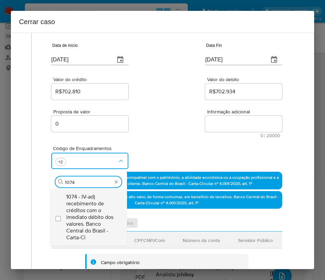
click at [90, 211] on span "1074 - IV-ad) recebimento de créditos com o imediato débito dos valores. Banco …" at bounding box center [91, 217] width 51 height 48
checkbox input "true"
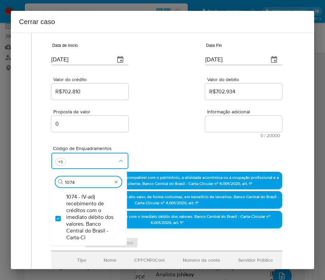
click at [166, 86] on div "Valor do crédito R$702.810 Valor do debito R$702.934" at bounding box center [166, 85] width 231 height 32
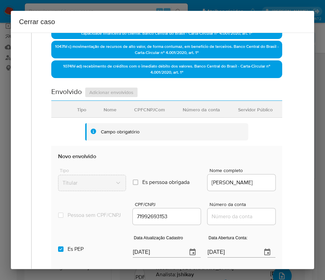
scroll to position [255, 0]
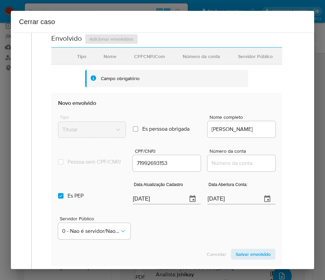
click at [154, 208] on div "Data Atualização Cadastro 03/09/2025" at bounding box center [167, 194] width 68 height 27
click at [157, 201] on input "03/09/2025" at bounding box center [157, 198] width 49 height 11
paste input "1"
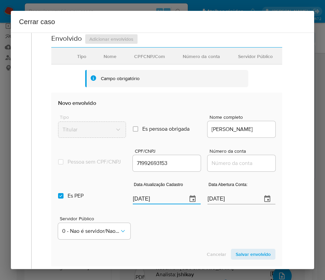
type input "01/09/2025"
drag, startPoint x: 175, startPoint y: 240, endPoint x: 146, endPoint y: 244, distance: 29.1
click at [175, 241] on div "Servidor Público 0 - Nao é servidor/Nao possui informacao" at bounding box center [166, 225] width 217 height 34
click at [223, 203] on input "[DATE]" at bounding box center [231, 198] width 49 height 11
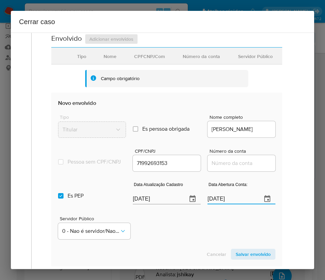
click at [223, 203] on input "[DATE]" at bounding box center [231, 198] width 49 height 11
paste input "25/06/2022"
type input "25/06/2022"
click at [192, 240] on div "Servidor Público 0 - Nao é servidor/[PERSON_NAME] possui informacao" at bounding box center [166, 225] width 217 height 34
click at [211, 168] on input "Número da conta" at bounding box center [241, 163] width 68 height 9
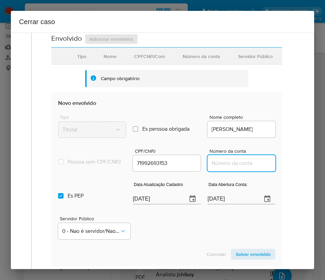
paste input "25023907601"
type input "25023907601"
click at [62, 199] on input "Es PEP isPEP" at bounding box center [60, 195] width 5 height 5
checkbox input "false"
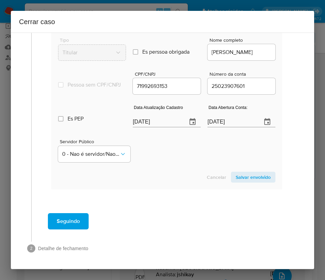
click at [239, 178] on span "Salvar envolvido" at bounding box center [253, 177] width 35 height 10
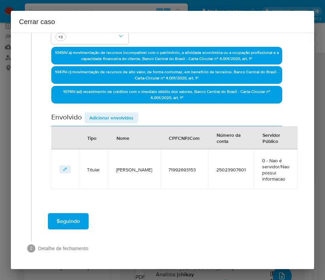
click at [123, 113] on span "Adicionar envolvidos" at bounding box center [111, 118] width 44 height 10
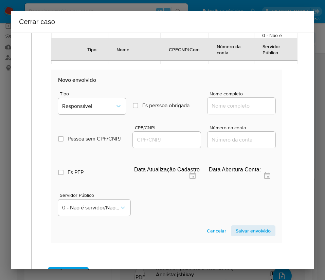
scroll to position [355, 0]
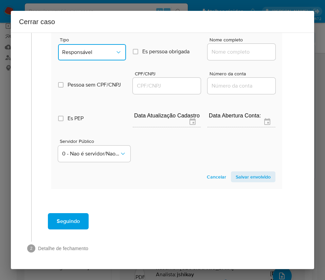
click at [89, 55] on span "Responsável" at bounding box center [88, 52] width 53 height 7
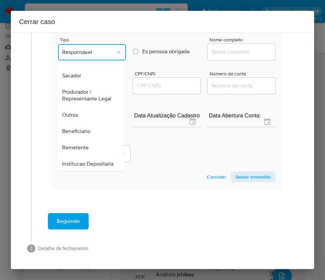
scroll to position [121, 0]
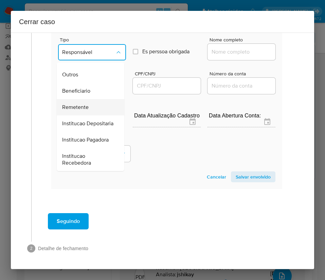
click at [85, 104] on span "Remetente" at bounding box center [75, 107] width 26 height 7
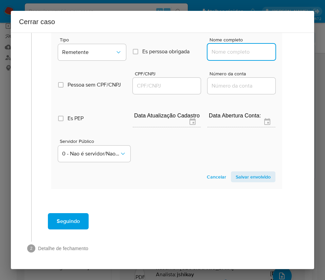
click at [227, 48] on input "Nome completo" at bounding box center [241, 52] width 68 height 9
paste input "Wenis Fernandes Cares, 04762328138"
drag, startPoint x: 226, startPoint y: 54, endPoint x: 300, endPoint y: 54, distance: 74.3
click at [300, 54] on div "1 Informação completa Geral Data de início 02/07/2025 Data Fin 28/08/2025 Valor…" at bounding box center [162, 151] width 303 height 237
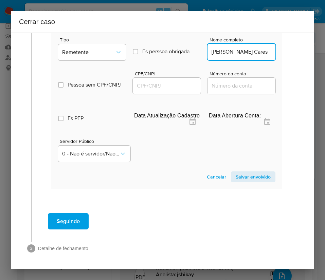
scroll to position [0, 0]
type input "Wenis Fernandes Cares"
click at [171, 84] on input "CPF/CNPJ" at bounding box center [167, 85] width 68 height 9
paste input "04762328138"
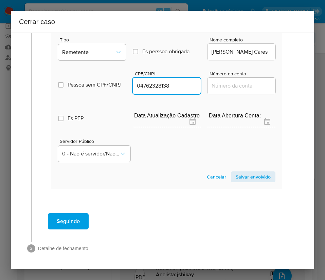
type input "4762328138"
click at [251, 175] on span "Salvar envolvido" at bounding box center [253, 177] width 35 height 10
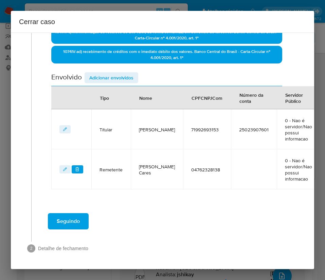
click at [99, 73] on span "Adicionar envolvidos" at bounding box center [111, 78] width 44 height 10
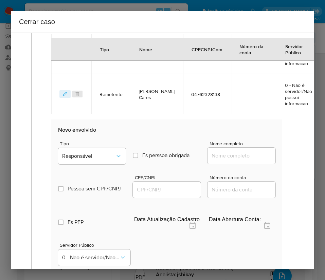
scroll to position [376, 0]
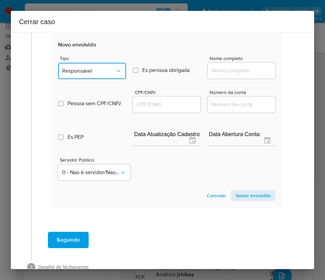
click at [87, 70] on span "Responsável" at bounding box center [88, 71] width 53 height 7
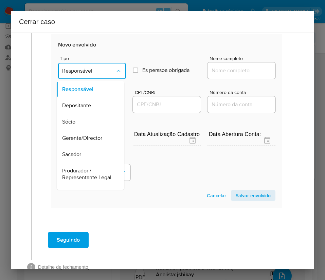
scroll to position [121, 0]
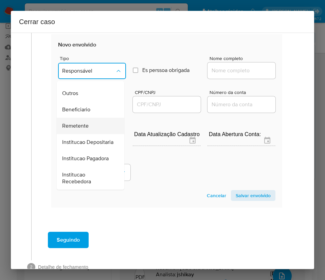
click at [80, 123] on span "Remetente" at bounding box center [75, 126] width 26 height 7
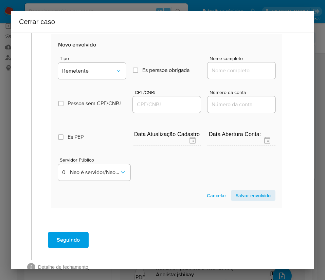
click at [221, 68] on input "Nome completo" at bounding box center [241, 70] width 68 height 9
paste input "Pedro Victor Roberto Dos Santos Nonato, 05940002110"
drag, startPoint x: 225, startPoint y: 72, endPoint x: 257, endPoint y: 72, distance: 31.9
click at [257, 72] on input "Pedro Victor Roberto Dos Santos Nonato, 05940002110" at bounding box center [241, 70] width 68 height 9
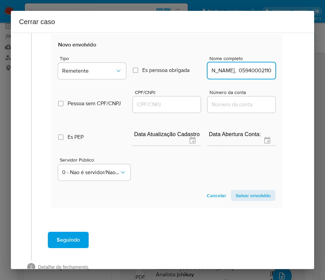
click at [236, 73] on input "Pedro Victor Roberto Dos Santos Nonato, 05940002110" at bounding box center [241, 70] width 68 height 9
drag, startPoint x: 225, startPoint y: 73, endPoint x: 282, endPoint y: 73, distance: 56.7
type input "Pedro Victor Roberto Dos Santos Nonato"
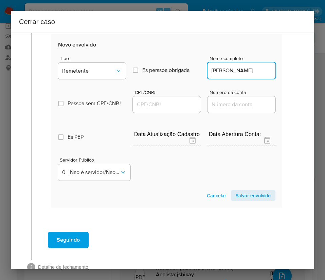
click at [160, 108] on input "CPF/CNPJ" at bounding box center [167, 104] width 68 height 9
paste input "05940002110"
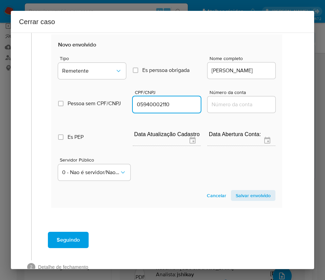
type input "5940002110"
click at [248, 195] on span "Salvar envolvido" at bounding box center [253, 196] width 35 height 10
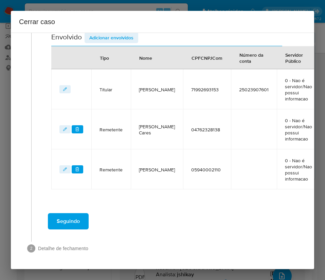
scroll to position [264, 0]
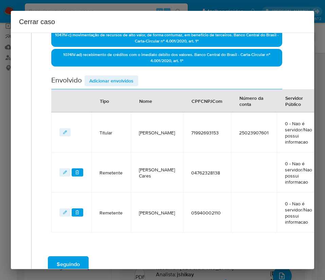
click at [110, 77] on span "Adicionar envolvidos" at bounding box center [111, 81] width 44 height 10
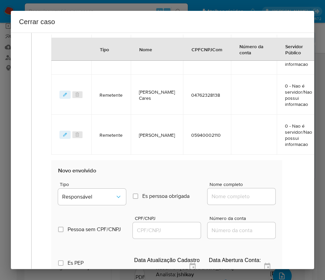
scroll to position [366, 0]
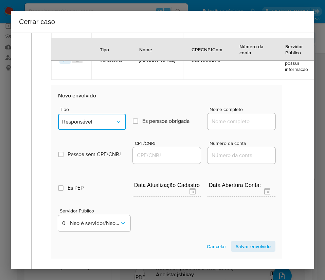
click at [101, 119] on span "Responsável" at bounding box center [88, 121] width 53 height 7
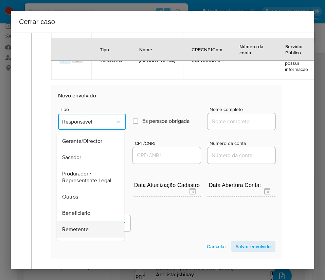
scroll to position [121, 0]
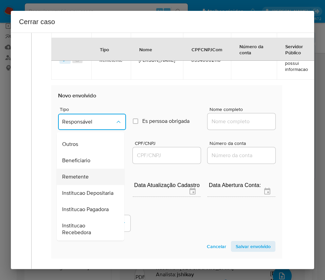
click at [82, 173] on span "Remetente" at bounding box center [75, 176] width 26 height 7
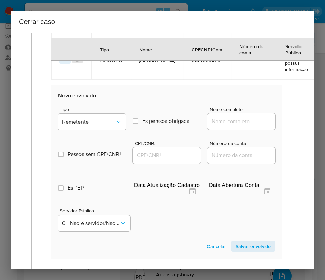
click at [232, 124] on input "Nome completo" at bounding box center [241, 121] width 68 height 9
paste input "Tatiane Cristina Rodrigues, 30052371840"
drag, startPoint x: 225, startPoint y: 123, endPoint x: 295, endPoint y: 123, distance: 69.9
click at [295, 123] on div "1 Informação completa Geral Data de início 02/07/2025 Data Fin 28/08/2025 Valor…" at bounding box center [162, 3] width 287 height 660
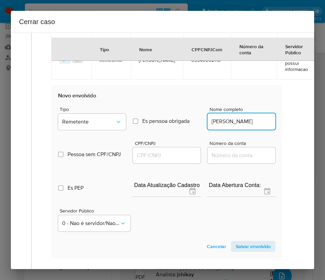
scroll to position [0, 3]
type input "Tatiane Cristina Rodrigues"
click at [178, 158] on input "CPF/CNPJ" at bounding box center [167, 155] width 68 height 9
paste input "30052371840"
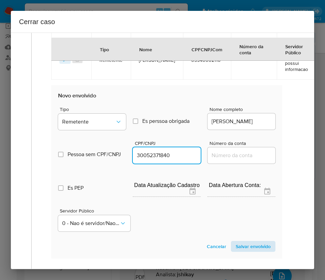
type input "30052371840"
click at [236, 246] on span "Salvar envolvido" at bounding box center [253, 247] width 35 height 10
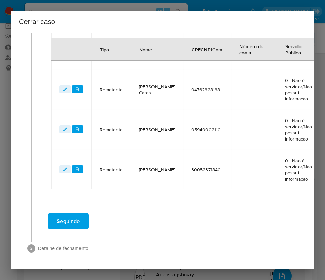
scroll to position [304, 0]
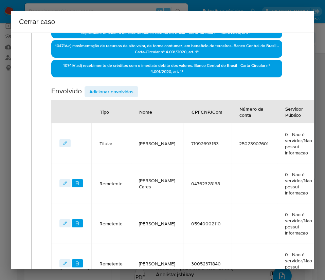
click at [124, 94] on span "Adicionar envolvidos" at bounding box center [111, 92] width 44 height 10
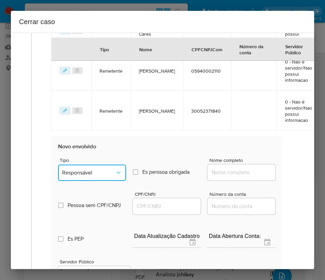
click at [89, 173] on span "Responsável" at bounding box center [88, 172] width 53 height 7
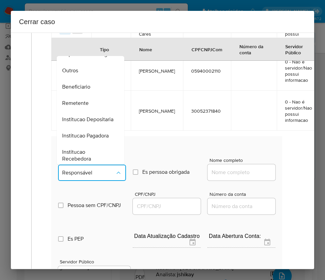
scroll to position [102, 0]
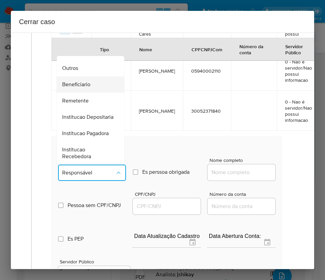
click at [80, 88] on span "Beneficiario" at bounding box center [76, 84] width 28 height 7
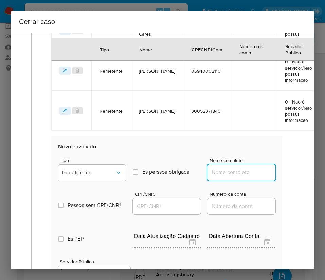
click at [214, 174] on input "Nome completo" at bounding box center [241, 172] width 68 height 9
paste input "Lorena Moraes Correa, 02739072120"
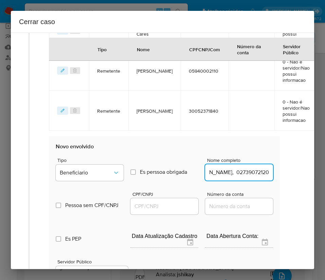
drag, startPoint x: 226, startPoint y: 174, endPoint x: 308, endPoint y: 177, distance: 81.9
click at [308, 177] on div "1 Informação completa Geral Data de início 02/07/2025 Data Fin 28/08/2025 Valor…" at bounding box center [162, 151] width 303 height 237
type input "Lorena Moraes Correa"
click at [161, 206] on input "CPF/CNPJ" at bounding box center [164, 206] width 68 height 9
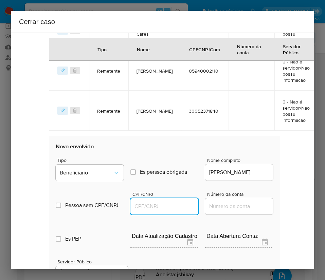
paste input "02739072120"
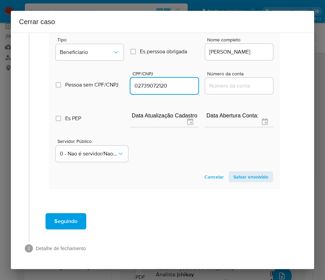
type input "2739072120"
click at [240, 172] on span "Salvar envolvido" at bounding box center [250, 177] width 35 height 10
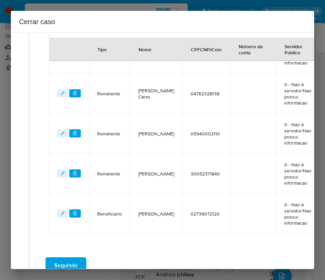
scroll to position [242, 2]
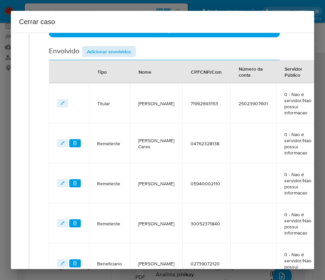
drag, startPoint x: 119, startPoint y: 62, endPoint x: 127, endPoint y: 46, distance: 18.2
click at [122, 57] on section "Envolvido Adicionar envolvidos Tipo Nome CPFCNPJCom Número da conta Servidor Pú…" at bounding box center [164, 164] width 231 height 237
click at [129, 43] on div "Data de início 02/07/2025 Data Fin 28/08/2025 Valor do crédito R$702.810 Valor …" at bounding box center [164, 63] width 231 height 441
click at [126, 50] on span "Adicionar envolvidos" at bounding box center [109, 52] width 44 height 10
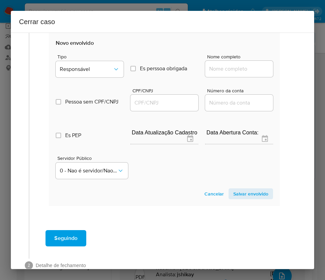
scroll to position [523, 2]
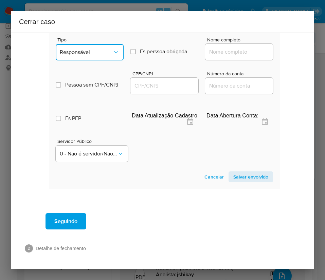
click at [85, 51] on button "Responsável" at bounding box center [90, 52] width 68 height 16
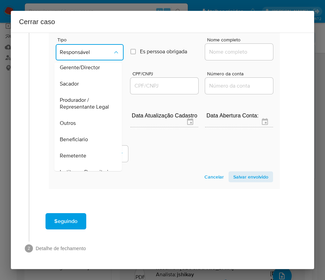
scroll to position [102, 0]
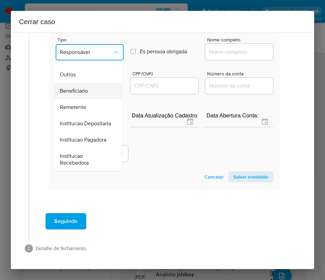
click at [78, 89] on span "Beneficiario" at bounding box center [74, 91] width 28 height 7
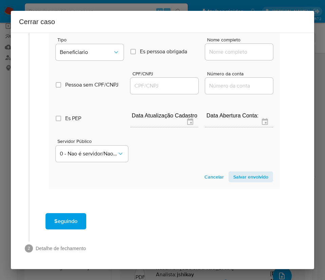
drag, startPoint x: 223, startPoint y: 46, endPoint x: 227, endPoint y: 49, distance: 5.2
click at [223, 48] on input "Nome completo" at bounding box center [239, 52] width 68 height 9
paste input "Sebastiao Francisco De Oliveira Junior, 71354646134"
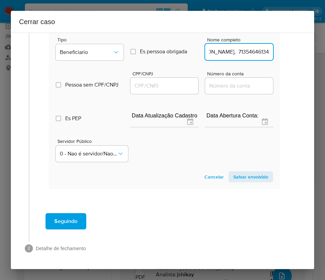
scroll to position [523, 4]
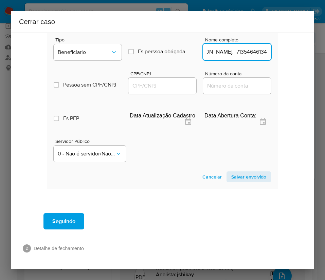
drag, startPoint x: 226, startPoint y: 45, endPoint x: 315, endPoint y: 51, distance: 89.5
click at [315, 51] on div "Cerrar caso 1 Informação completa Geral Data de início 02/07/2025 Data Fin 28/0…" at bounding box center [162, 140] width 325 height 280
type input "Sebastiao Francisco De Oliveira Junior"
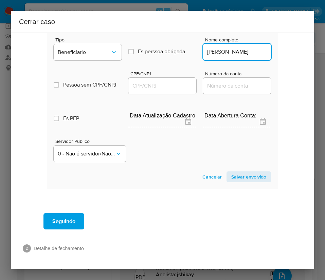
click at [140, 81] on input "CPF/CNPJ" at bounding box center [162, 85] width 68 height 9
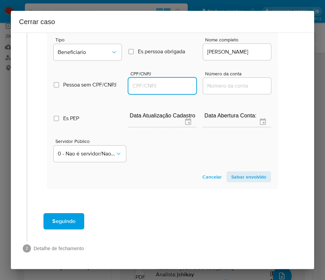
paste input "71354646134"
type input "71354646134"
click at [246, 172] on span "Salvar envolvido" at bounding box center [248, 177] width 35 height 10
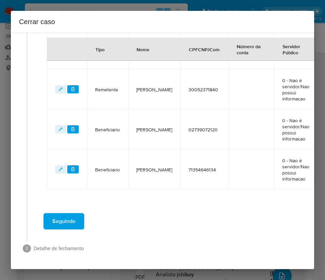
scroll to position [384, 4]
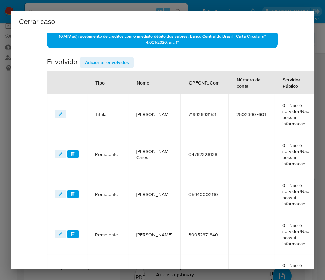
click at [125, 66] on span "Adicionar envolvidos" at bounding box center [107, 63] width 44 height 10
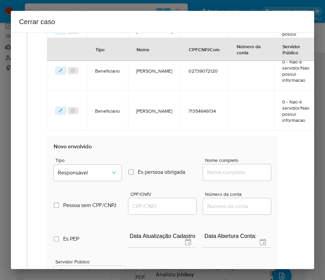
drag, startPoint x: 132, startPoint y: 153, endPoint x: 125, endPoint y: 152, distance: 7.2
click at [126, 154] on div "Tipo Responsável Es perssoa obrigada Is PObrigada Nome completo" at bounding box center [162, 167] width 217 height 34
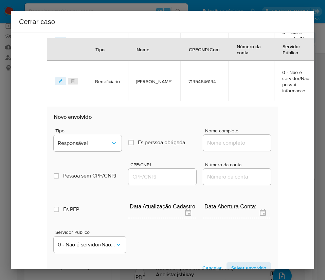
scroll to position [486, 4]
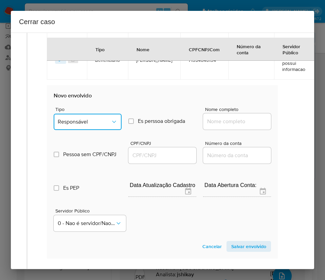
click at [91, 122] on span "Responsável" at bounding box center [84, 121] width 53 height 7
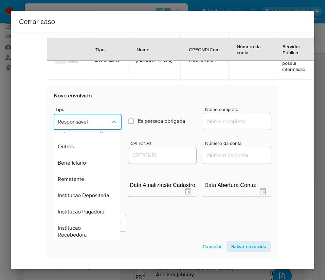
scroll to position [102, 0]
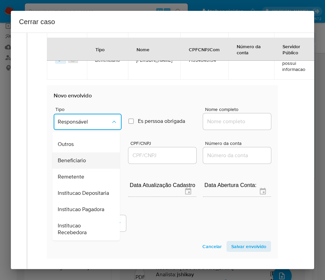
click at [76, 164] on span "Beneficiario" at bounding box center [72, 160] width 28 height 7
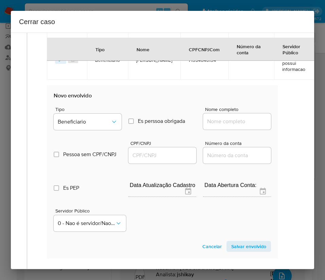
click at [228, 121] on input "Nome completo" at bounding box center [237, 121] width 68 height 9
paste input "Future Connect Ltda, 55382826000154"
drag, startPoint x: 211, startPoint y: 123, endPoint x: 304, endPoint y: 130, distance: 92.6
click at [304, 130] on div "1 Informação completa Geral Data de início 02/07/2025 Data Fin 28/08/2025 Valor…" at bounding box center [162, 151] width 303 height 237
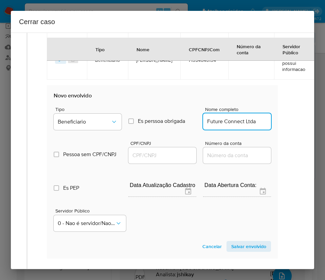
scroll to position [0, 0]
type input "Future Connect Ltda"
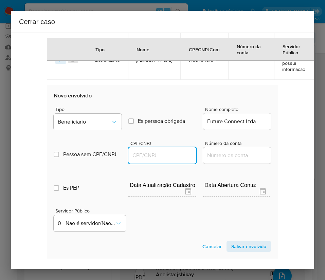
click at [147, 160] on input "CPF/CNPJ" at bounding box center [162, 155] width 68 height 9
paste input "55382826000154"
type input "55382826000154"
click at [255, 248] on span "Salvar envolvido" at bounding box center [248, 247] width 35 height 10
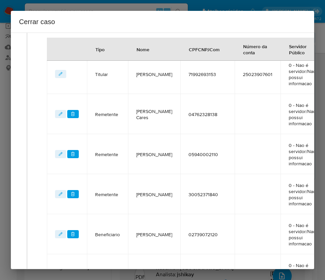
scroll to position [169, 4]
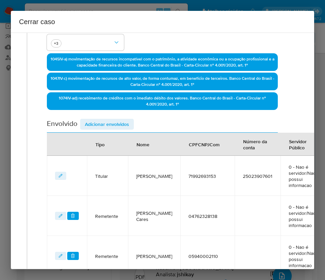
click at [122, 119] on span "Adicionar envolvidos" at bounding box center [107, 124] width 44 height 10
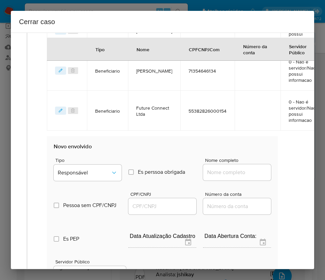
scroll to position [603, 4]
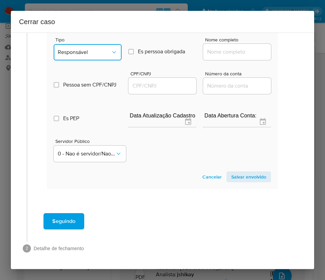
click at [105, 44] on button "Responsável" at bounding box center [88, 52] width 68 height 16
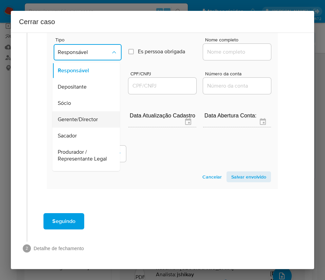
scroll to position [121, 0]
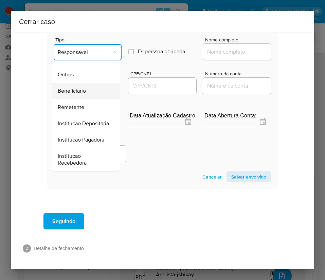
click at [78, 88] on span "Beneficiario" at bounding box center [72, 91] width 28 height 7
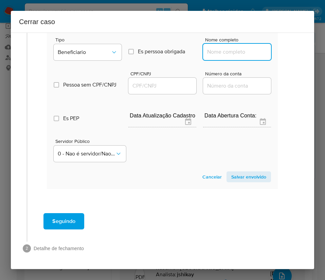
click at [217, 48] on input "Nome completo" at bounding box center [237, 52] width 68 height 9
paste input "Vr Comercio De Bebidas Ltda, 38545595000133"
drag, startPoint x: 211, startPoint y: 45, endPoint x: 283, endPoint y: 46, distance: 72.0
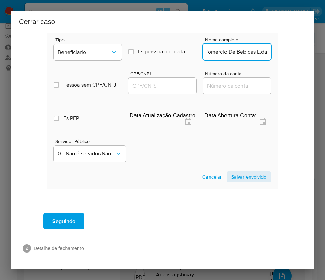
scroll to position [0, 12]
type input "Vr Comercio De Bebidas Ltda"
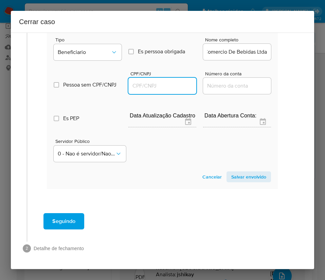
scroll to position [0, 0]
click at [164, 81] on input "CPF/CNPJ" at bounding box center [162, 85] width 68 height 9
paste input "38545595000133"
type input "38545595000133"
click at [246, 172] on span "Salvar envolvido" at bounding box center [248, 177] width 35 height 10
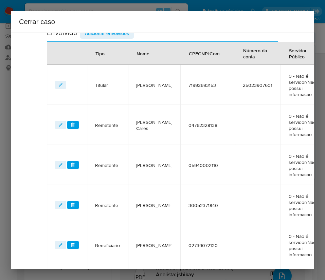
scroll to position [0, 4]
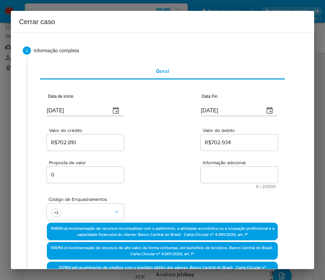
click at [223, 173] on textarea "Informação adicional" at bounding box center [239, 175] width 77 height 16
paste textarea "Informações da Cliente Fernanda Rodrigues Silva Carvalho, CPF 71992693153, 42 a…"
type textarea "Informações da Cliente Fernanda Rodrigues Silva Carvalho, CPF 71992693153, 42 a…"
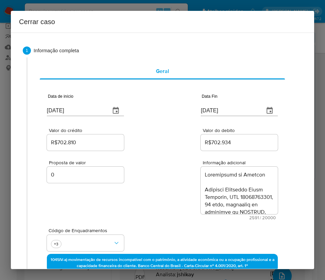
scroll to position [1159, 0]
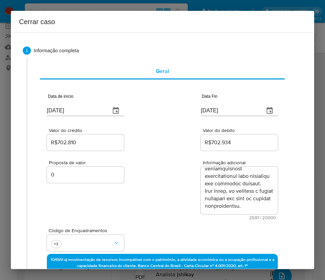
click at [162, 216] on div "Proposta de valor 0 Informação adicional 2591 / 20000 17409 caracteres restantes" at bounding box center [162, 186] width 231 height 68
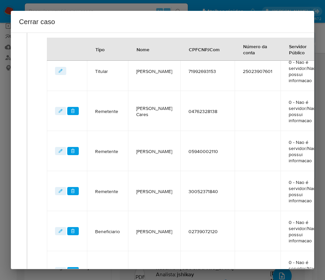
scroll to position [495, 4]
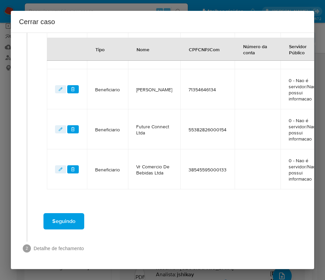
click at [68, 215] on span "Seguindo" at bounding box center [63, 221] width 23 height 15
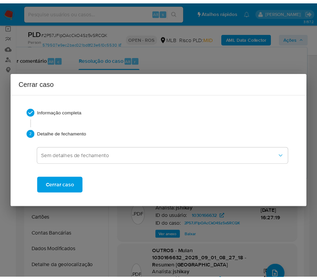
scroll to position [1144, 0]
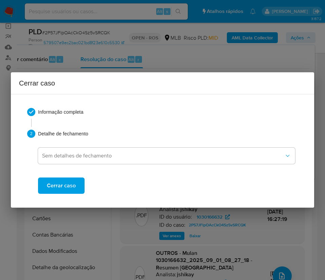
click at [74, 179] on span "Cerrar caso" at bounding box center [61, 185] width 29 height 15
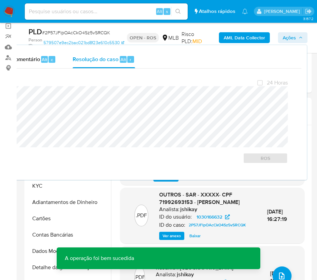
click at [70, 33] on span "# 2P57JFlpOAcCkO4Sz5vSRCQK" at bounding box center [76, 32] width 68 height 7
copy span "2P57JFlpOAcCkO4Sz5vSRCQK"
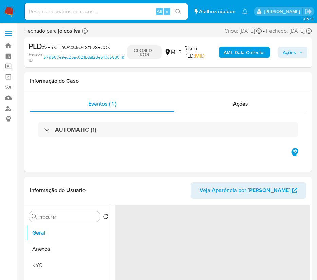
click at [11, 12] on img at bounding box center [9, 12] width 12 height 12
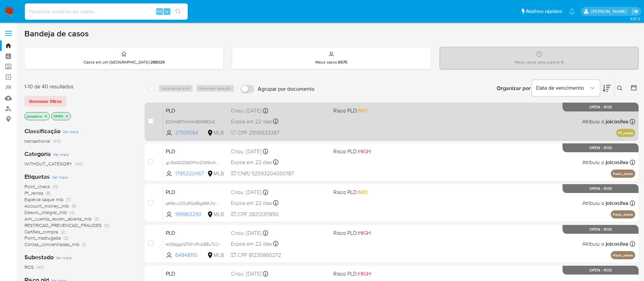
click at [367, 117] on div "PLD EONN81PJIhHfs6BWf8Dk5n3W 27531064 MLB Risco PLD: MID Criou: [DATE] Criou: […" at bounding box center [399, 121] width 472 height 34
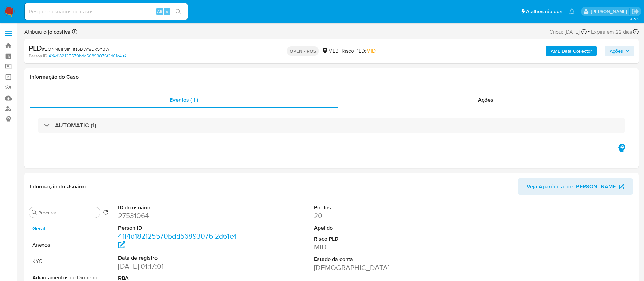
select select "10"
click at [108, 47] on span "# EONN81PJIhHfs6BWf8Dk5n3W" at bounding box center [75, 48] width 67 height 7
click at [107, 47] on span "# EONN81PJIhHfs6BWf8Dk5n3W" at bounding box center [75, 48] width 67 height 7
click at [82, 48] on span "# EONN81PJIhHfs6BWf8Dk5n3W" at bounding box center [75, 48] width 67 height 7
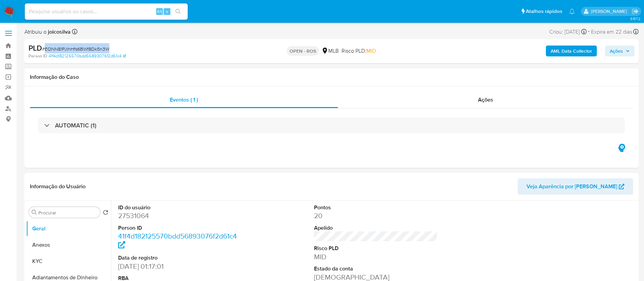
click at [82, 48] on span "# EONN81PJIhHfs6BWf8Dk5n3W" at bounding box center [75, 48] width 67 height 7
copy span "EONN81PJIhHfs6BWf8Dk5n3W"
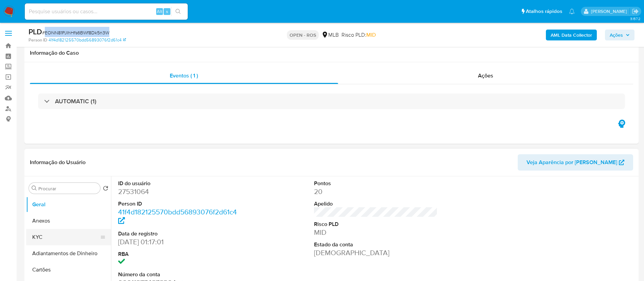
scroll to position [153, 0]
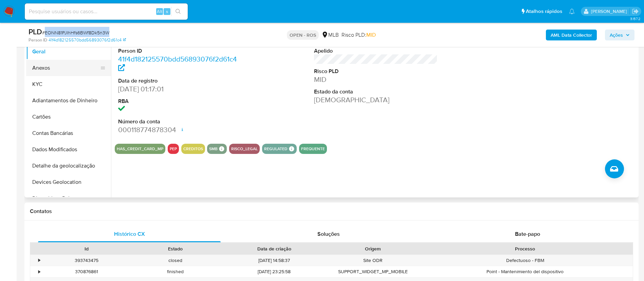
click at [54, 69] on button "Anexos" at bounding box center [65, 68] width 79 height 16
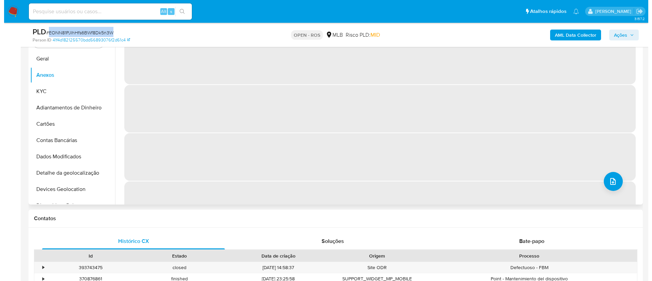
scroll to position [102, 0]
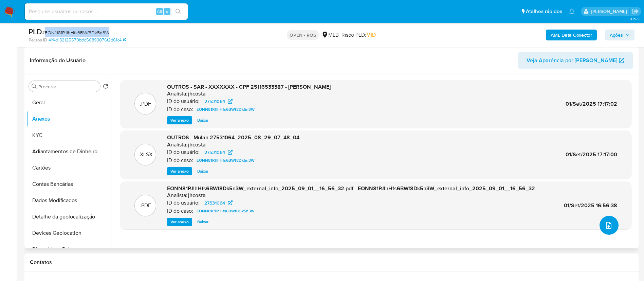
click at [606, 223] on icon "upload-file" at bounding box center [609, 225] width 8 height 8
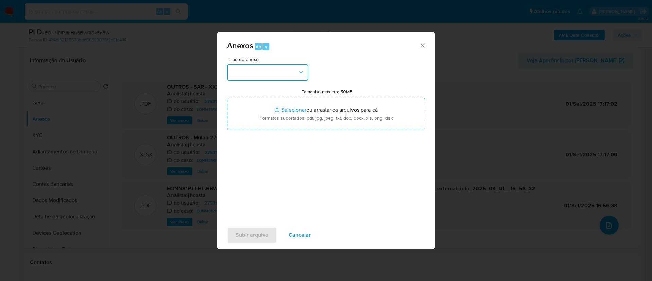
click at [282, 73] on button "button" at bounding box center [267, 72] width 81 height 16
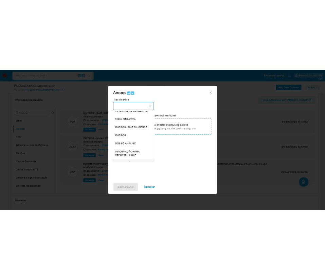
scroll to position [105, 0]
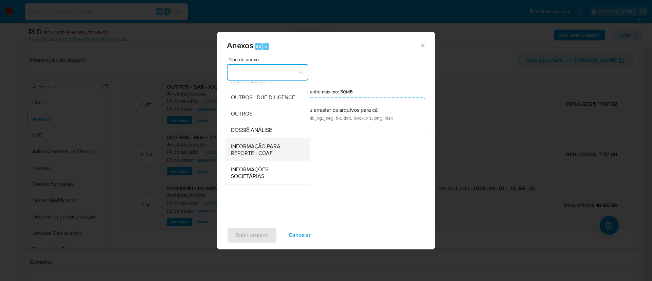
click at [271, 148] on span "INFORMAÇÃO PARA REPORTE - COAF" at bounding box center [265, 150] width 69 height 14
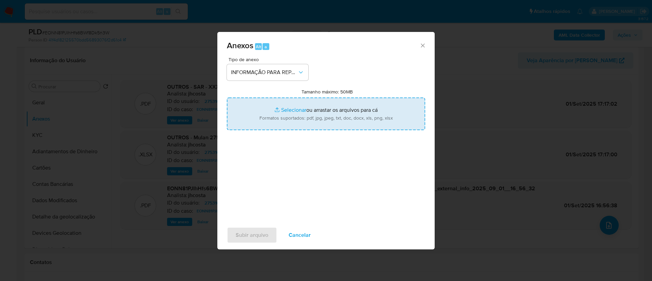
type input "C:\fakepath\SAR - EONN81PJIhHfs6BWf8Dk5n3W - CPF 25116533387 - [PERSON_NAME].pdf"
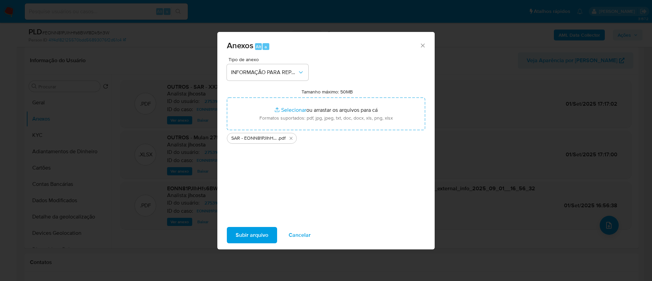
click at [264, 230] on span "Subir arquivo" at bounding box center [252, 234] width 33 height 15
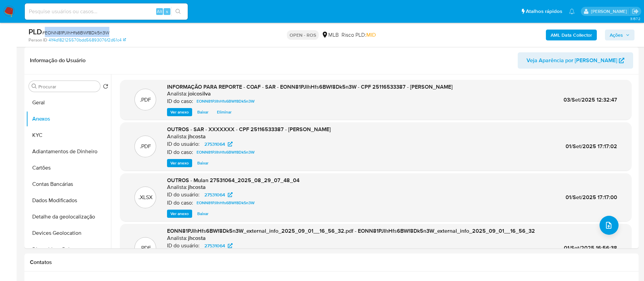
click at [630, 33] on button "Ações" at bounding box center [620, 35] width 30 height 11
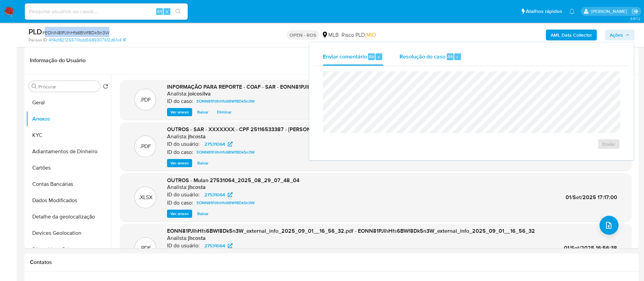
click at [423, 58] on span "Resolução do caso" at bounding box center [423, 56] width 46 height 8
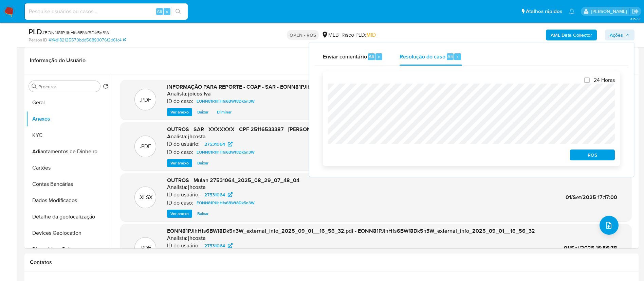
click at [596, 155] on span "ROS" at bounding box center [592, 155] width 35 height 10
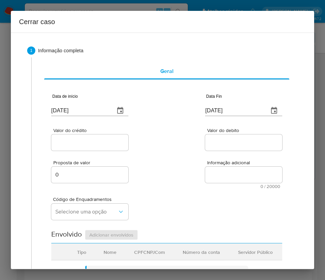
click at [74, 113] on input "[DATE]" at bounding box center [80, 110] width 58 height 11
paste input "1/07"
type input "[DATE]"
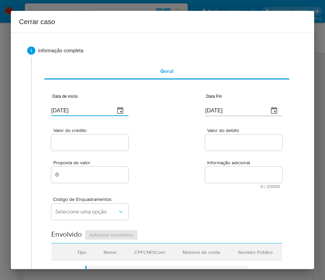
click at [213, 148] on div at bounding box center [243, 142] width 77 height 16
click at [220, 110] on input "[DATE]" at bounding box center [234, 110] width 58 height 11
paste input "28/08"
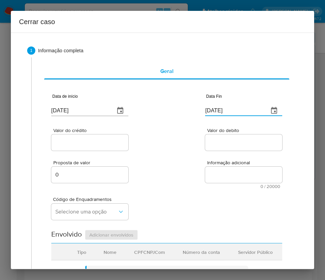
type input "[DATE]"
drag, startPoint x: 234, startPoint y: 148, endPoint x: 227, endPoint y: 151, distance: 7.3
click at [233, 148] on div at bounding box center [243, 142] width 77 height 16
drag, startPoint x: 109, startPoint y: 151, endPoint x: 109, endPoint y: 145, distance: 5.8
click at [109, 150] on div "Valor do crédito" at bounding box center [89, 140] width 77 height 24
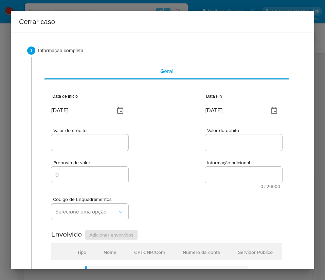
click at [109, 143] on input "Valor do crédito" at bounding box center [89, 142] width 77 height 9
click at [77, 138] on input "Valor do crédito" at bounding box center [89, 142] width 77 height 9
paste input "R$157.034"
type input "R$157.034"
click at [167, 139] on div "Valor do crédito R$157.034 Valor do debito" at bounding box center [166, 136] width 231 height 32
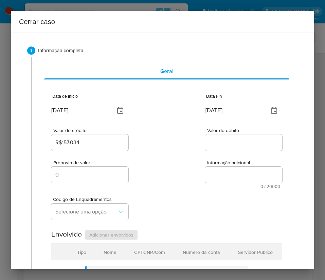
click at [221, 138] on input "Valor do debito" at bounding box center [243, 142] width 77 height 9
paste input "R$156.741"
type input "R$156.741"
click at [166, 183] on div "Proposta de valor 0 Informação adicional 0 / 20000 20000 caracteres restantes" at bounding box center [166, 170] width 231 height 37
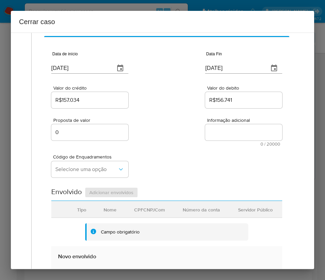
scroll to position [102, 0]
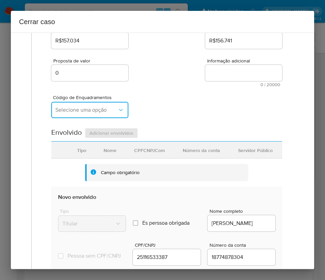
click at [85, 116] on button "Selecione uma opção" at bounding box center [89, 110] width 77 height 16
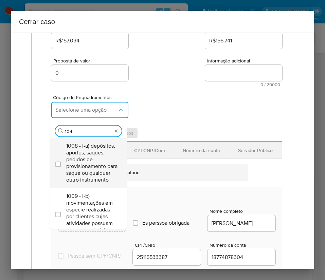
type input "1045"
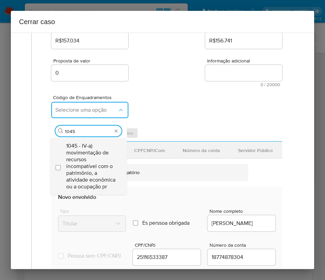
click at [85, 152] on span "1045 - IV-a) movimentação de recursos incompatível com o patrimônio, a atividad…" at bounding box center [91, 167] width 51 height 48
checkbox input "true"
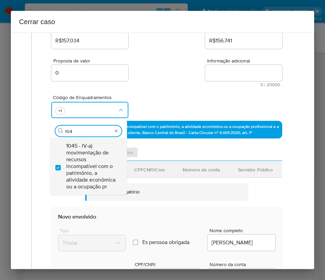
scroll to position [0, 0]
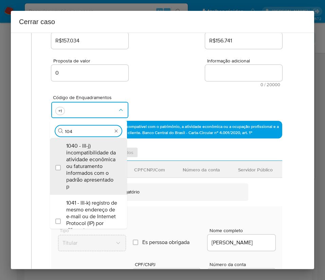
type input "1047"
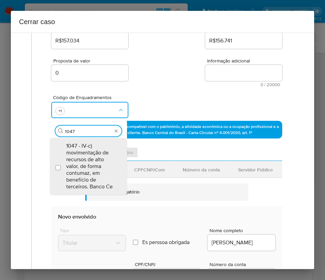
click at [85, 152] on span "1047 - IV-c) movimentação de recursos de alto valor, de forma contumaz, em bene…" at bounding box center [91, 167] width 51 height 48
checkbox input "true"
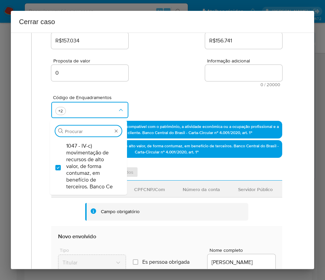
click at [175, 88] on div "Código de Enquadramentos Procurar 1047 - IV-c) movimentação de recursos de alto…" at bounding box center [166, 104] width 231 height 34
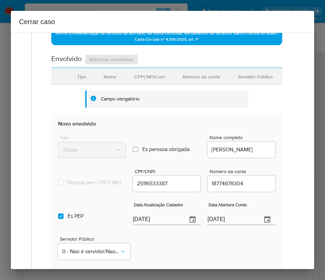
scroll to position [255, 0]
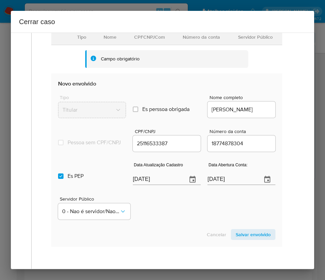
click at [159, 183] on input "[DATE]" at bounding box center [157, 179] width 49 height 11
paste input "6/08"
type input "[DATE]"
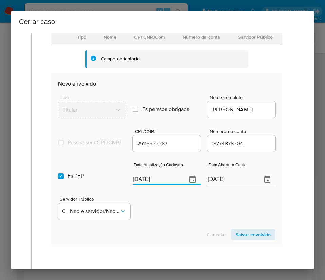
click at [167, 222] on div "Servidor Público 0 - Nao é servidor/[PERSON_NAME] possui informacao" at bounding box center [166, 205] width 217 height 34
click at [219, 185] on input "[DATE]" at bounding box center [231, 179] width 49 height 11
paste input "text"
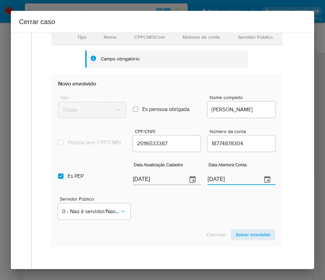
type input "[DATE]"
click at [208, 222] on div "Servidor Público 0 - Nao é servidor/[PERSON_NAME] possui informacao" at bounding box center [166, 205] width 217 height 34
click at [63, 179] on input "Es PEP isPEP" at bounding box center [60, 175] width 5 height 5
checkbox input "false"
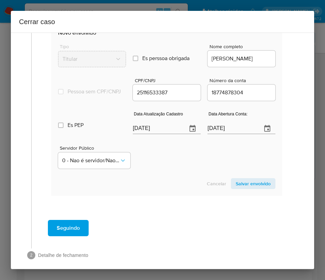
click at [247, 188] on span "Salvar envolvido" at bounding box center [253, 184] width 35 height 10
